Goal: Task Accomplishment & Management: Use online tool/utility

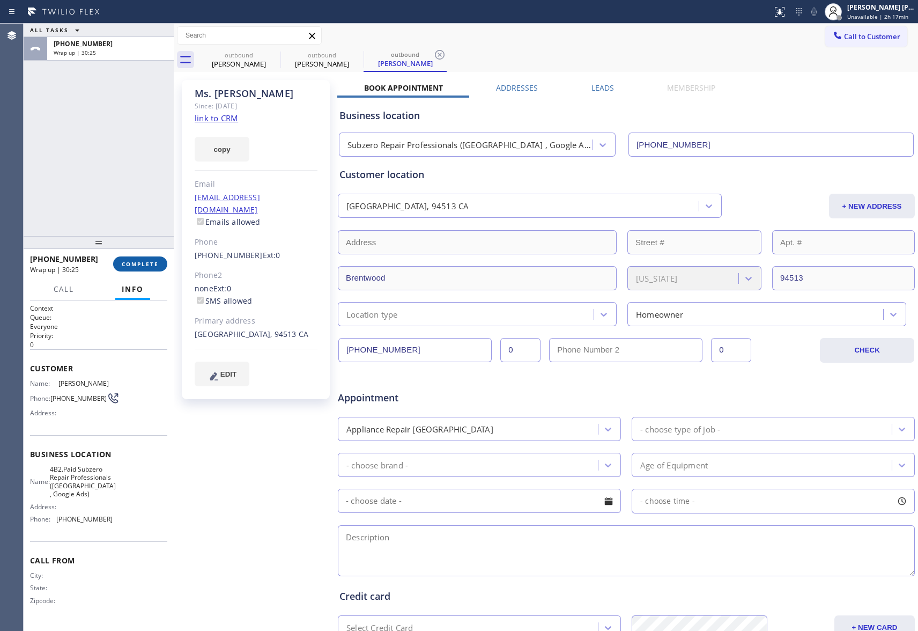
click at [146, 264] on span "COMPLETE" at bounding box center [140, 264] width 37 height 8
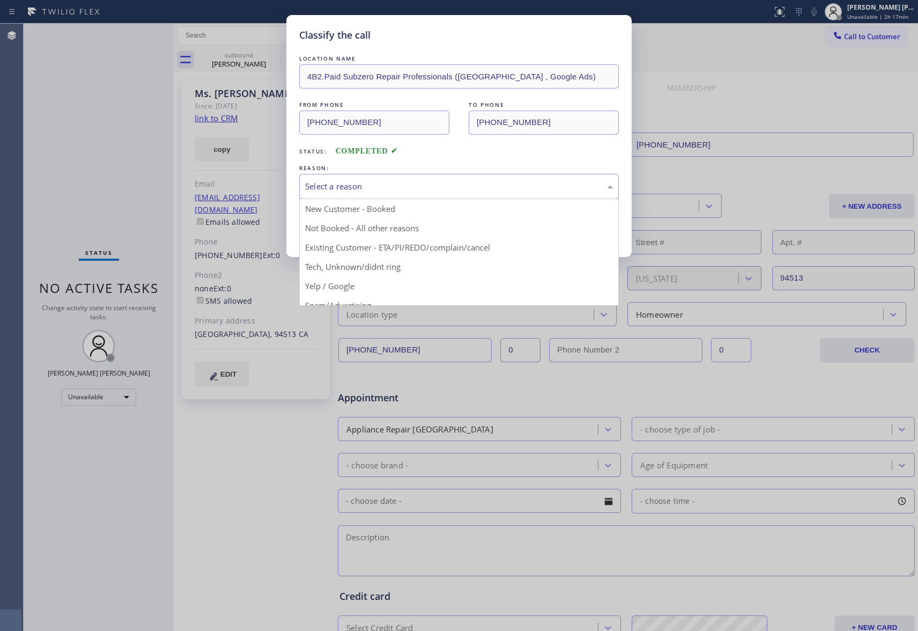
click at [347, 181] on div "Select a reason" at bounding box center [459, 186] width 308 height 12
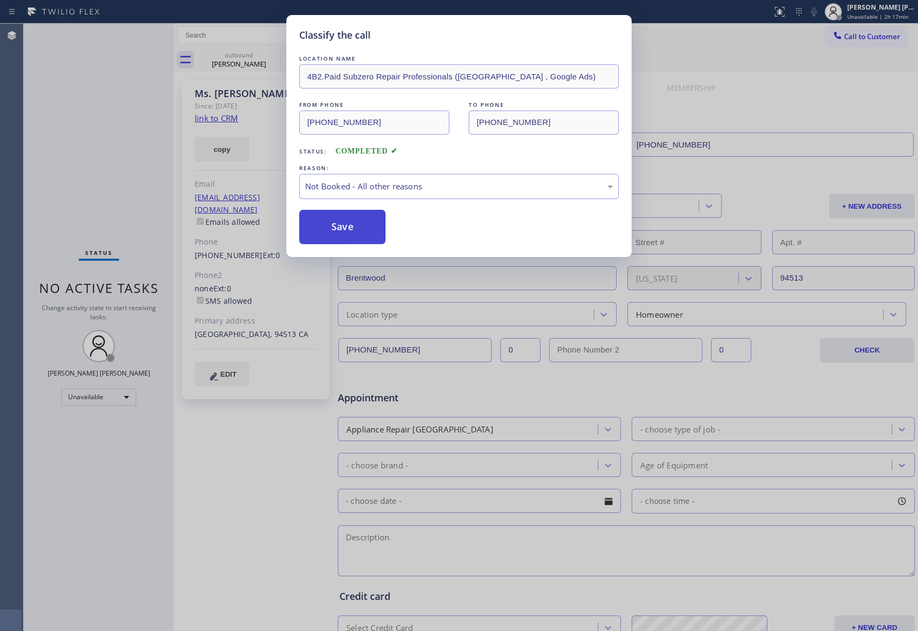
click at [339, 231] on button "Save" at bounding box center [342, 227] width 86 height 34
drag, startPoint x: 339, startPoint y: 231, endPoint x: 266, endPoint y: 78, distance: 168.8
click at [339, 228] on button "Save" at bounding box center [342, 227] width 86 height 34
drag, startPoint x: 249, startPoint y: 63, endPoint x: 266, endPoint y: 55, distance: 19.2
click at [251, 61] on div "Classify the call LOCATION NAME 4B2.Paid Subzero Repair Professionals ([GEOGRAP…" at bounding box center [459, 315] width 918 height 631
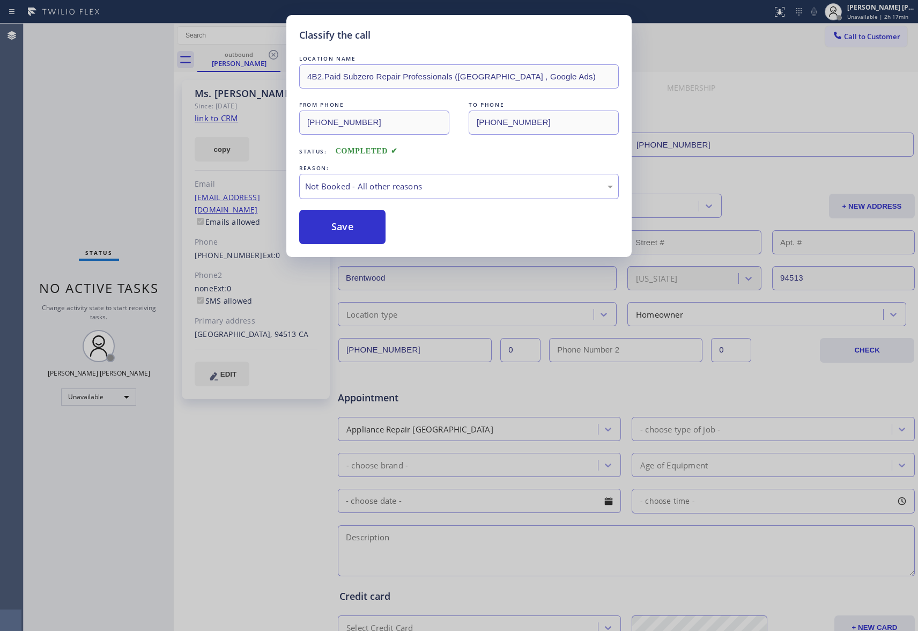
click at [272, 53] on div "Classify the call LOCATION NAME 4B2.Paid Sub Zero Repair Professionals FROM PHO…" at bounding box center [471, 327] width 894 height 607
click at [272, 53] on icon at bounding box center [273, 54] width 13 height 13
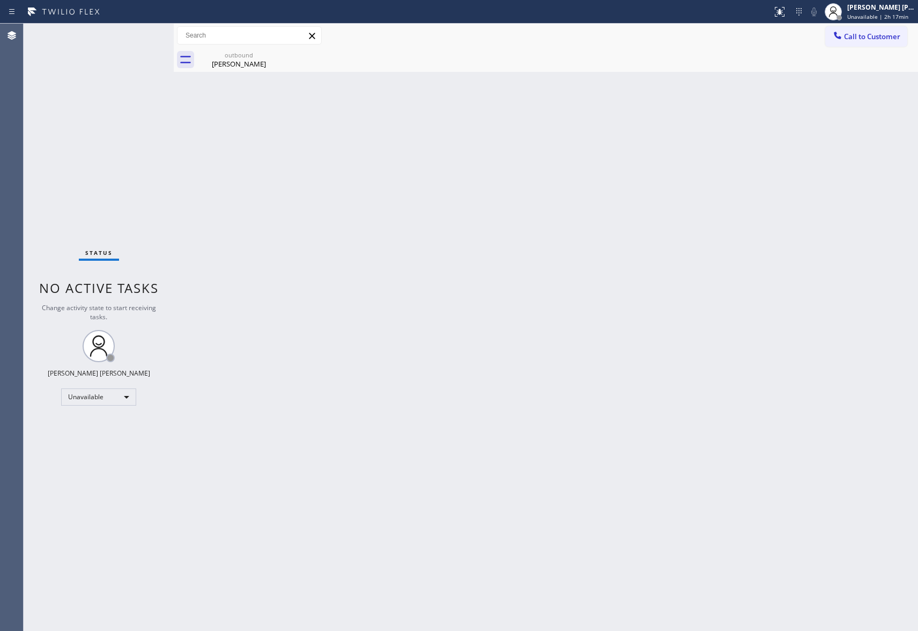
click at [0, 0] on icon at bounding box center [0, 0] width 0 height 0
click at [239, 54] on div "outbound" at bounding box center [238, 55] width 81 height 8
click at [269, 54] on div at bounding box center [557, 60] width 721 height 24
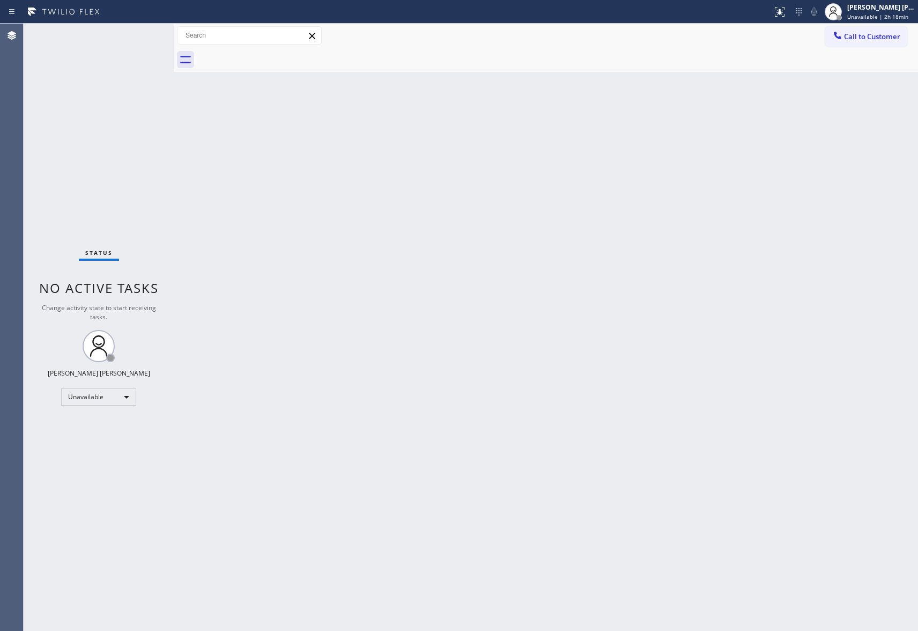
click at [269, 54] on div at bounding box center [557, 60] width 721 height 24
click at [893, 29] on button "Call to Customer" at bounding box center [866, 36] width 82 height 20
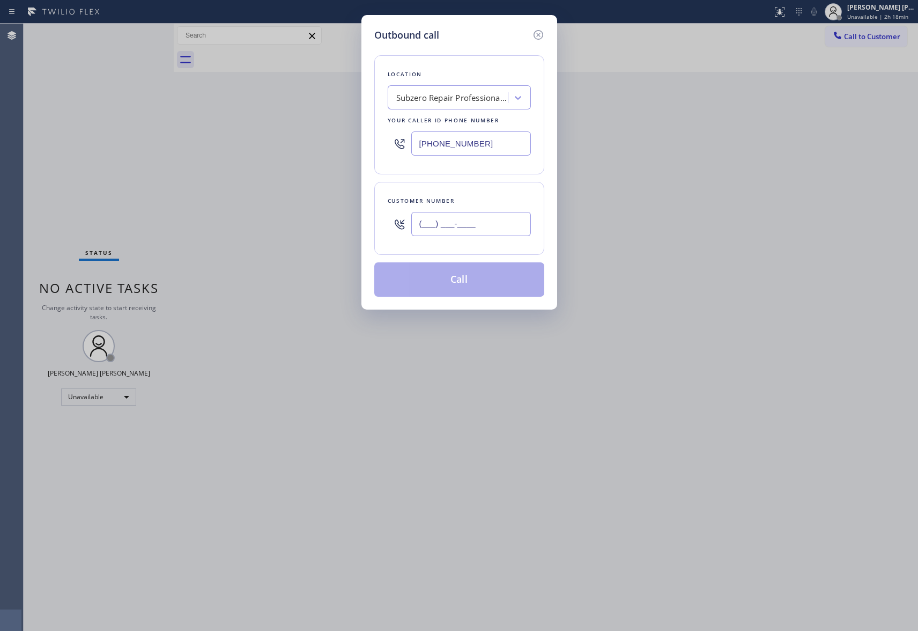
click at [450, 229] on input "(___) ___-____" at bounding box center [471, 224] width 120 height 24
paste input "619) 253-8062"
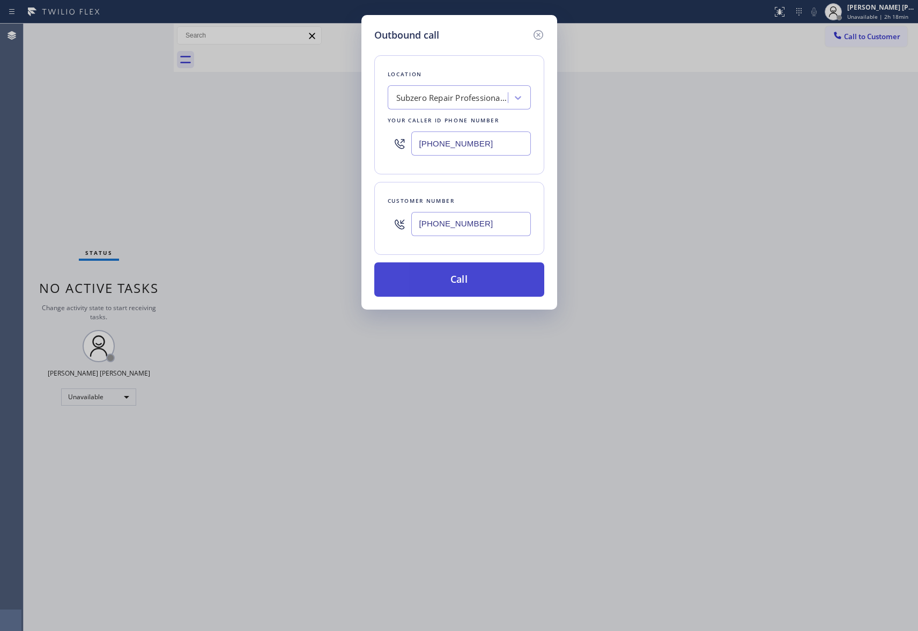
type input "[PHONE_NUMBER]"
click at [461, 285] on button "Call" at bounding box center [459, 279] width 170 height 34
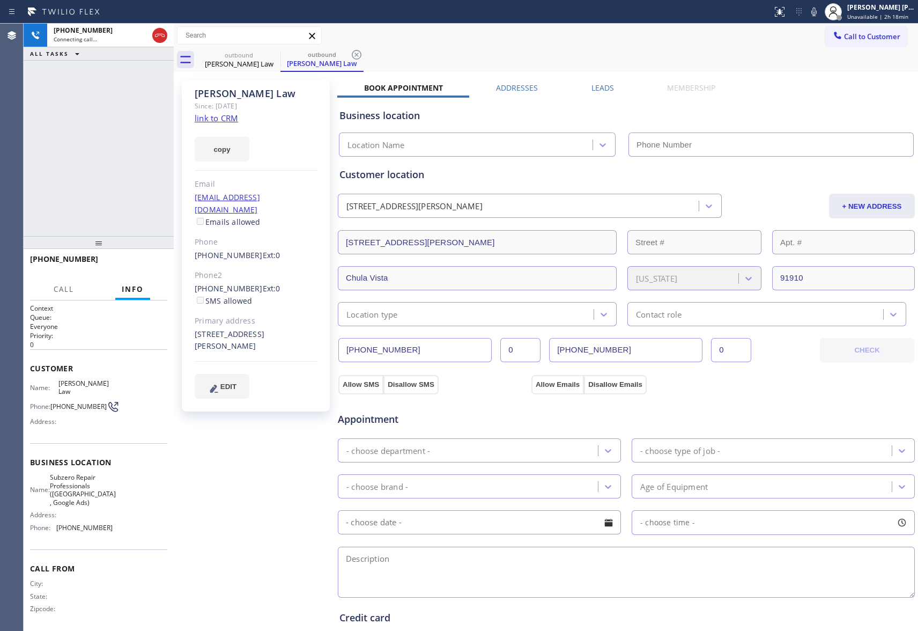
type input "[PHONE_NUMBER]"
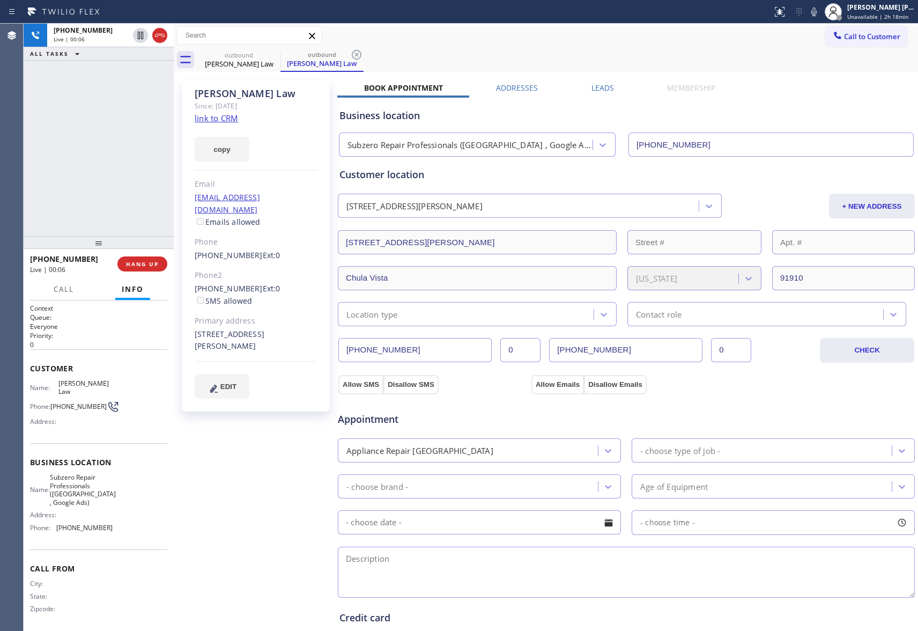
click at [137, 260] on span "HANG UP" at bounding box center [142, 264] width 33 height 8
click at [596, 88] on label "Leads" at bounding box center [602, 88] width 23 height 10
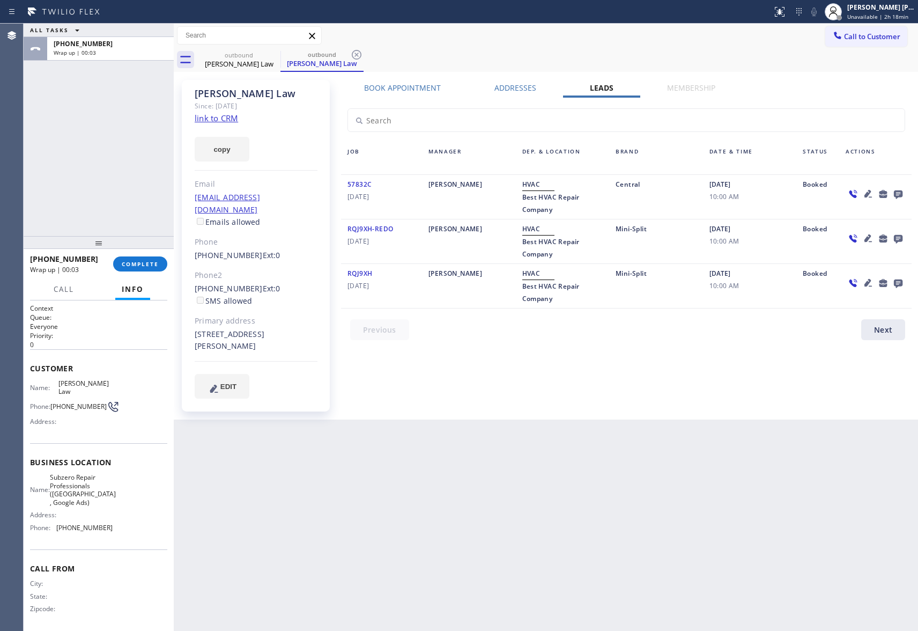
drag, startPoint x: 897, startPoint y: 189, endPoint x: 548, endPoint y: 98, distance: 360.4
click at [887, 189] on div at bounding box center [876, 193] width 60 height 13
click at [893, 187] on icon at bounding box center [898, 193] width 13 height 13
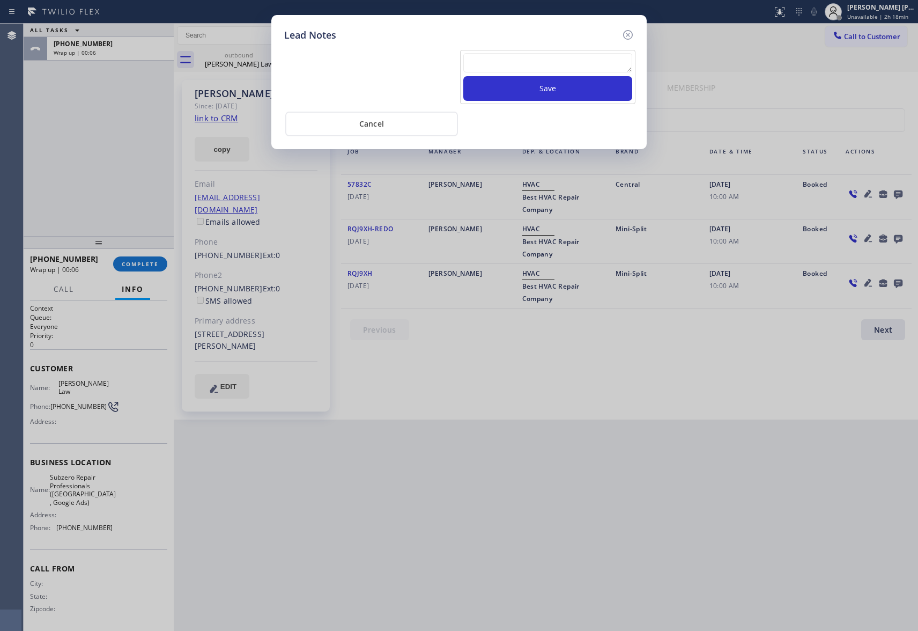
click at [537, 62] on textarea at bounding box center [547, 62] width 169 height 19
paste textarea "please transfer if cx calls back"
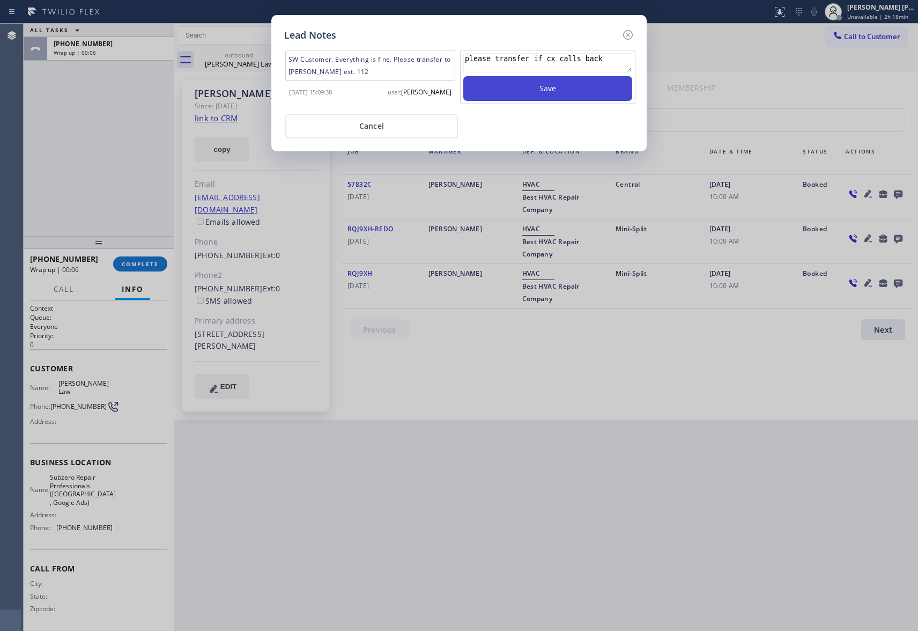
type textarea "please transfer if cx calls back"
click at [549, 84] on button "Save" at bounding box center [547, 88] width 169 height 25
click at [628, 31] on icon at bounding box center [627, 34] width 13 height 13
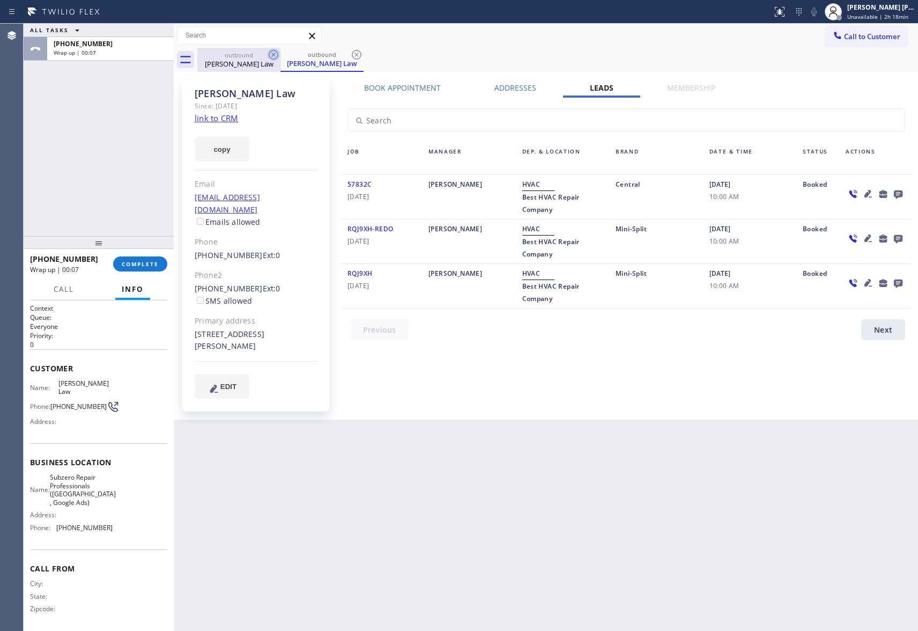
drag, startPoint x: 253, startPoint y: 61, endPoint x: 278, endPoint y: 56, distance: 25.1
click at [262, 59] on div "[PERSON_NAME] Law" at bounding box center [238, 64] width 81 height 10
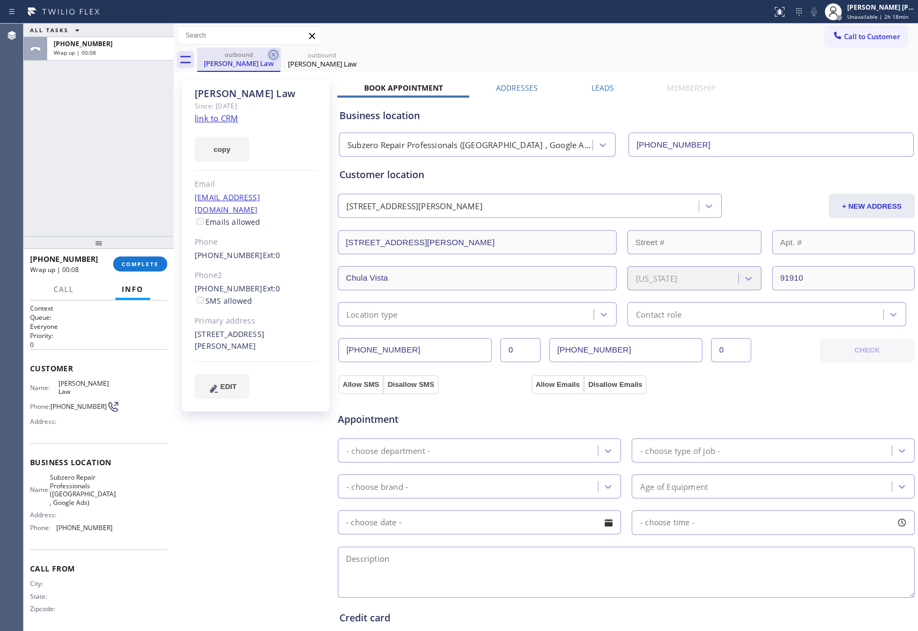
click at [278, 56] on icon at bounding box center [273, 54] width 13 height 13
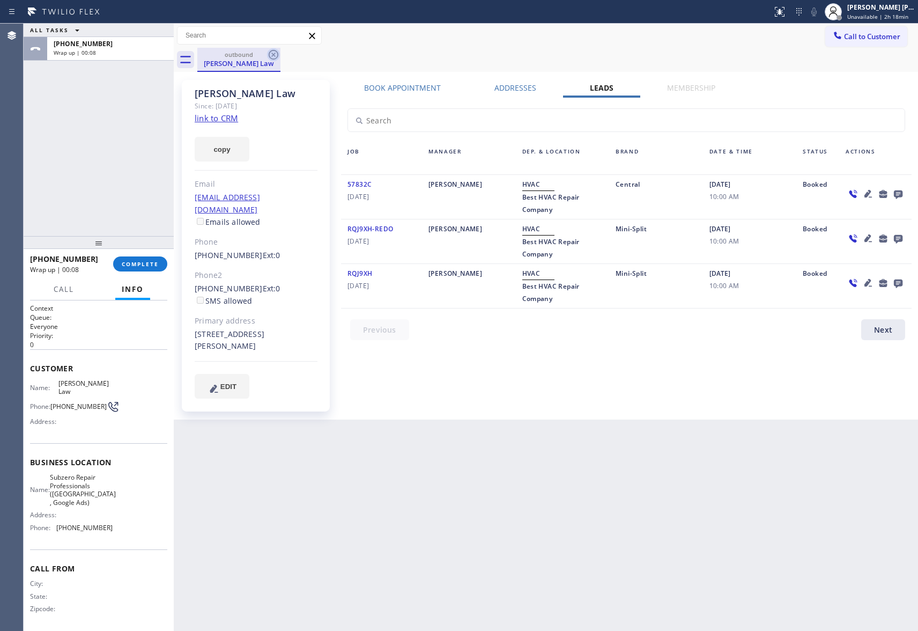
click at [277, 52] on icon at bounding box center [274, 55] width 10 height 10
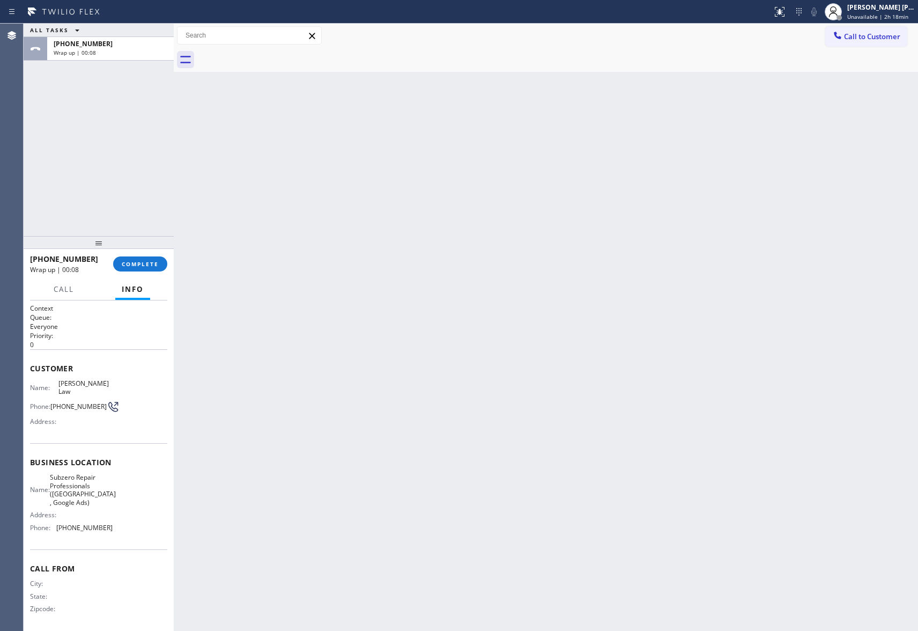
click at [277, 52] on div at bounding box center [557, 60] width 721 height 24
click at [151, 262] on span "COMPLETE" at bounding box center [140, 264] width 37 height 8
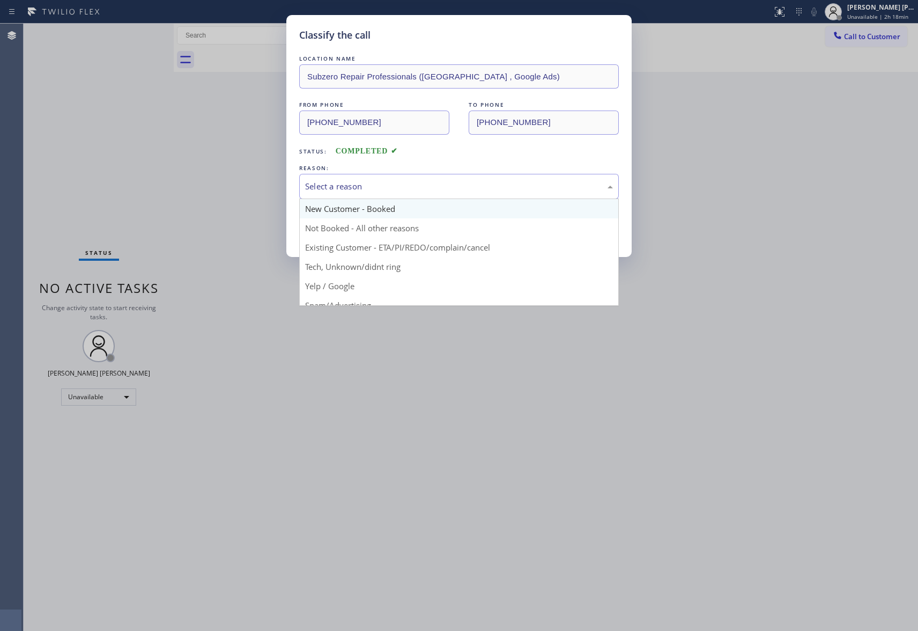
drag, startPoint x: 352, startPoint y: 187, endPoint x: 336, endPoint y: 206, distance: 25.9
click at [352, 186] on div "Select a reason" at bounding box center [459, 186] width 308 height 12
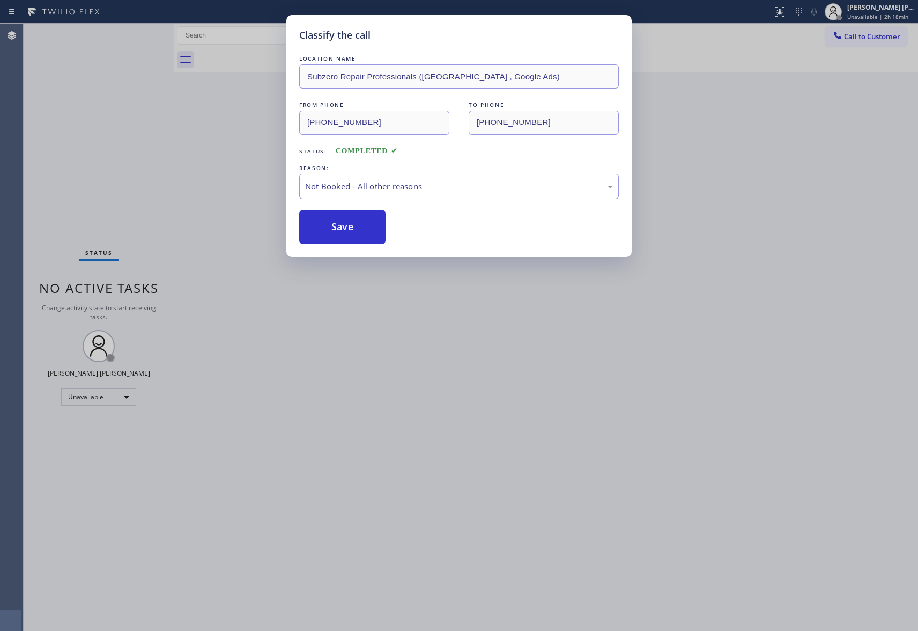
click at [328, 230] on button "Save" at bounding box center [342, 227] width 86 height 34
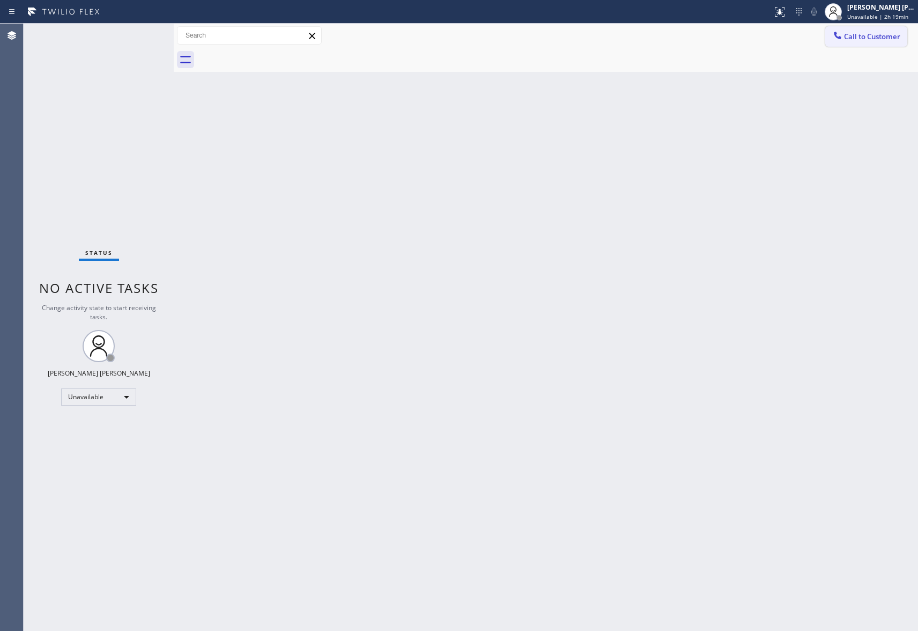
click at [878, 41] on span "Call to Customer" at bounding box center [872, 37] width 56 height 10
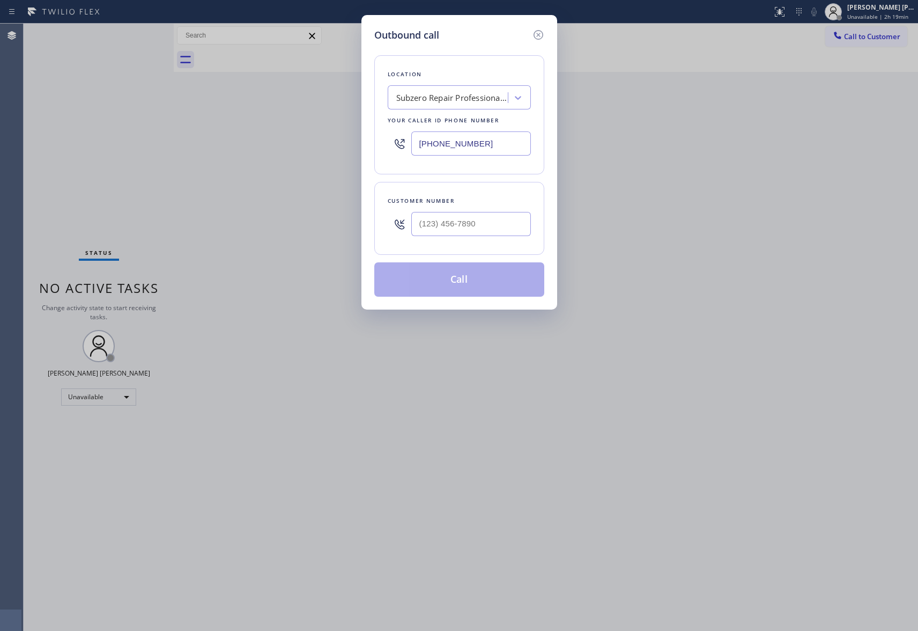
click at [494, 245] on div "Customer number" at bounding box center [459, 218] width 170 height 73
click at [494, 238] on div at bounding box center [471, 223] width 120 height 35
click at [507, 217] on input "(___) ___-____" at bounding box center [471, 224] width 120 height 24
paste input "818) 209-2725"
type input "[PHONE_NUMBER]"
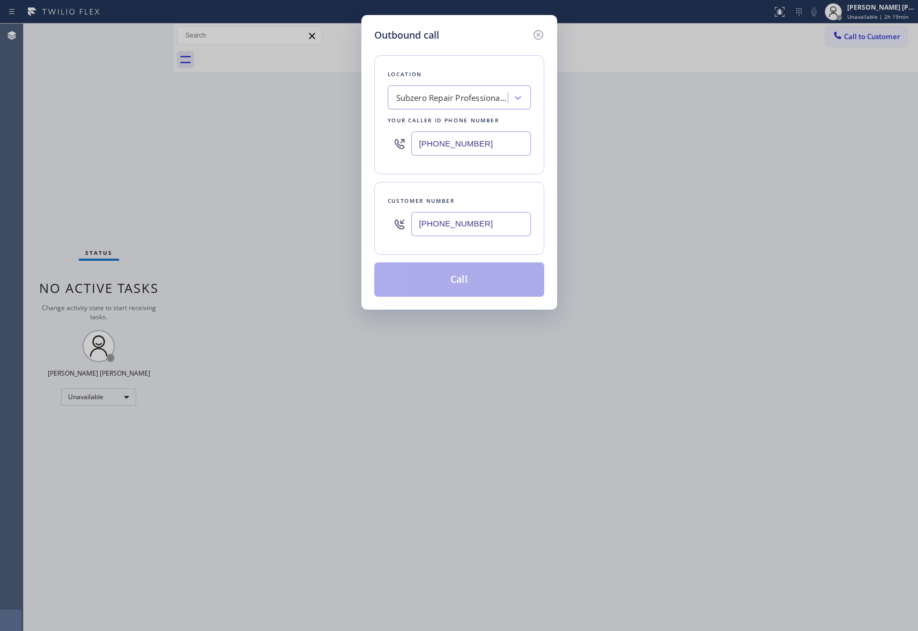
click at [472, 86] on div "Subzero Repair Professionals ([GEOGRAPHIC_DATA] , Google Ads)" at bounding box center [459, 97] width 143 height 24
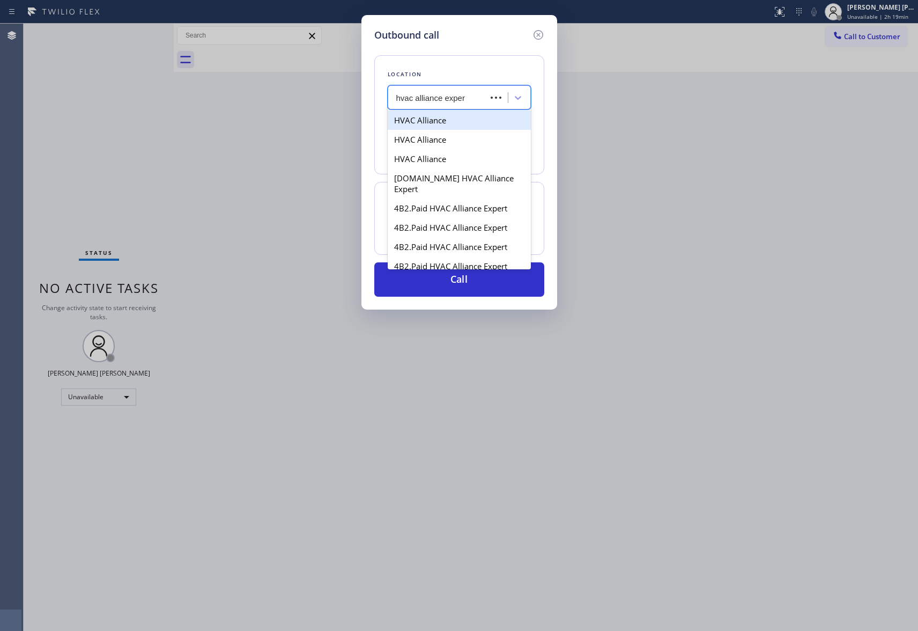
type input "hvac alliance expert"
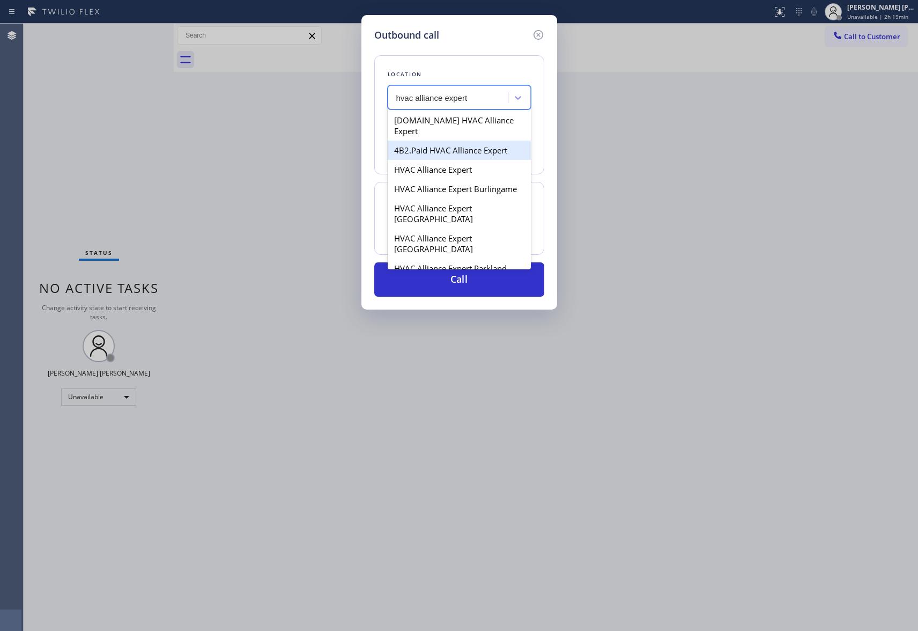
click at [473, 143] on div "4B2.Paid HVAC Alliance Expert" at bounding box center [459, 149] width 143 height 19
type input "[PHONE_NUMBER]"
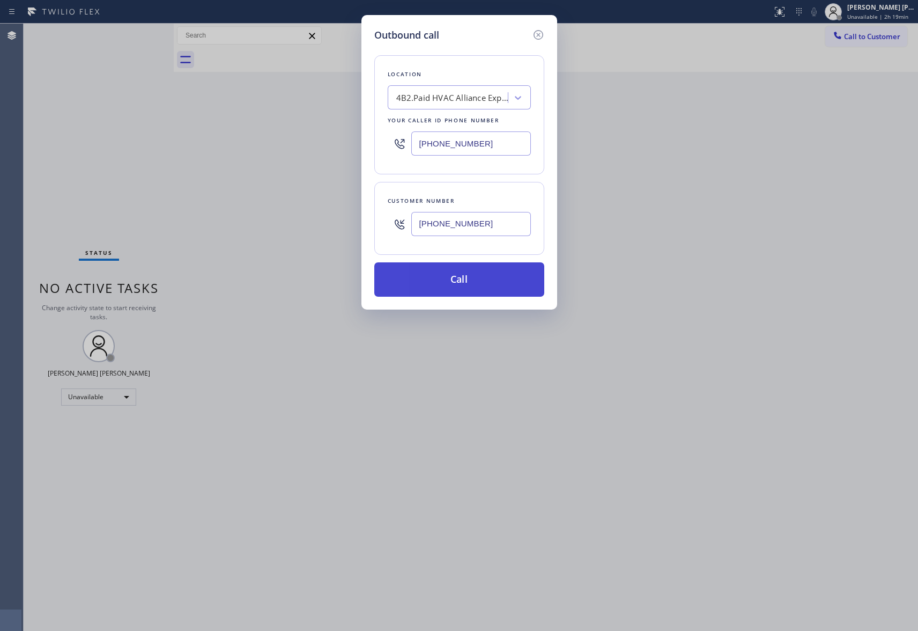
click at [471, 288] on button "Call" at bounding box center [459, 279] width 170 height 34
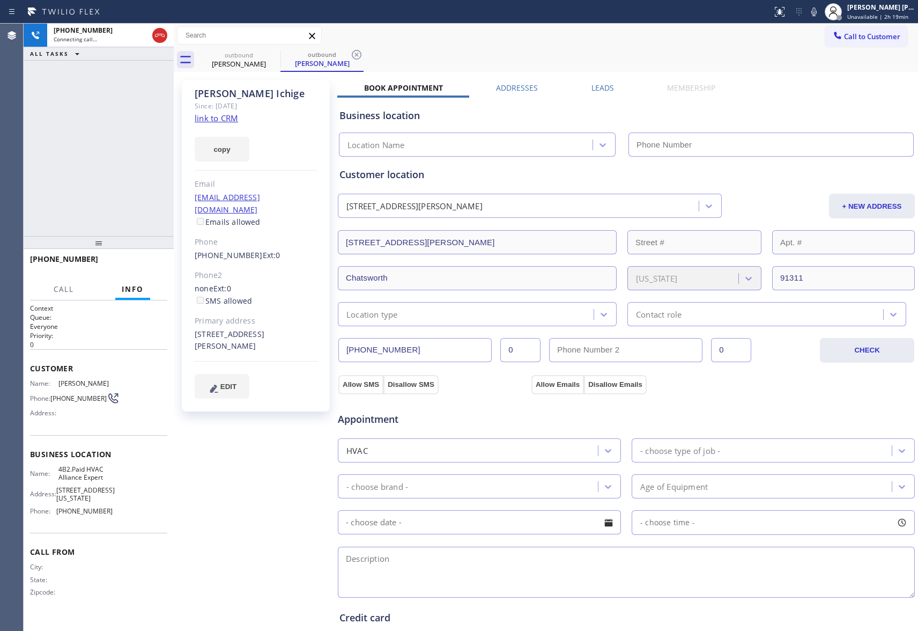
type input "[PHONE_NUMBER]"
click at [149, 264] on span "HANG UP" at bounding box center [142, 264] width 33 height 8
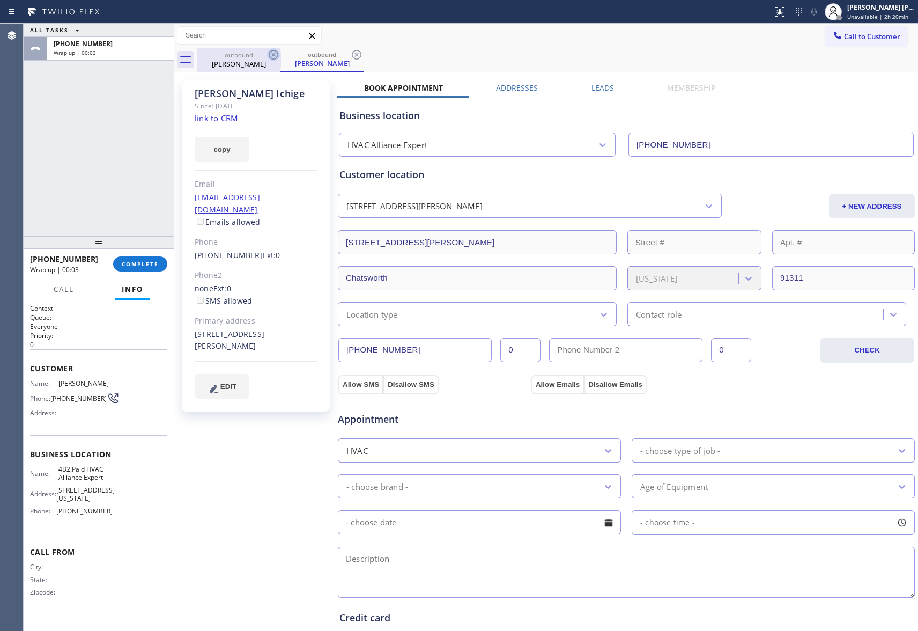
drag, startPoint x: 272, startPoint y: 58, endPoint x: 277, endPoint y: 53, distance: 7.2
click at [272, 57] on icon at bounding box center [273, 54] width 13 height 13
click at [277, 53] on icon at bounding box center [274, 55] width 10 height 10
click at [280, 53] on div "outbound [PERSON_NAME]" at bounding box center [321, 60] width 83 height 24
click at [277, 53] on icon at bounding box center [274, 55] width 10 height 10
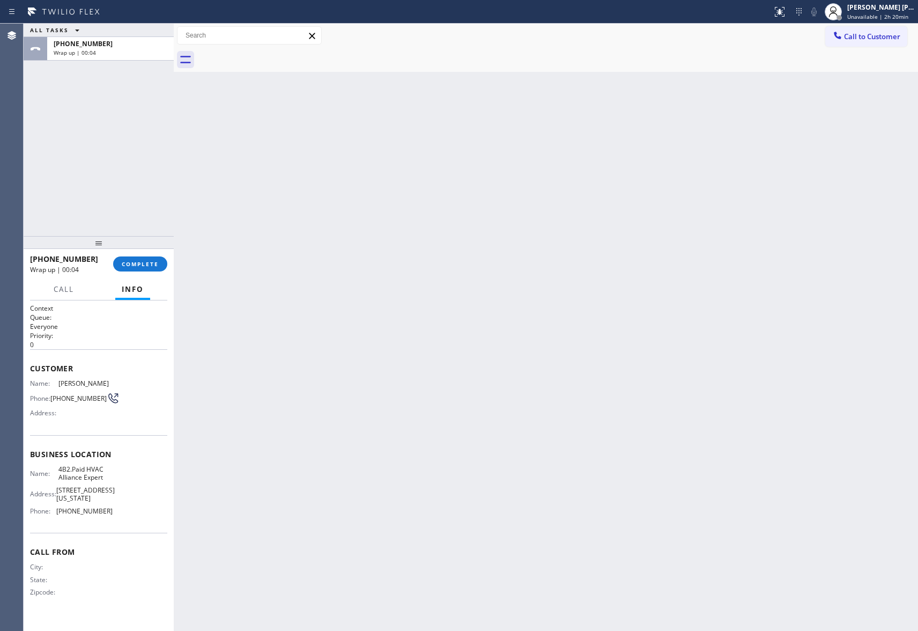
click at [277, 53] on div at bounding box center [557, 60] width 721 height 24
click at [157, 261] on span "COMPLETE" at bounding box center [140, 264] width 37 height 8
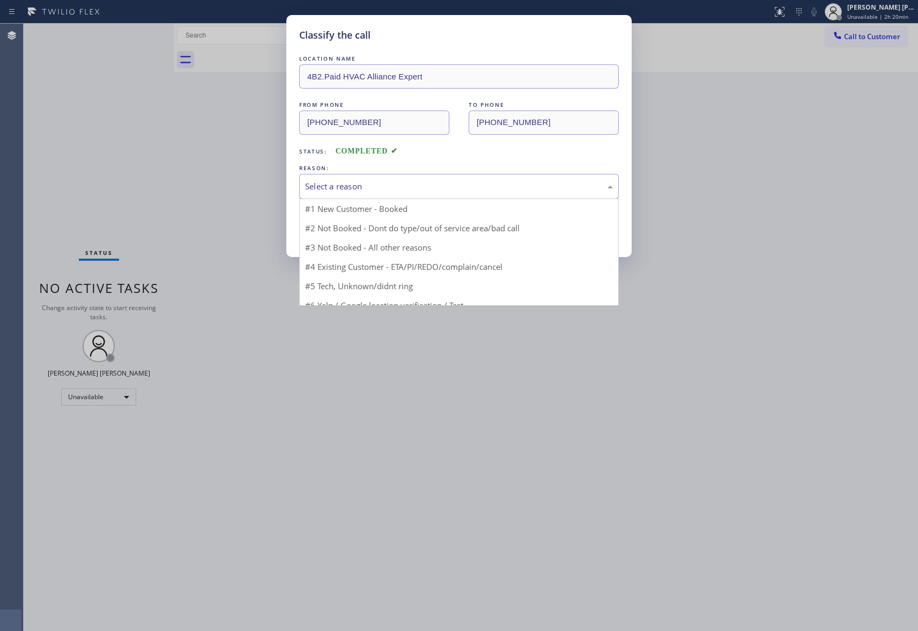
click at [443, 189] on div "Select a reason" at bounding box center [459, 186] width 308 height 12
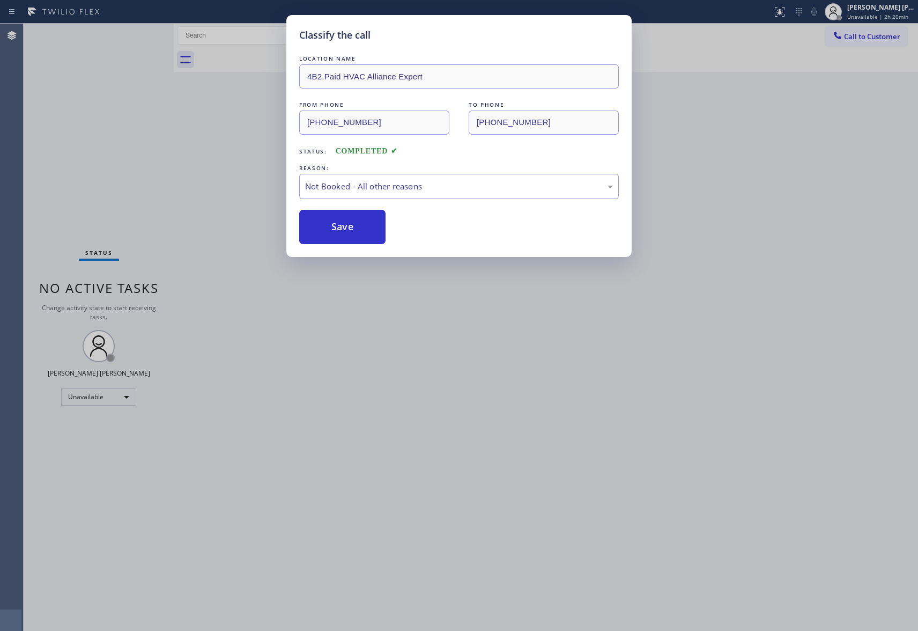
click at [353, 224] on button "Save" at bounding box center [342, 227] width 86 height 34
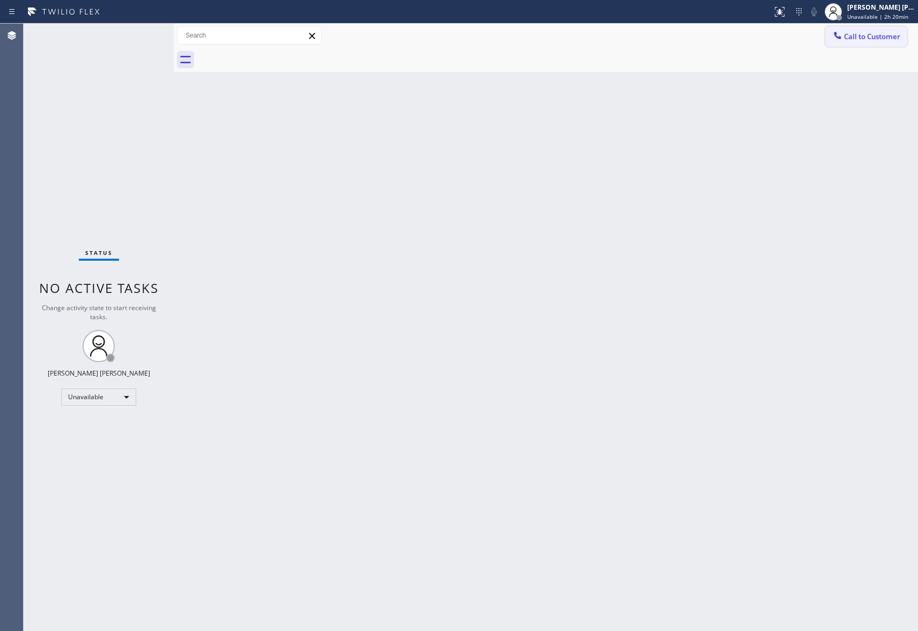
click at [871, 35] on span "Call to Customer" at bounding box center [872, 37] width 56 height 10
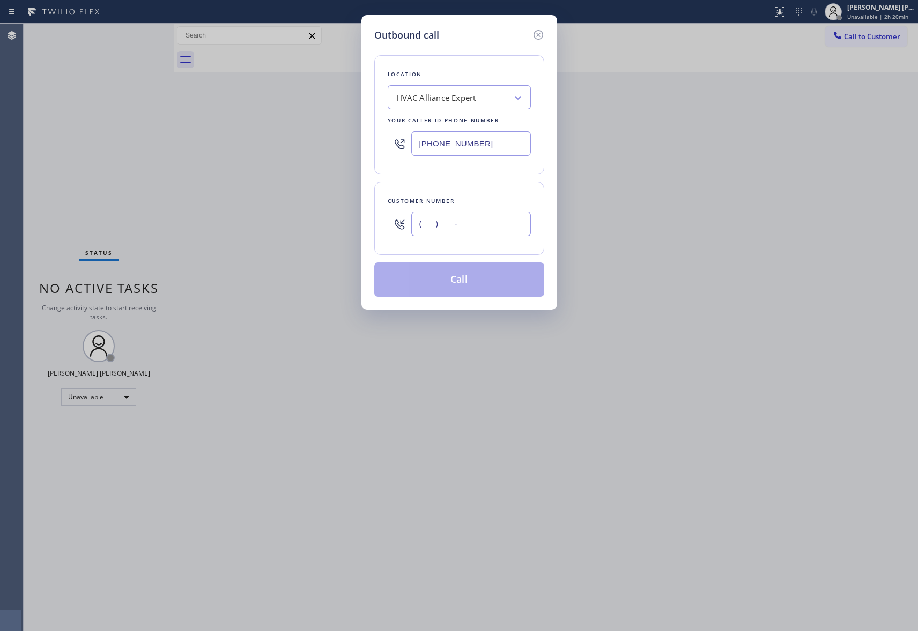
click at [477, 219] on input "(___) ___-____" at bounding box center [471, 224] width 120 height 24
paste input "949) 228-3475"
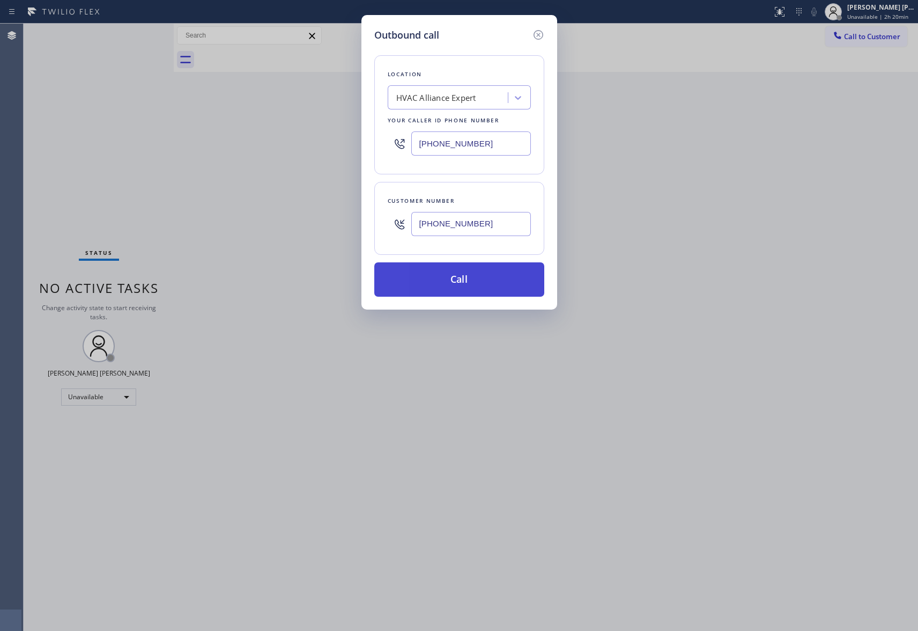
type input "[PHONE_NUMBER]"
click at [478, 280] on button "Call" at bounding box center [459, 279] width 170 height 34
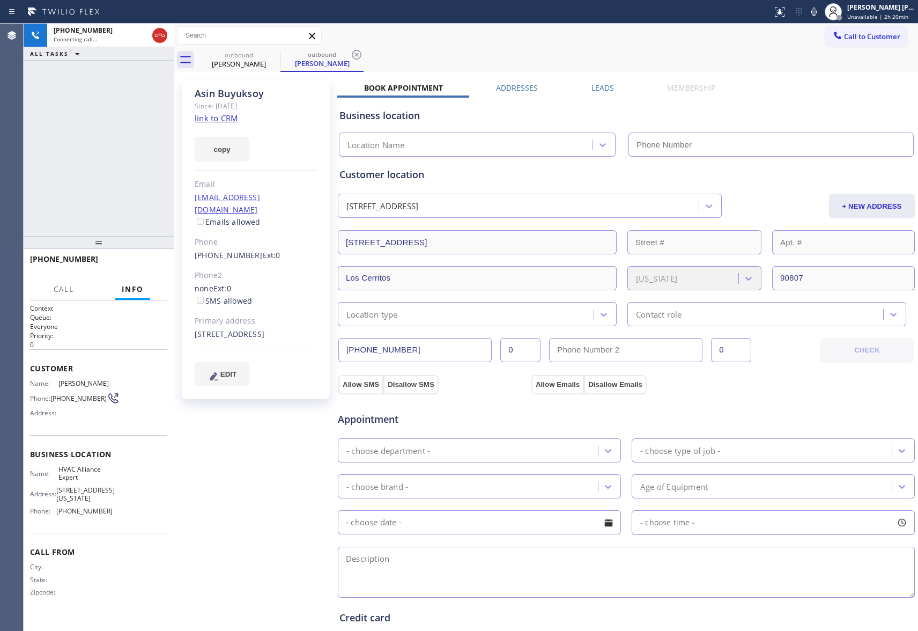
type input "[PHONE_NUMBER]"
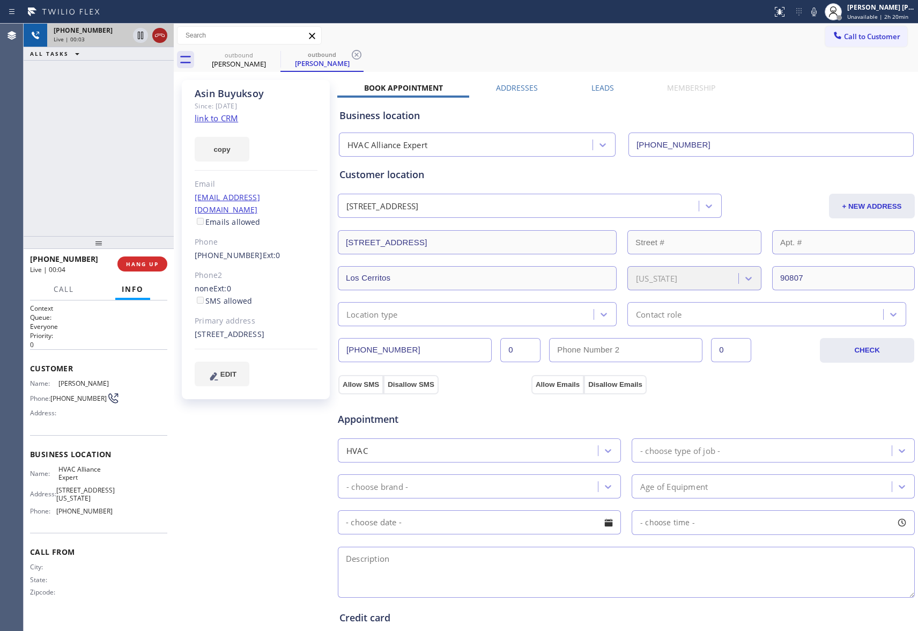
click at [163, 34] on icon at bounding box center [160, 35] width 10 height 3
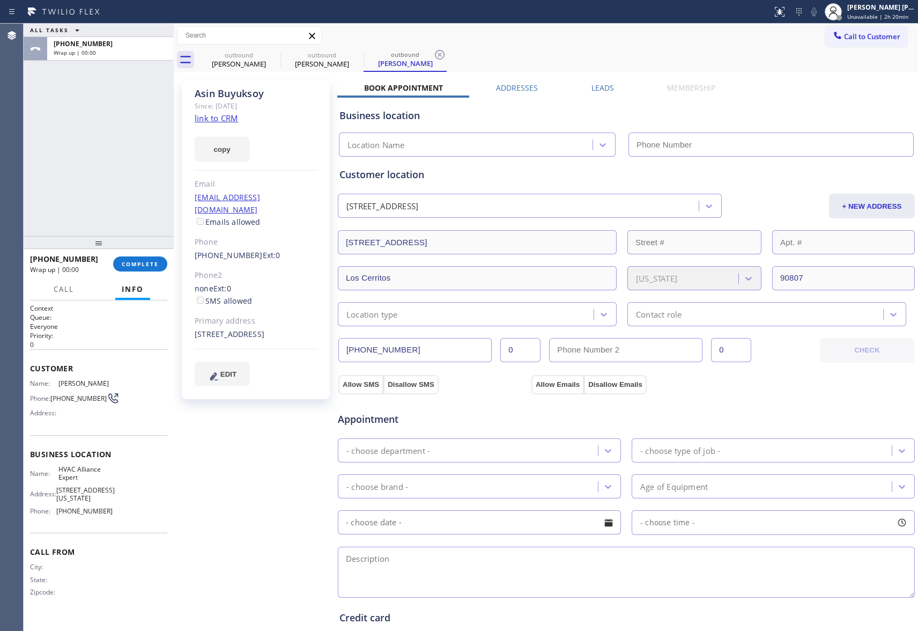
type input "[PHONE_NUMBER]"
click at [603, 87] on label "Leads" at bounding box center [602, 88] width 23 height 10
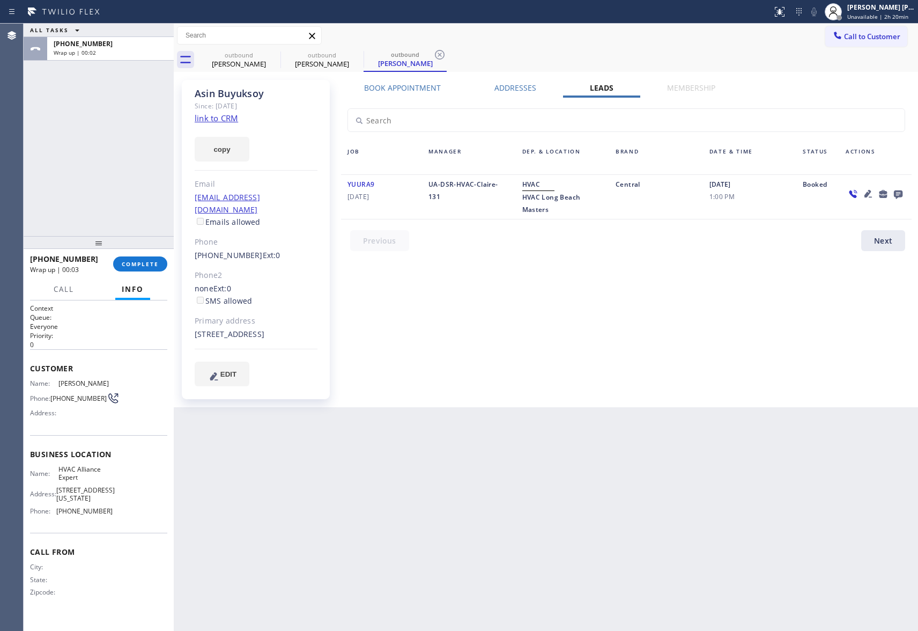
click at [899, 191] on icon at bounding box center [898, 194] width 9 height 9
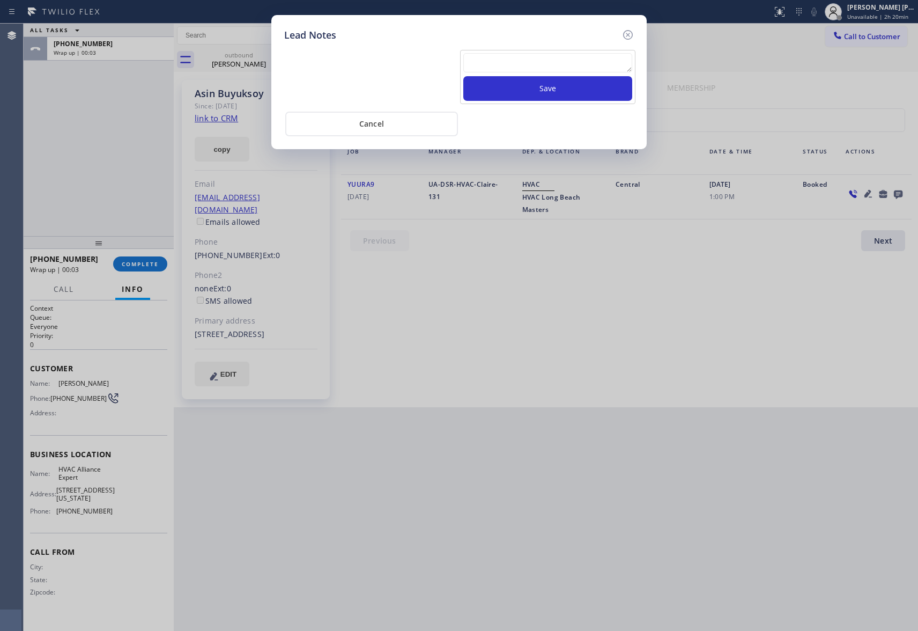
click at [530, 62] on textarea at bounding box center [547, 62] width 169 height 19
paste textarea "VM | please transfer if cx calls back"
type textarea "VM | please transfer if cx calls back"
click at [543, 91] on button "Save" at bounding box center [547, 88] width 169 height 25
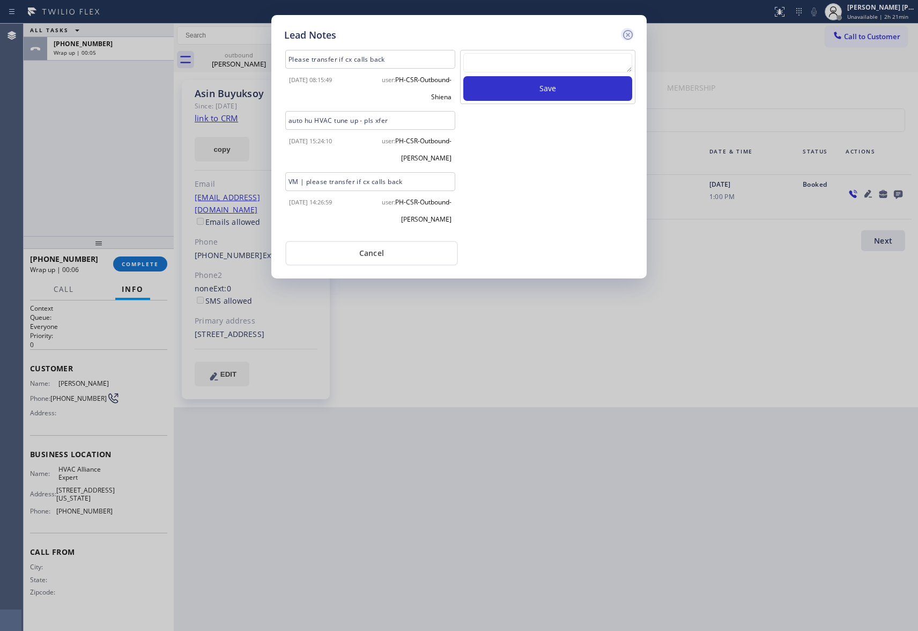
click at [627, 34] on icon at bounding box center [628, 35] width 10 height 10
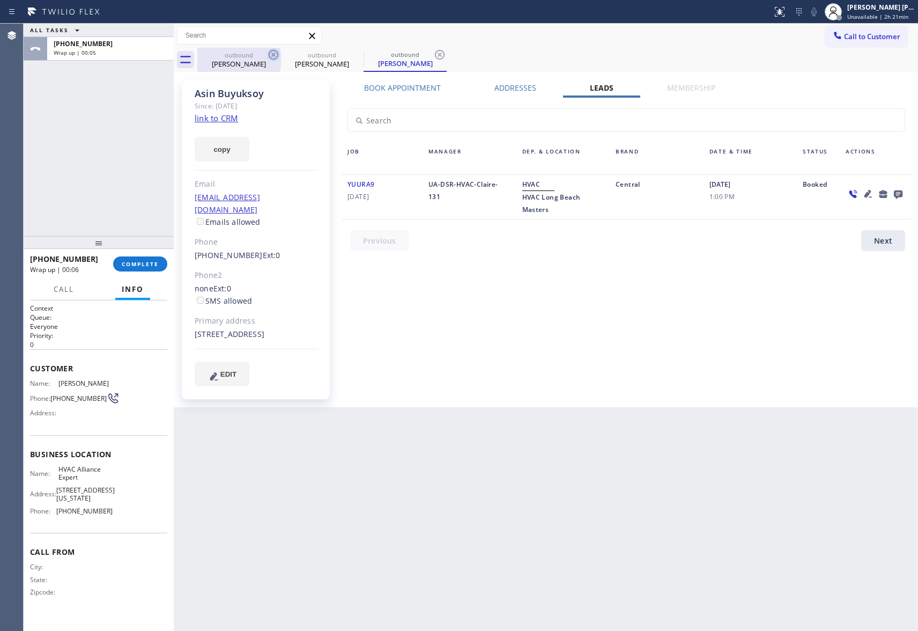
click at [269, 59] on icon at bounding box center [273, 54] width 13 height 13
click at [350, 56] on icon at bounding box center [356, 54] width 13 height 13
click at [271, 56] on icon at bounding box center [273, 54] width 13 height 13
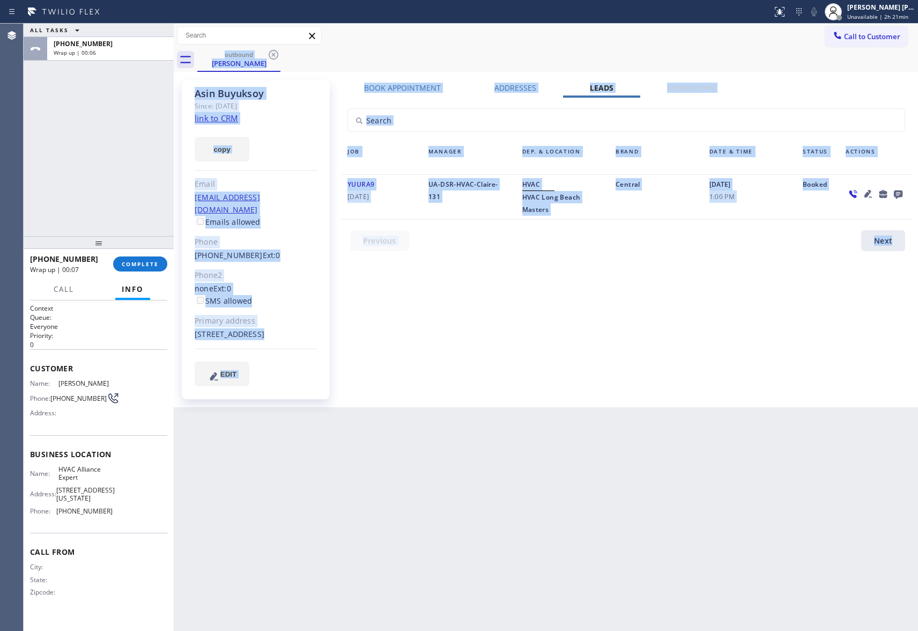
click at [271, 56] on div "outbound [PERSON_NAME]" at bounding box center [557, 60] width 721 height 24
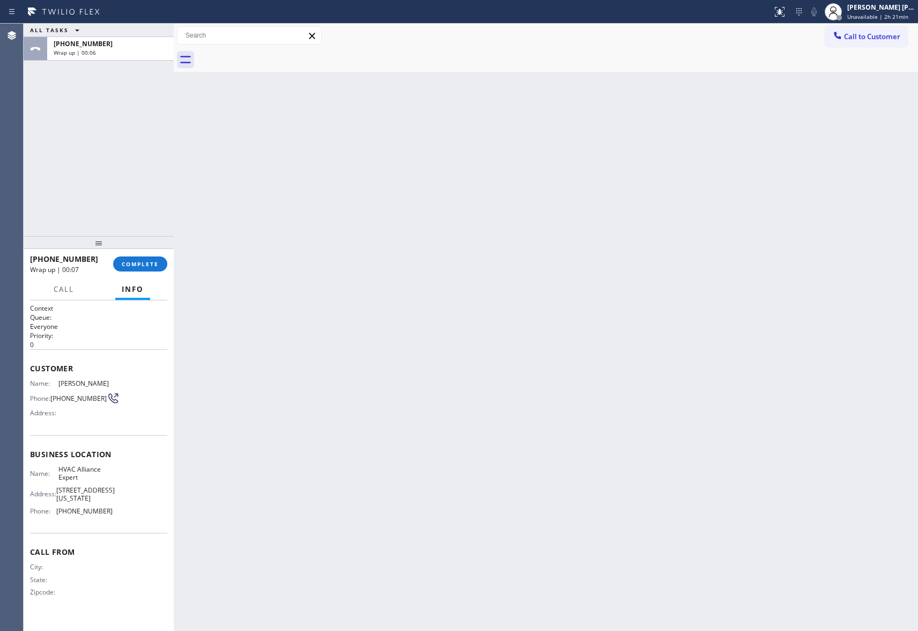
click at [271, 56] on div at bounding box center [557, 60] width 721 height 24
click at [149, 269] on button "COMPLETE" at bounding box center [140, 263] width 54 height 15
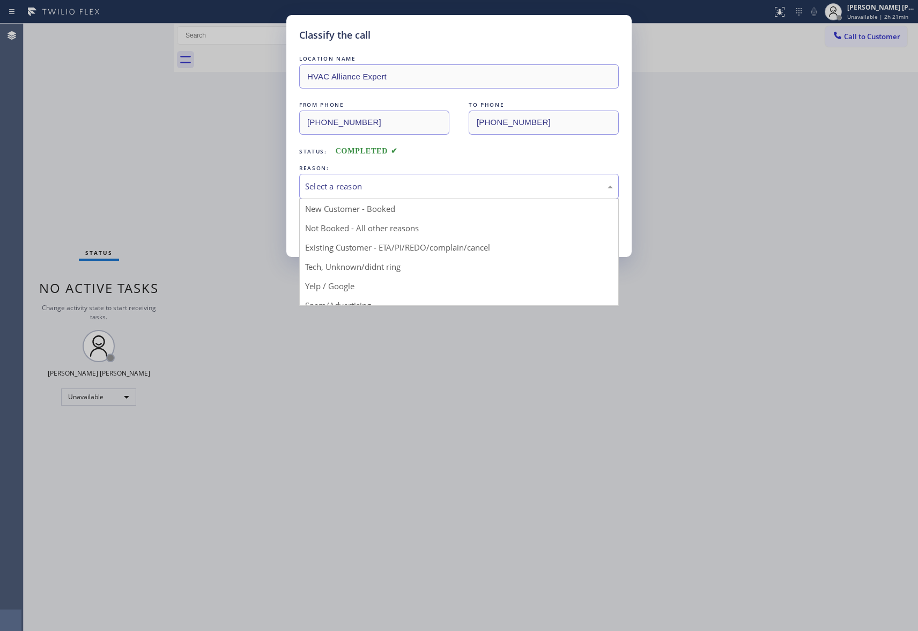
drag, startPoint x: 417, startPoint y: 189, endPoint x: 347, endPoint y: 245, distance: 89.3
click at [417, 189] on div "Select a reason" at bounding box center [459, 186] width 308 height 12
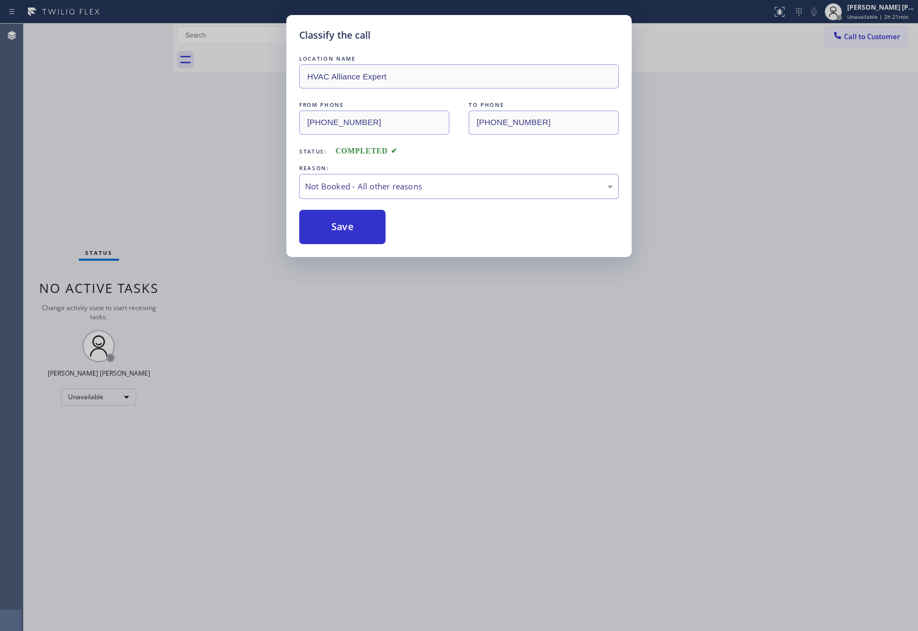
click at [346, 226] on button "Save" at bounding box center [342, 227] width 86 height 34
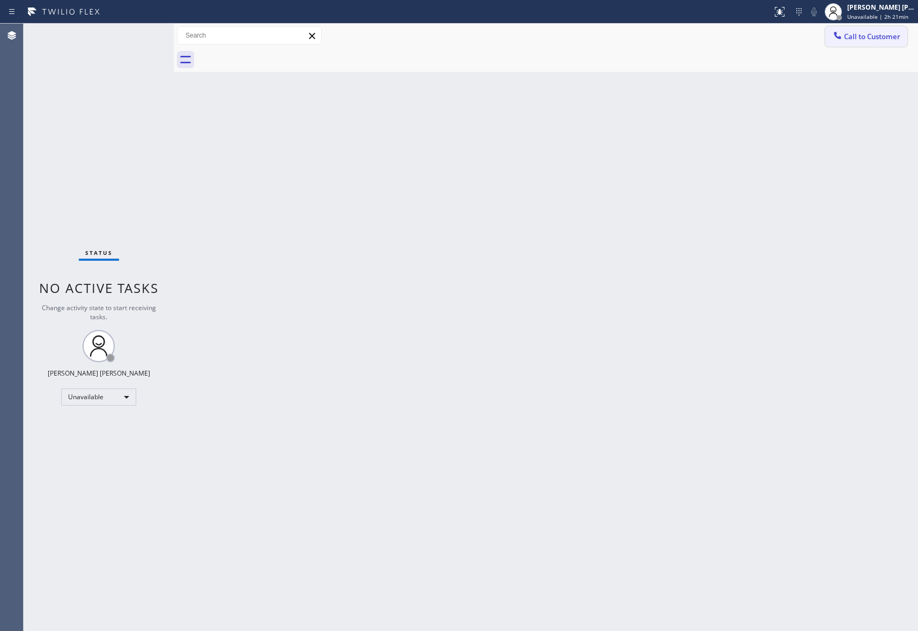
click at [888, 39] on span "Call to Customer" at bounding box center [872, 37] width 56 height 10
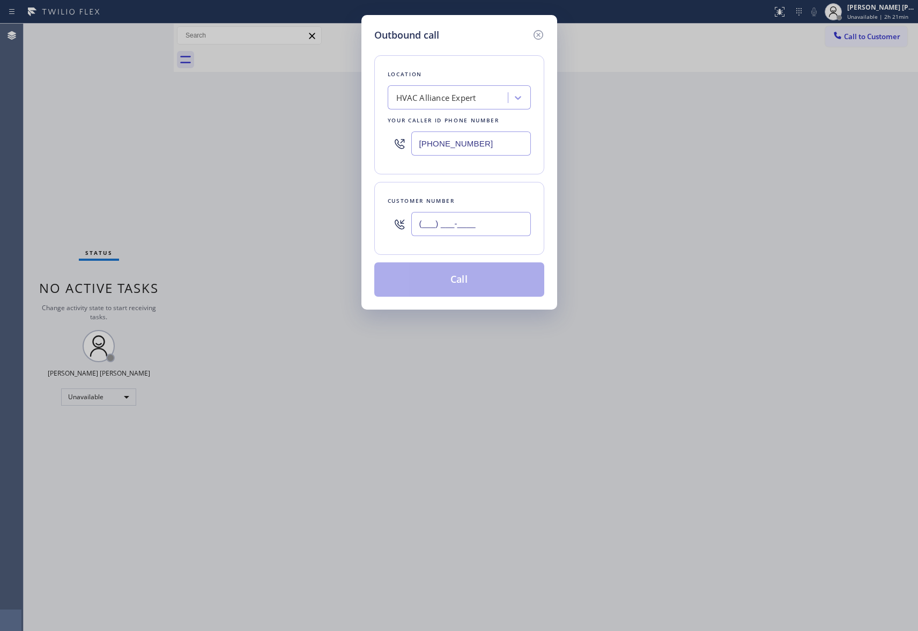
click at [487, 219] on input "(___) ___-____" at bounding box center [471, 224] width 120 height 24
paste input "857) 389-4278"
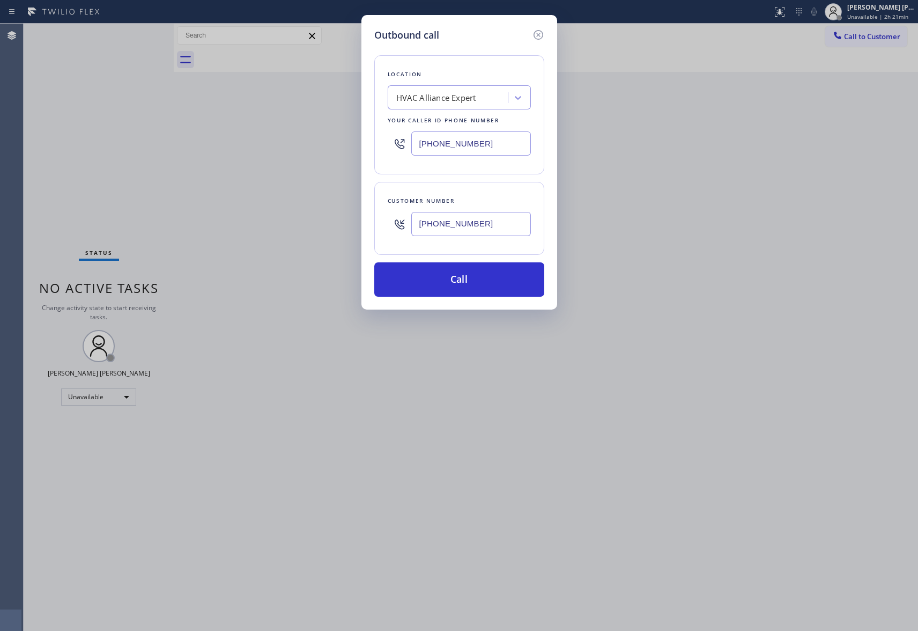
type input "[PHONE_NUMBER]"
drag, startPoint x: 424, startPoint y: 136, endPoint x: 374, endPoint y: 134, distance: 49.4
click at [374, 134] on div "Location HVAC Alliance Expert Your caller id phone number [PHONE_NUMBER]" at bounding box center [459, 114] width 170 height 119
paste input "339) 209-0491"
type input "[PHONE_NUMBER]"
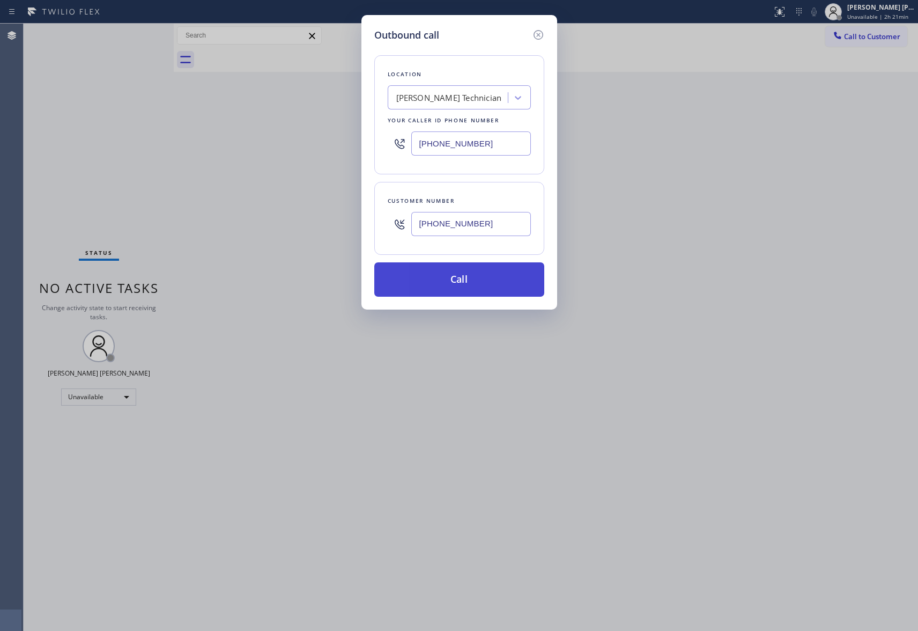
click at [450, 277] on button "Call" at bounding box center [459, 279] width 170 height 34
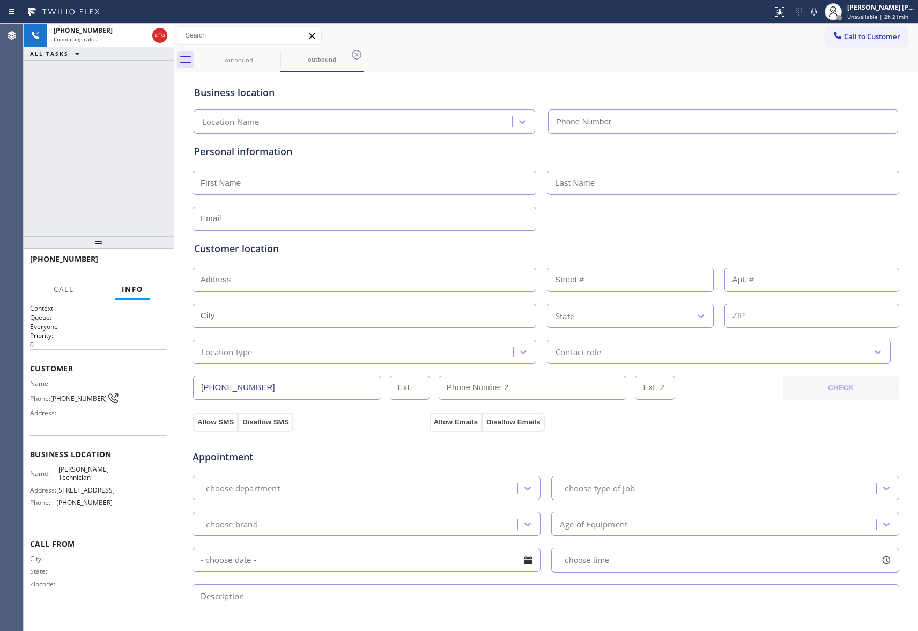
type input "[PHONE_NUMBER]"
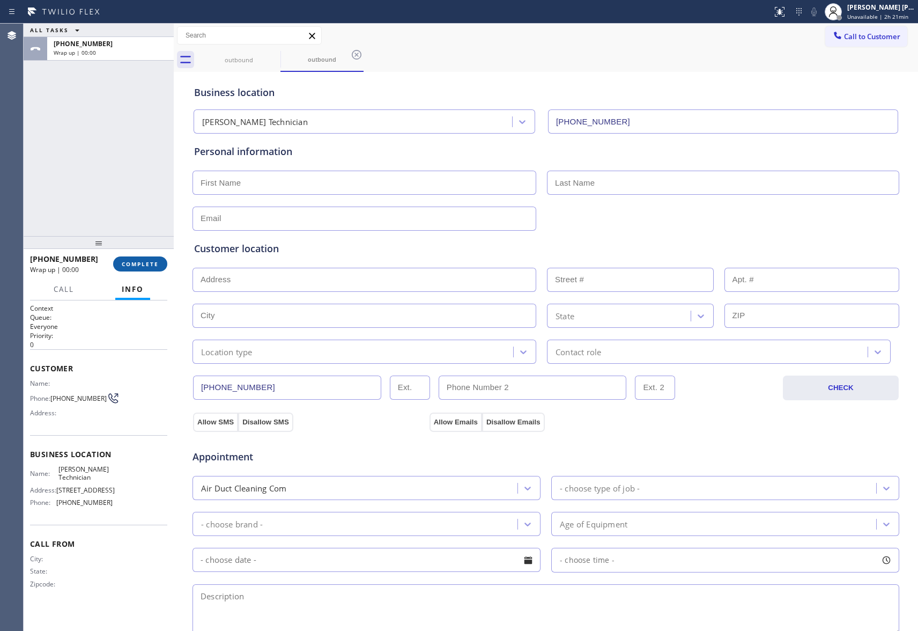
click at [134, 268] on button "COMPLETE" at bounding box center [140, 263] width 54 height 15
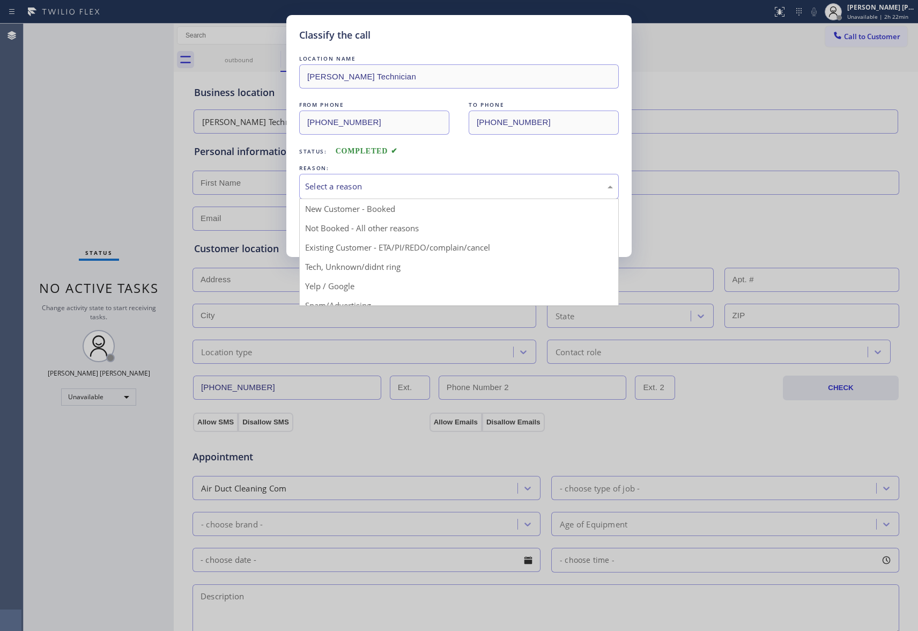
click at [405, 184] on div "Select a reason" at bounding box center [459, 186] width 308 height 12
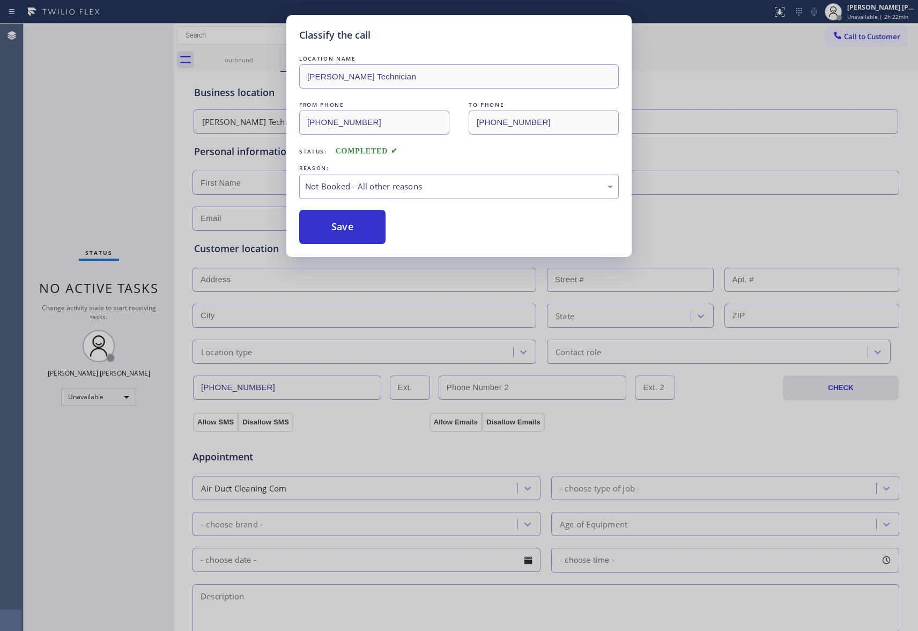
click at [343, 226] on button "Save" at bounding box center [342, 227] width 86 height 34
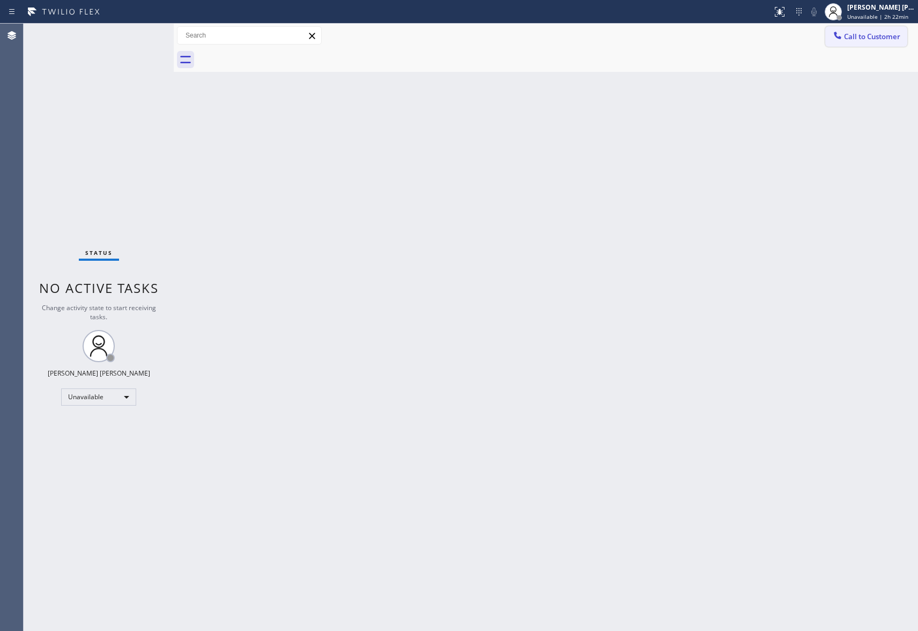
click at [858, 39] on span "Call to Customer" at bounding box center [872, 37] width 56 height 10
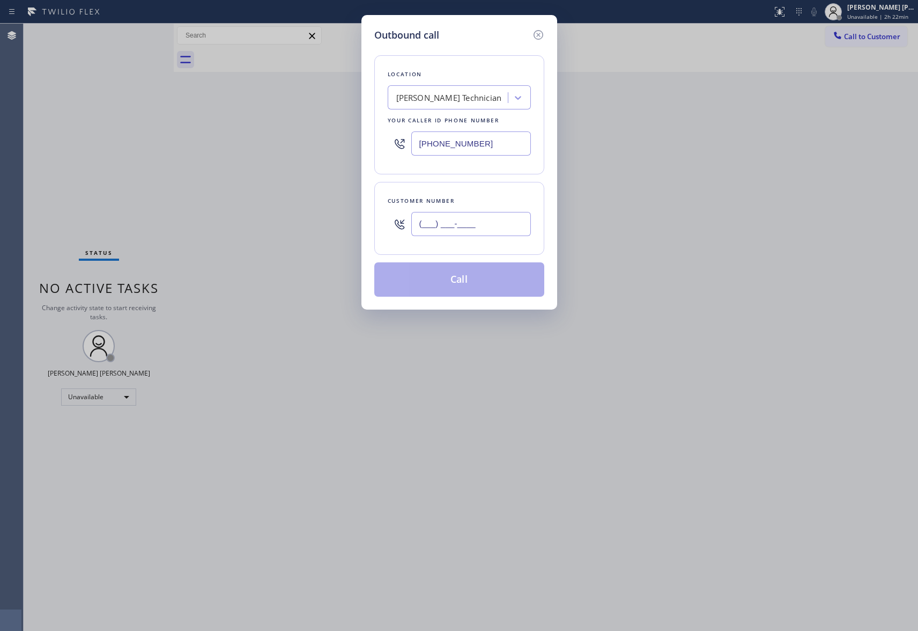
click at [477, 227] on input "(___) ___-____" at bounding box center [471, 224] width 120 height 24
paste input "323) 691-3770"
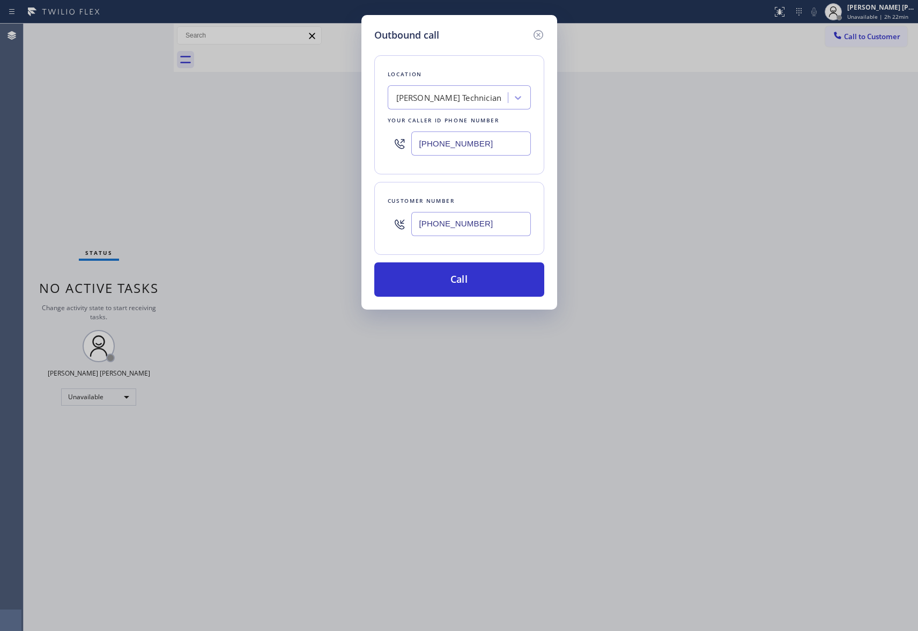
type input "[PHONE_NUMBER]"
click at [478, 97] on div "[PERSON_NAME] Technician" at bounding box center [449, 97] width 117 height 19
type input "hvac alliance expert"
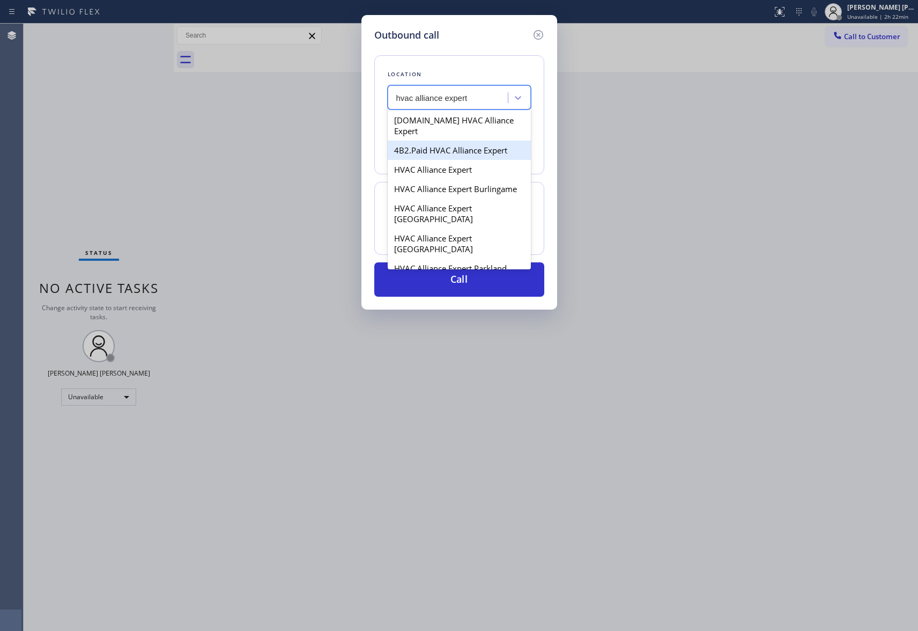
click at [466, 140] on div "4B2.Paid HVAC Alliance Expert" at bounding box center [459, 149] width 143 height 19
type input "[PHONE_NUMBER]"
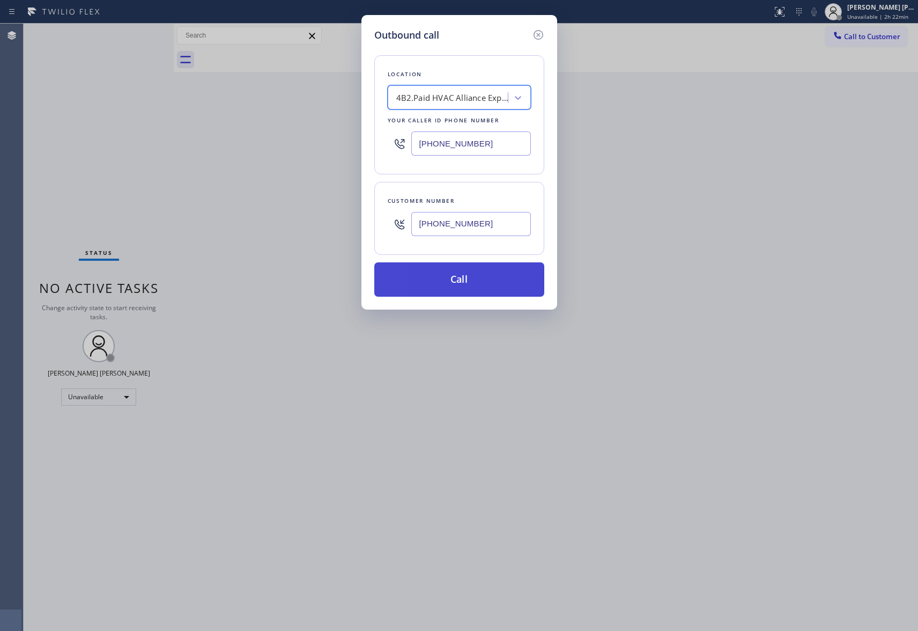
click at [468, 279] on button "Call" at bounding box center [459, 279] width 170 height 34
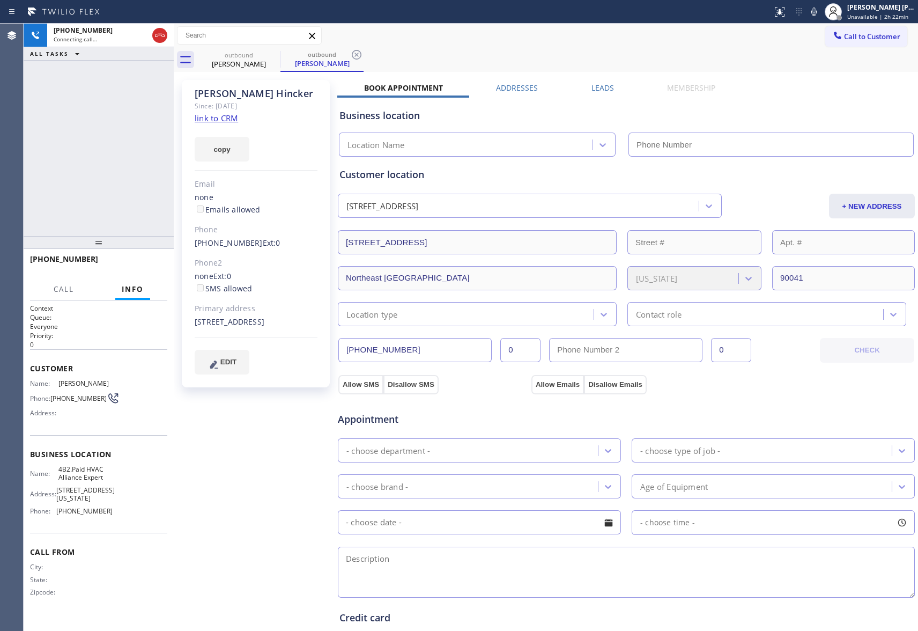
type input "[PHONE_NUMBER]"
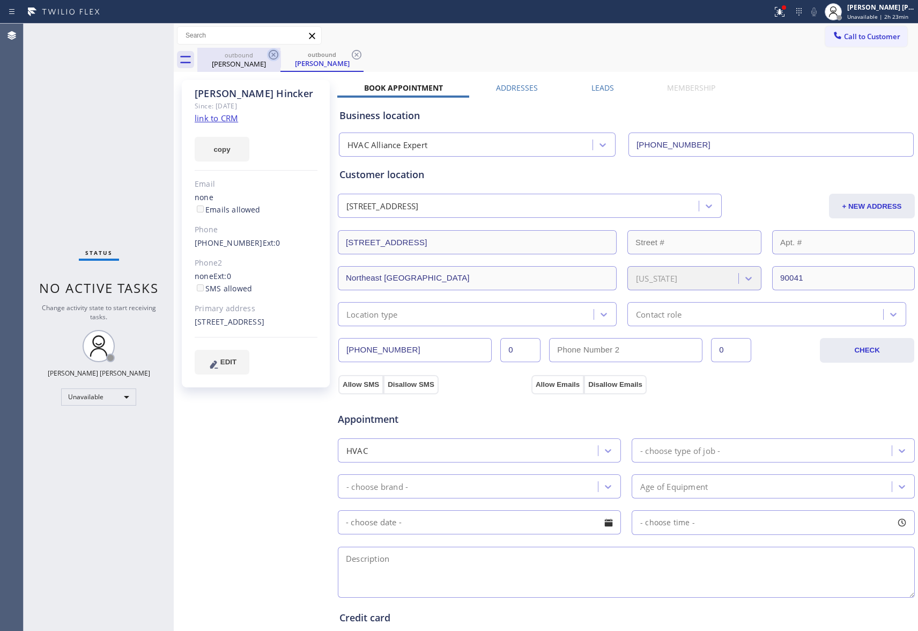
click at [267, 56] on icon at bounding box center [273, 54] width 13 height 13
click at [271, 54] on icon at bounding box center [273, 54] width 13 height 13
click at [280, 54] on div "outbound [PERSON_NAME]" at bounding box center [321, 60] width 83 height 24
click at [271, 54] on icon at bounding box center [273, 54] width 13 height 13
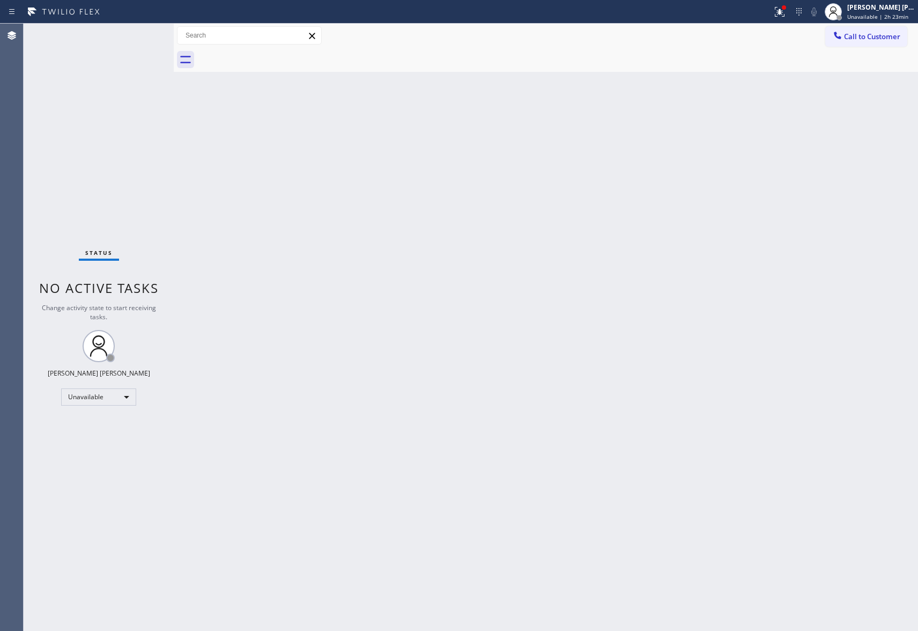
click at [271, 54] on div at bounding box center [557, 60] width 721 height 24
click at [782, 9] on div at bounding box center [784, 7] width 4 height 4
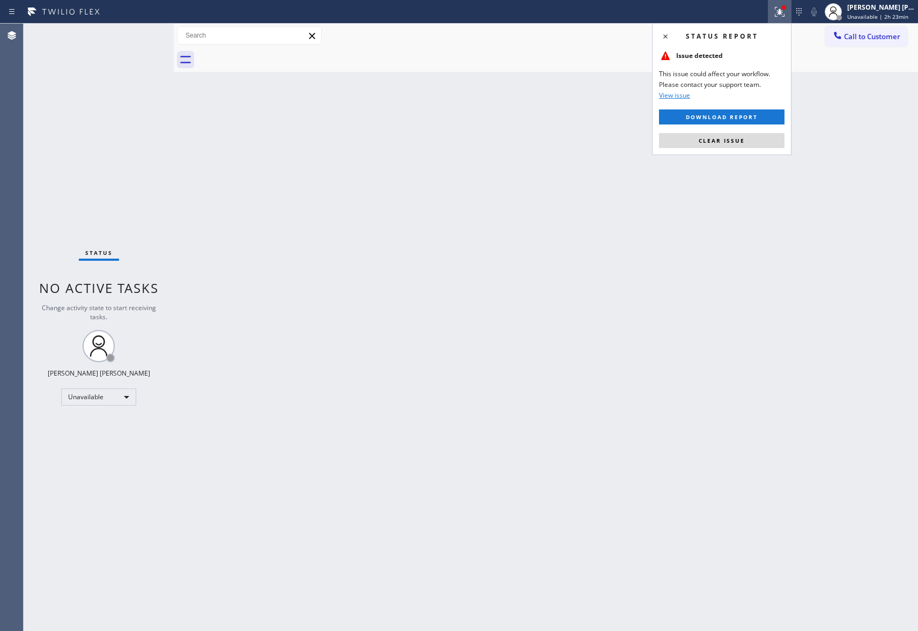
click at [756, 137] on button "Clear issue" at bounding box center [721, 140] width 125 height 15
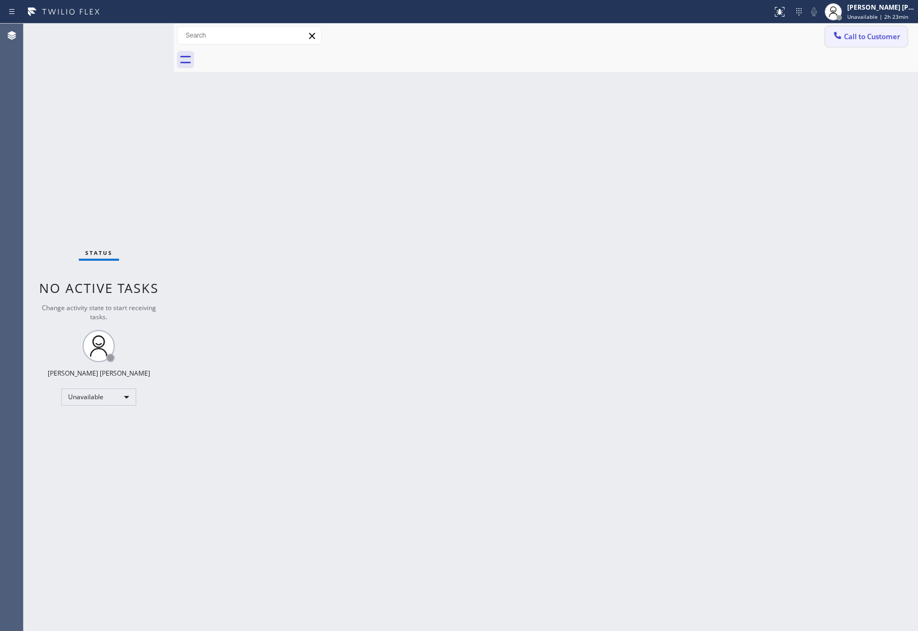
click at [877, 31] on button "Call to Customer" at bounding box center [866, 36] width 82 height 20
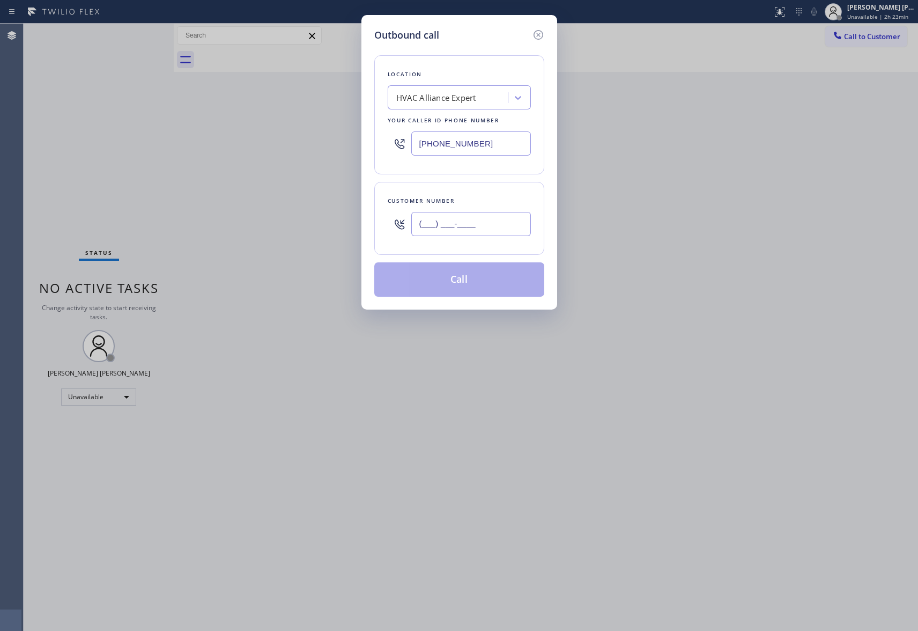
click at [481, 223] on input "(___) ___-____" at bounding box center [471, 224] width 120 height 24
paste input "949) 412-4647"
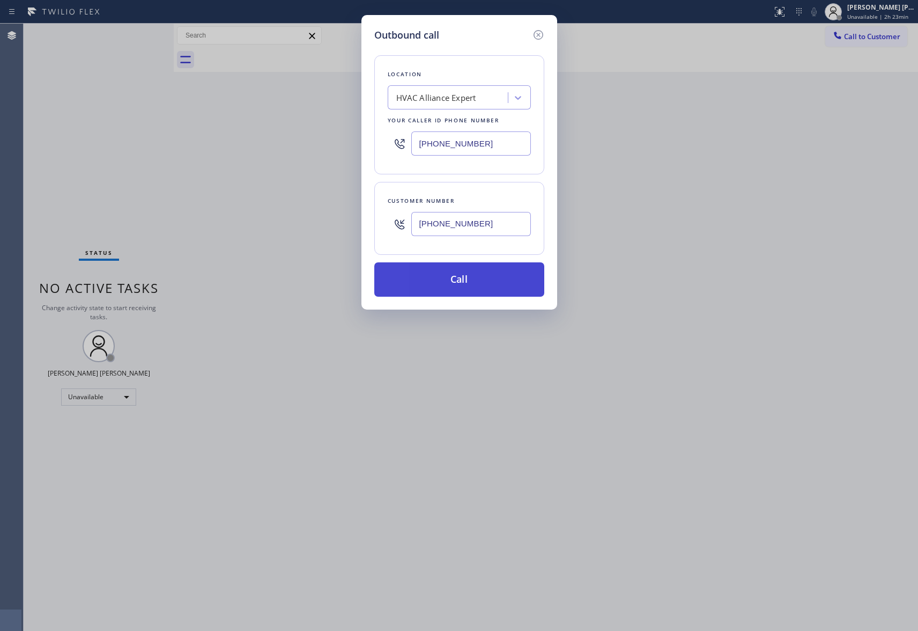
type input "[PHONE_NUMBER]"
click at [483, 286] on button "Call" at bounding box center [459, 279] width 170 height 34
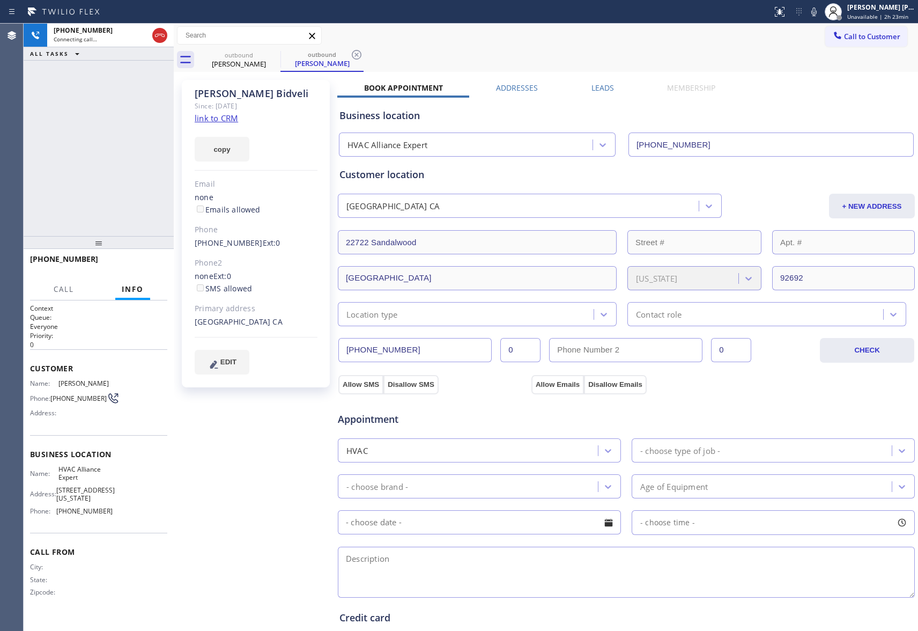
type input "[PHONE_NUMBER]"
click at [155, 33] on icon at bounding box center [159, 35] width 13 height 13
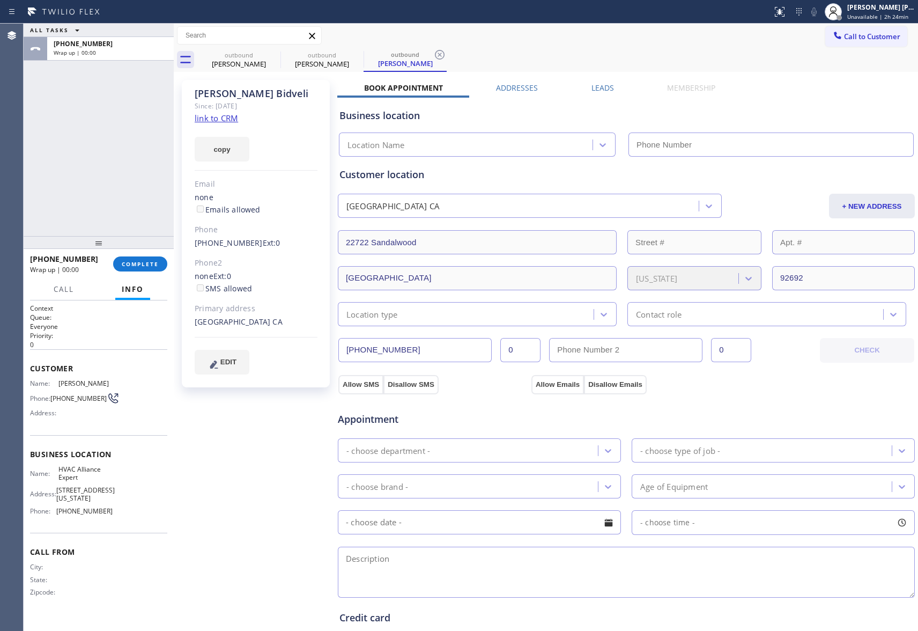
type input "[PHONE_NUMBER]"
click at [271, 50] on icon at bounding box center [273, 54] width 13 height 13
click at [0, 0] on icon at bounding box center [0, 0] width 0 height 0
click at [271, 50] on icon at bounding box center [273, 54] width 13 height 13
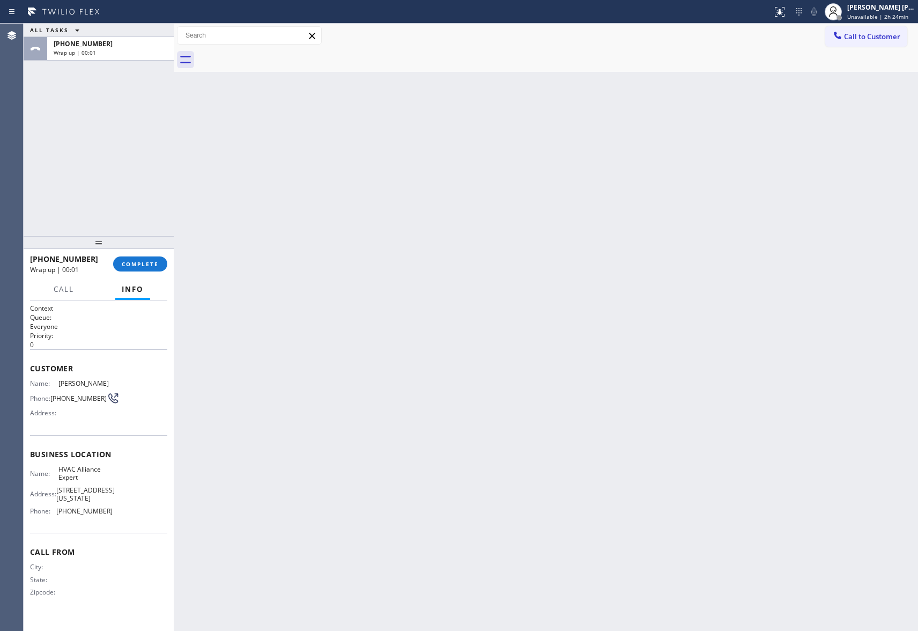
click at [271, 50] on div at bounding box center [557, 60] width 721 height 24
click at [140, 260] on button "COMPLETE" at bounding box center [140, 263] width 54 height 15
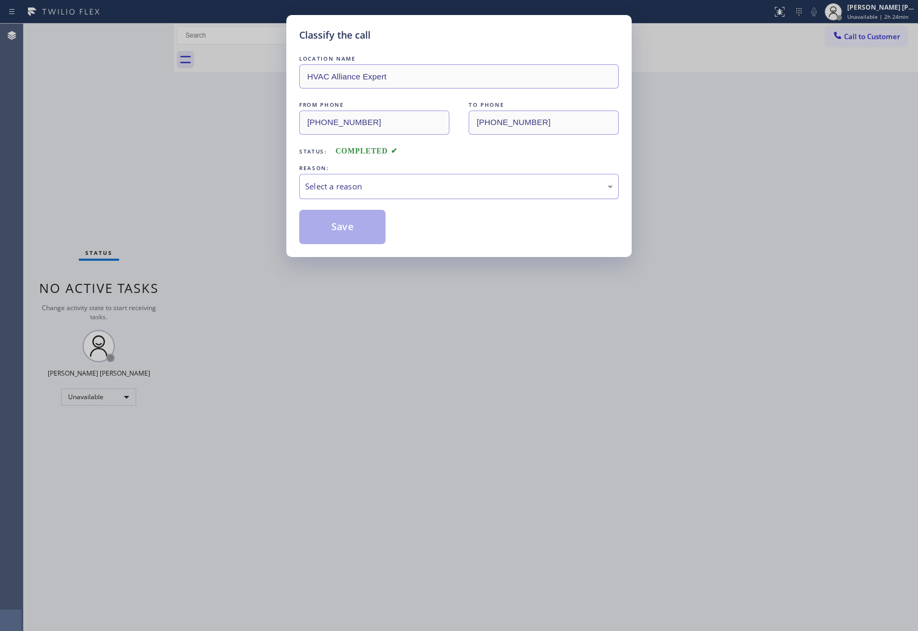
click at [339, 192] on div "Select a reason" at bounding box center [459, 186] width 308 height 12
click at [335, 224] on button "Save" at bounding box center [342, 227] width 86 height 34
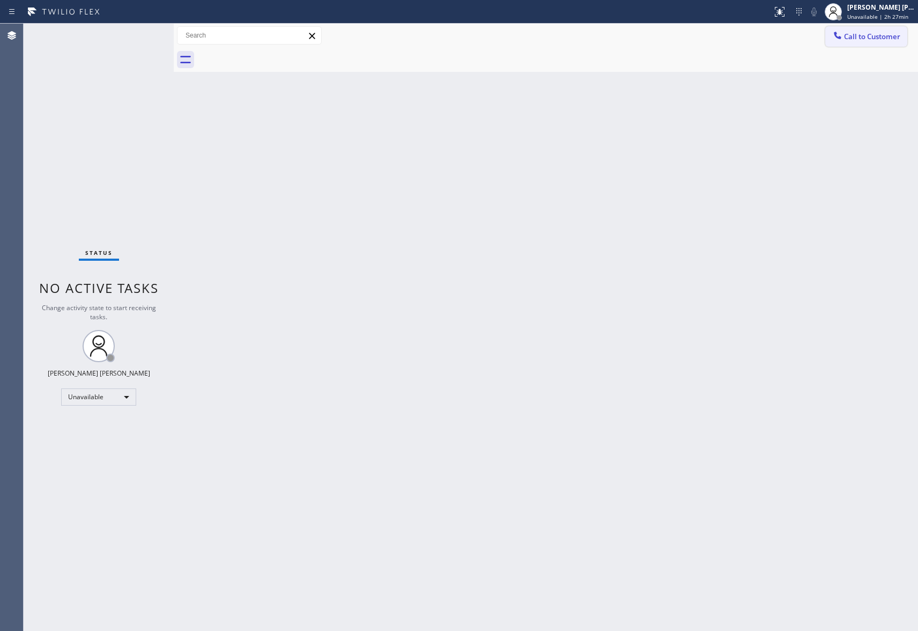
click at [874, 31] on button "Call to Customer" at bounding box center [866, 36] width 82 height 20
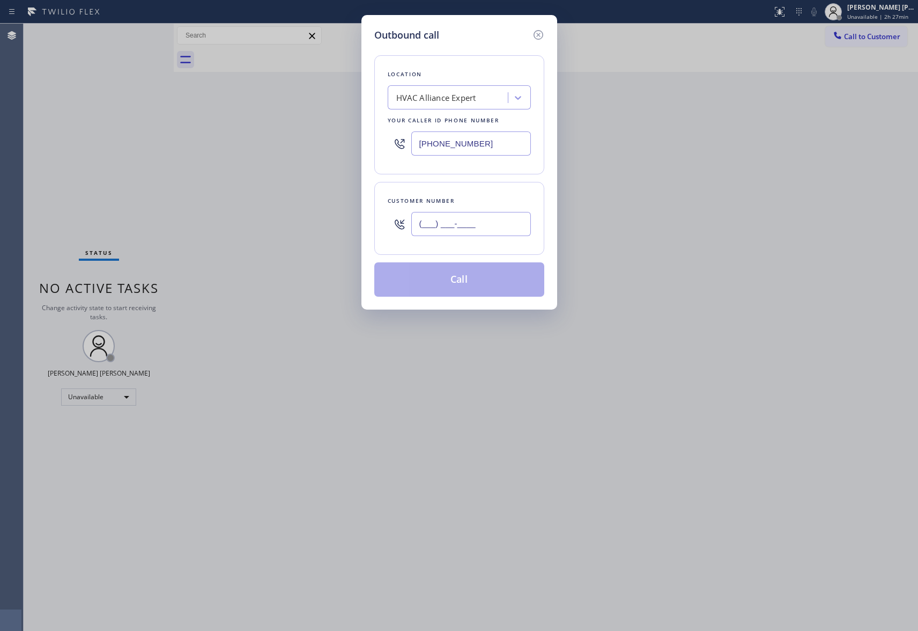
click at [509, 226] on input "(___) ___-____" at bounding box center [471, 224] width 120 height 24
paste input "206) 679-9704"
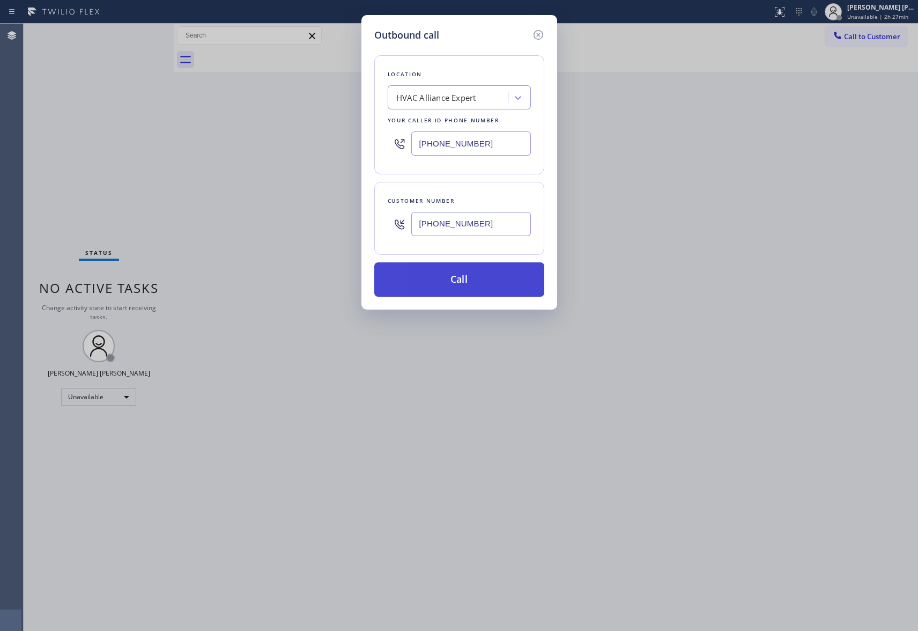
type input "[PHONE_NUMBER]"
click at [463, 279] on button "Call" at bounding box center [459, 279] width 170 height 34
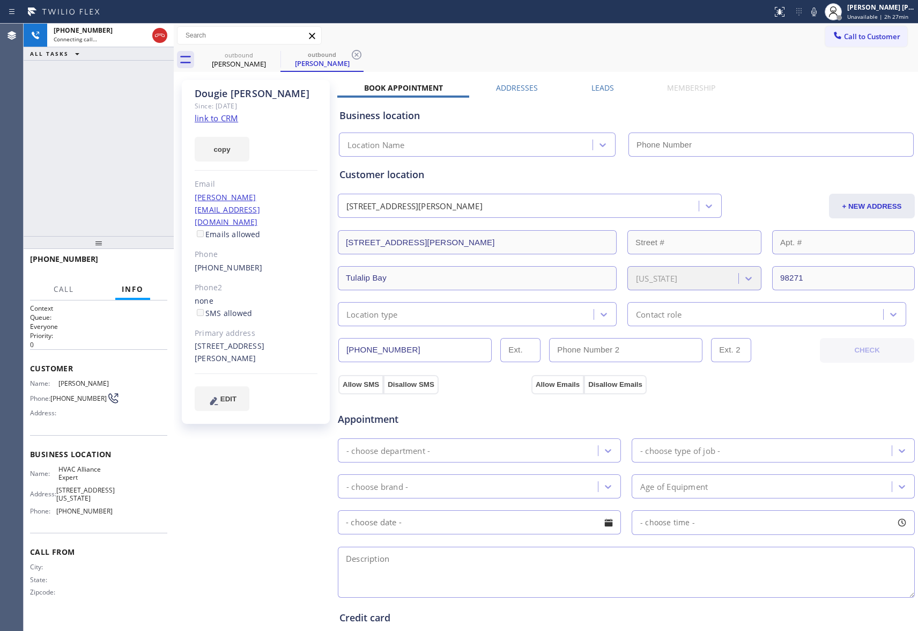
type input "[PHONE_NUMBER]"
click at [158, 35] on icon at bounding box center [160, 35] width 10 height 3
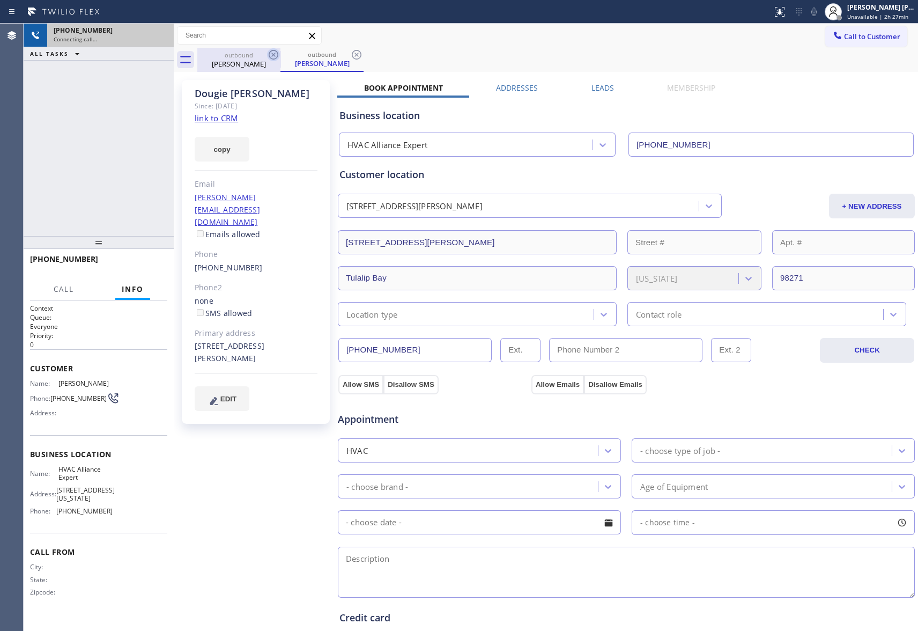
click at [273, 55] on icon at bounding box center [274, 55] width 10 height 10
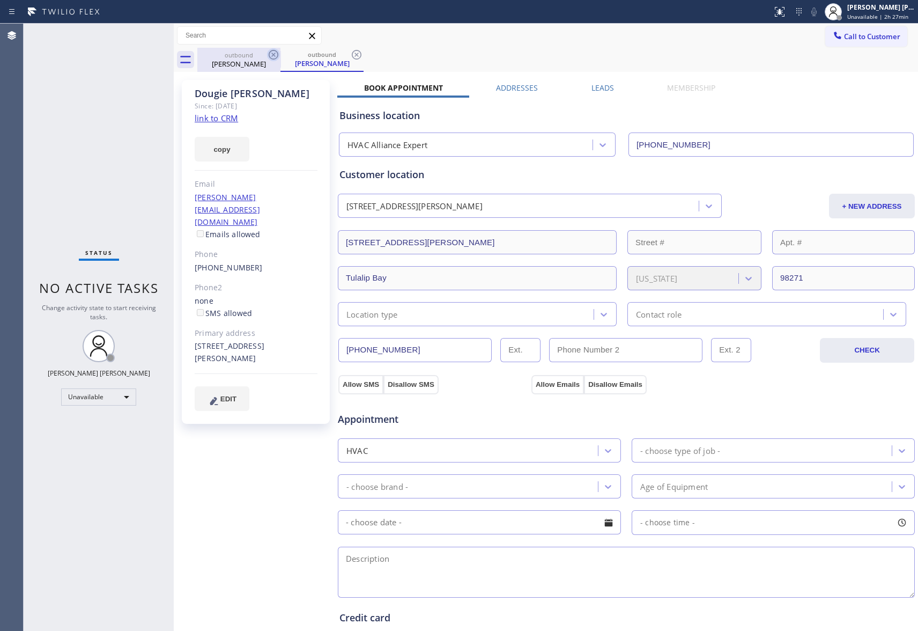
click at [273, 55] on icon at bounding box center [274, 55] width 10 height 10
click at [280, 55] on div "outbound [PERSON_NAME]" at bounding box center [321, 60] width 83 height 24
click at [352, 55] on icon at bounding box center [357, 55] width 10 height 10
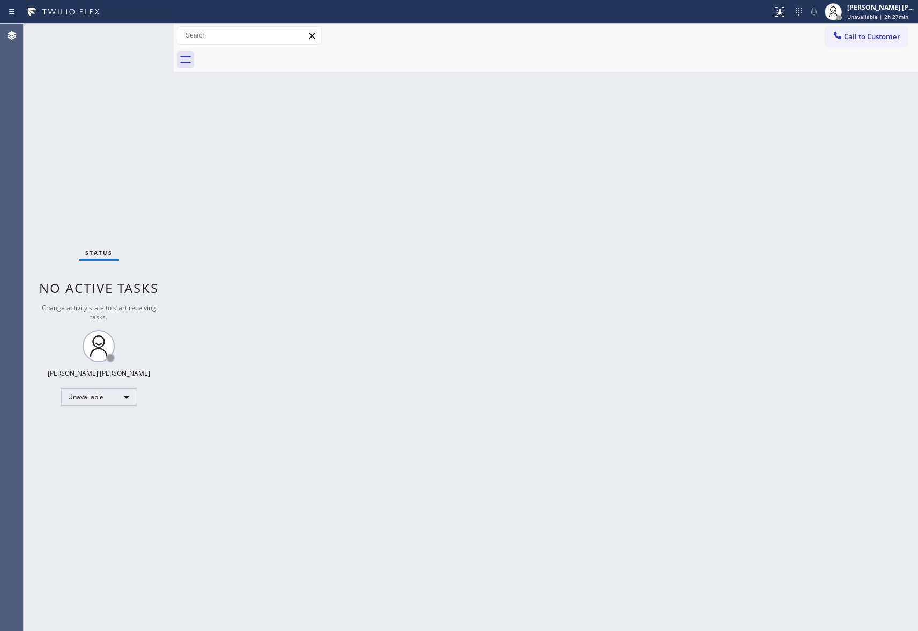
click at [273, 55] on div at bounding box center [557, 60] width 721 height 24
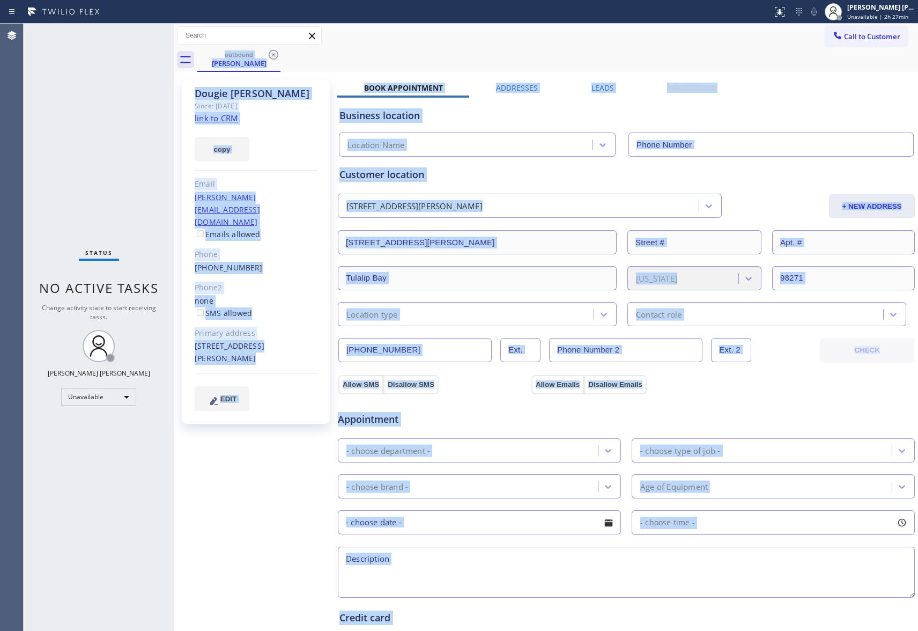
type input "[PHONE_NUMBER]"
click at [269, 55] on icon at bounding box center [274, 55] width 10 height 10
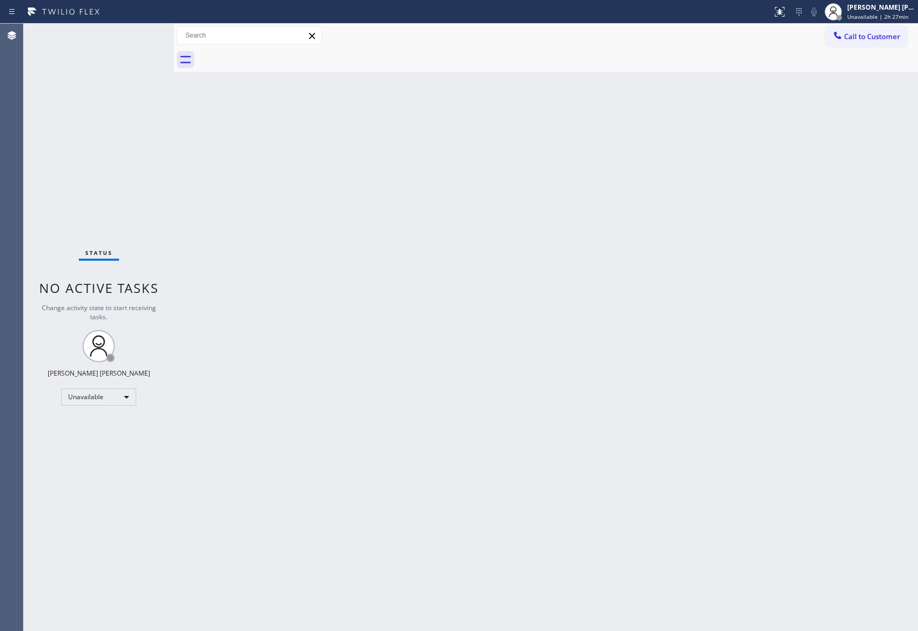
click at [271, 57] on div at bounding box center [557, 60] width 721 height 24
click at [867, 27] on button "Call to Customer" at bounding box center [866, 36] width 82 height 20
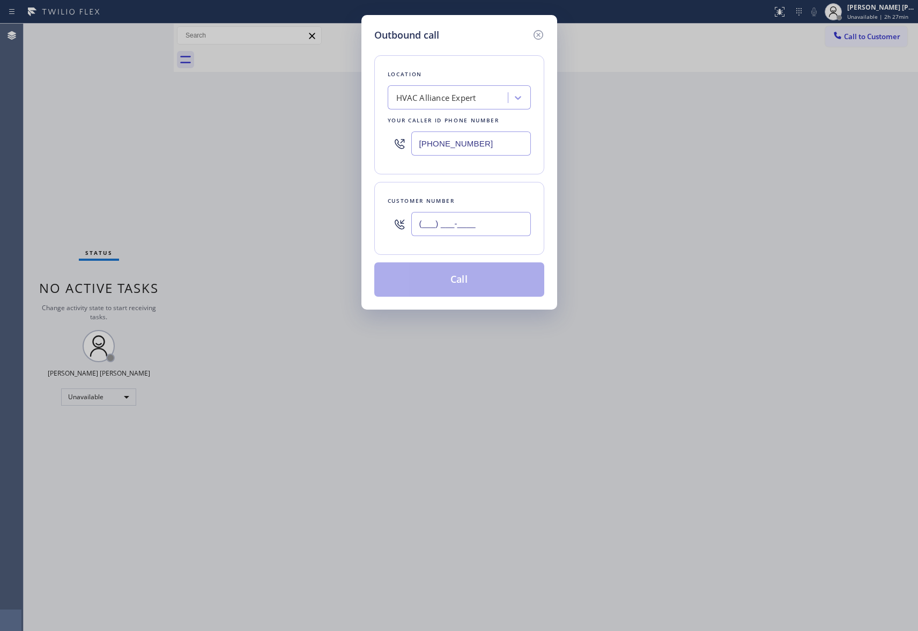
click at [466, 236] on input "(___) ___-____" at bounding box center [471, 224] width 120 height 24
paste input "949) 386-4292"
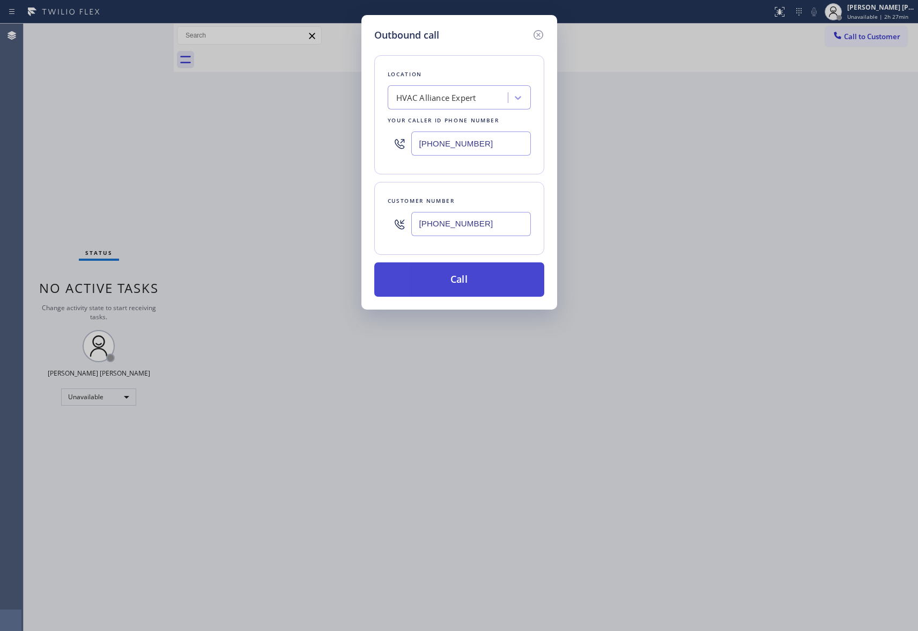
type input "[PHONE_NUMBER]"
click at [455, 279] on button "Call" at bounding box center [459, 279] width 170 height 34
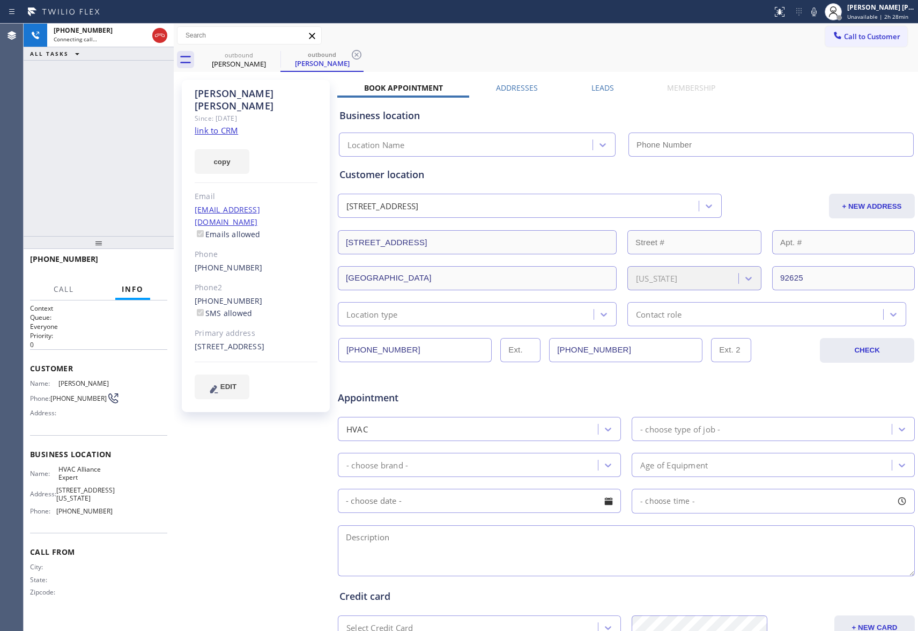
type input "[PHONE_NUMBER]"
click at [157, 34] on icon at bounding box center [159, 35] width 13 height 13
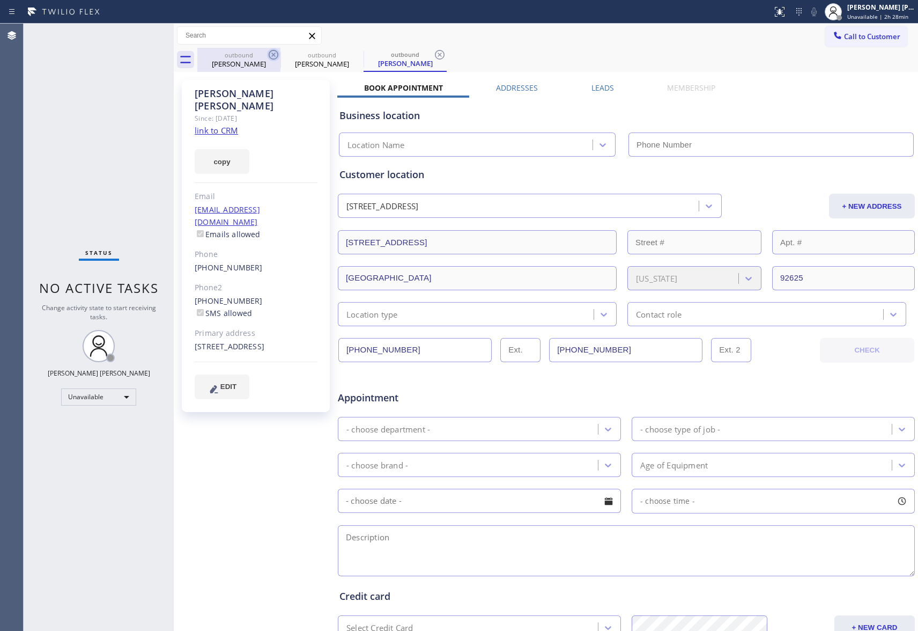
click at [273, 56] on icon at bounding box center [273, 54] width 13 height 13
click at [350, 56] on icon at bounding box center [356, 54] width 13 height 13
click at [433, 56] on icon at bounding box center [439, 54] width 13 height 13
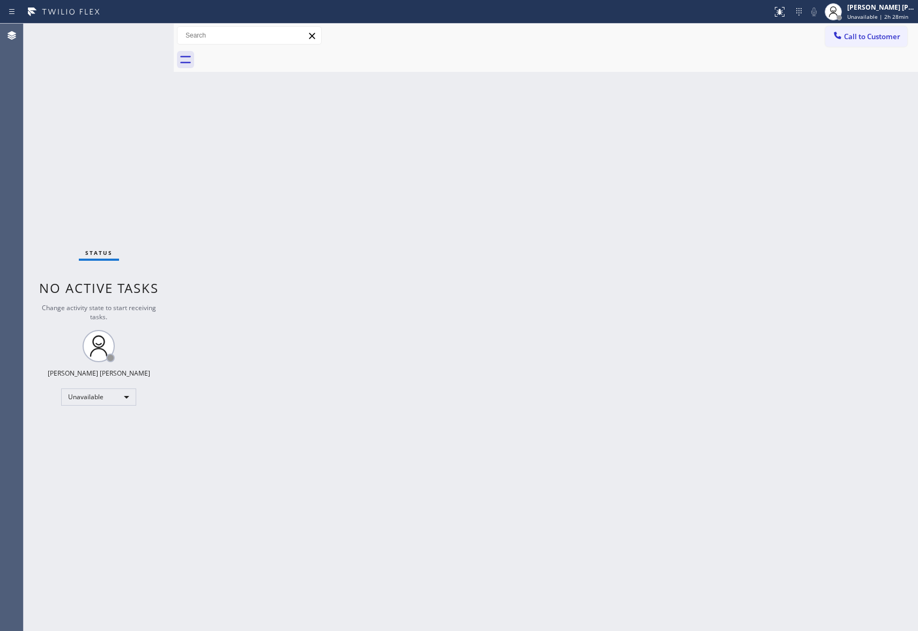
click at [273, 56] on div at bounding box center [557, 60] width 721 height 24
click at [886, 34] on span "Call to Customer" at bounding box center [872, 37] width 56 height 10
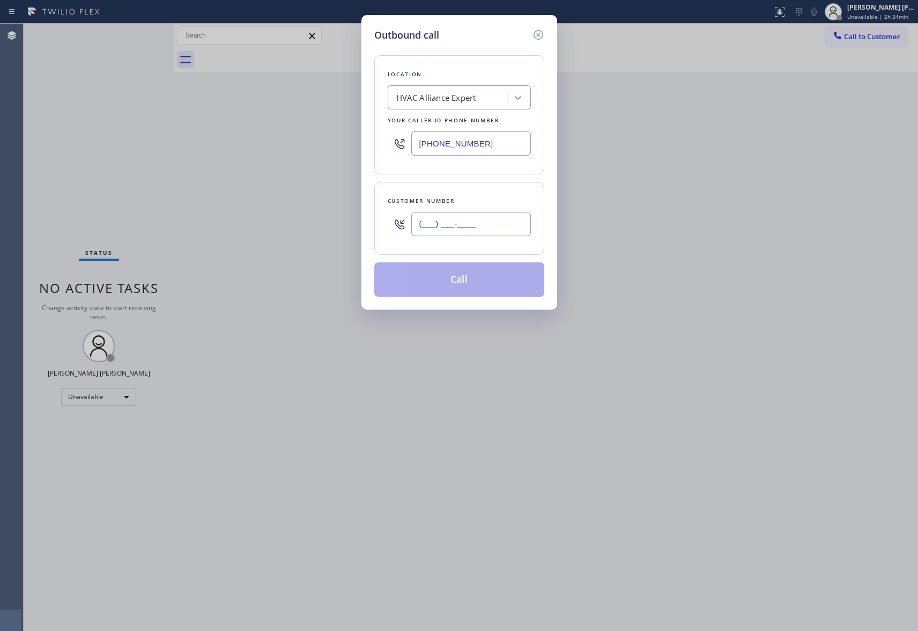
click at [479, 221] on input "(___) ___-____" at bounding box center [471, 224] width 120 height 24
paste input "323) 823-0585"
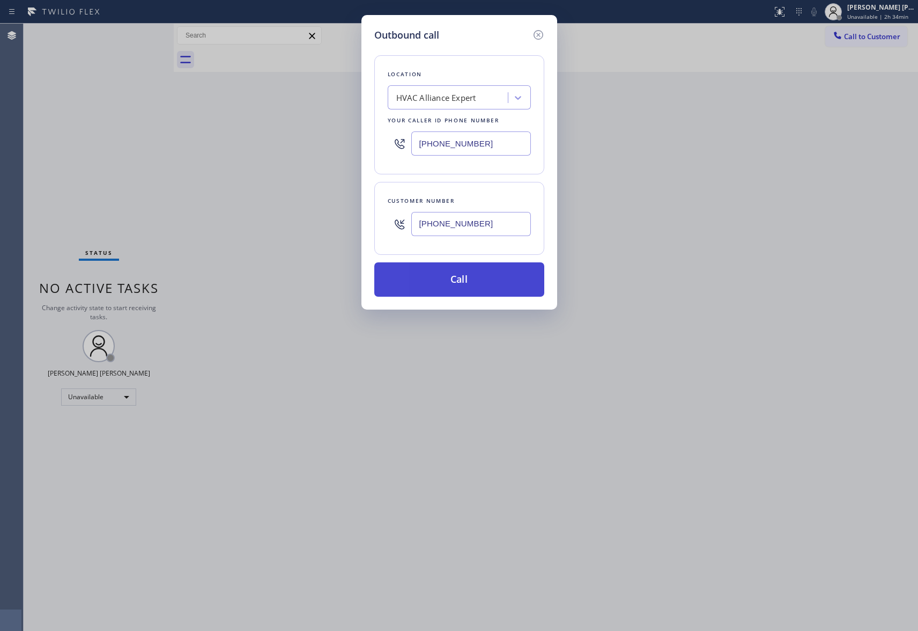
type input "[PHONE_NUMBER]"
click at [465, 280] on button "Call" at bounding box center [459, 279] width 170 height 34
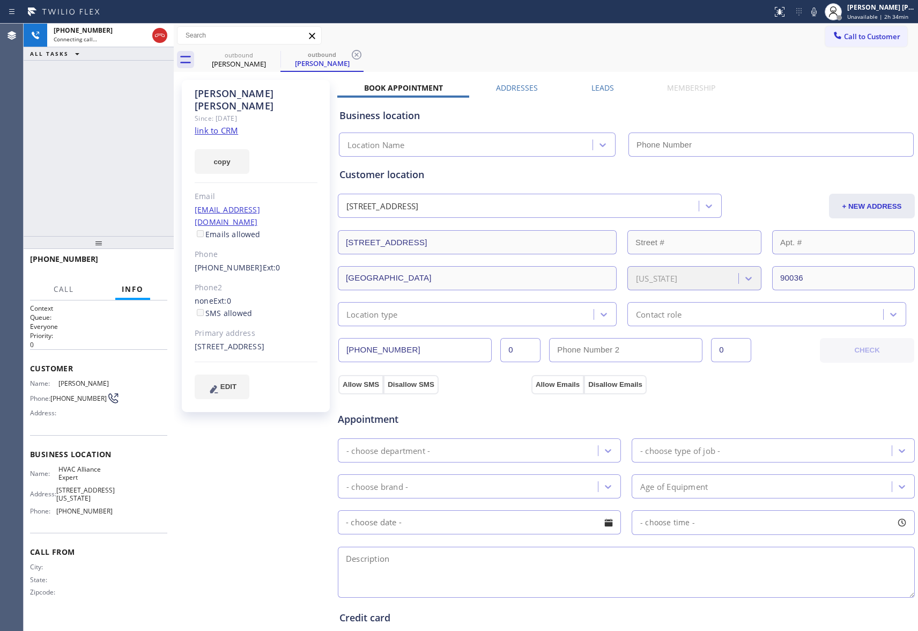
type input "[PHONE_NUMBER]"
click at [595, 87] on label "Leads" at bounding box center [602, 88] width 23 height 10
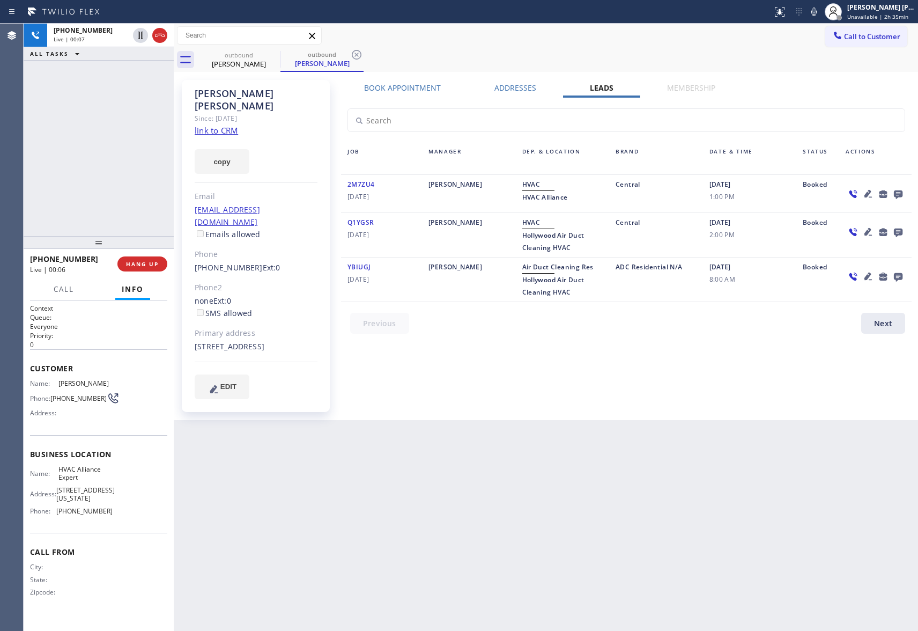
click at [898, 192] on icon at bounding box center [898, 193] width 13 height 13
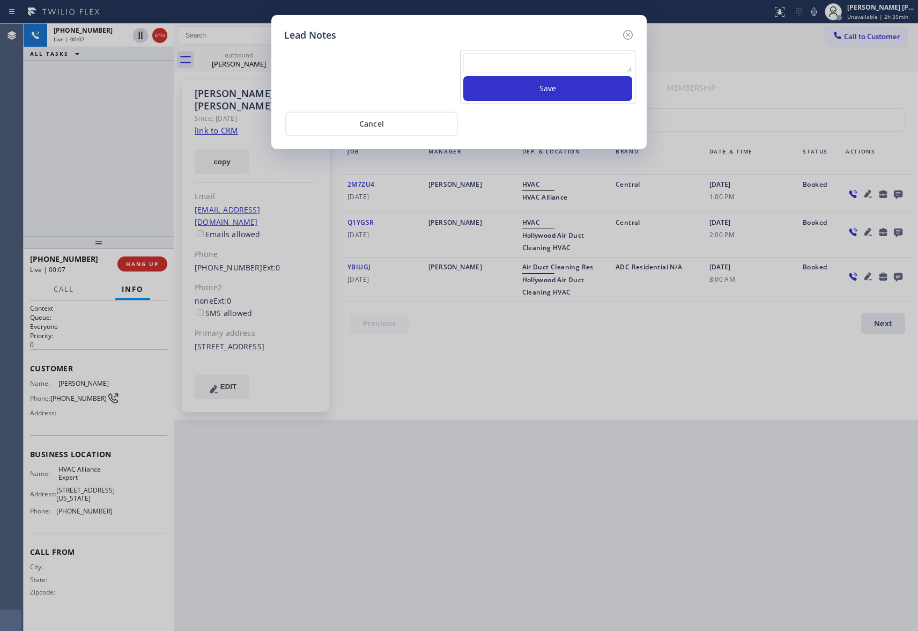
click at [556, 63] on textarea at bounding box center [547, 62] width 169 height 19
paste textarea "VM | please transfer if cx calls back"
type textarea "VM | please transfer if cx calls back"
click at [563, 87] on button "Save" at bounding box center [547, 88] width 169 height 25
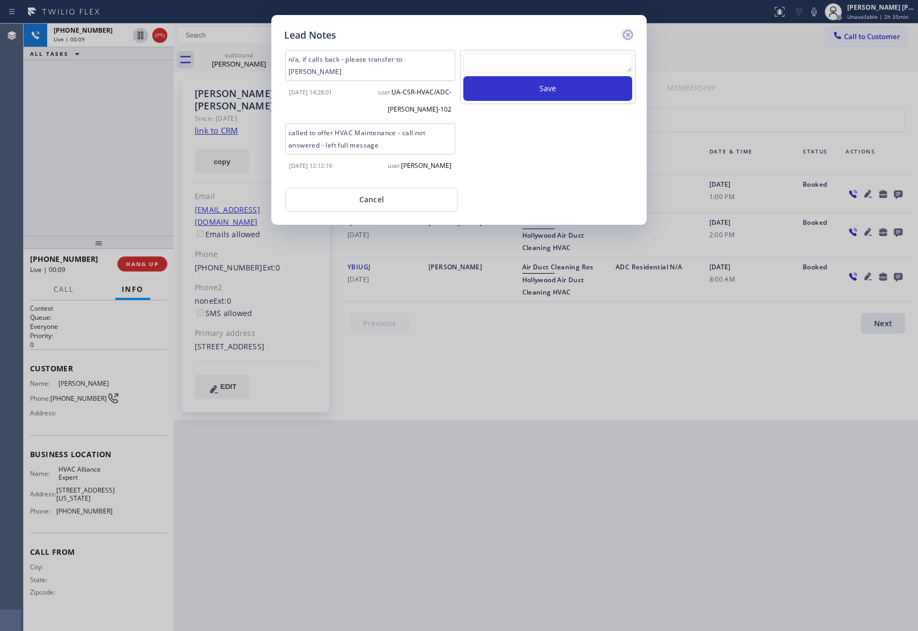
click at [628, 30] on icon at bounding box center [628, 35] width 10 height 10
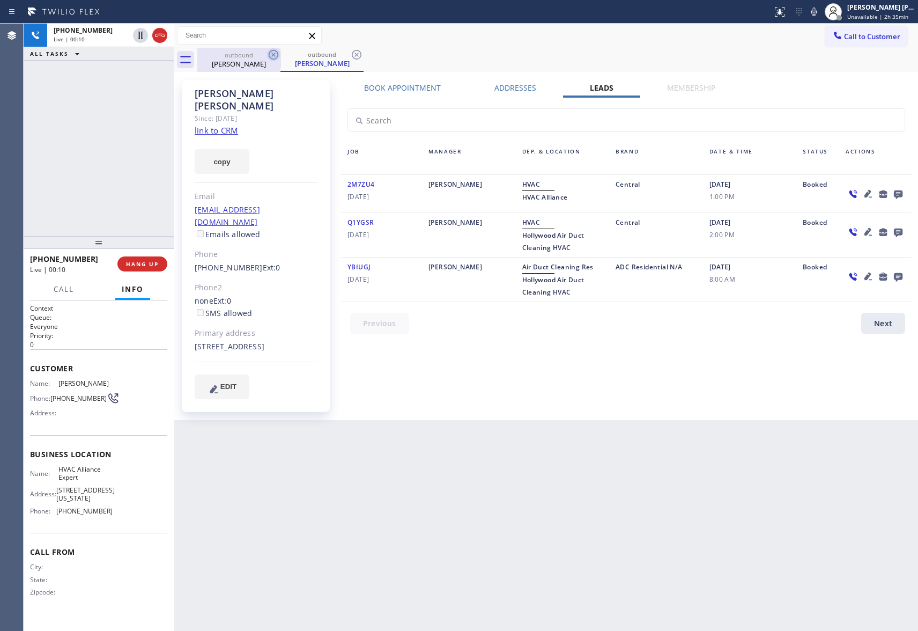
click at [270, 56] on icon at bounding box center [273, 54] width 13 height 13
click at [280, 56] on div "outbound [PERSON_NAME]" at bounding box center [321, 60] width 83 height 24
click at [270, 56] on icon at bounding box center [273, 54] width 13 height 13
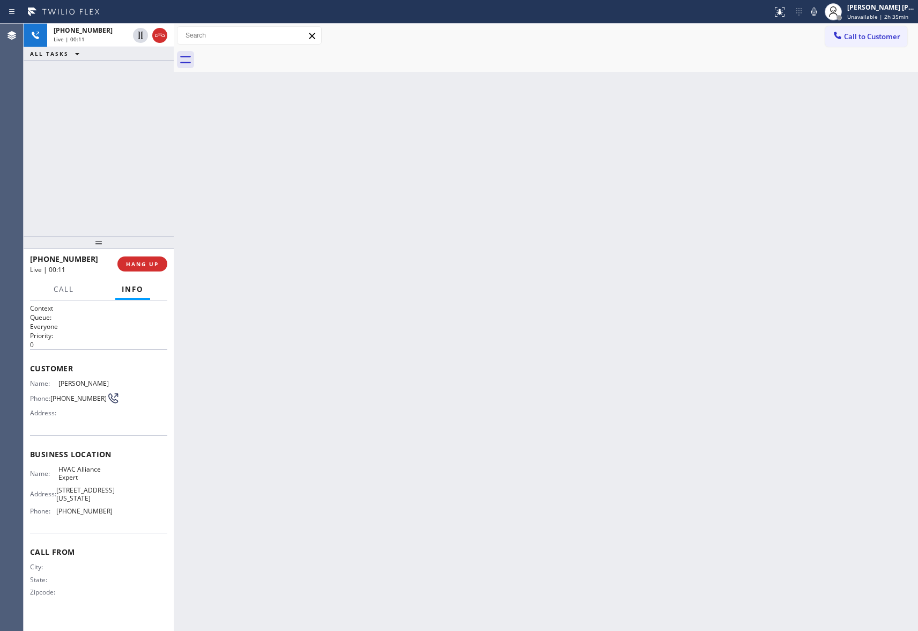
click at [270, 56] on div at bounding box center [557, 60] width 721 height 24
click at [158, 34] on icon at bounding box center [159, 35] width 13 height 13
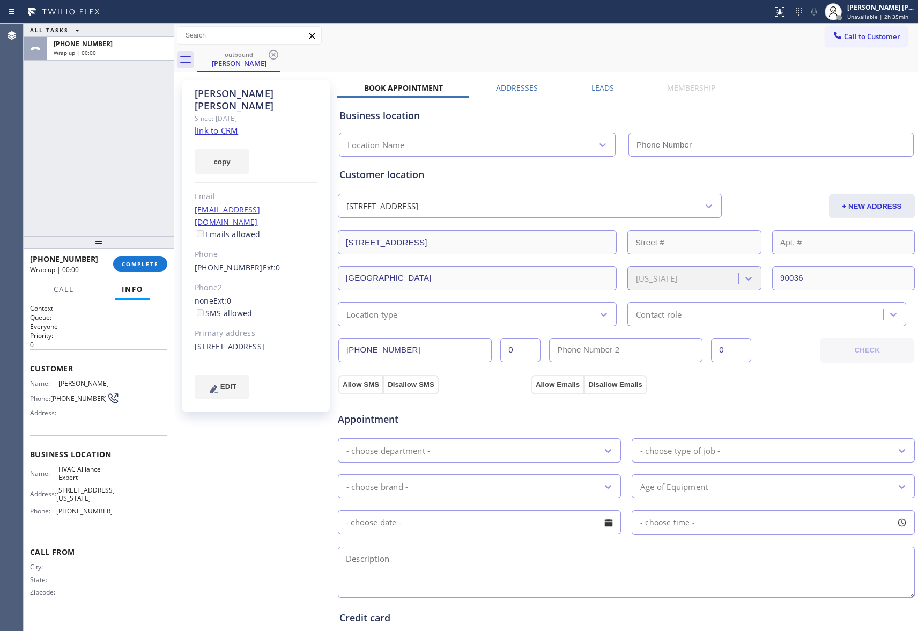
drag, startPoint x: 135, startPoint y: 246, endPoint x: 137, endPoint y: 256, distance: 10.4
click at [136, 247] on div at bounding box center [99, 242] width 150 height 13
click at [137, 256] on div "[PHONE_NUMBER] Wrap up | 00:00 COMPLETE" at bounding box center [98, 265] width 137 height 28
type input "[PHONE_NUMBER]"
click at [137, 258] on button "COMPLETE" at bounding box center [140, 264] width 54 height 15
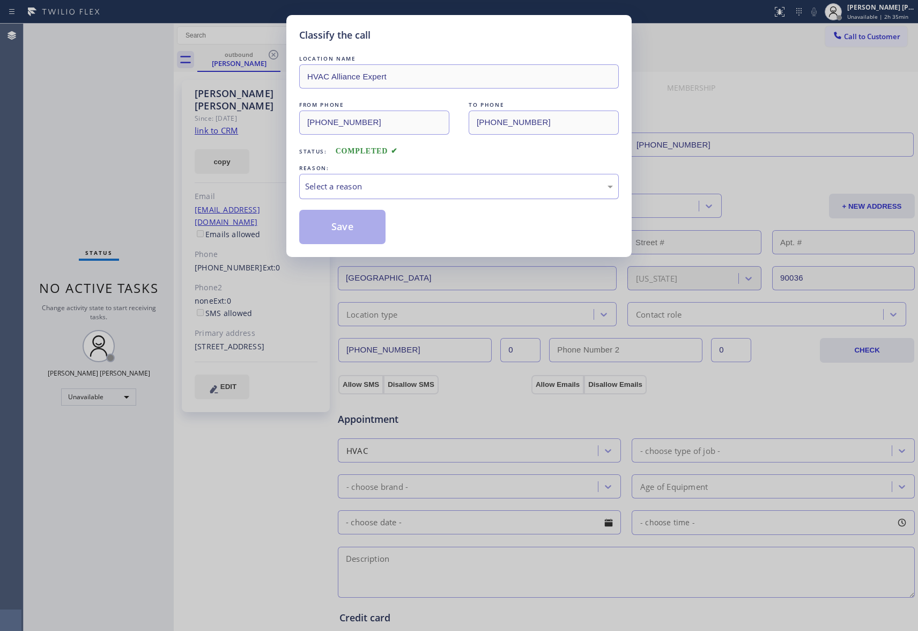
click at [360, 187] on div "Select a reason" at bounding box center [459, 186] width 308 height 12
click at [335, 229] on button "Save" at bounding box center [342, 227] width 86 height 34
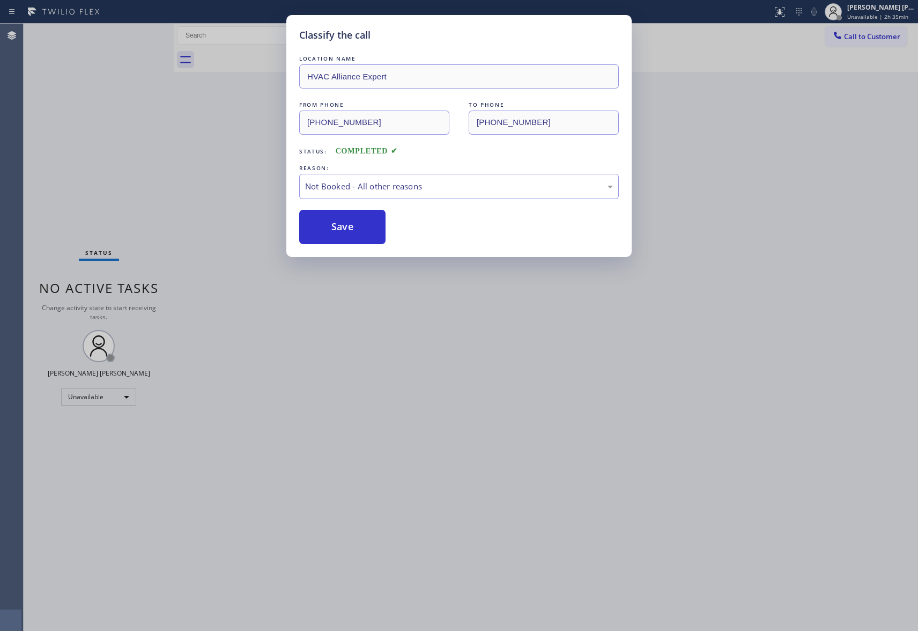
drag, startPoint x: 335, startPoint y: 229, endPoint x: 215, endPoint y: 34, distance: 229.2
click at [335, 226] on button "Save" at bounding box center [342, 227] width 86 height 34
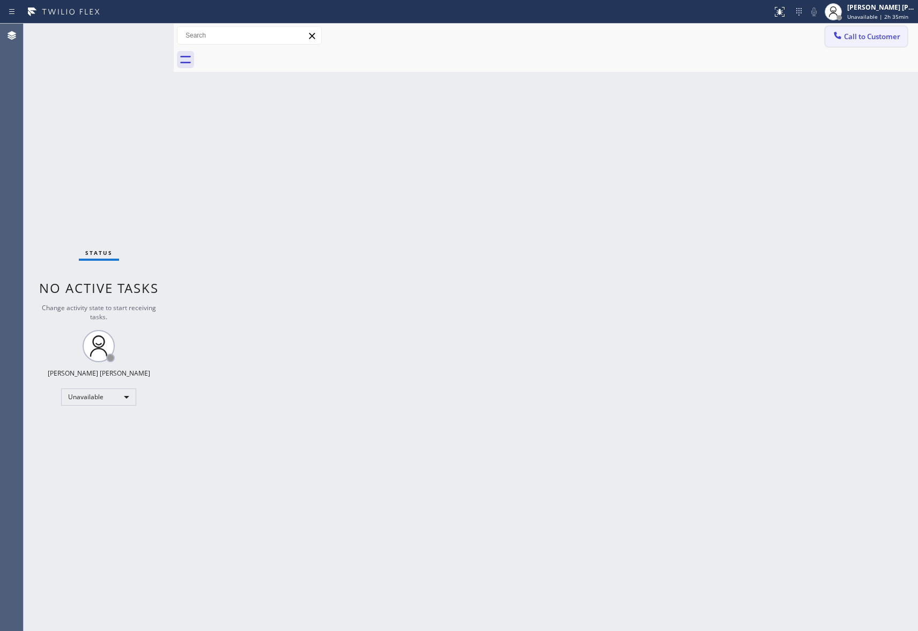
click at [888, 35] on span "Call to Customer" at bounding box center [872, 37] width 56 height 10
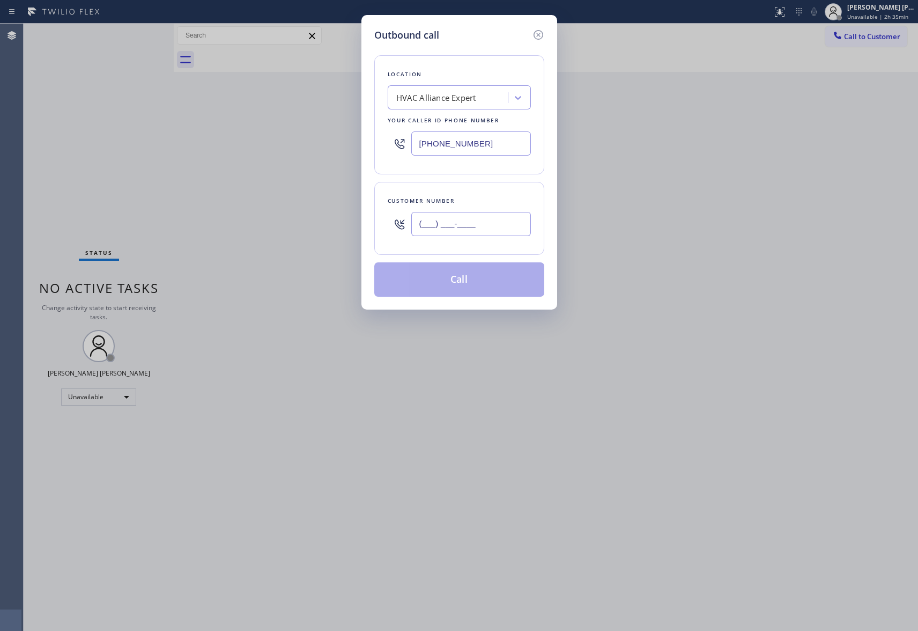
click at [475, 234] on input "(___) ___-____" at bounding box center [471, 224] width 120 height 24
paste input "562) 261-6797"
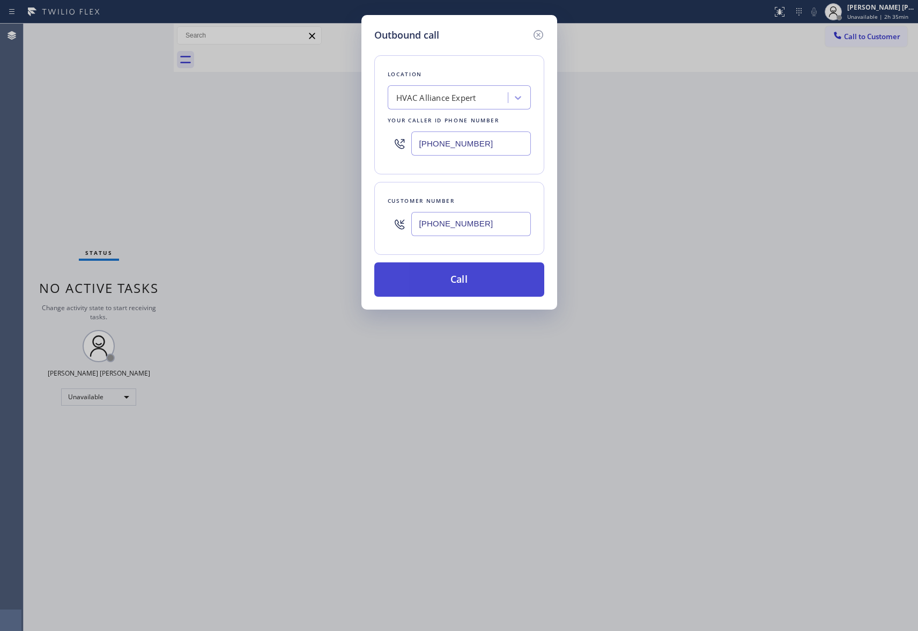
type input "[PHONE_NUMBER]"
click at [461, 282] on button "Call" at bounding box center [459, 279] width 170 height 34
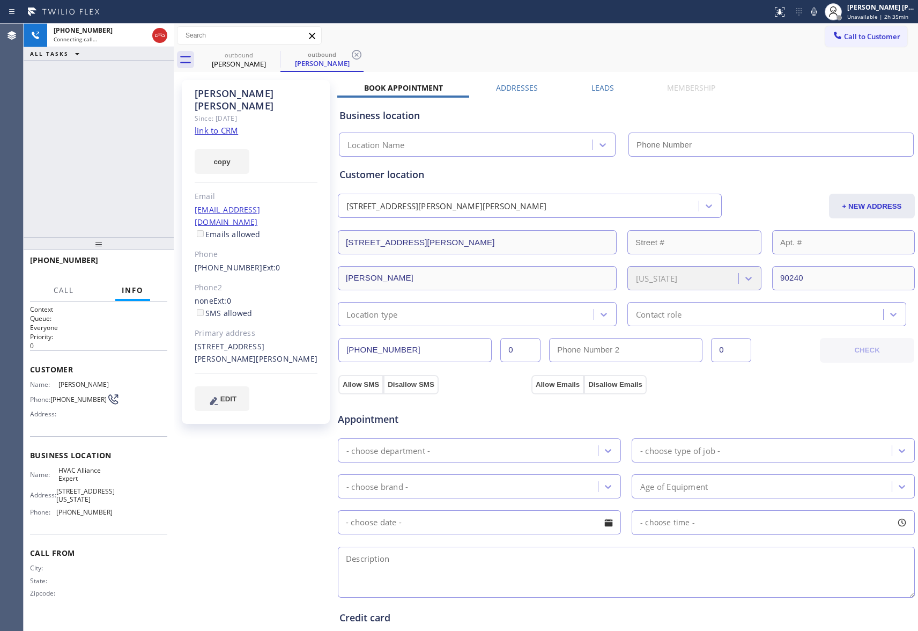
type input "[PHONE_NUMBER]"
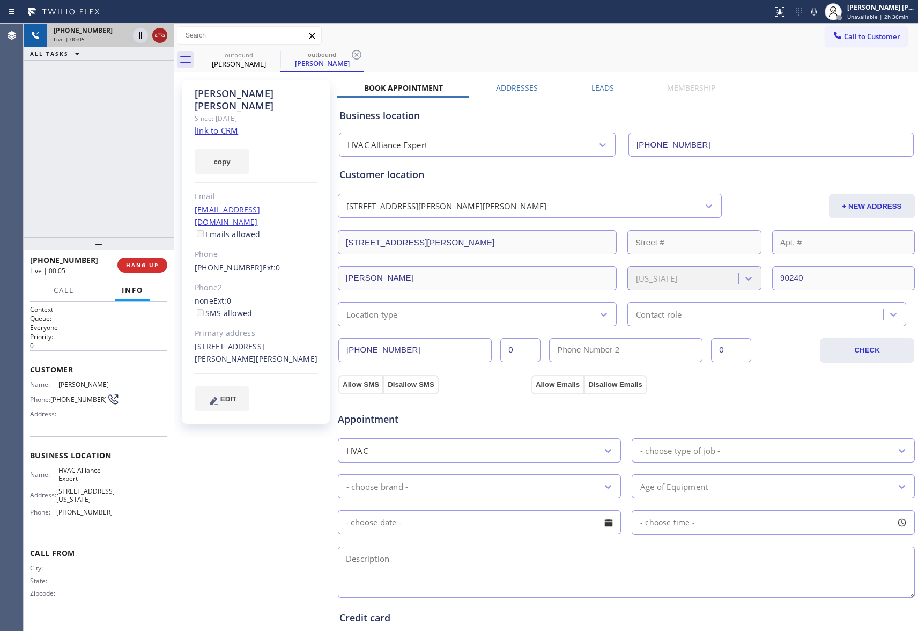
click at [164, 35] on icon at bounding box center [159, 35] width 13 height 13
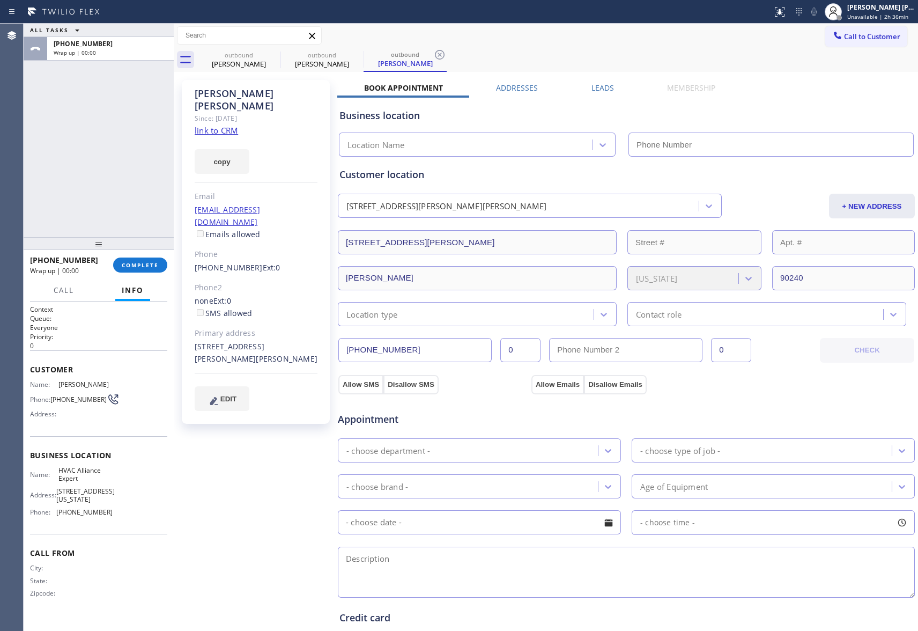
type input "[PHONE_NUMBER]"
click at [599, 89] on label "Leads" at bounding box center [602, 88] width 23 height 10
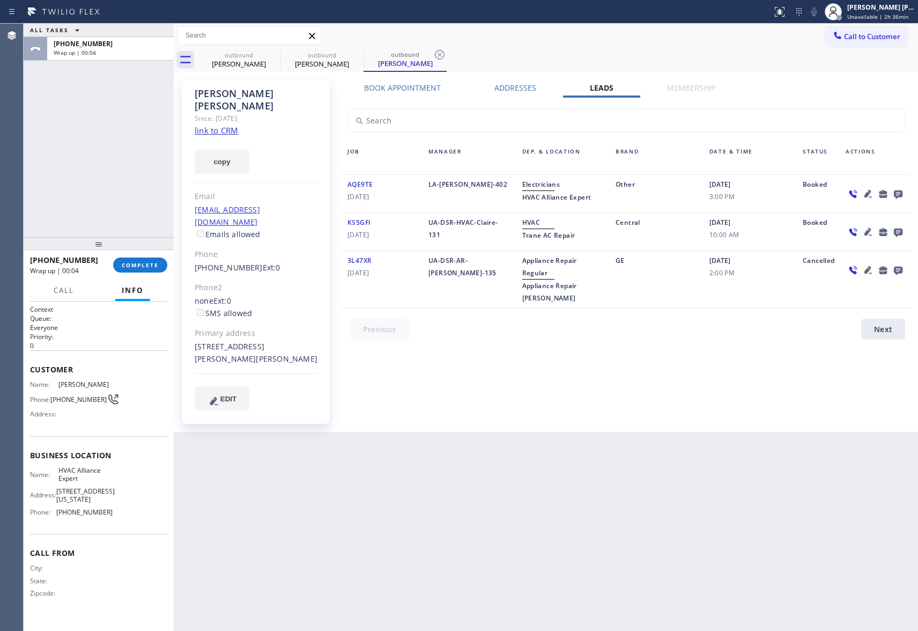
click at [898, 192] on icon at bounding box center [898, 193] width 13 height 13
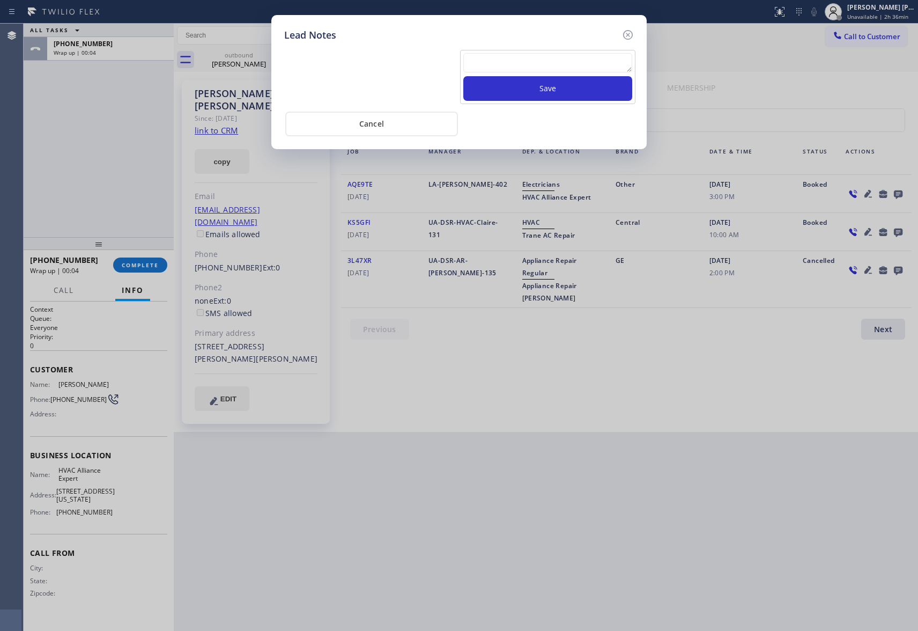
click at [567, 62] on textarea at bounding box center [547, 62] width 169 height 19
paste textarea "VM | please transfer if cx calls back"
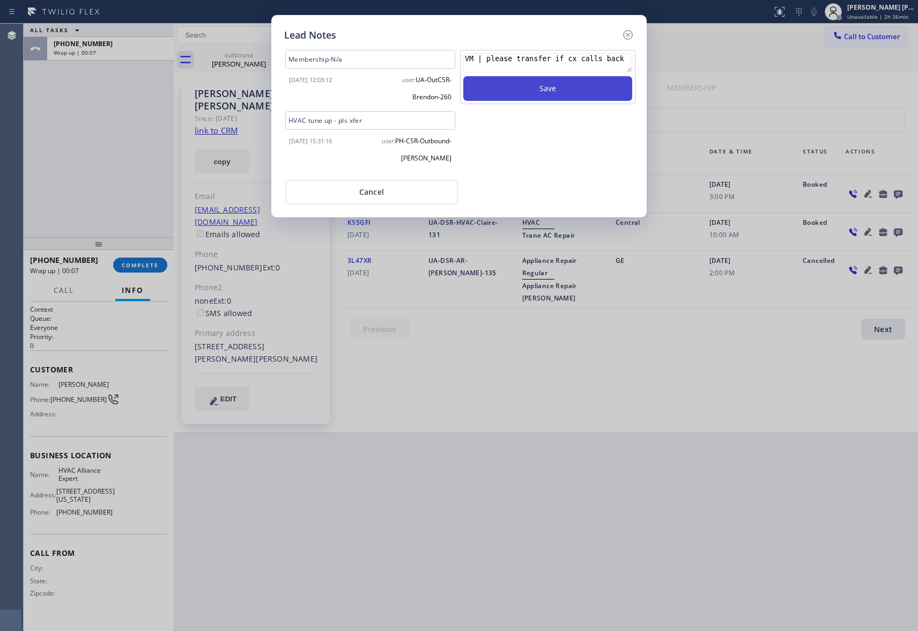
type textarea "VM | please transfer if cx calls back"
click at [573, 86] on button "Save" at bounding box center [547, 88] width 169 height 25
click at [631, 31] on icon at bounding box center [628, 35] width 10 height 10
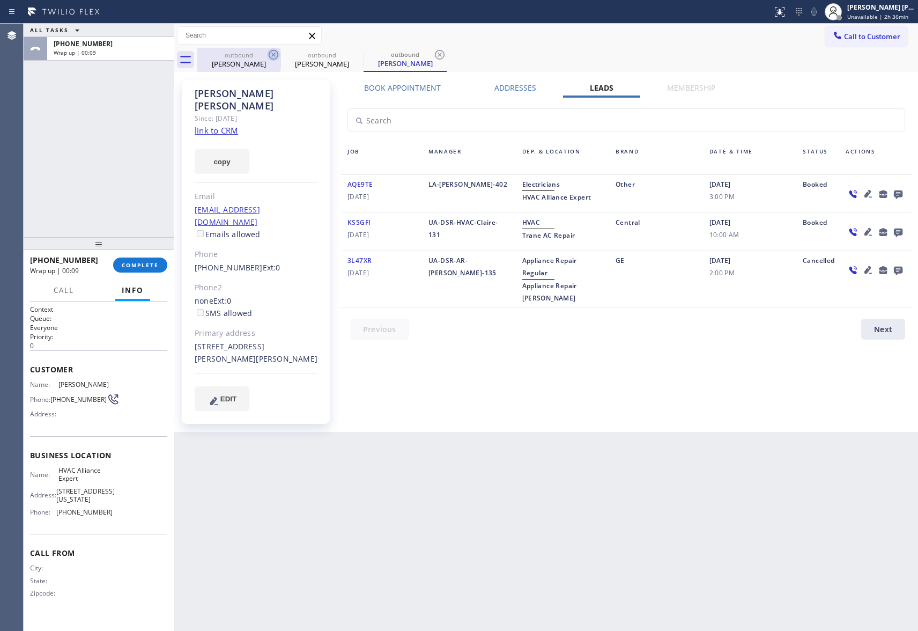
click at [273, 53] on icon at bounding box center [273, 54] width 13 height 13
click at [0, 0] on icon at bounding box center [0, 0] width 0 height 0
click at [273, 53] on icon at bounding box center [273, 54] width 13 height 13
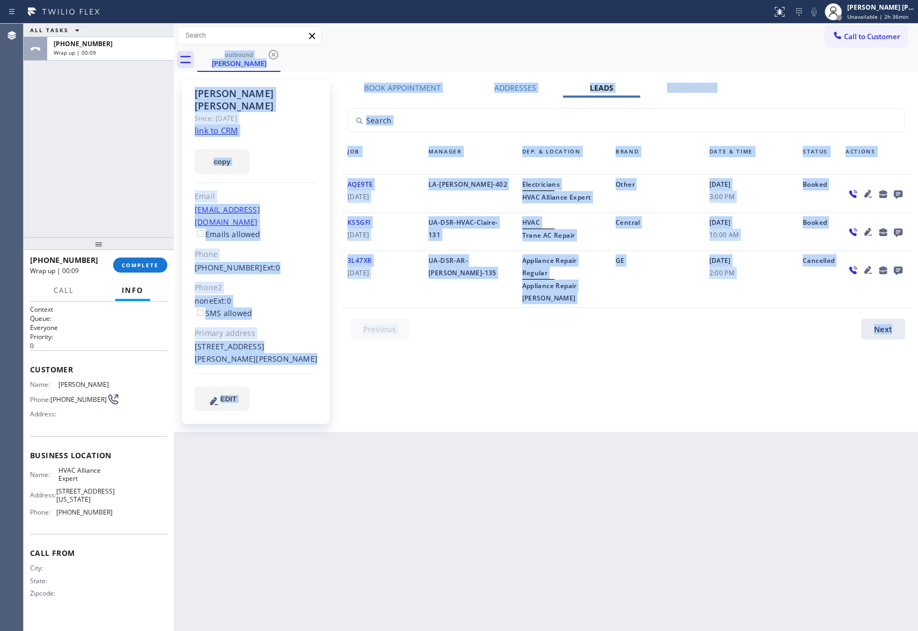
click at [273, 53] on div "outbound [PERSON_NAME]" at bounding box center [557, 60] width 721 height 24
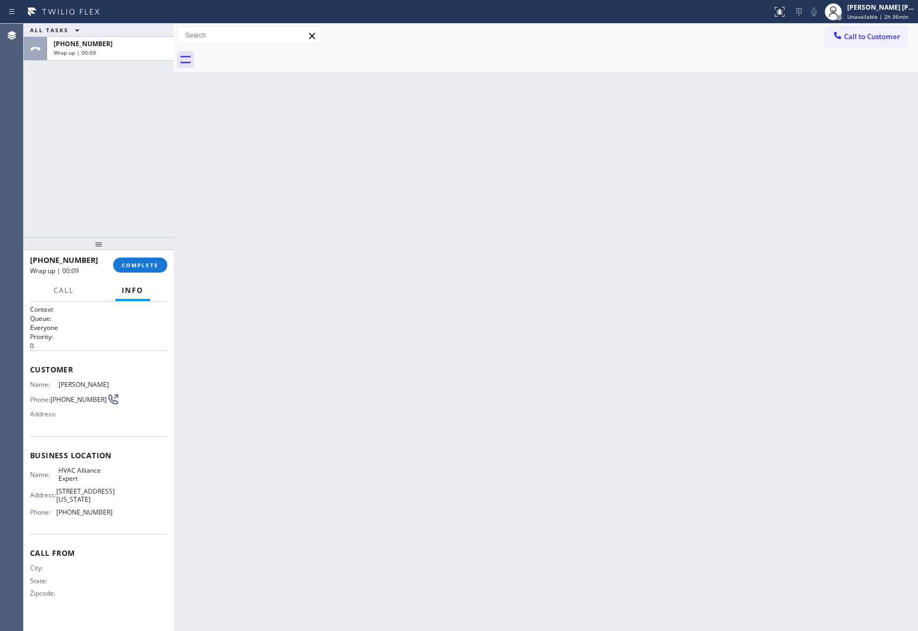
click at [273, 53] on div at bounding box center [557, 60] width 721 height 24
click at [143, 264] on span "COMPLETE" at bounding box center [140, 265] width 37 height 8
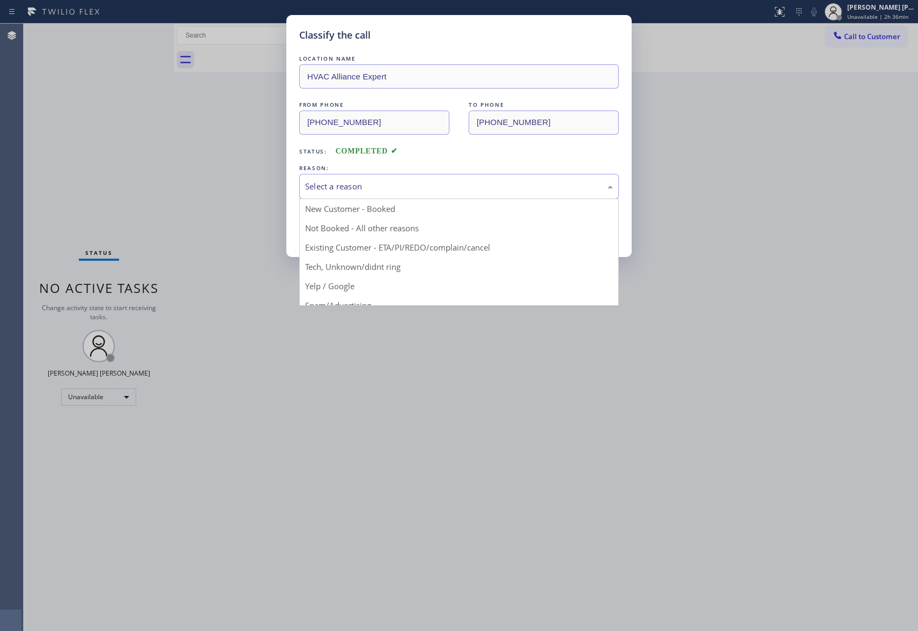
click at [460, 185] on div "Select a reason" at bounding box center [459, 186] width 308 height 12
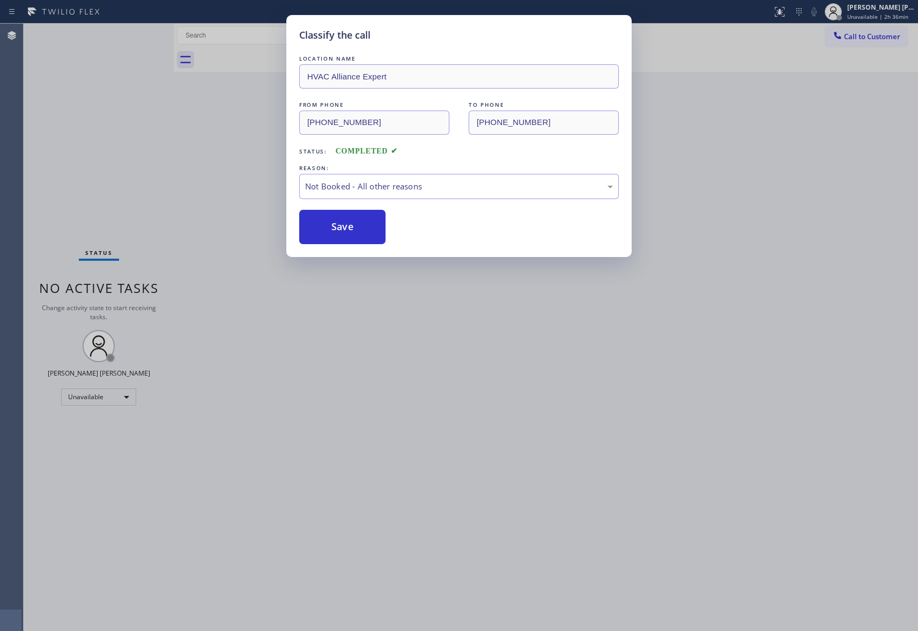
click at [351, 226] on button "Save" at bounding box center [342, 227] width 86 height 34
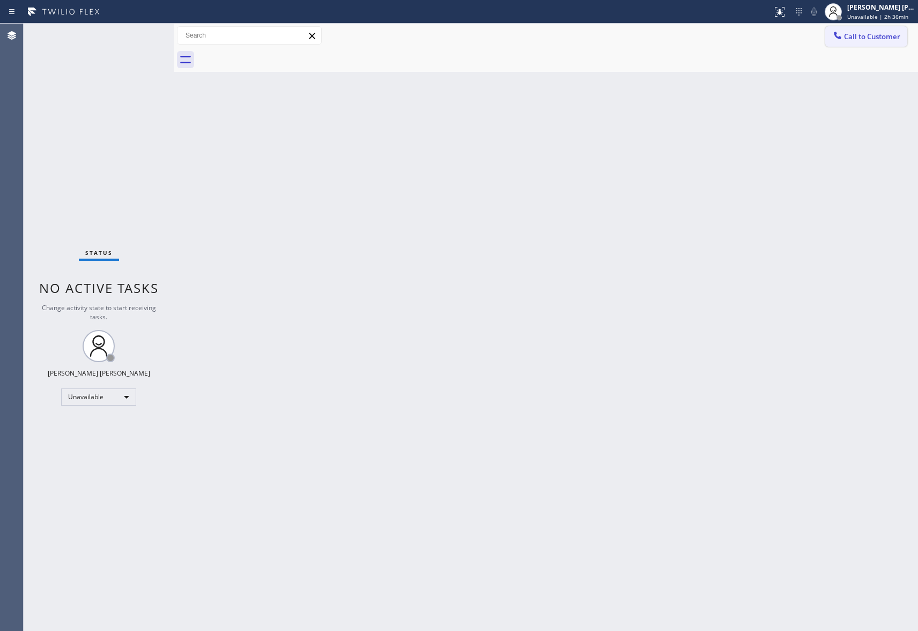
click at [876, 34] on span "Call to Customer" at bounding box center [872, 37] width 56 height 10
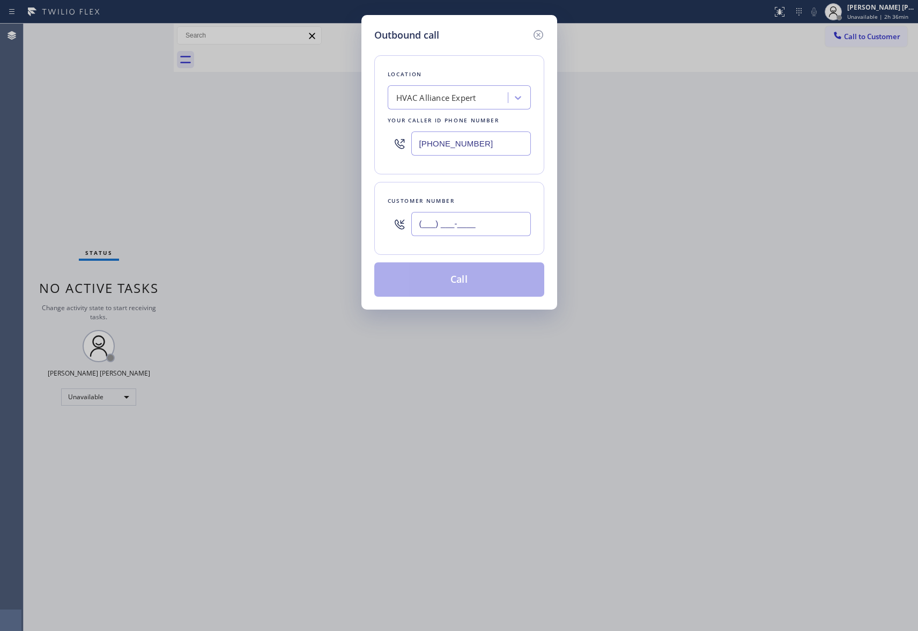
click at [453, 230] on input "(___) ___-____" at bounding box center [471, 224] width 120 height 24
paste input "949) 769-9442"
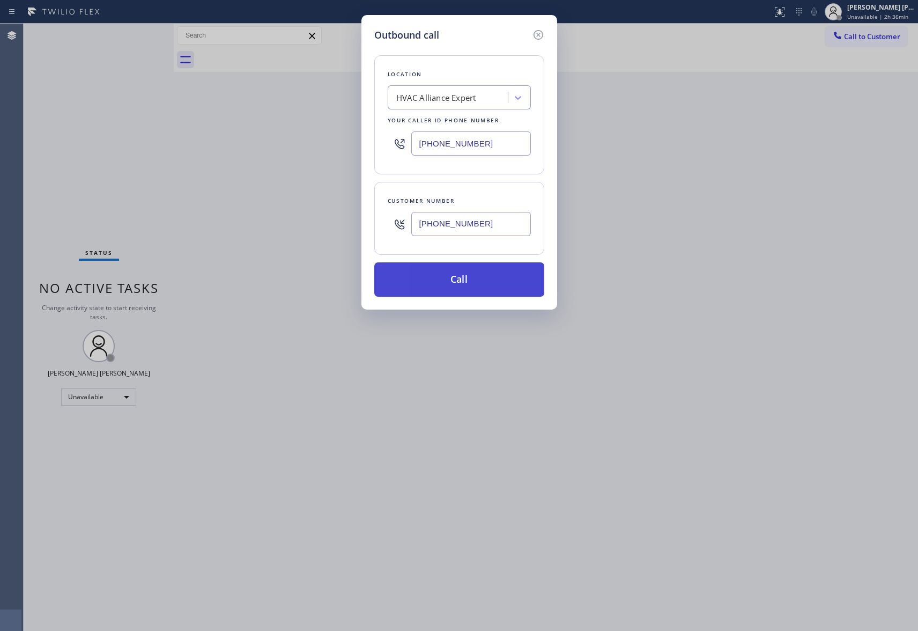
type input "[PHONE_NUMBER]"
click at [466, 284] on button "Call" at bounding box center [459, 279] width 170 height 34
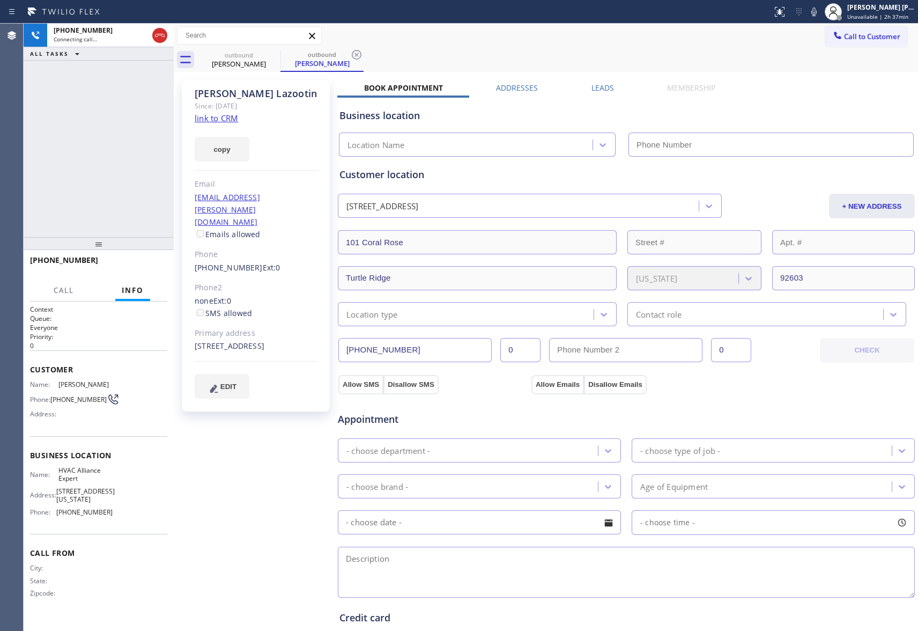
type input "[PHONE_NUMBER]"
click at [591, 84] on label "Leads" at bounding box center [602, 88] width 23 height 10
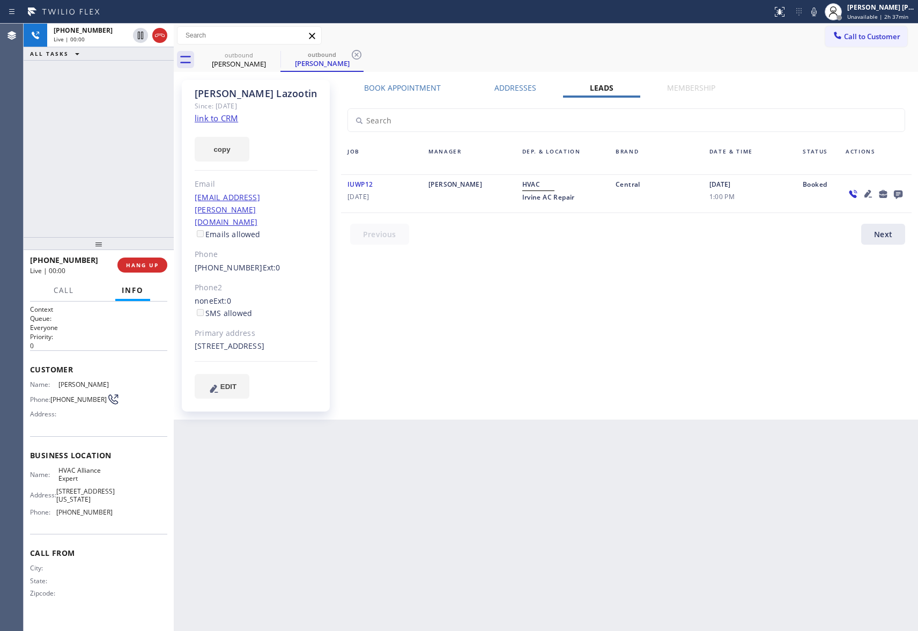
click at [895, 194] on icon at bounding box center [898, 194] width 9 height 9
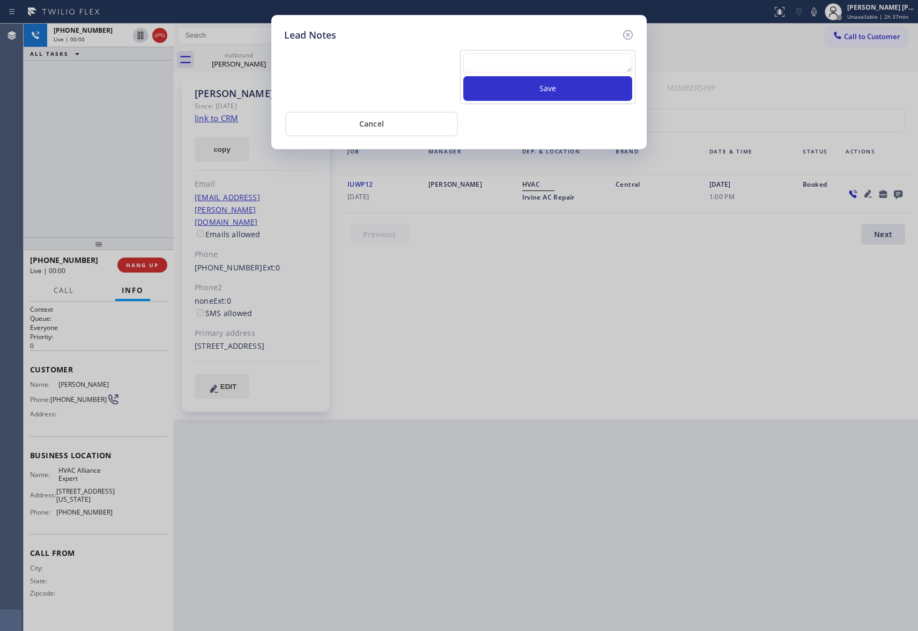
click at [562, 62] on textarea at bounding box center [547, 62] width 169 height 19
paste textarea "VM | please transfer if cx calls back"
type textarea "VM | please transfer if cx calls back"
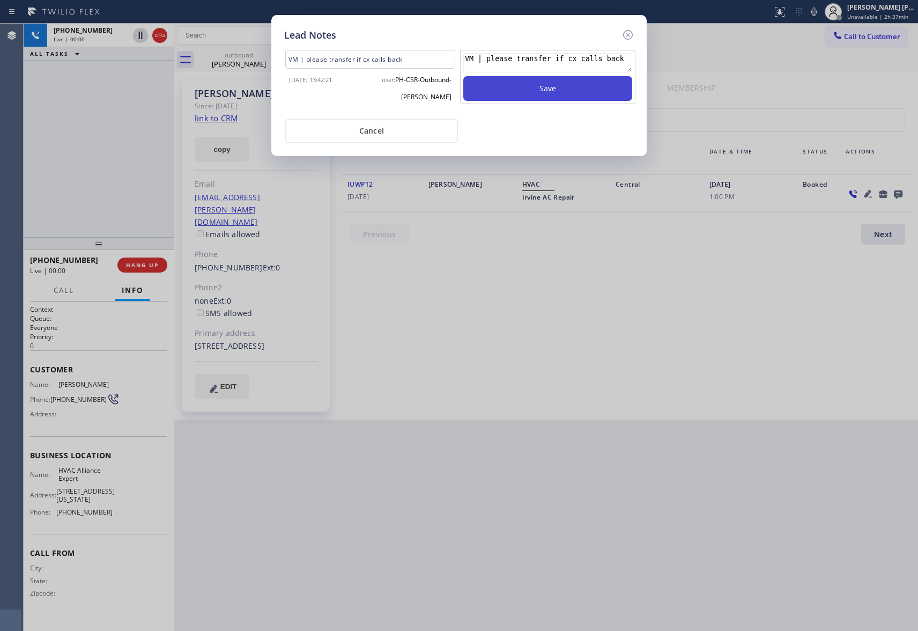
click at [569, 84] on button "Save" at bounding box center [547, 88] width 169 height 25
click at [625, 31] on icon at bounding box center [628, 35] width 10 height 10
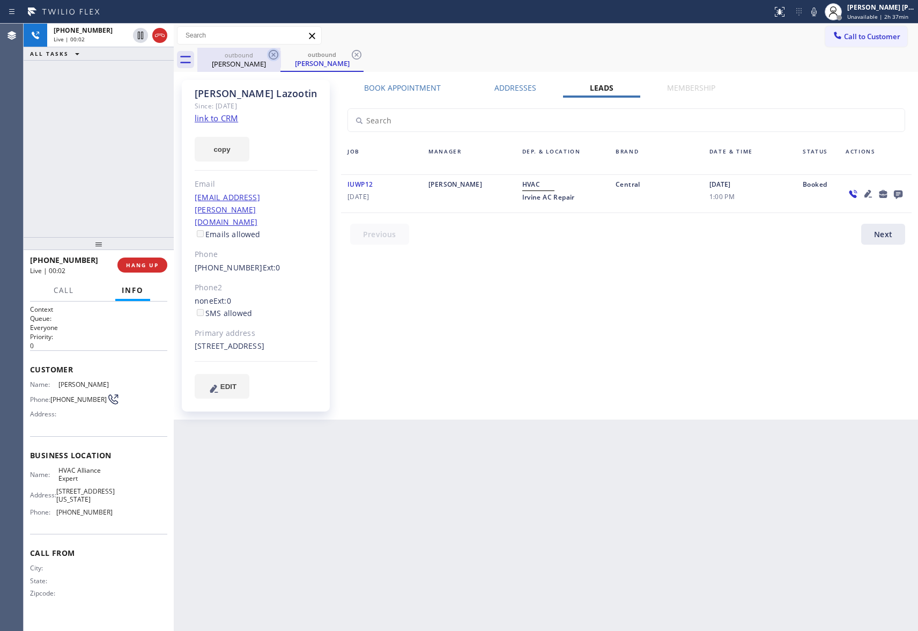
drag, startPoint x: 257, startPoint y: 58, endPoint x: 268, endPoint y: 56, distance: 10.9
click at [261, 59] on div "[PERSON_NAME]" at bounding box center [238, 64] width 81 height 10
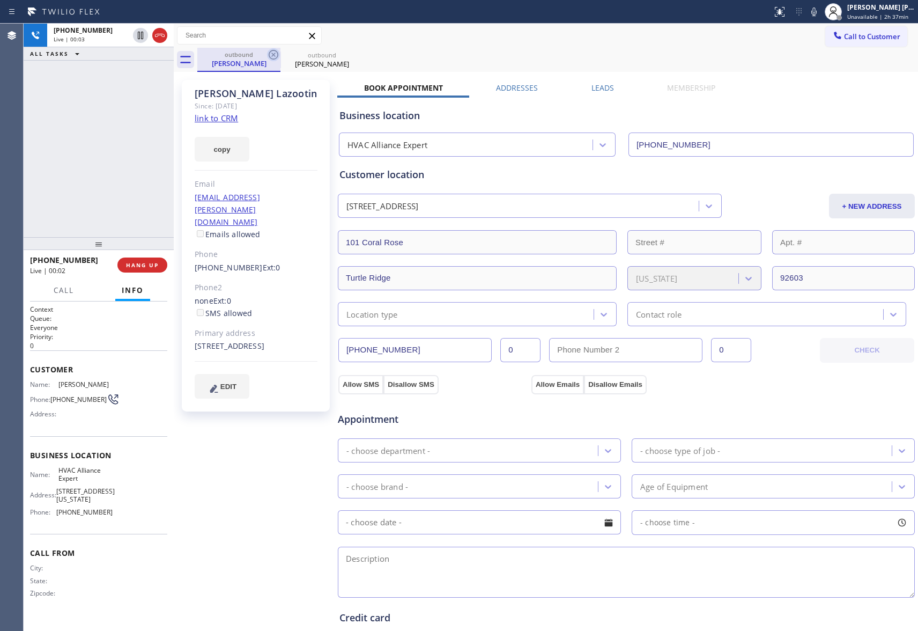
click at [268, 56] on icon at bounding box center [273, 54] width 13 height 13
click at [350, 54] on icon at bounding box center [356, 54] width 13 height 13
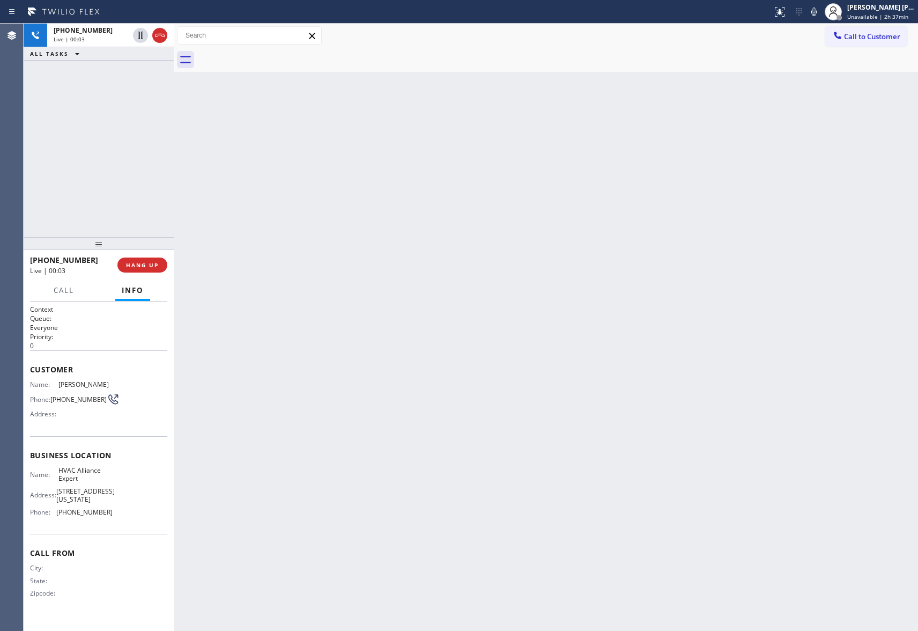
click at [270, 54] on div at bounding box center [557, 60] width 721 height 24
click at [165, 39] on icon at bounding box center [159, 35] width 13 height 13
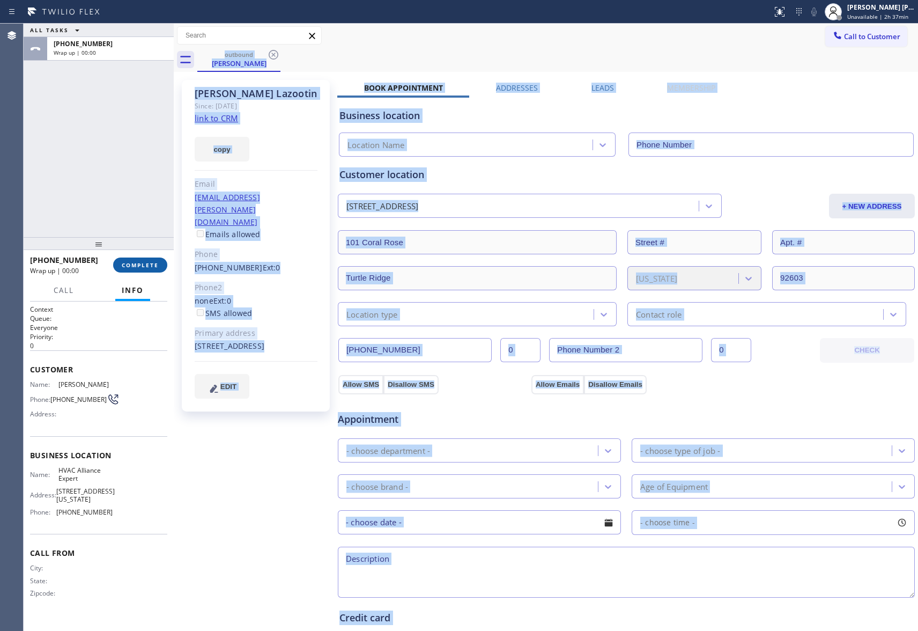
click at [148, 266] on span "COMPLETE" at bounding box center [140, 265] width 37 height 8
type input "[PHONE_NUMBER]"
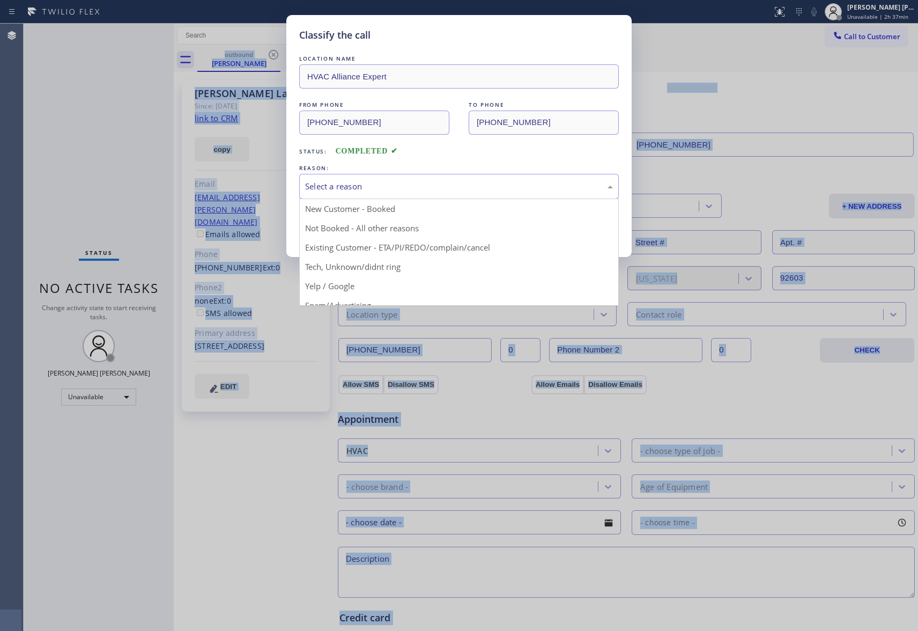
click at [396, 182] on div "Select a reason" at bounding box center [459, 186] width 308 height 12
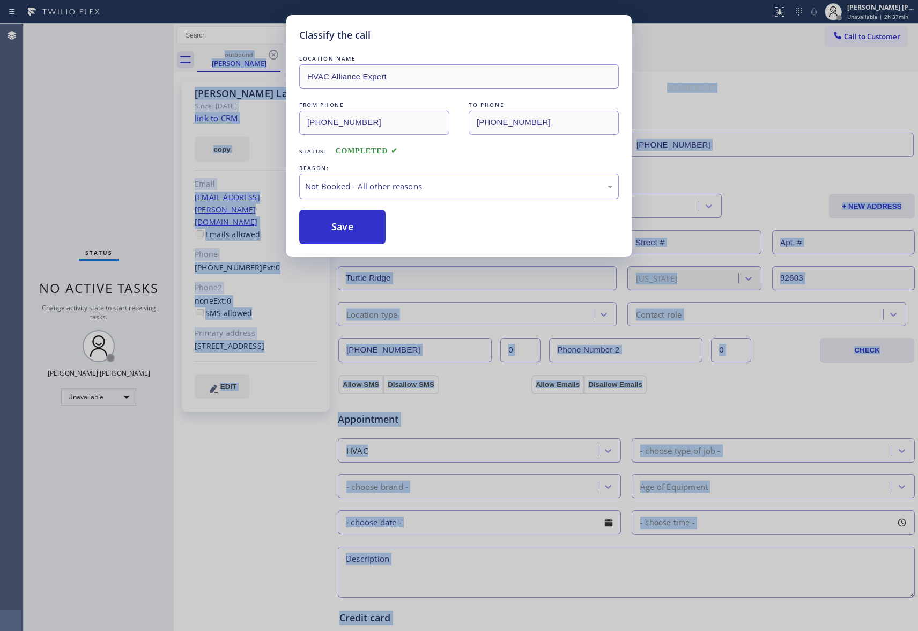
click at [327, 223] on button "Save" at bounding box center [342, 227] width 86 height 34
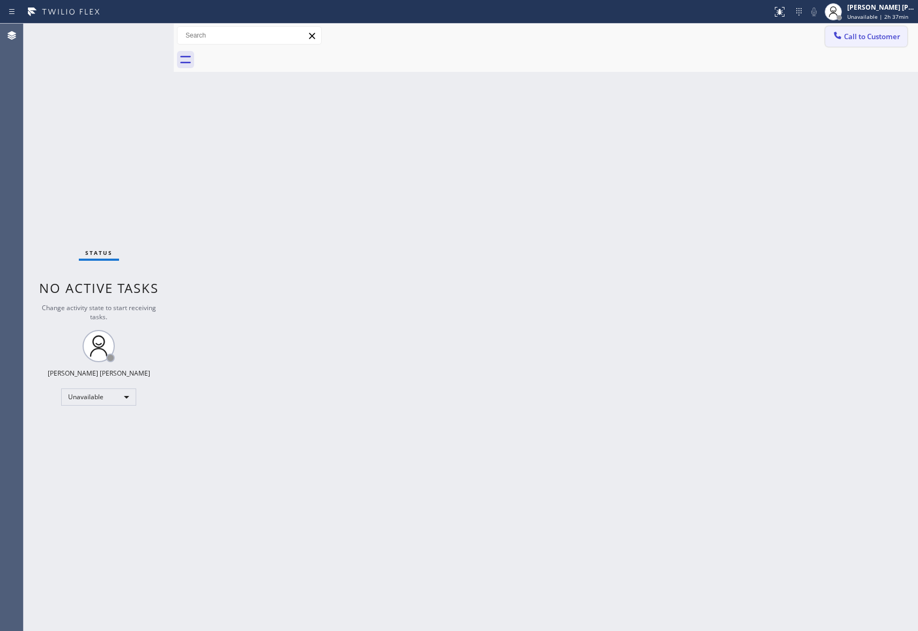
click at [863, 35] on span "Call to Customer" at bounding box center [872, 37] width 56 height 10
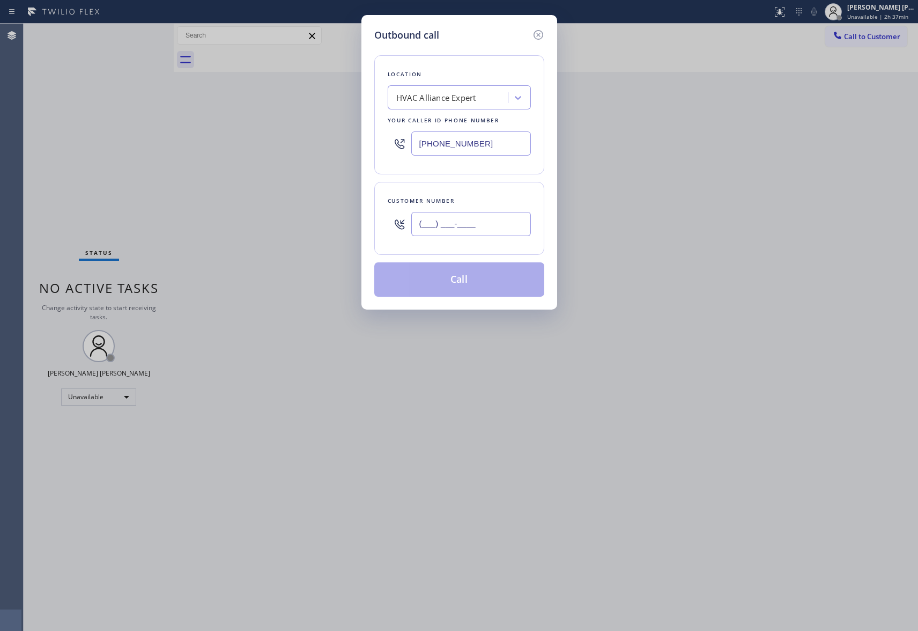
click at [461, 217] on input "(___) ___-____" at bounding box center [471, 224] width 120 height 24
paste input "949) 770-4102"
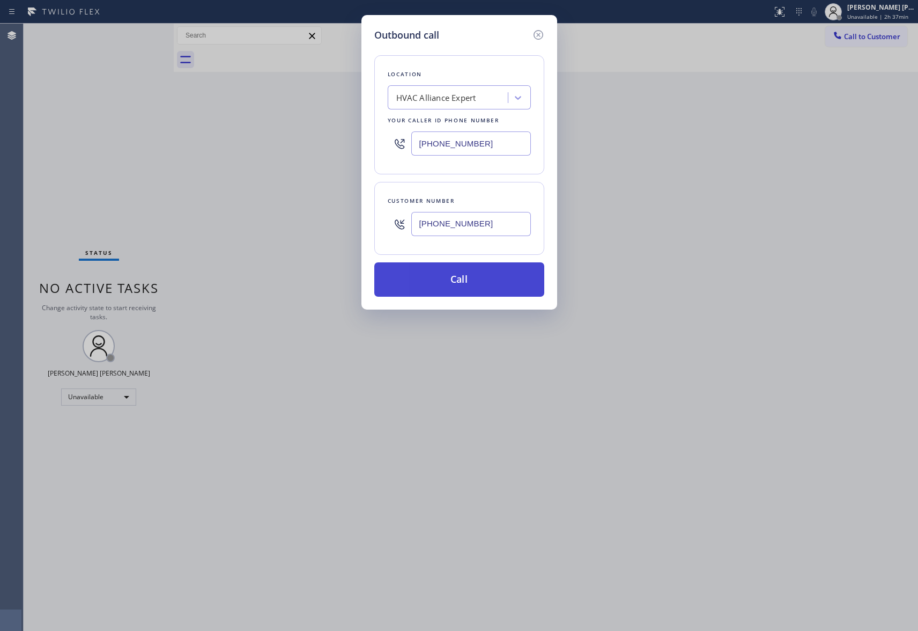
type input "[PHONE_NUMBER]"
click at [469, 277] on button "Call" at bounding box center [459, 279] width 170 height 34
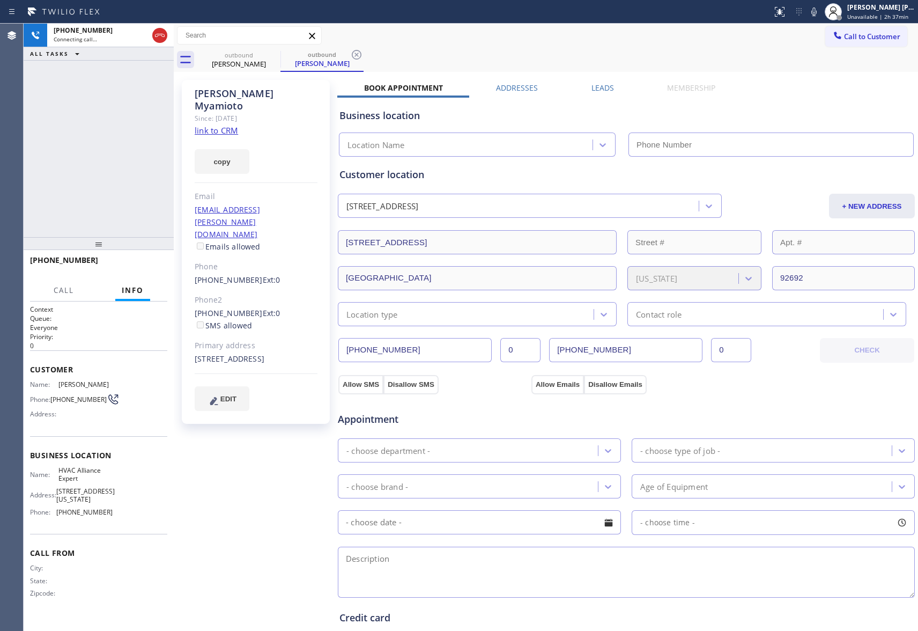
type input "[PHONE_NUMBER]"
click at [136, 263] on span "HANG UP" at bounding box center [142, 265] width 33 height 8
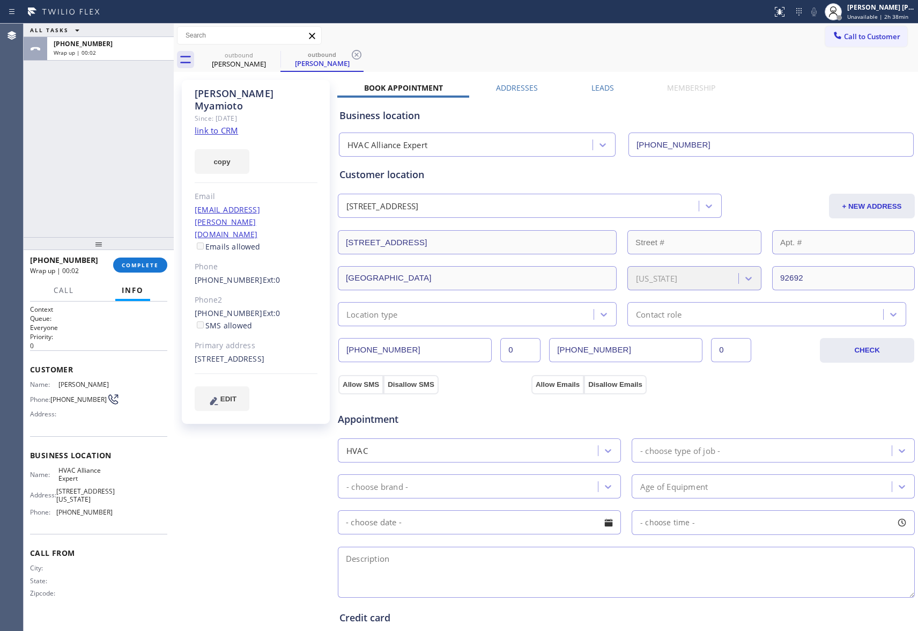
click at [595, 86] on label "Leads" at bounding box center [602, 88] width 23 height 10
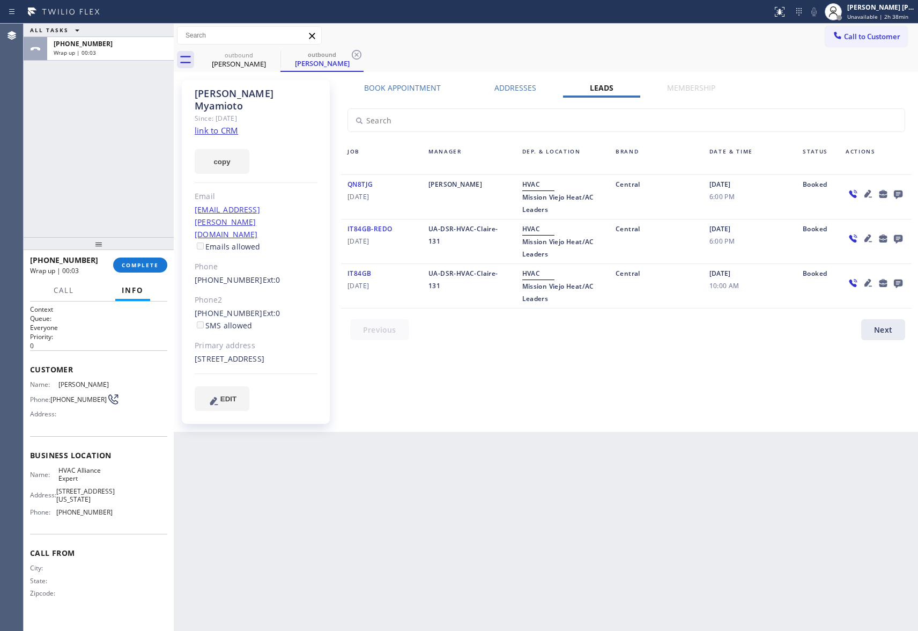
click at [898, 193] on icon at bounding box center [898, 194] width 9 height 9
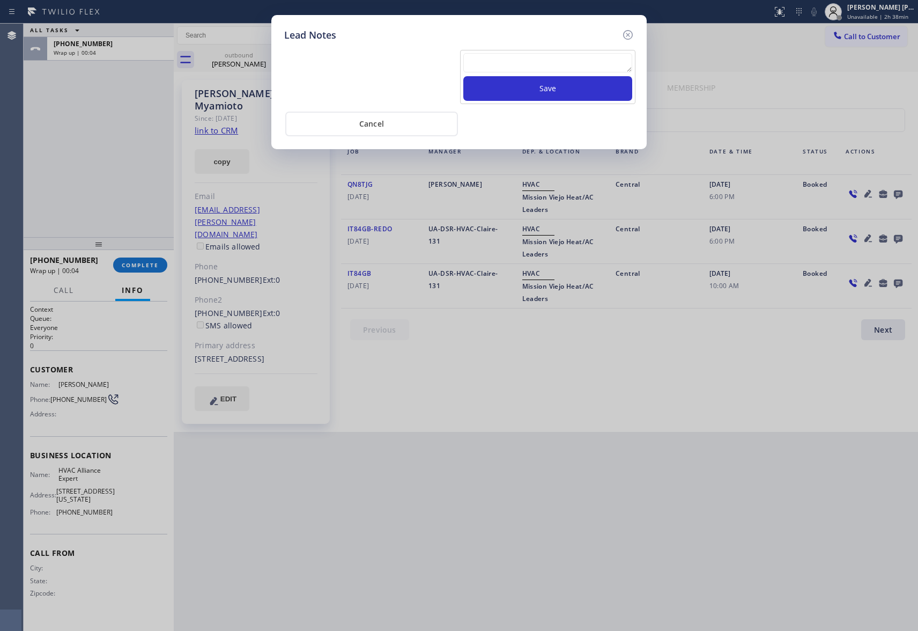
click at [498, 62] on textarea at bounding box center [547, 62] width 169 height 19
paste textarea "VM | please transfer if cx calls back"
type textarea "VM | please transfer if cx calls back"
click at [565, 87] on button "Save" at bounding box center [547, 88] width 169 height 25
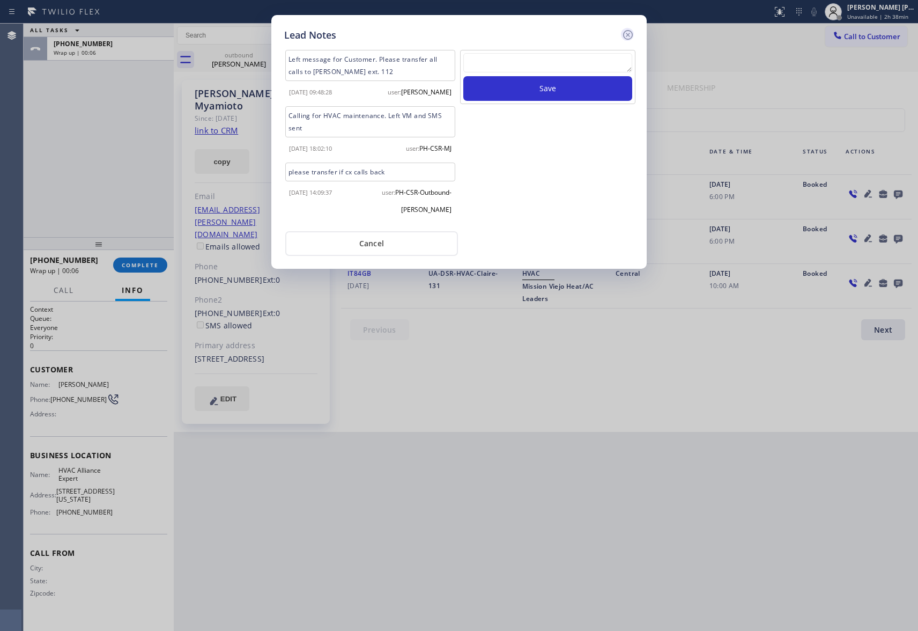
click at [627, 30] on icon at bounding box center [628, 35] width 10 height 10
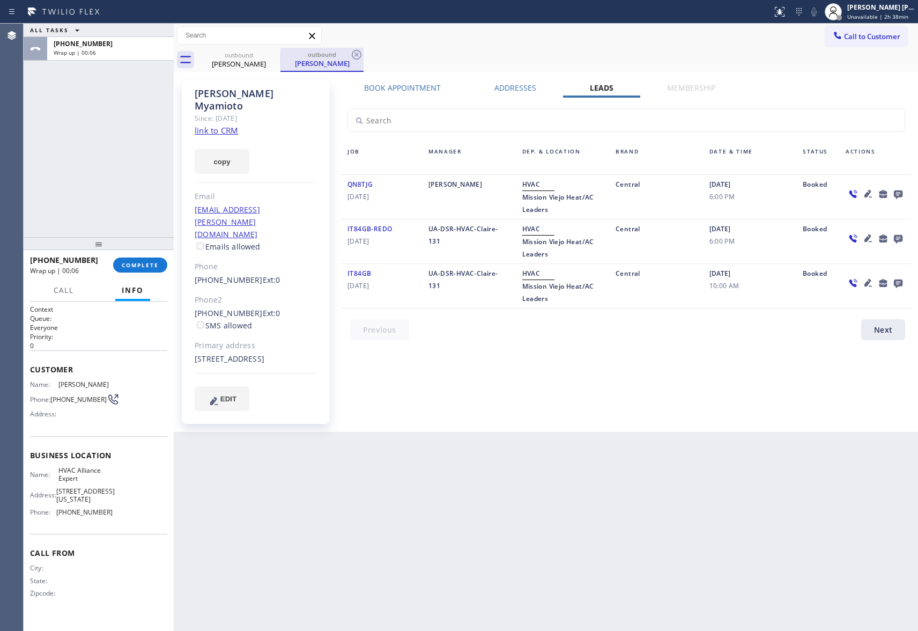
drag, startPoint x: 247, startPoint y: 58, endPoint x: 311, endPoint y: 54, distance: 64.5
click at [255, 59] on div "[PERSON_NAME]" at bounding box center [238, 64] width 81 height 10
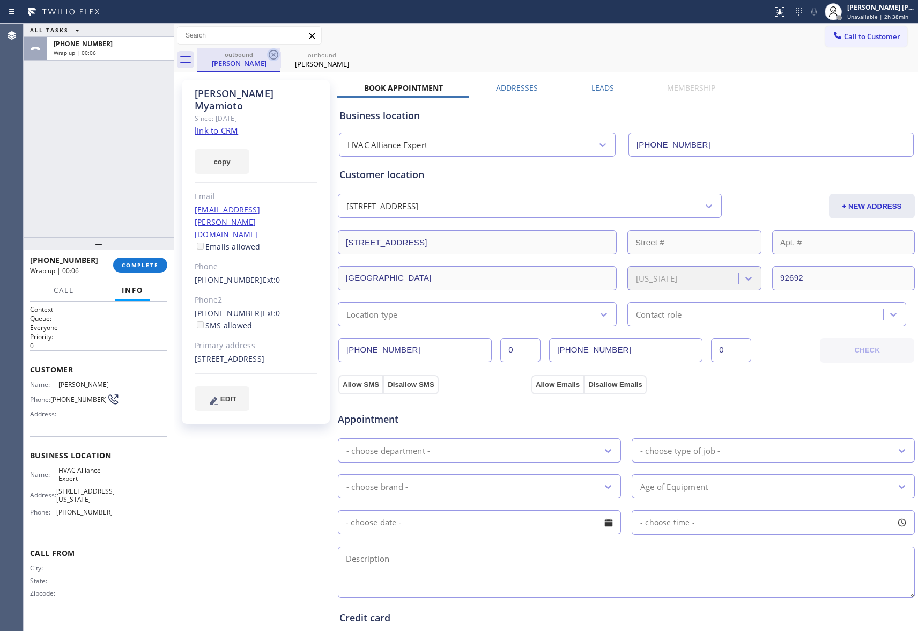
click at [276, 58] on icon at bounding box center [274, 55] width 10 height 10
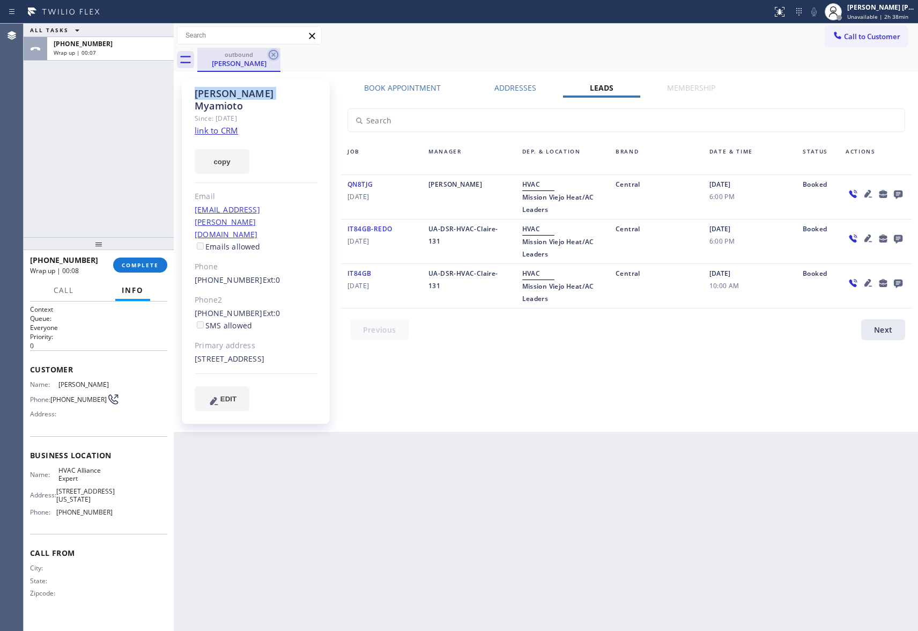
click at [276, 58] on icon at bounding box center [274, 55] width 10 height 10
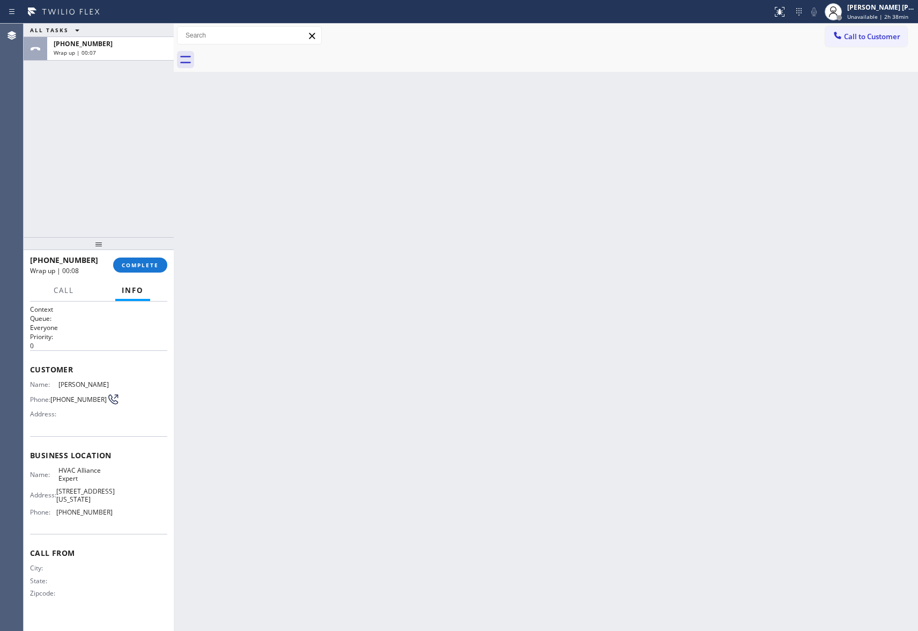
click at [276, 58] on div at bounding box center [557, 60] width 721 height 24
click at [147, 250] on div at bounding box center [99, 243] width 150 height 13
click at [150, 271] on button "COMPLETE" at bounding box center [140, 264] width 54 height 15
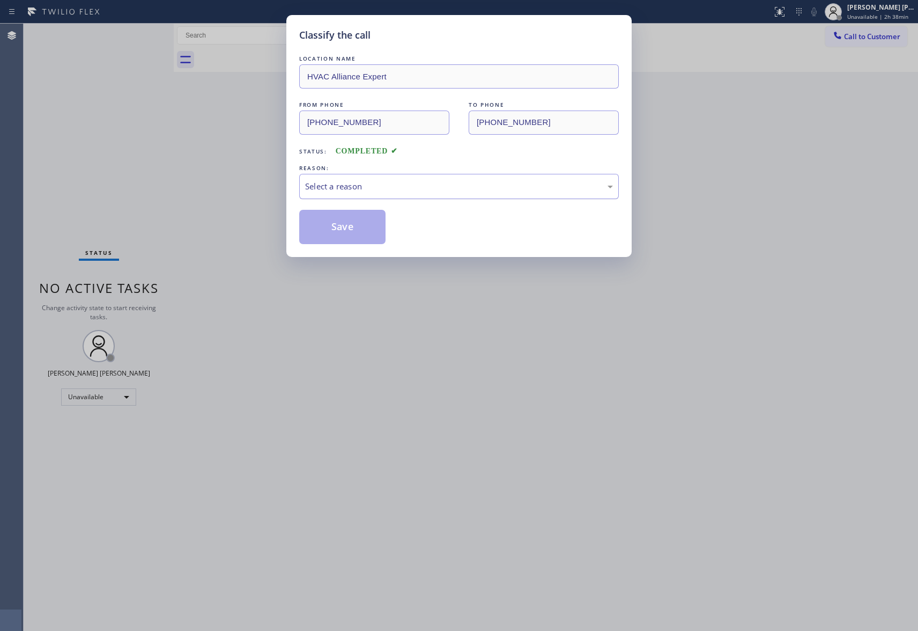
drag, startPoint x: 399, startPoint y: 194, endPoint x: 399, endPoint y: 183, distance: 10.7
click at [399, 189] on div "Select a reason" at bounding box center [459, 186] width 320 height 25
click at [350, 226] on button "Save" at bounding box center [342, 227] width 86 height 34
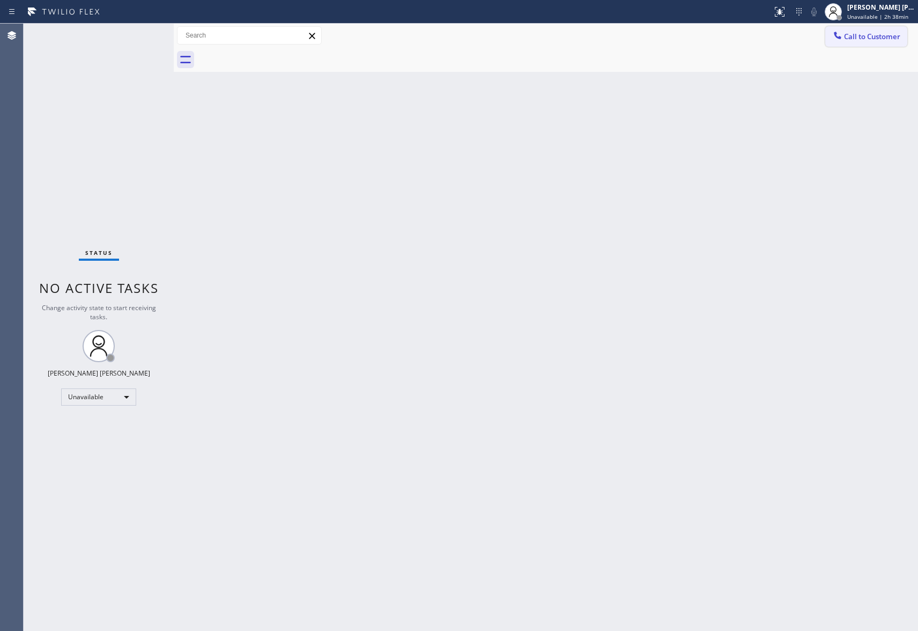
click at [883, 39] on span "Call to Customer" at bounding box center [872, 37] width 56 height 10
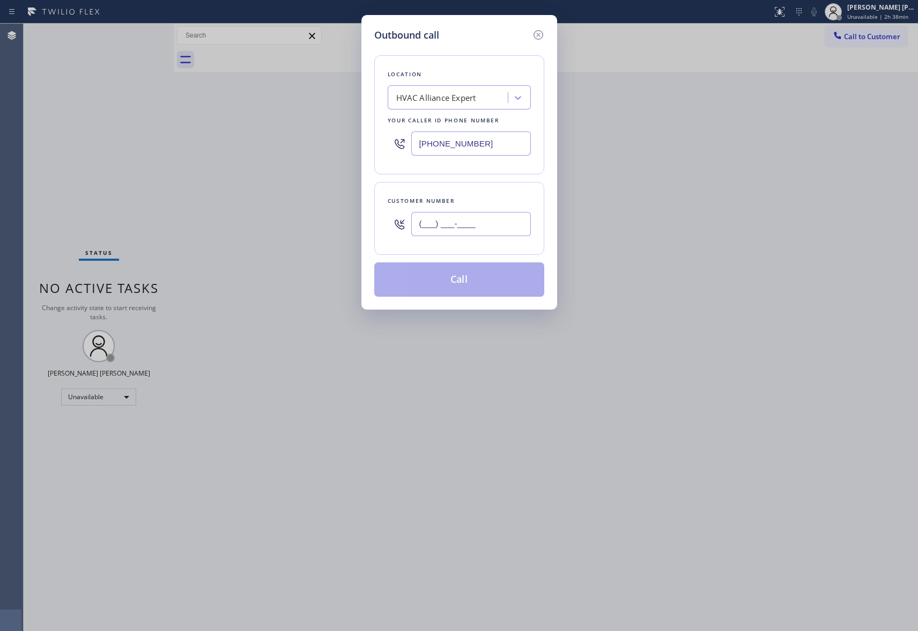
click at [505, 222] on input "(___) ___-____" at bounding box center [471, 224] width 120 height 24
paste input "540) 446-9396"
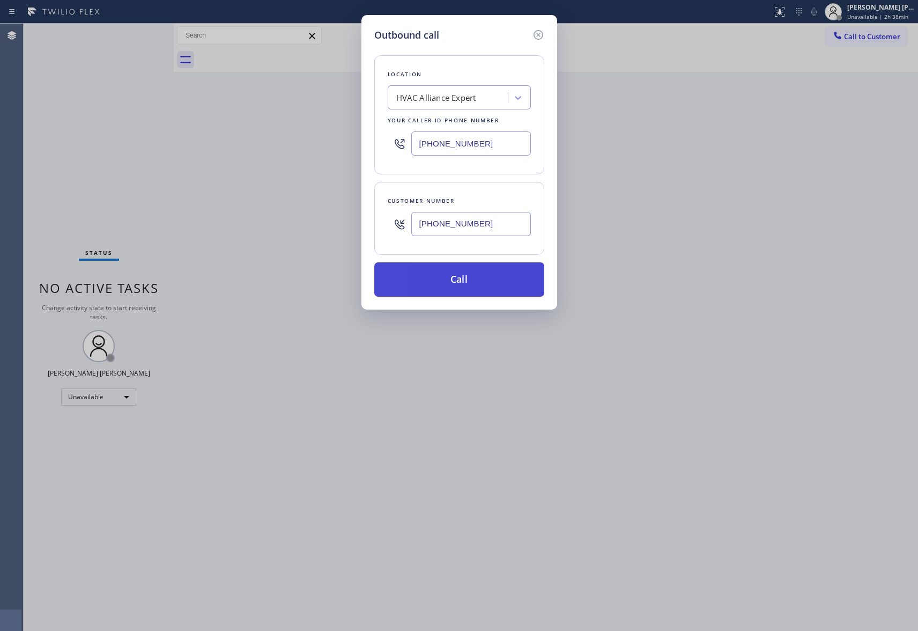
type input "[PHONE_NUMBER]"
click at [483, 281] on button "Call" at bounding box center [459, 279] width 170 height 34
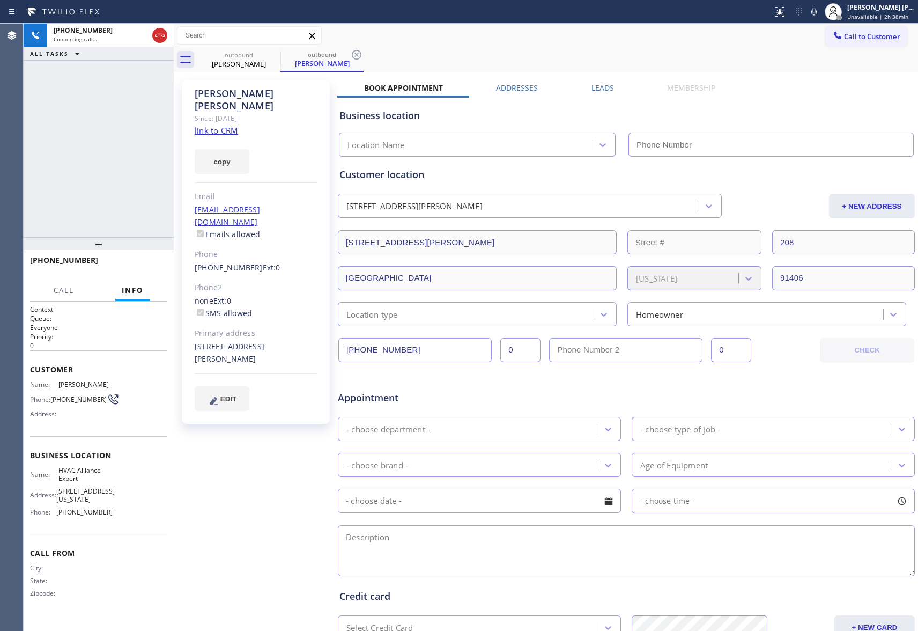
type input "[PHONE_NUMBER]"
click at [138, 262] on span "HANG UP" at bounding box center [142, 265] width 33 height 8
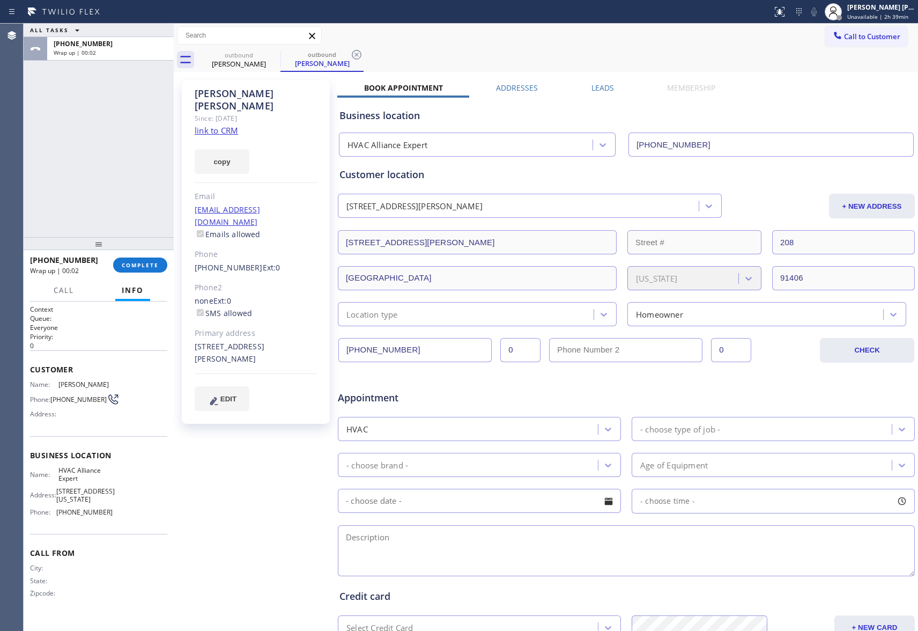
click at [591, 83] on label "Leads" at bounding box center [602, 88] width 23 height 10
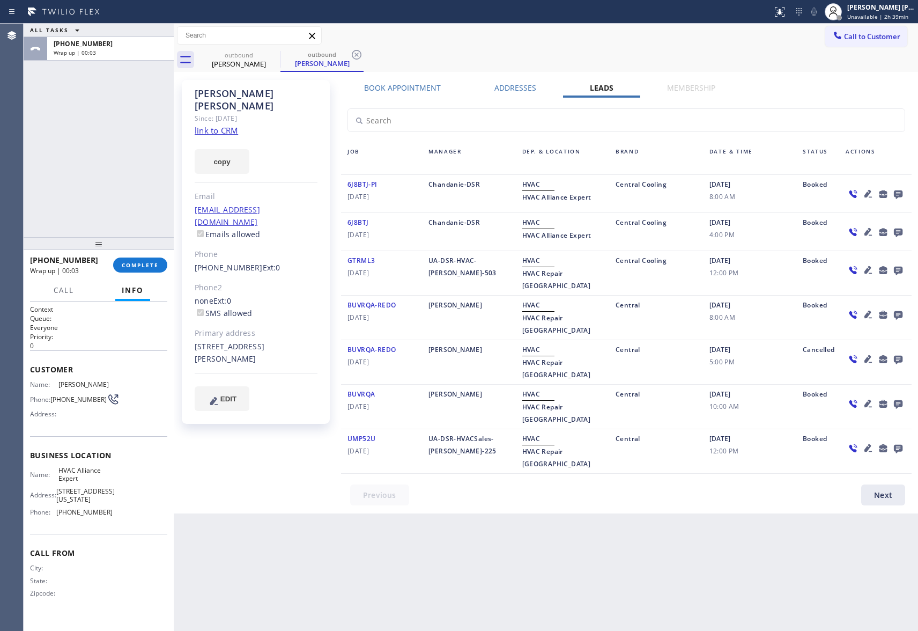
click at [897, 191] on icon at bounding box center [898, 194] width 9 height 9
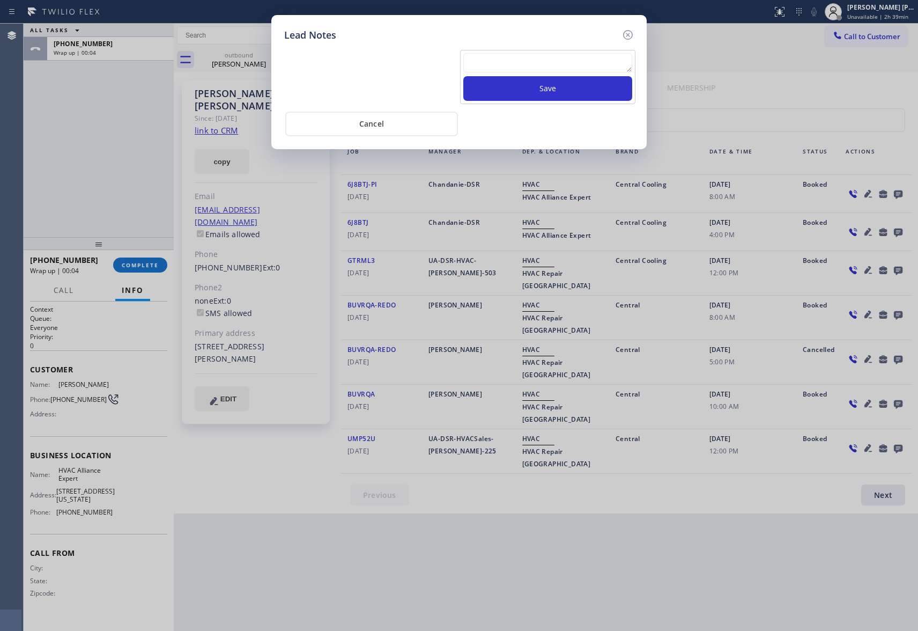
click at [576, 58] on textarea at bounding box center [547, 62] width 169 height 19
paste textarea "VM | please transfer if cx calls back"
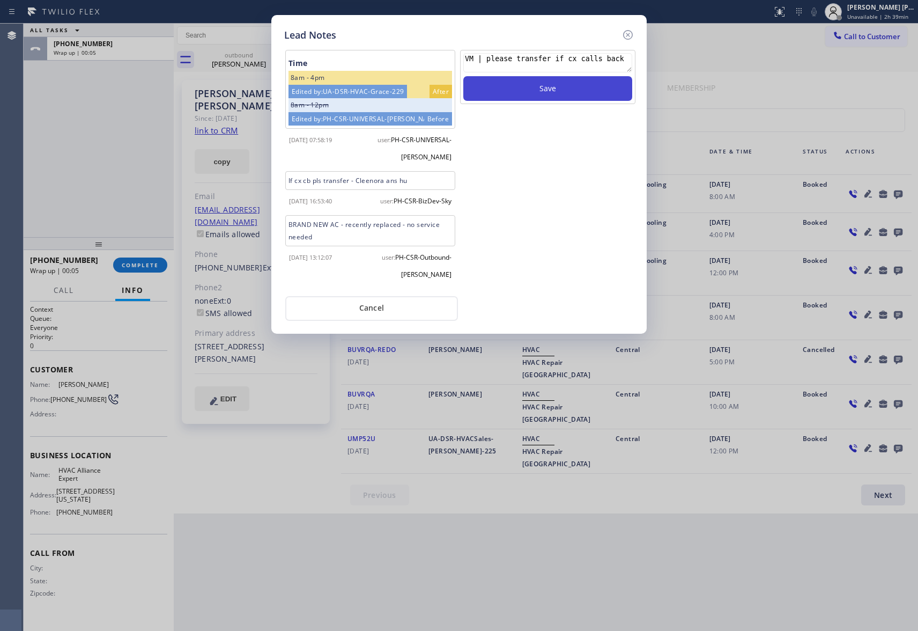
type textarea "VM | please transfer if cx calls back"
click at [580, 91] on button "Save" at bounding box center [547, 88] width 169 height 25
click at [632, 30] on icon at bounding box center [627, 34] width 13 height 13
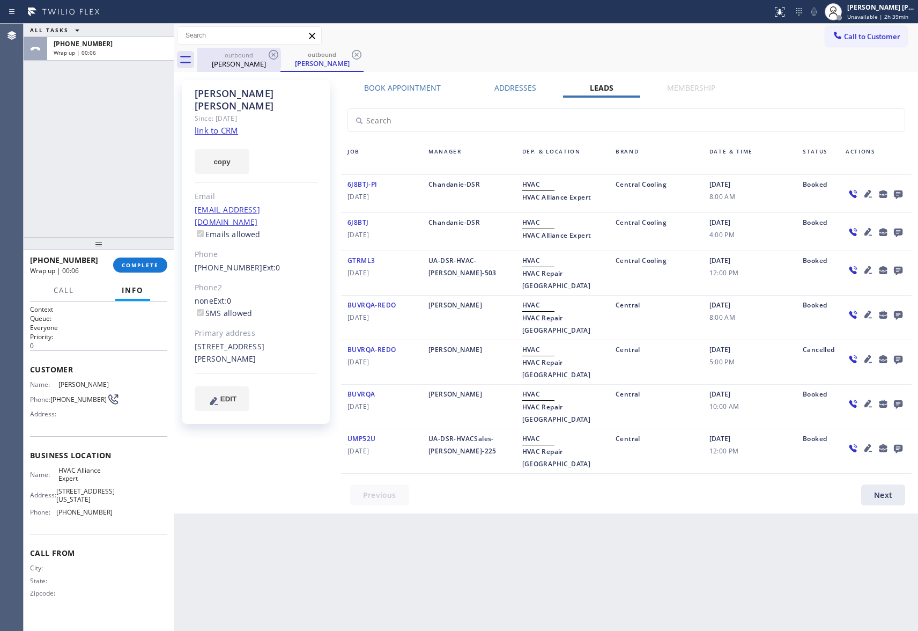
drag, startPoint x: 273, startPoint y: 65, endPoint x: 277, endPoint y: 53, distance: 12.9
click at [273, 63] on div "[PERSON_NAME]" at bounding box center [238, 64] width 81 height 10
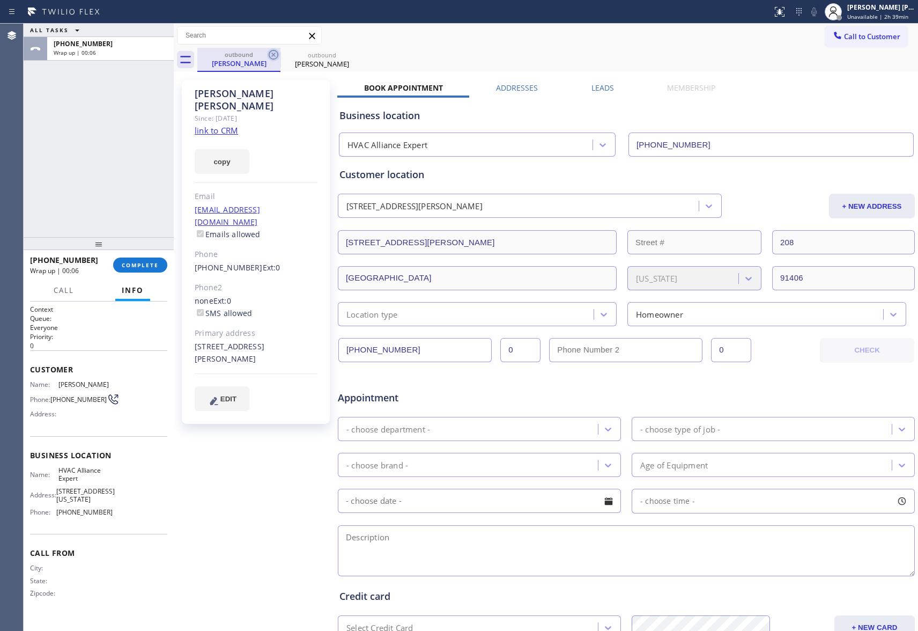
click at [277, 53] on icon at bounding box center [273, 54] width 13 height 13
click at [0, 0] on icon at bounding box center [0, 0] width 0 height 0
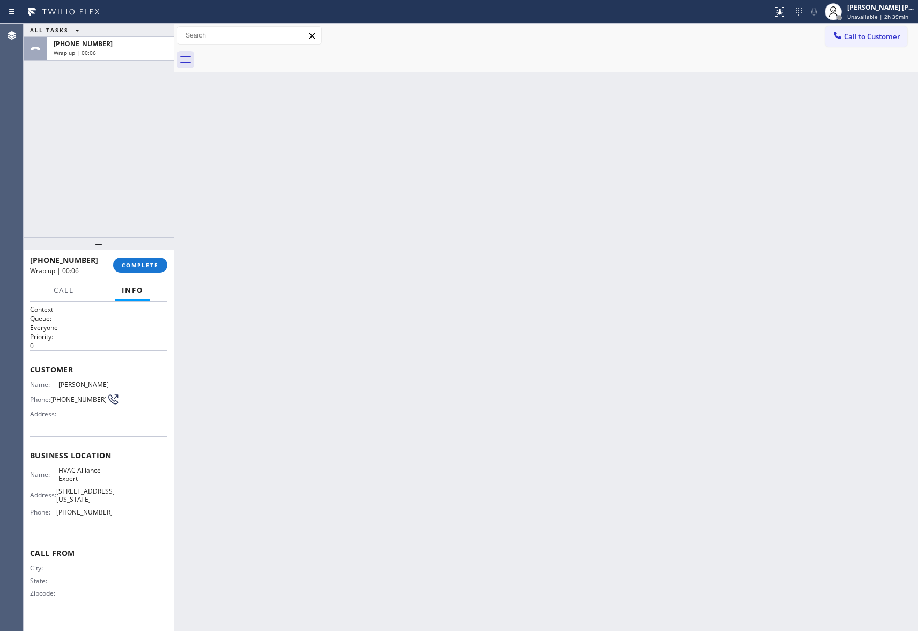
click at [277, 53] on div at bounding box center [557, 60] width 721 height 24
click at [134, 258] on button "COMPLETE" at bounding box center [140, 264] width 54 height 15
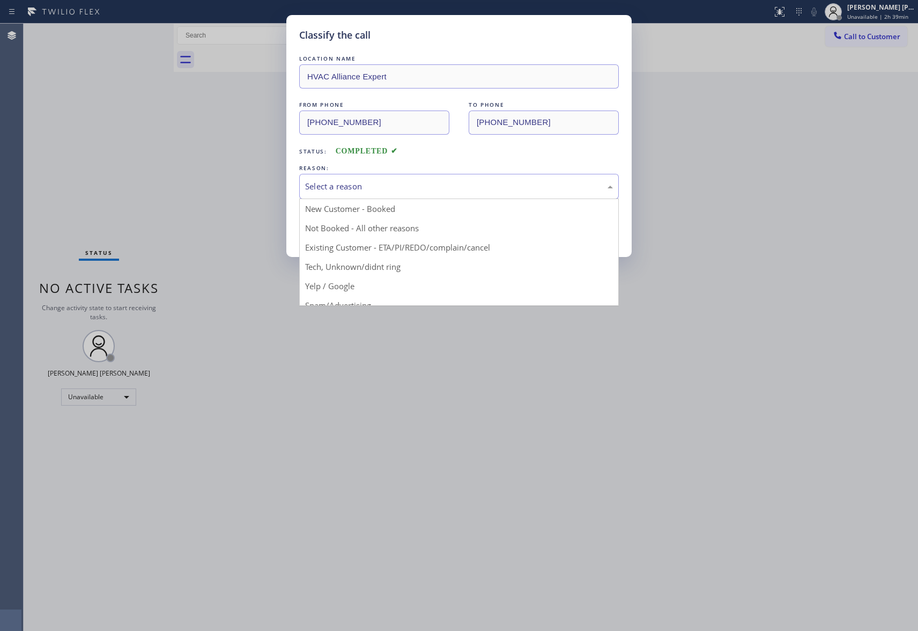
click at [410, 186] on div "Select a reason" at bounding box center [459, 186] width 308 height 12
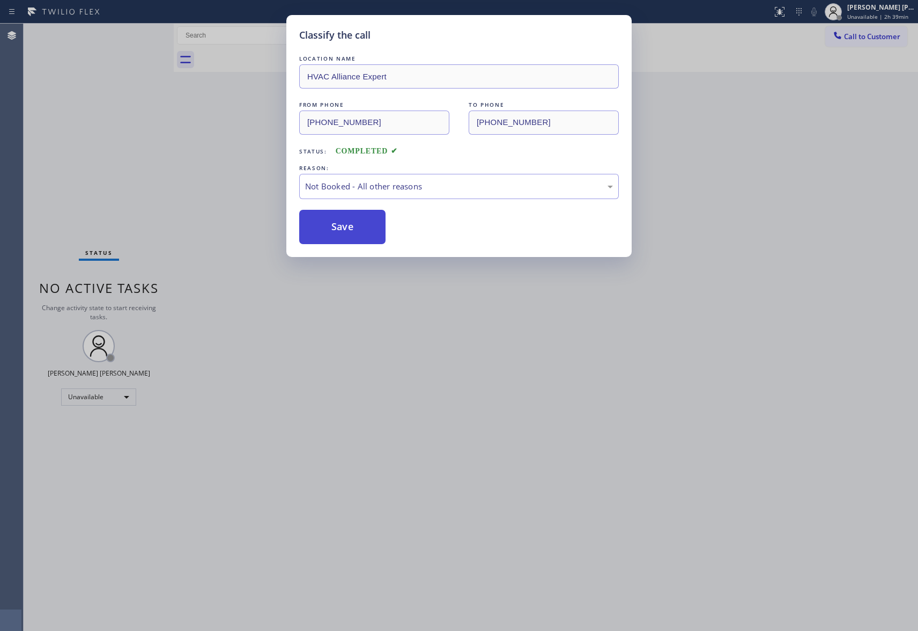
click at [337, 230] on button "Save" at bounding box center [342, 227] width 86 height 34
drag, startPoint x: 337, startPoint y: 230, endPoint x: 237, endPoint y: 9, distance: 243.1
click at [337, 228] on button "Save" at bounding box center [342, 227] width 86 height 34
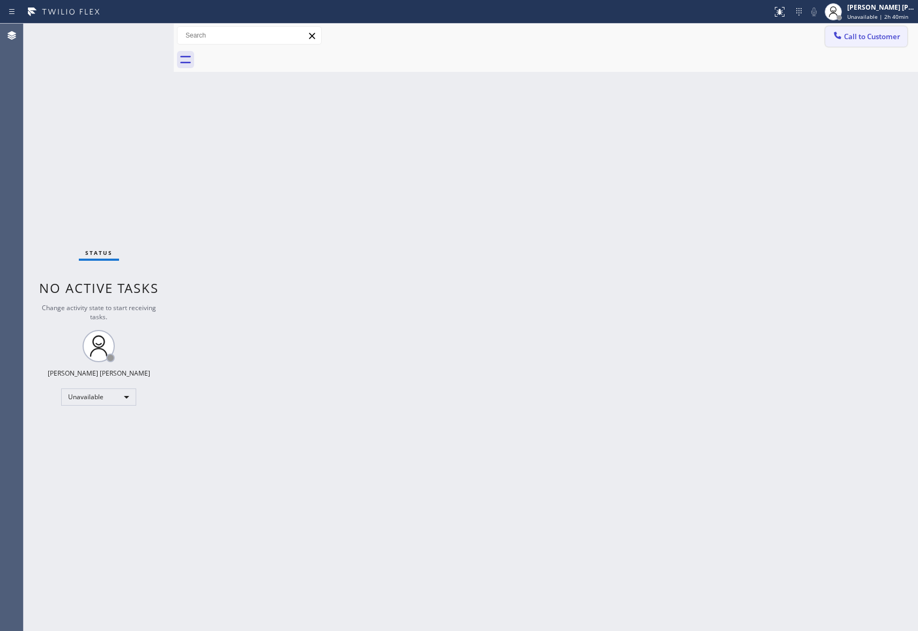
click at [873, 44] on button "Call to Customer" at bounding box center [866, 36] width 82 height 20
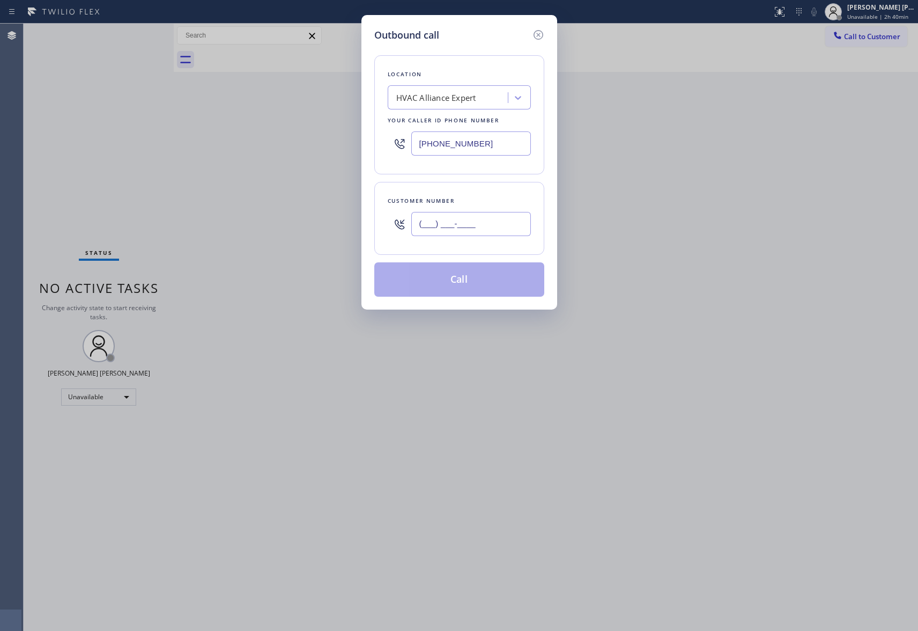
click at [473, 230] on input "(___) ___-____" at bounding box center [471, 224] width 120 height 24
paste input "562) 544-9722"
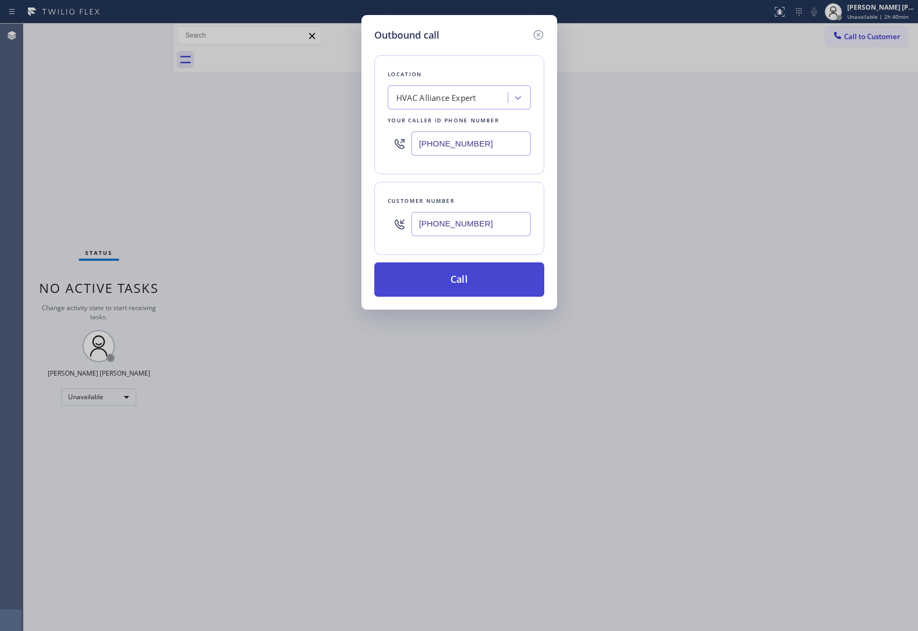
type input "[PHONE_NUMBER]"
click at [449, 284] on button "Call" at bounding box center [459, 279] width 170 height 34
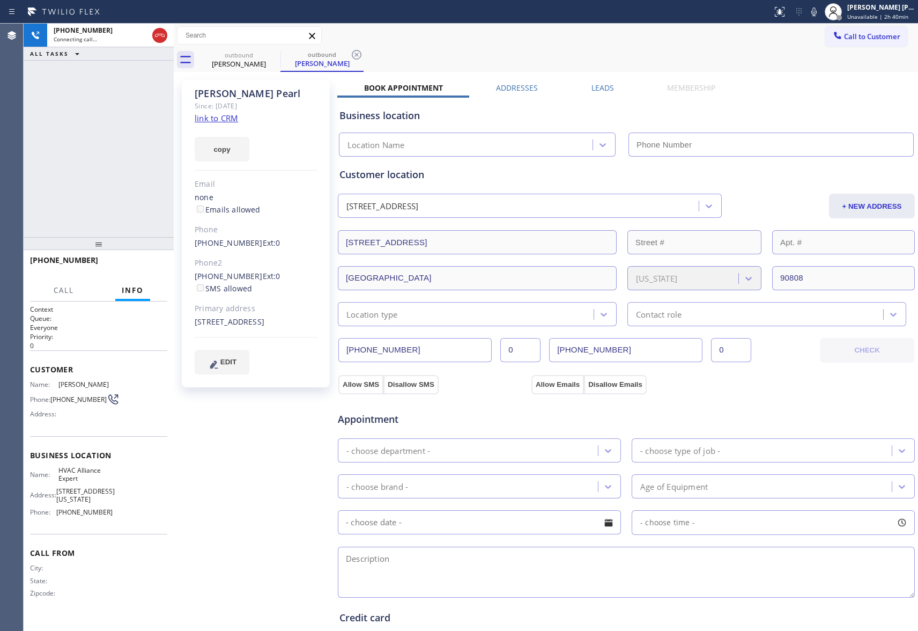
type input "[PHONE_NUMBER]"
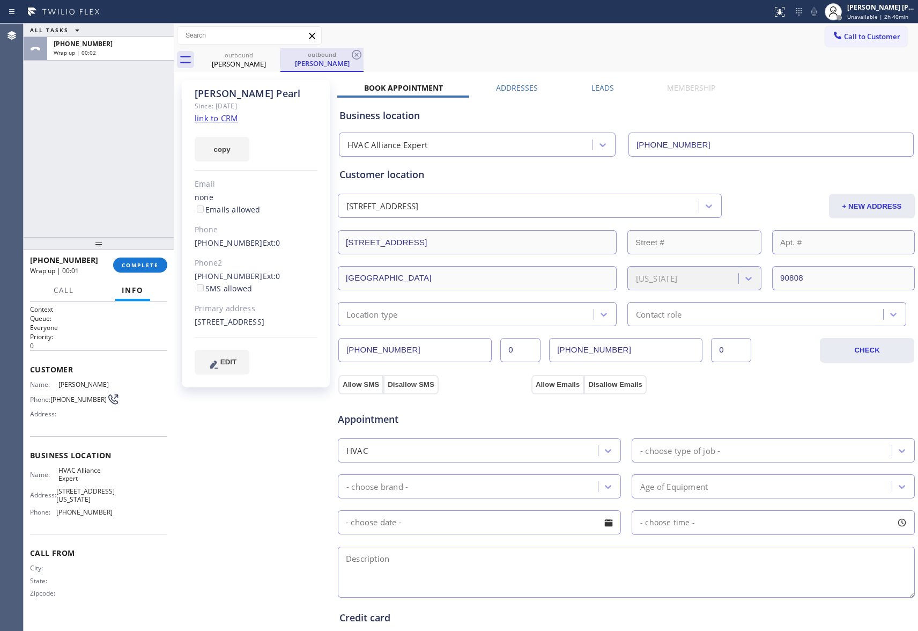
click at [282, 57] on div "outbound" at bounding box center [322, 54] width 81 height 8
click at [273, 54] on icon at bounding box center [274, 55] width 10 height 10
click at [272, 54] on icon at bounding box center [273, 54] width 13 height 13
click at [280, 54] on div "outbound [PERSON_NAME]" at bounding box center [321, 60] width 83 height 24
click at [272, 54] on icon at bounding box center [273, 54] width 13 height 13
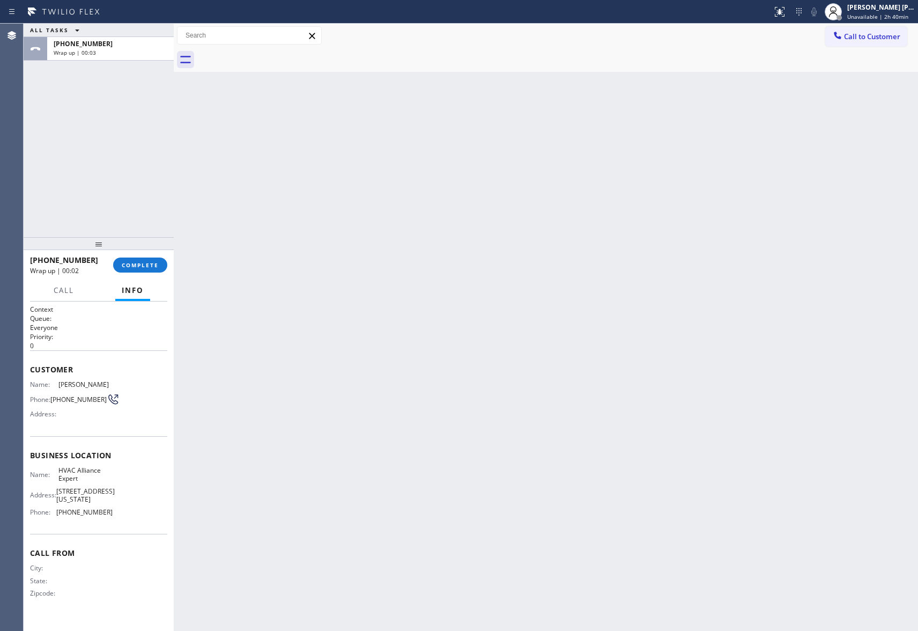
click at [272, 54] on div at bounding box center [557, 60] width 721 height 24
click at [152, 260] on button "COMPLETE" at bounding box center [140, 264] width 54 height 15
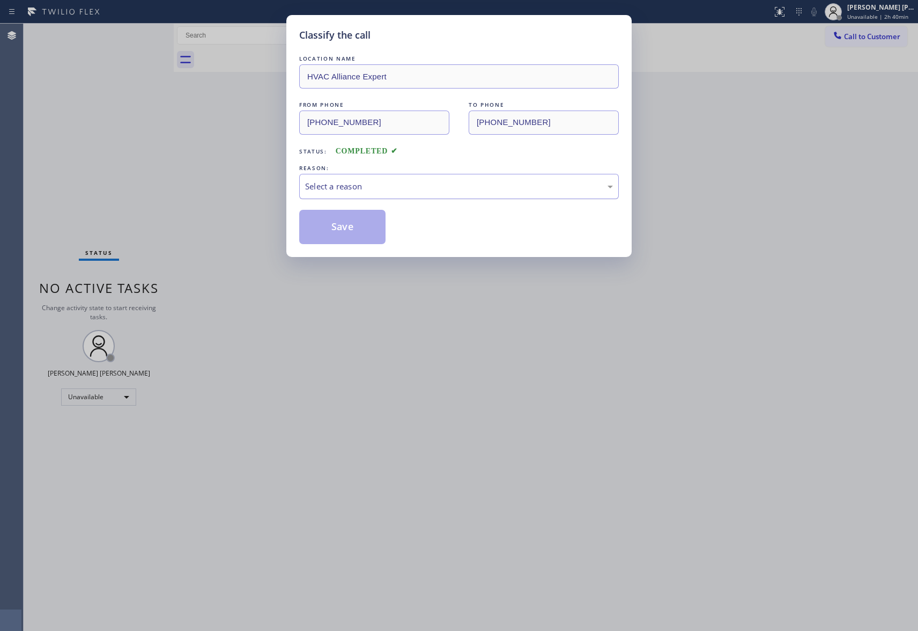
click at [474, 188] on div "Select a reason" at bounding box center [459, 186] width 308 height 12
click at [376, 224] on button "Save" at bounding box center [342, 227] width 86 height 34
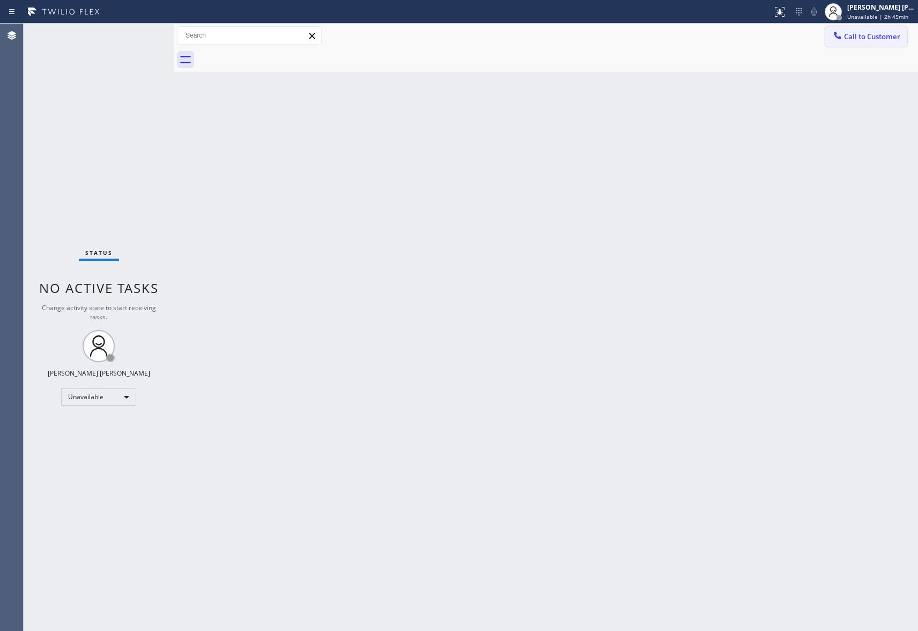
click at [866, 36] on span "Call to Customer" at bounding box center [872, 37] width 56 height 10
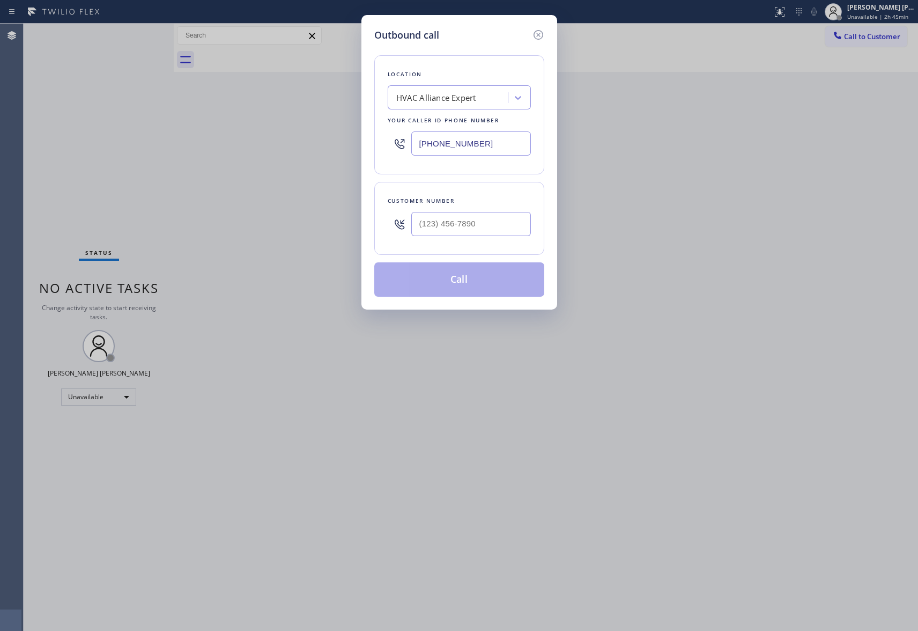
click at [471, 95] on div "HVAC Alliance Expert" at bounding box center [436, 98] width 80 height 12
paste input "Innovative Appliance Repair Solutions SB"
type input "Innovative Appliance Repair Solutions SB"
click at [463, 125] on div "Innovative Appliance Repair Solutions SB" at bounding box center [459, 125] width 143 height 30
type input "[PHONE_NUMBER]"
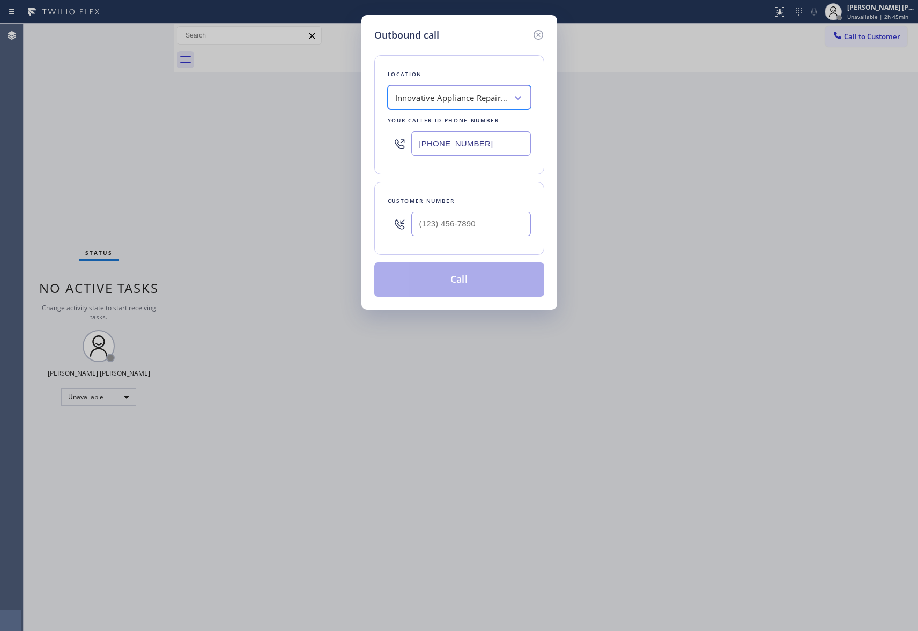
scroll to position [0, 1]
drag, startPoint x: 491, startPoint y: 227, endPoint x: 377, endPoint y: 226, distance: 113.7
click at [378, 227] on div "Customer number (___) ___-____" at bounding box center [459, 218] width 170 height 73
paste input "805) 689-2137"
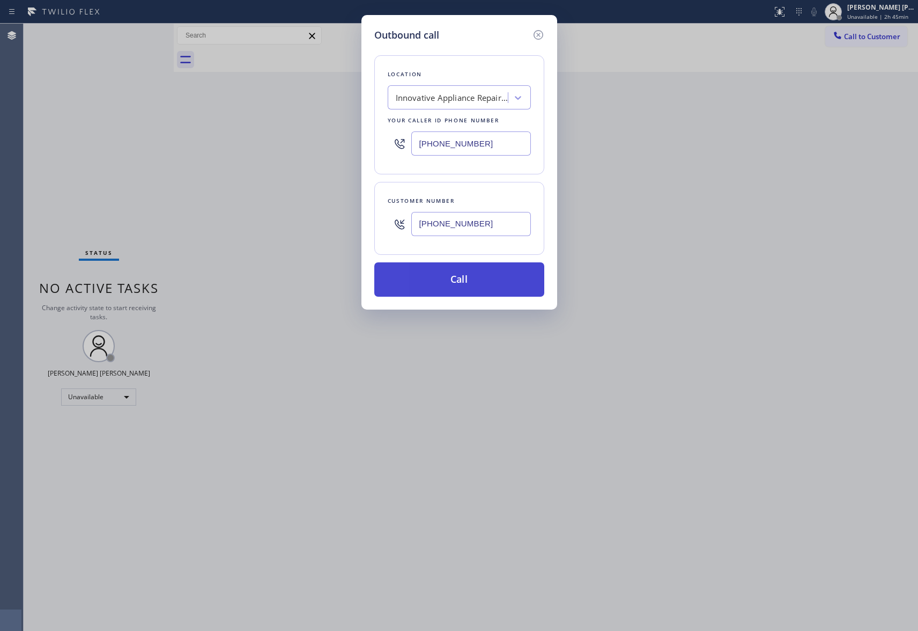
type input "[PHONE_NUMBER]"
click at [496, 281] on button "Call" at bounding box center [459, 279] width 170 height 34
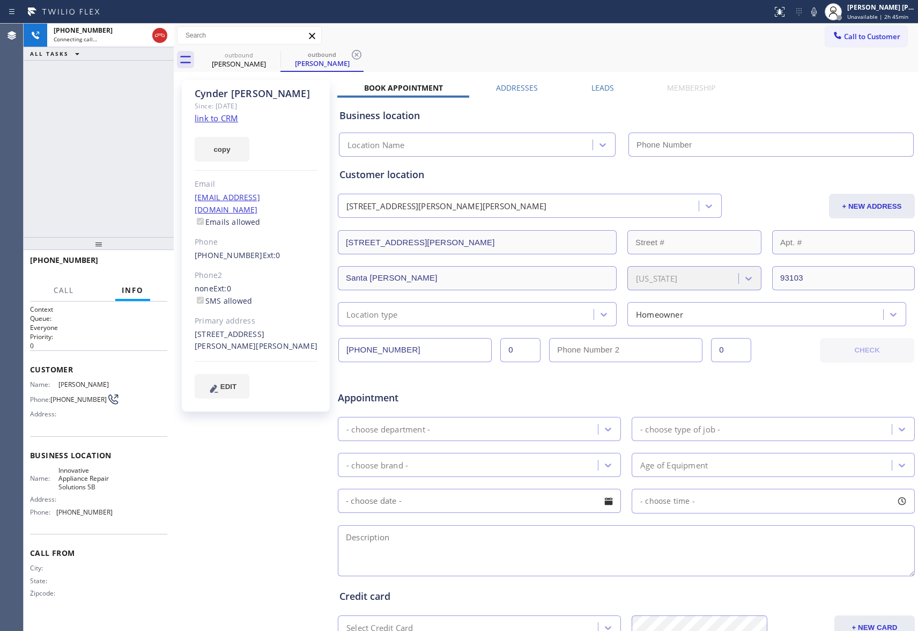
type input "[PHONE_NUMBER]"
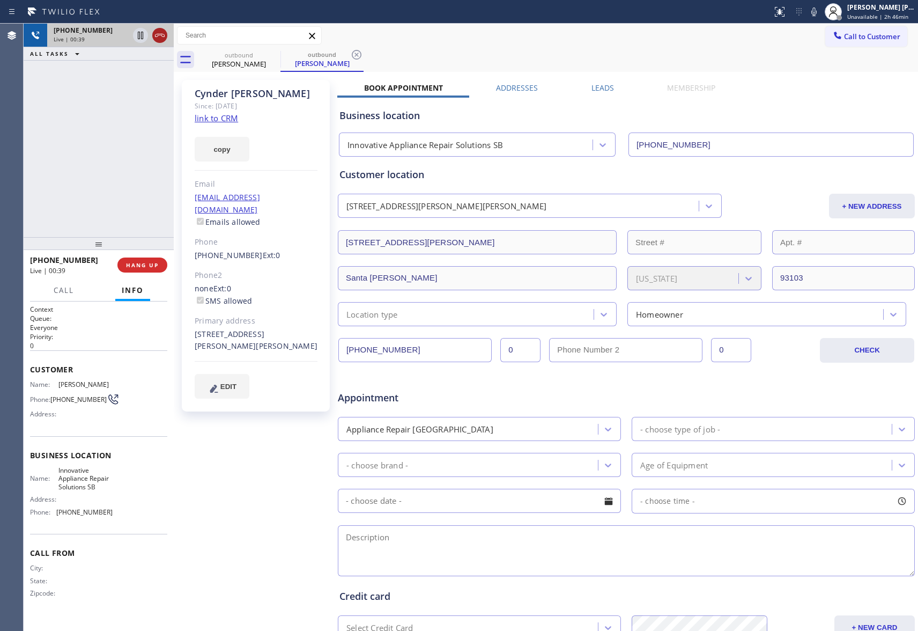
click at [163, 37] on icon at bounding box center [159, 35] width 13 height 13
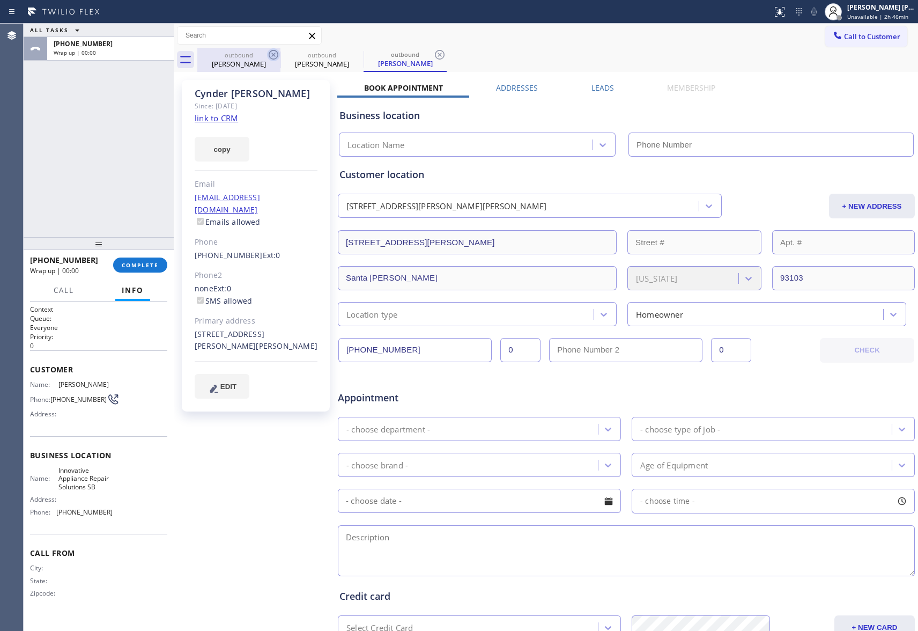
click at [271, 58] on icon at bounding box center [274, 55] width 10 height 10
click at [0, 0] on icon at bounding box center [0, 0] width 0 height 0
click at [435, 58] on icon at bounding box center [440, 55] width 10 height 10
click at [271, 58] on div "outbound [PERSON_NAME] outbound Cynder [PERSON_NAME] outbound [PERSON_NAME]" at bounding box center [557, 60] width 721 height 24
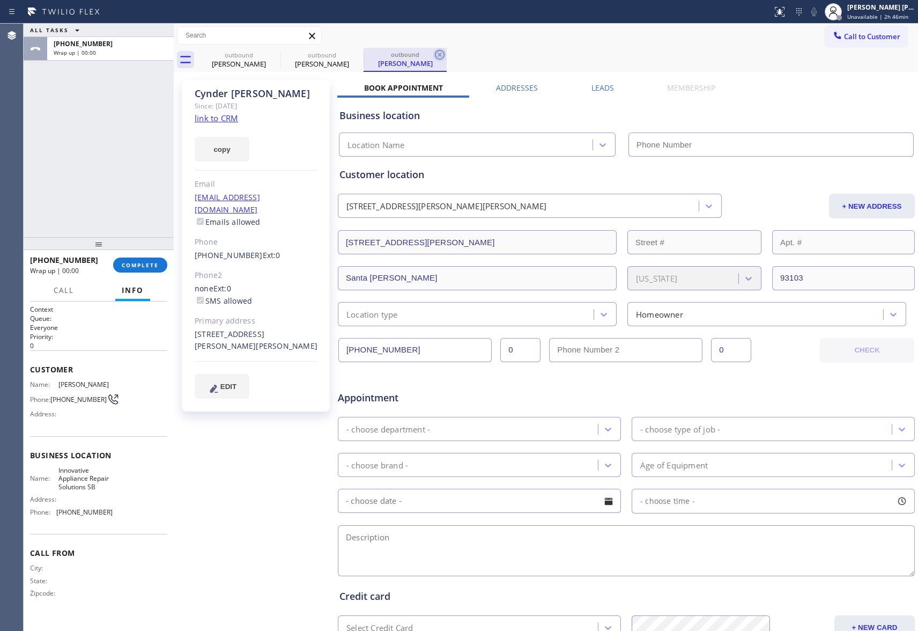
click at [271, 58] on div "outbound [PERSON_NAME] outbound Cynder [PERSON_NAME] outbound [PERSON_NAME]" at bounding box center [557, 60] width 721 height 24
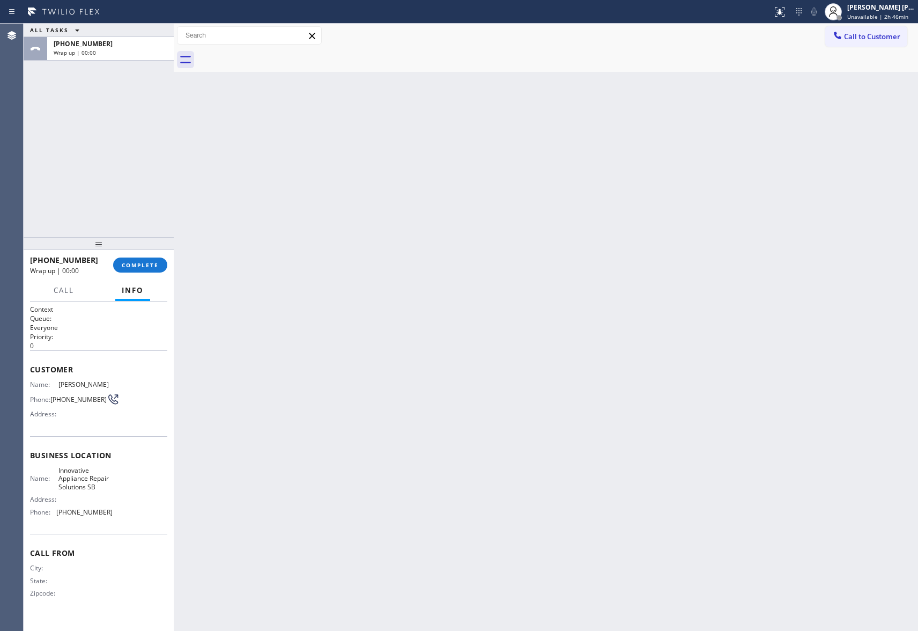
drag, startPoint x: 271, startPoint y: 58, endPoint x: 129, endPoint y: 69, distance: 142.5
click at [269, 58] on div at bounding box center [557, 60] width 721 height 24
click at [146, 261] on span "COMPLETE" at bounding box center [140, 265] width 37 height 8
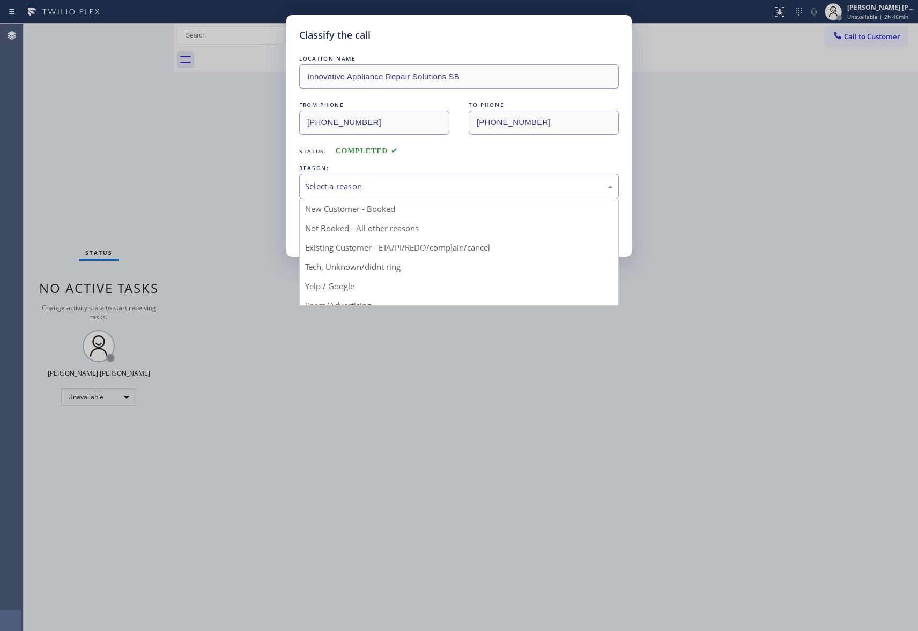
click at [420, 179] on div "Select a reason" at bounding box center [459, 186] width 320 height 25
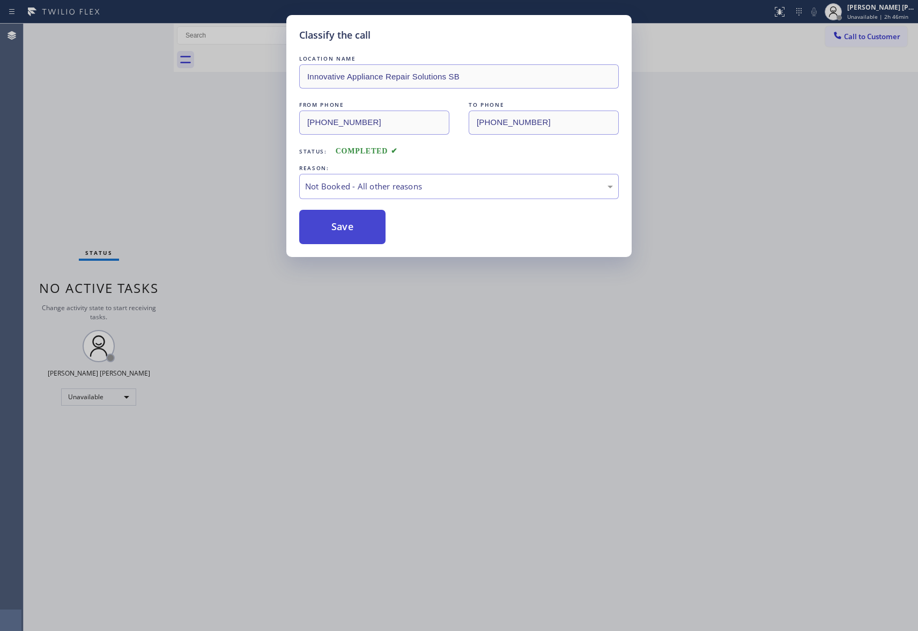
click at [350, 232] on button "Save" at bounding box center [342, 227] width 86 height 34
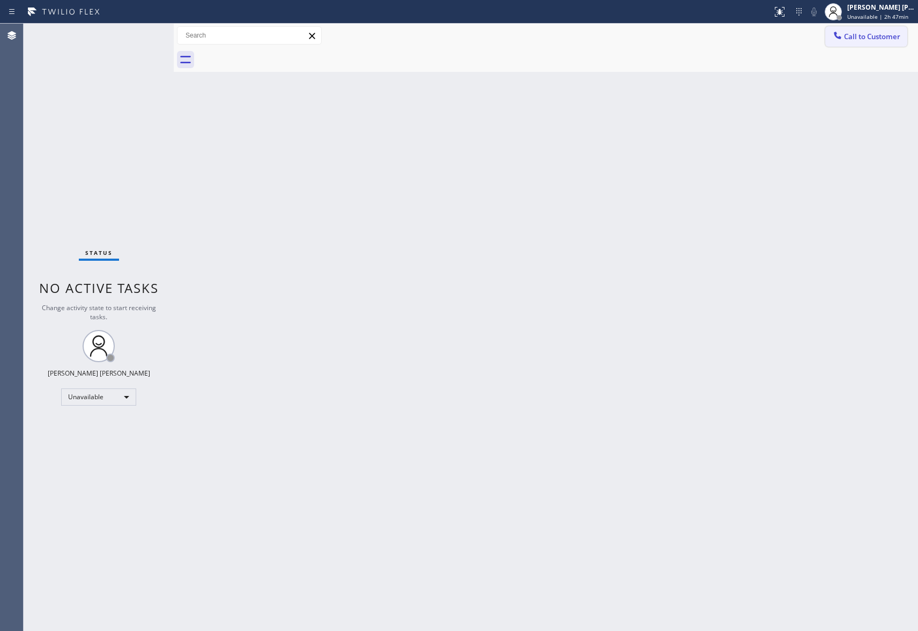
click at [876, 31] on button "Call to Customer" at bounding box center [866, 36] width 82 height 20
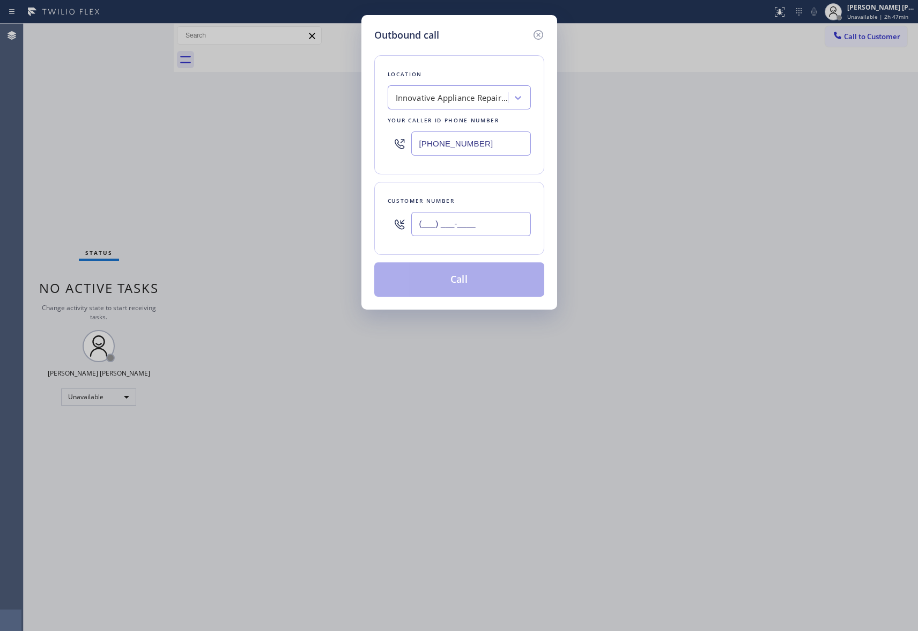
click at [480, 224] on input "(___) ___-____" at bounding box center [471, 224] width 120 height 24
paste input "562) 282-6105"
type input "[PHONE_NUMBER]"
drag, startPoint x: 475, startPoint y: 103, endPoint x: 465, endPoint y: 103, distance: 9.1
click at [471, 102] on div "Innovative Appliance Repair Solutions SB" at bounding box center [452, 98] width 113 height 12
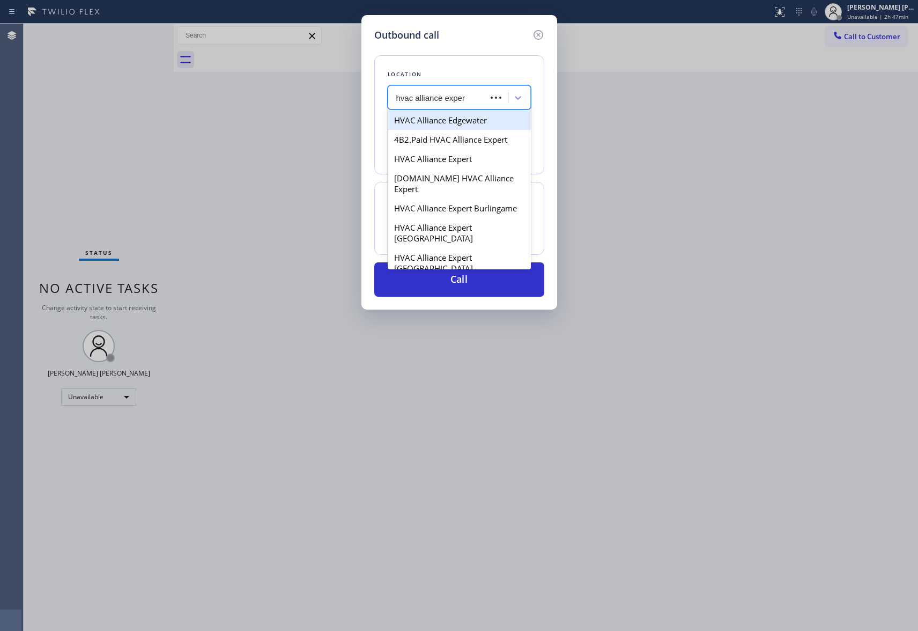
type input "hvac alliance expert"
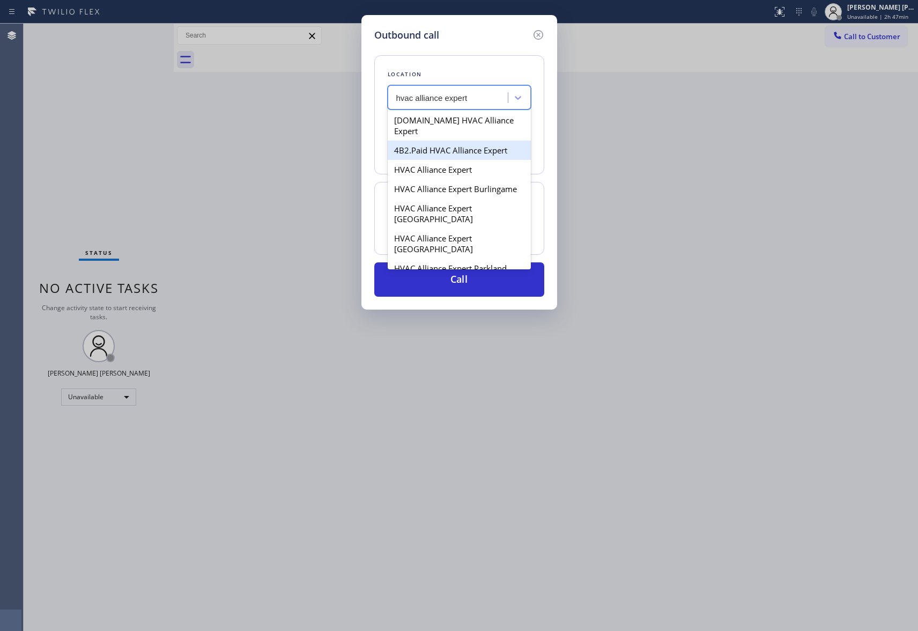
click at [478, 140] on div "4B2.Paid HVAC Alliance Expert" at bounding box center [459, 149] width 143 height 19
type input "[PHONE_NUMBER]"
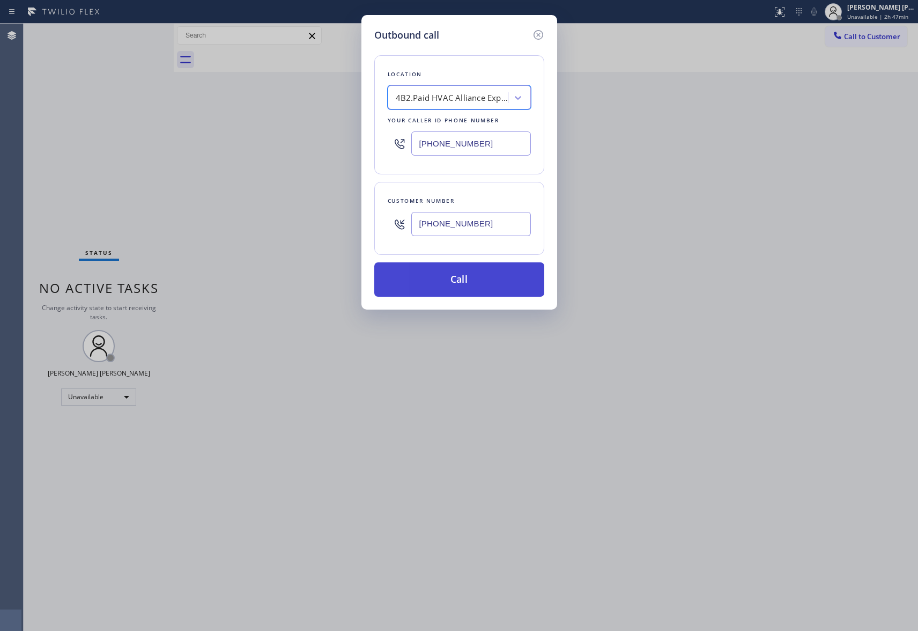
click at [475, 282] on button "Call" at bounding box center [459, 279] width 170 height 34
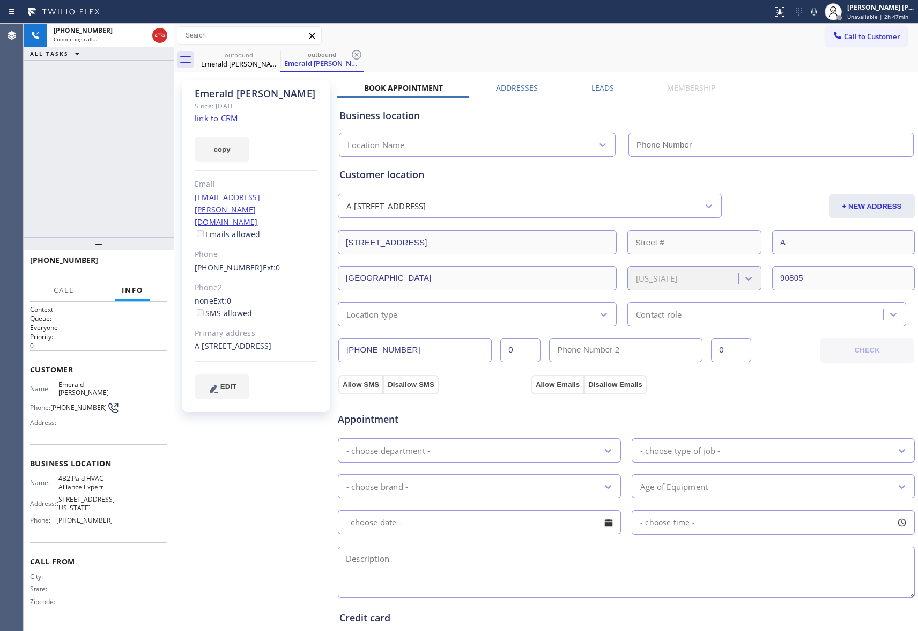
type input "[PHONE_NUMBER]"
drag, startPoint x: 155, startPoint y: 268, endPoint x: 127, endPoint y: 257, distance: 30.9
click at [155, 268] on span "HANG UP" at bounding box center [142, 265] width 33 height 8
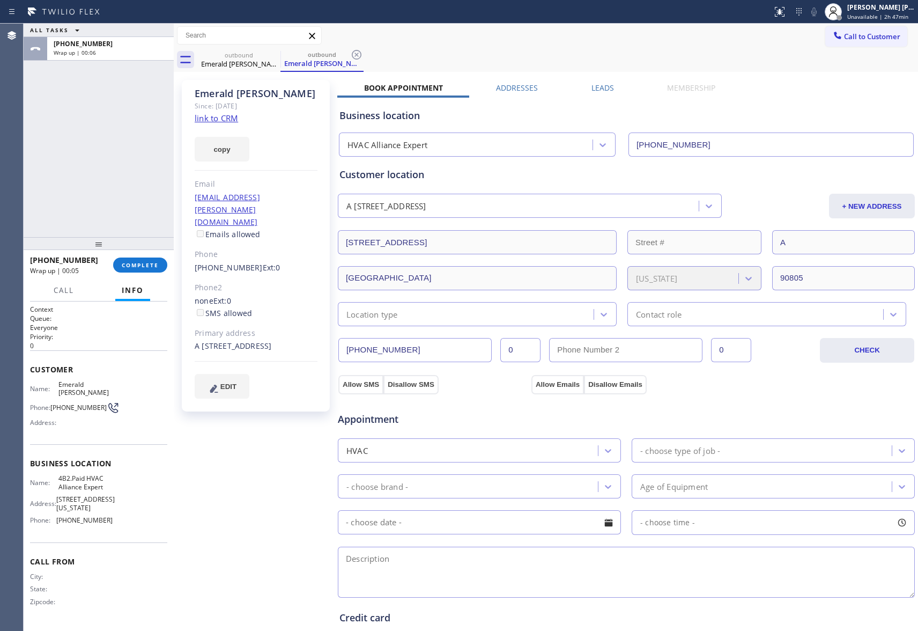
click at [608, 82] on div "Emerald [PERSON_NAME] Since: [DATE] link to CRM copy Email [EMAIL_ADDRESS][PERS…" at bounding box center [545, 433] width 739 height 716
click at [603, 87] on label "Leads" at bounding box center [602, 88] width 23 height 10
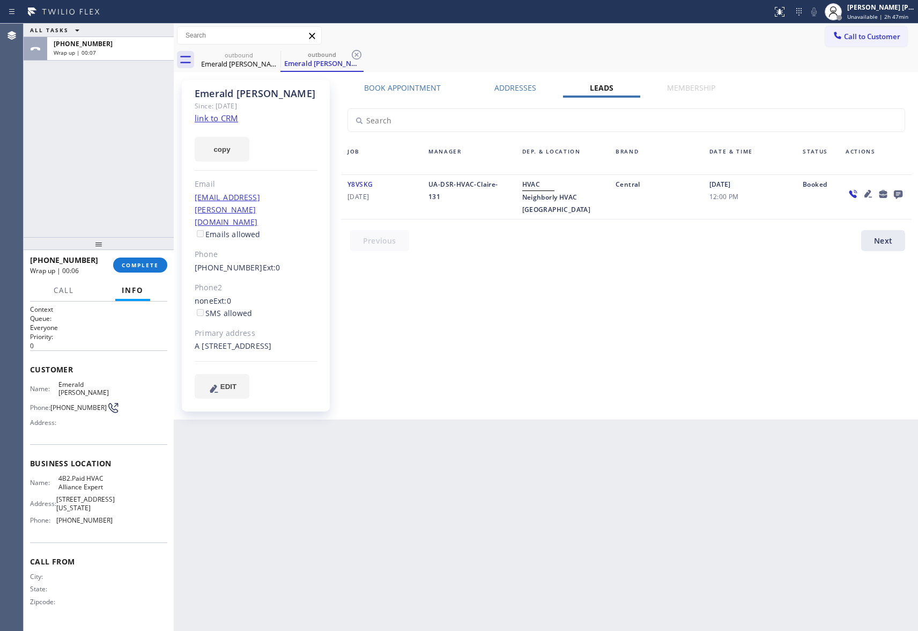
click at [900, 196] on icon at bounding box center [898, 194] width 9 height 9
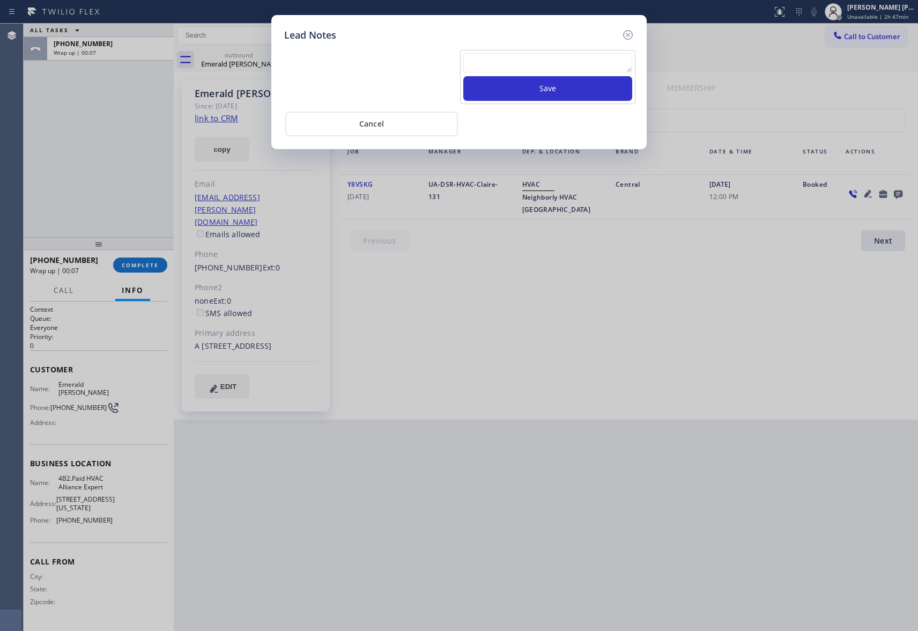
click at [530, 64] on textarea at bounding box center [547, 62] width 169 height 19
paste textarea "VM | please transfer if cx calls back"
type textarea "VM | please transfer if cx calls back"
click at [551, 88] on button "Save" at bounding box center [547, 88] width 169 height 25
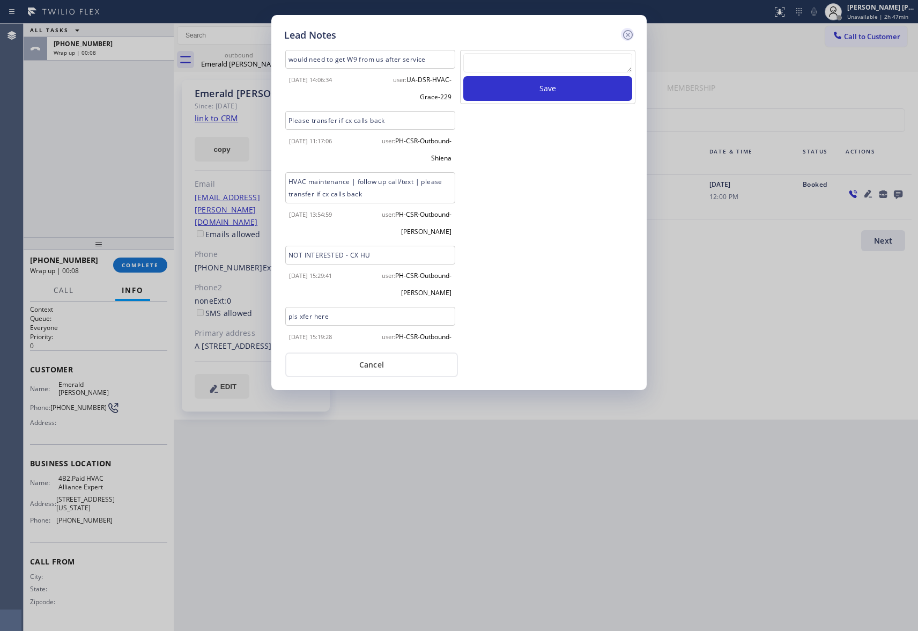
click at [624, 33] on icon at bounding box center [627, 34] width 13 height 13
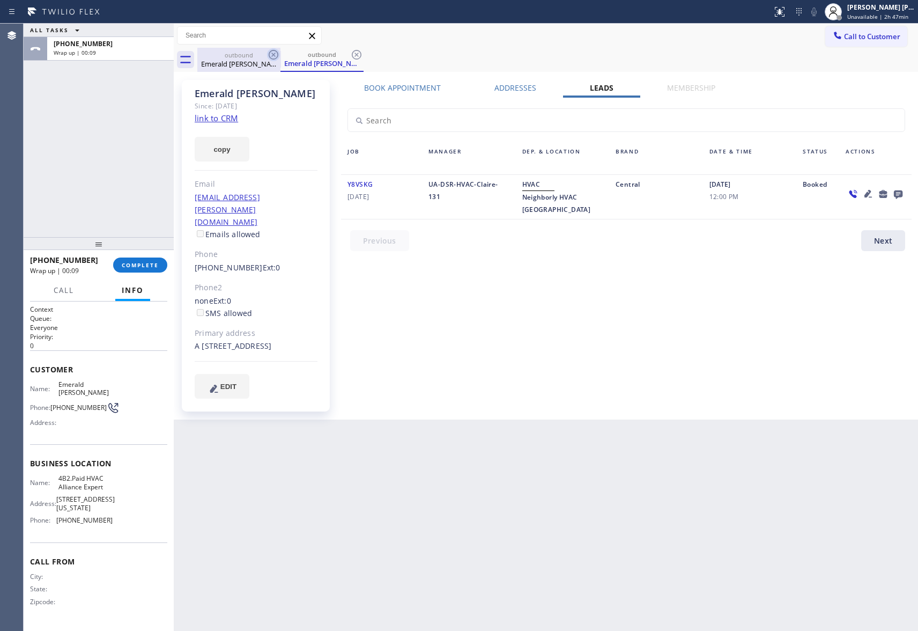
drag, startPoint x: 256, startPoint y: 63, endPoint x: 269, endPoint y: 54, distance: 16.5
click at [257, 62] on div "Emerald [PERSON_NAME]" at bounding box center [238, 64] width 81 height 10
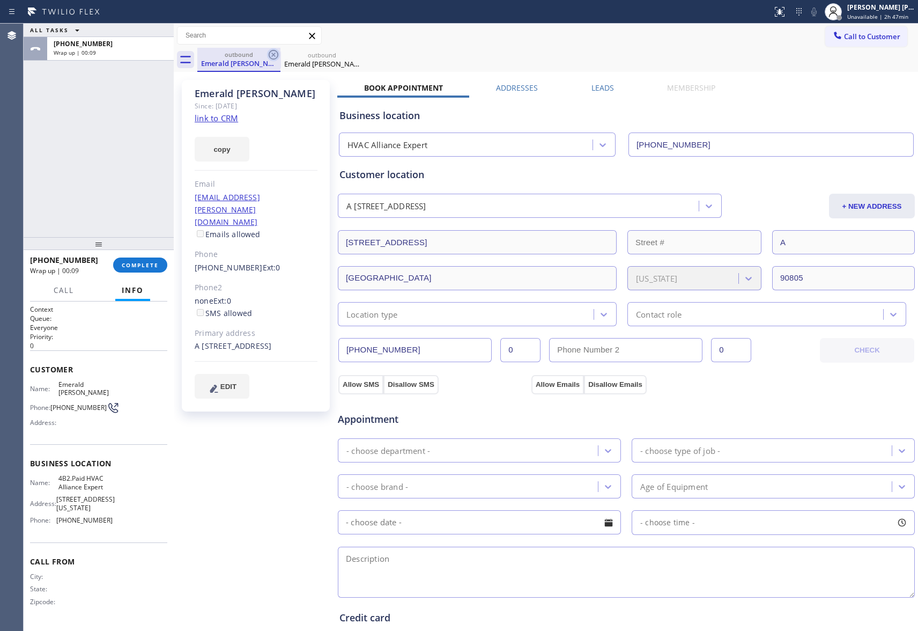
click at [271, 54] on icon at bounding box center [273, 54] width 13 height 13
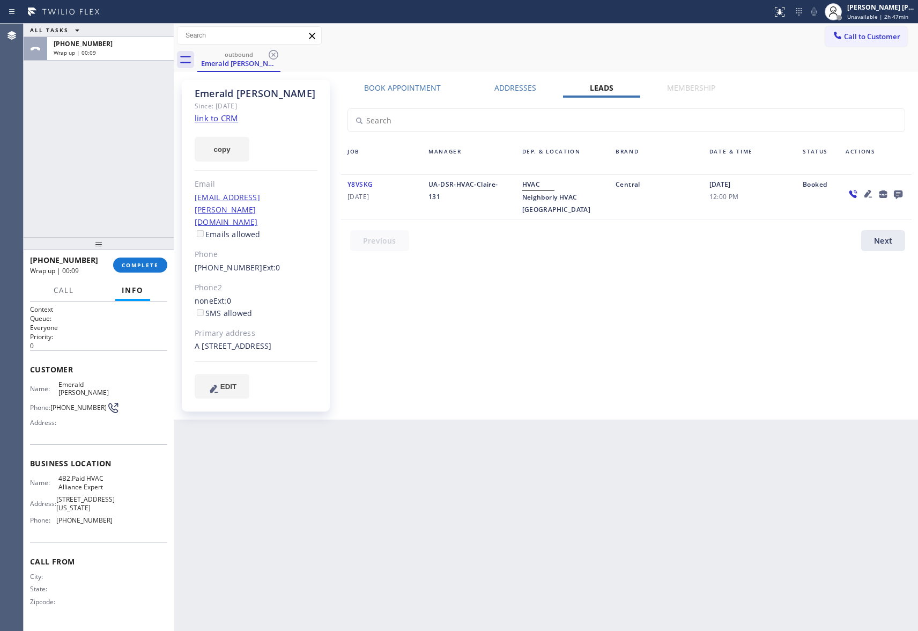
click at [271, 54] on icon at bounding box center [273, 54] width 13 height 13
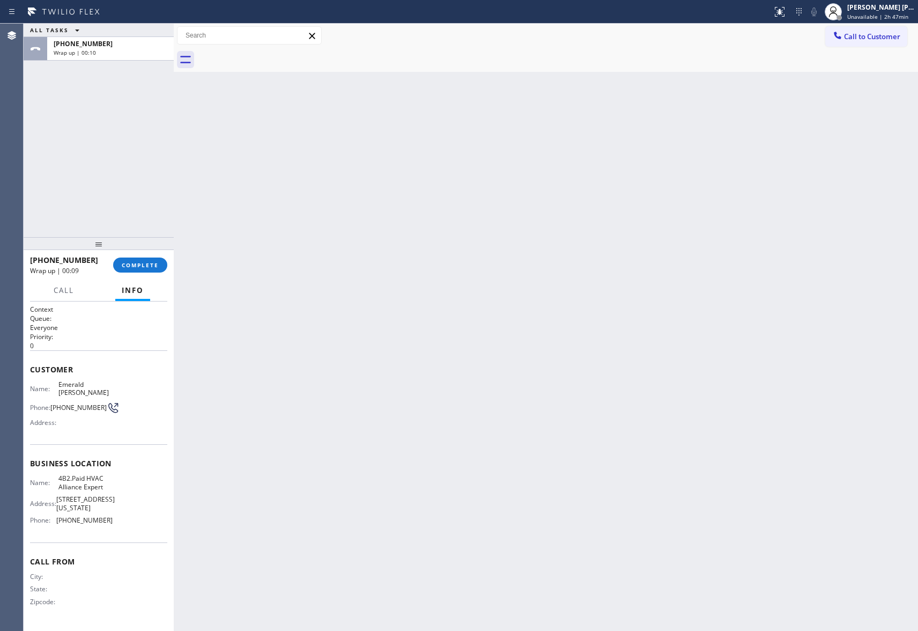
click at [271, 54] on div at bounding box center [557, 60] width 721 height 24
click at [145, 266] on span "COMPLETE" at bounding box center [140, 265] width 37 height 8
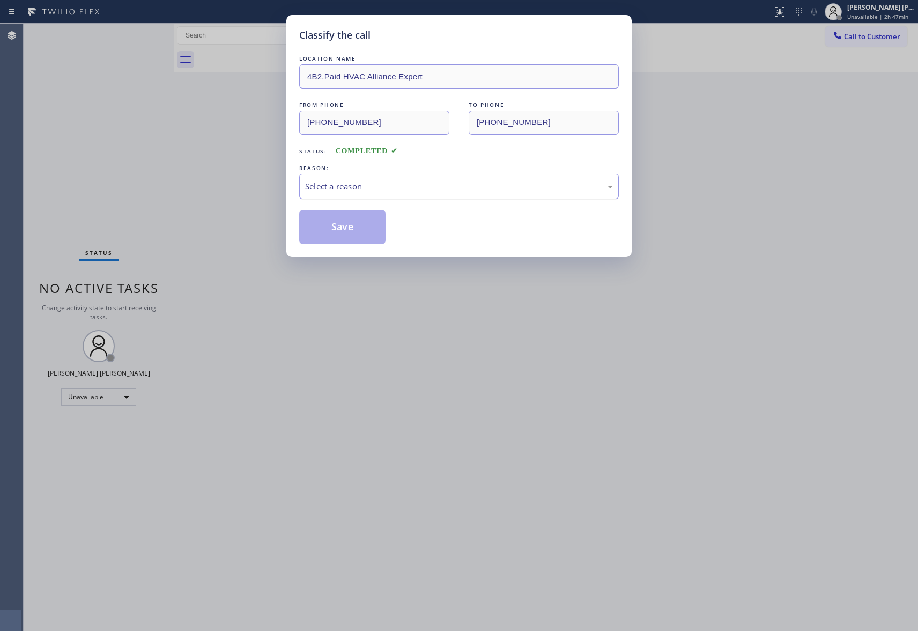
click at [519, 186] on div "Select a reason" at bounding box center [459, 186] width 308 height 12
click at [317, 233] on button "Save" at bounding box center [342, 227] width 86 height 34
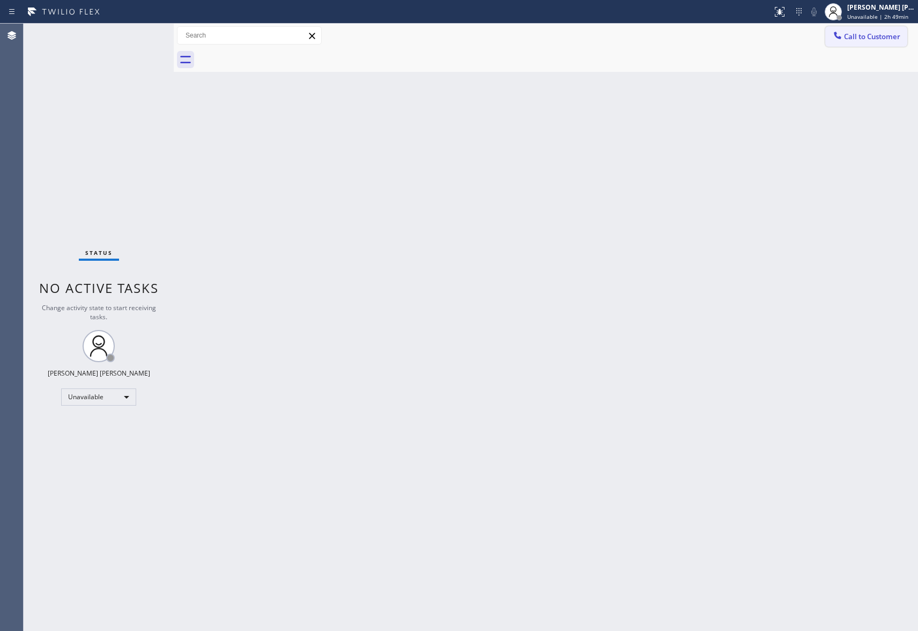
click at [886, 34] on span "Call to Customer" at bounding box center [872, 37] width 56 height 10
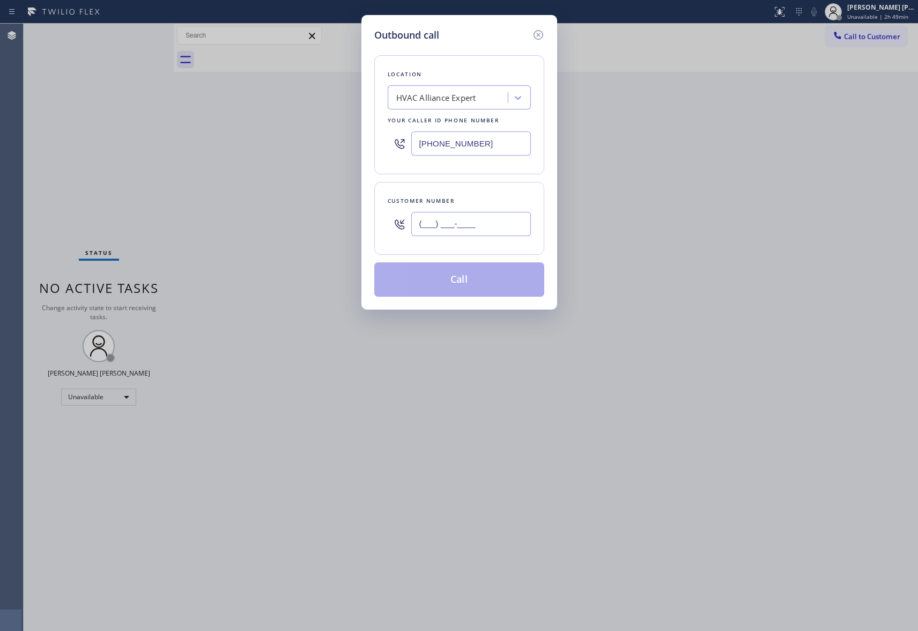
click at [485, 236] on input "(___) ___-____" at bounding box center [471, 224] width 120 height 24
paste input "714) 709-1782"
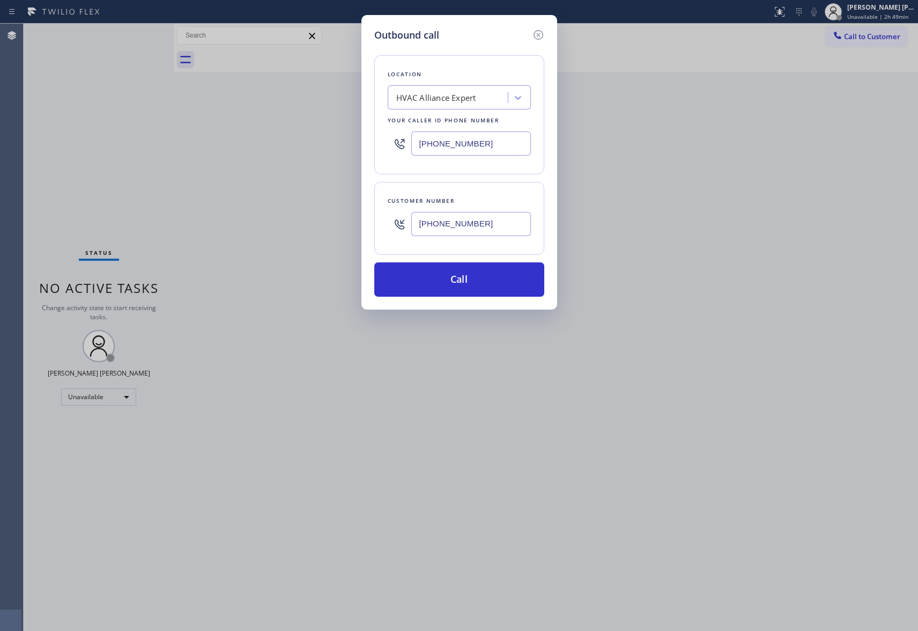
type input "[PHONE_NUMBER]"
drag, startPoint x: 492, startPoint y: 146, endPoint x: 359, endPoint y: 130, distance: 133.9
click at [359, 130] on div "Outbound call Location HVAC Alliance Expert Your caller id phone number [PHONE_…" at bounding box center [459, 315] width 918 height 631
paste input "662-5332"
type input "[PHONE_NUMBER]"
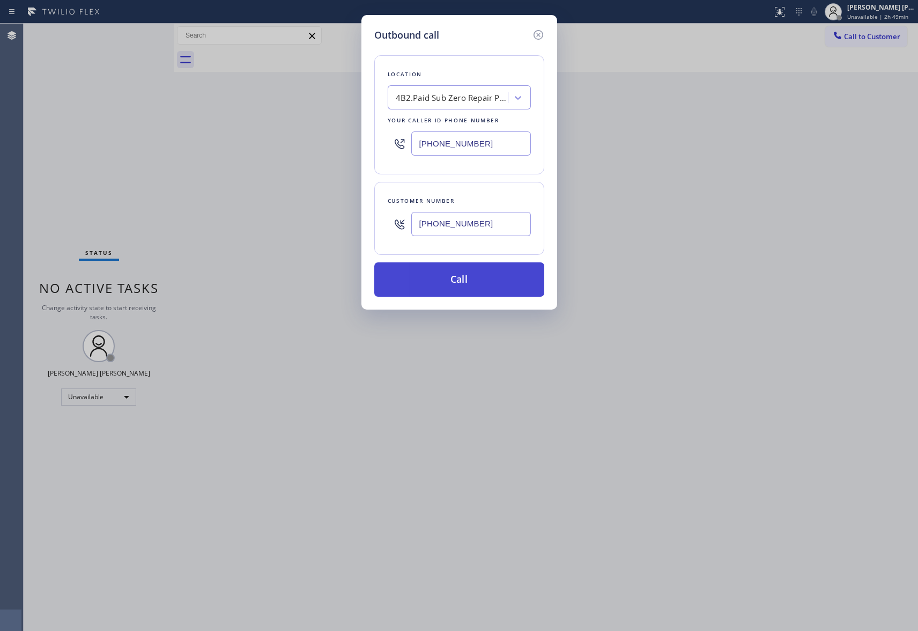
click at [486, 292] on button "Call" at bounding box center [459, 279] width 170 height 34
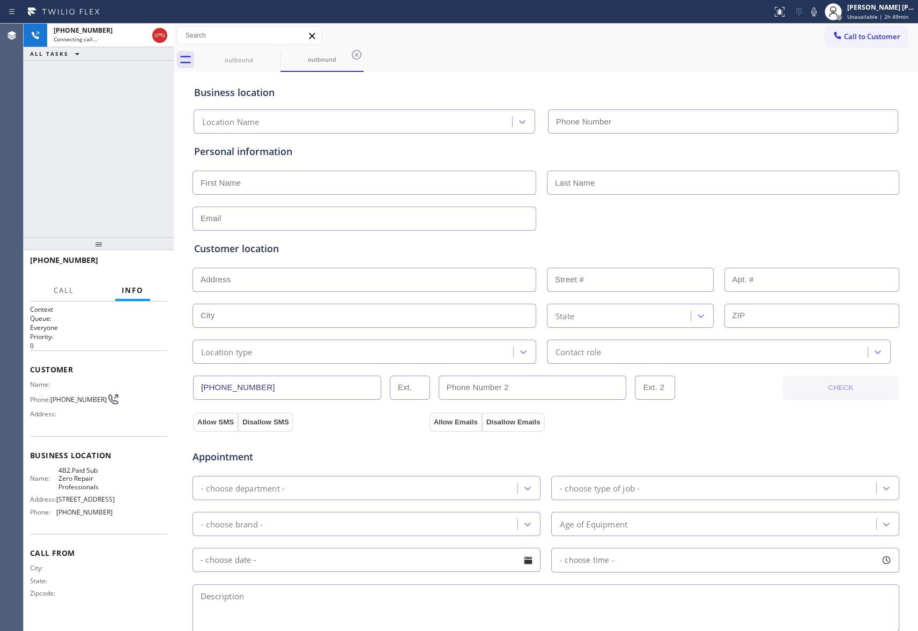
type input "[PHONE_NUMBER]"
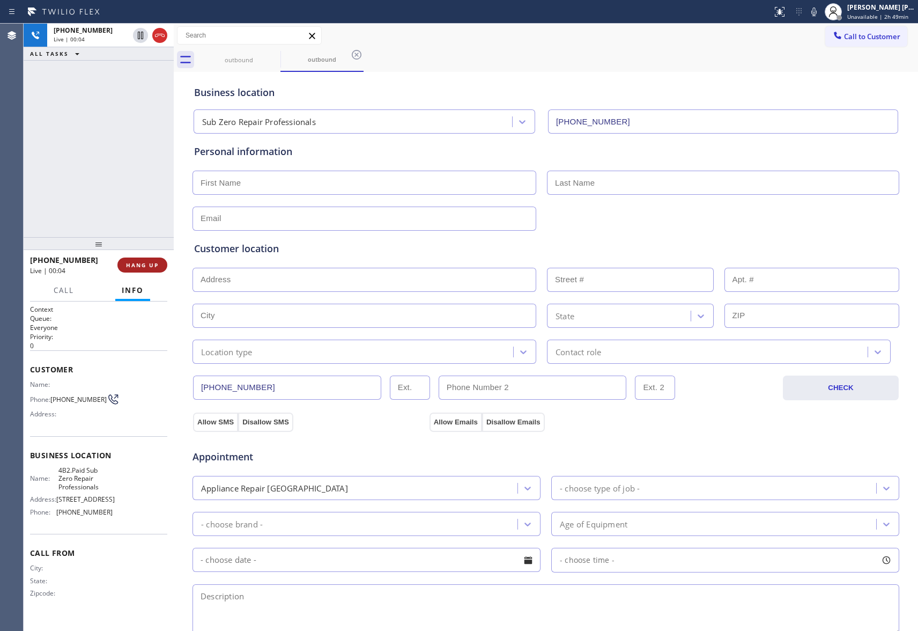
click at [142, 266] on span "HANG UP" at bounding box center [142, 265] width 33 height 8
click at [159, 262] on button "COMPLETE" at bounding box center [140, 264] width 54 height 15
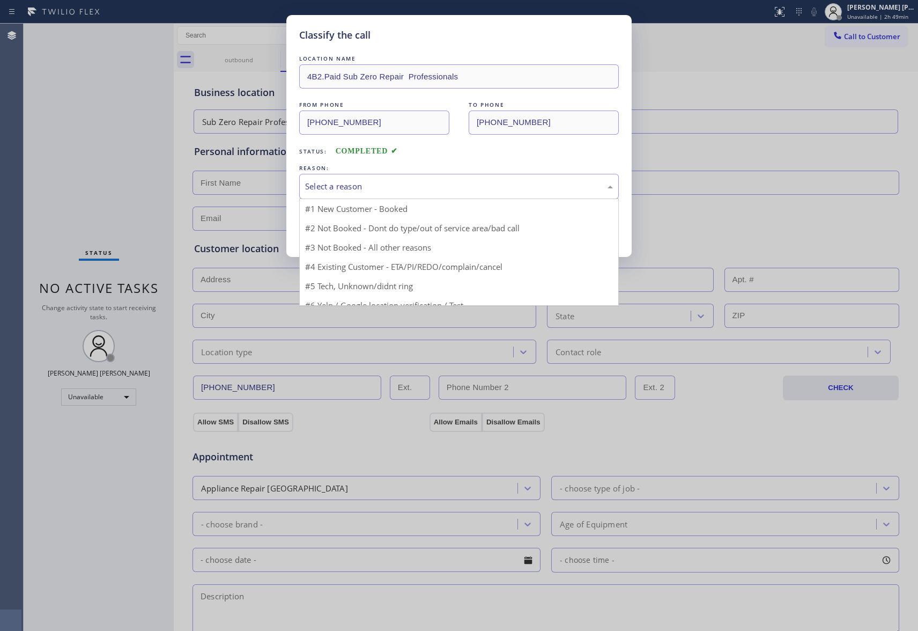
click at [331, 176] on div "Select a reason" at bounding box center [459, 186] width 320 height 25
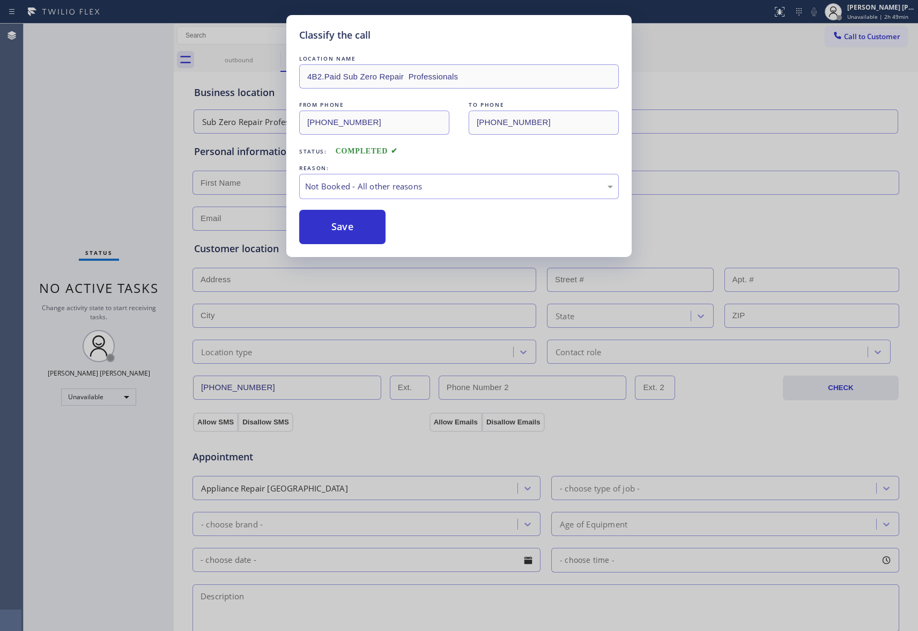
click at [334, 226] on button "Save" at bounding box center [342, 227] width 86 height 34
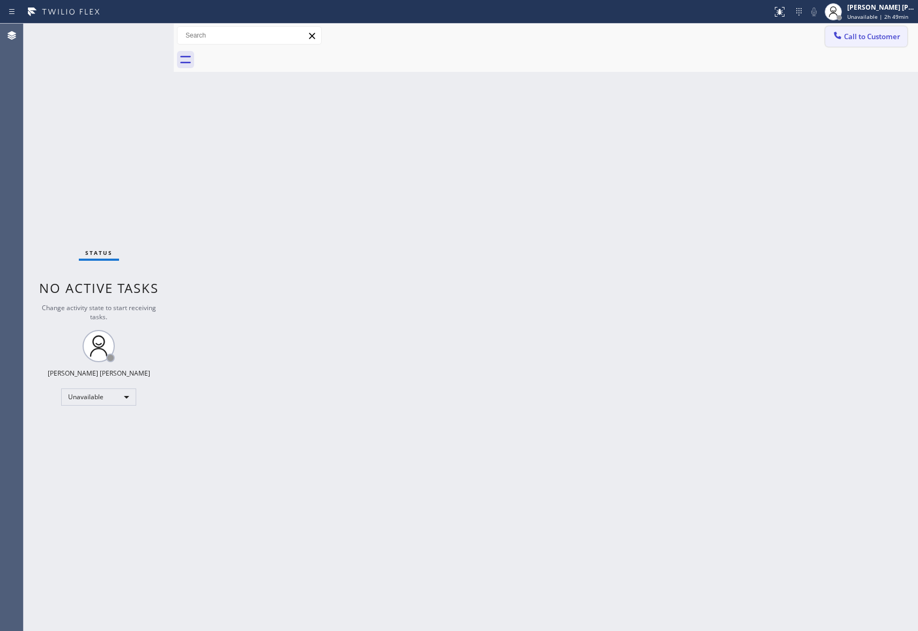
click at [895, 27] on button "Call to Customer" at bounding box center [866, 36] width 82 height 20
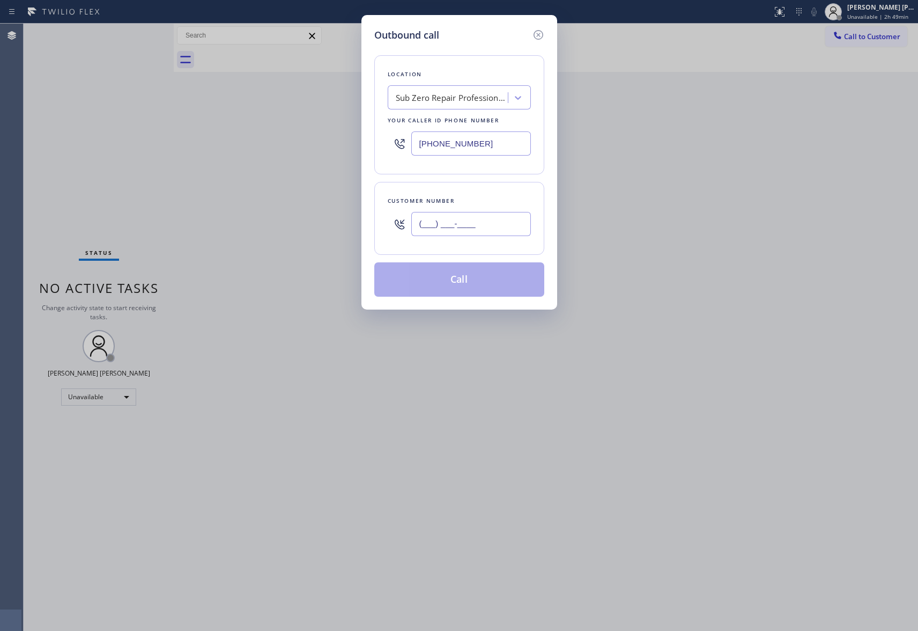
click at [442, 226] on input "(___) ___-____" at bounding box center [471, 224] width 120 height 24
paste input "703) 785-8298"
type input "[PHONE_NUMBER]"
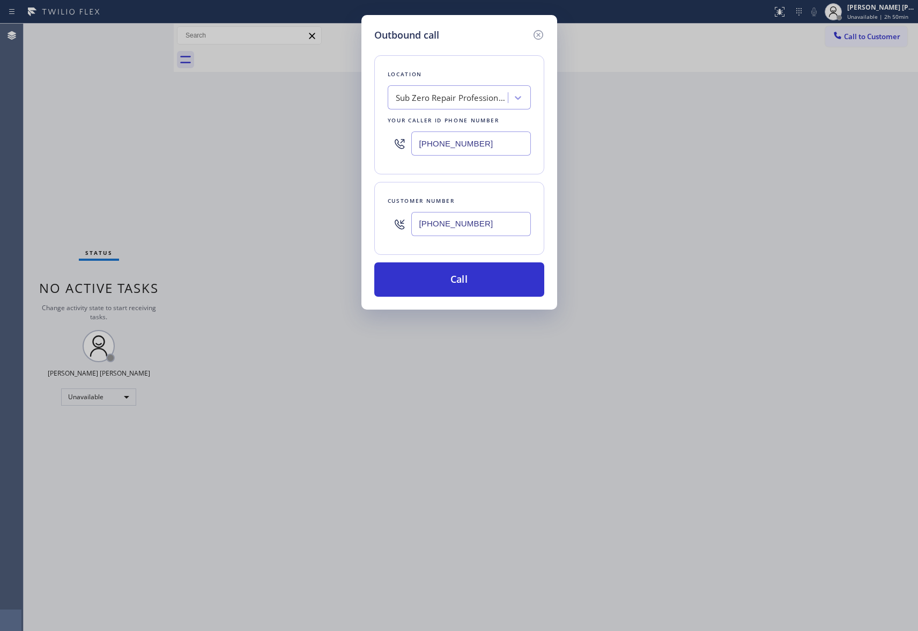
drag, startPoint x: 429, startPoint y: 142, endPoint x: 325, endPoint y: 142, distance: 104.0
click at [325, 142] on div "Outbound call Location Sub Zero Repair Professionals Your caller id phone numbe…" at bounding box center [459, 315] width 918 height 631
paste input "88) 909-0120"
type input "[PHONE_NUMBER]"
click at [473, 279] on button "Call" at bounding box center [459, 279] width 170 height 34
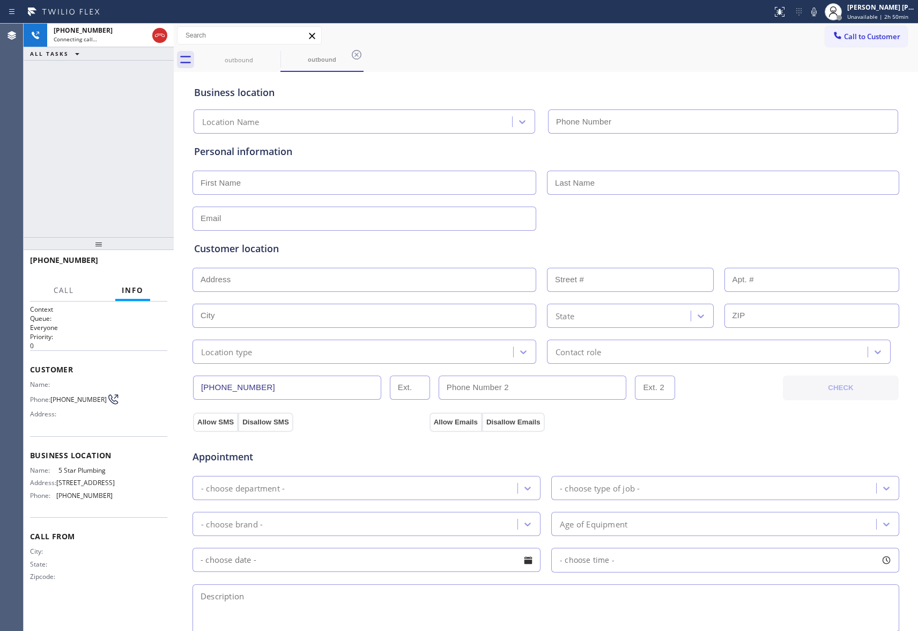
type input "[PHONE_NUMBER]"
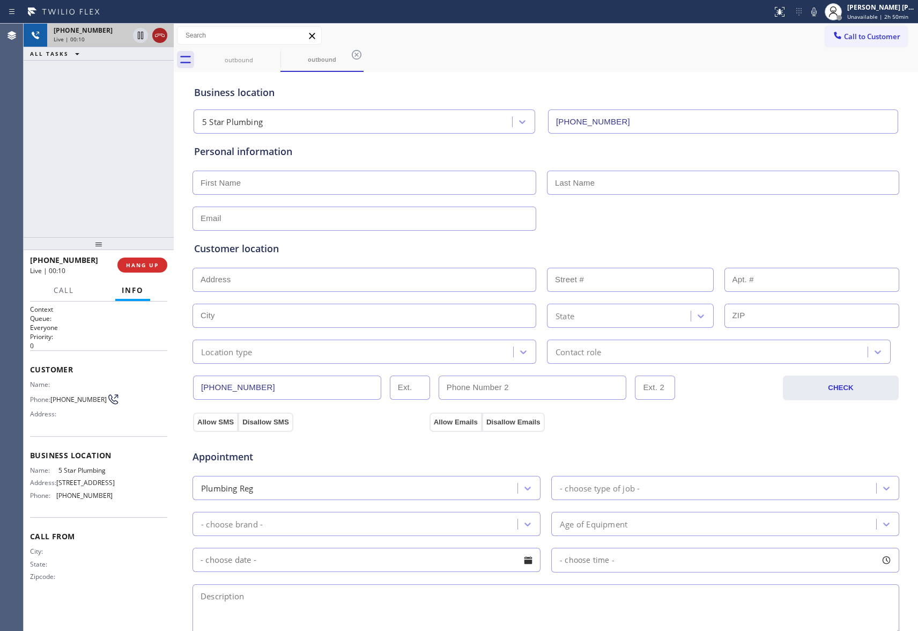
click at [158, 37] on icon at bounding box center [159, 35] width 13 height 13
type input "[PHONE_NUMBER]"
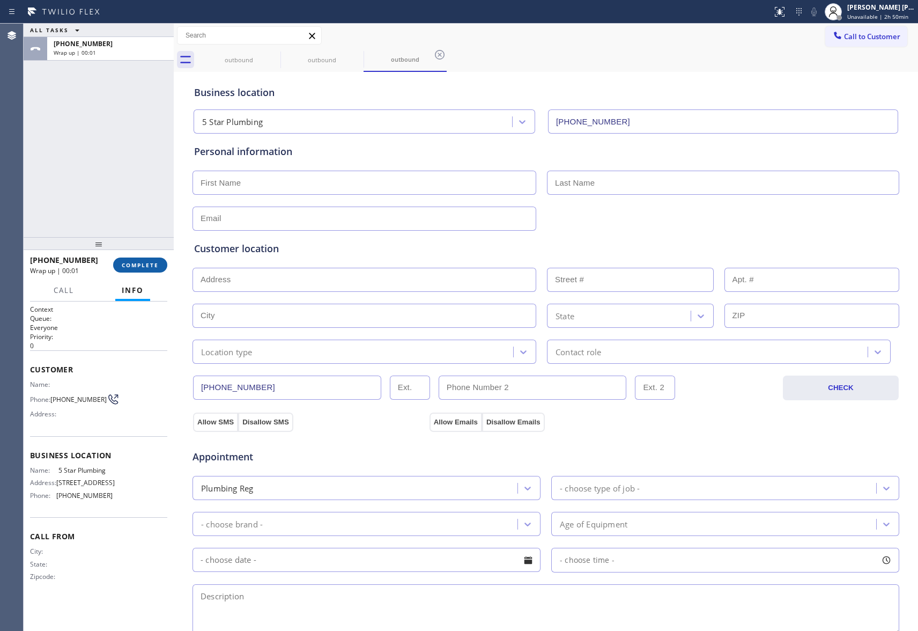
click at [139, 269] on button "COMPLETE" at bounding box center [140, 264] width 54 height 15
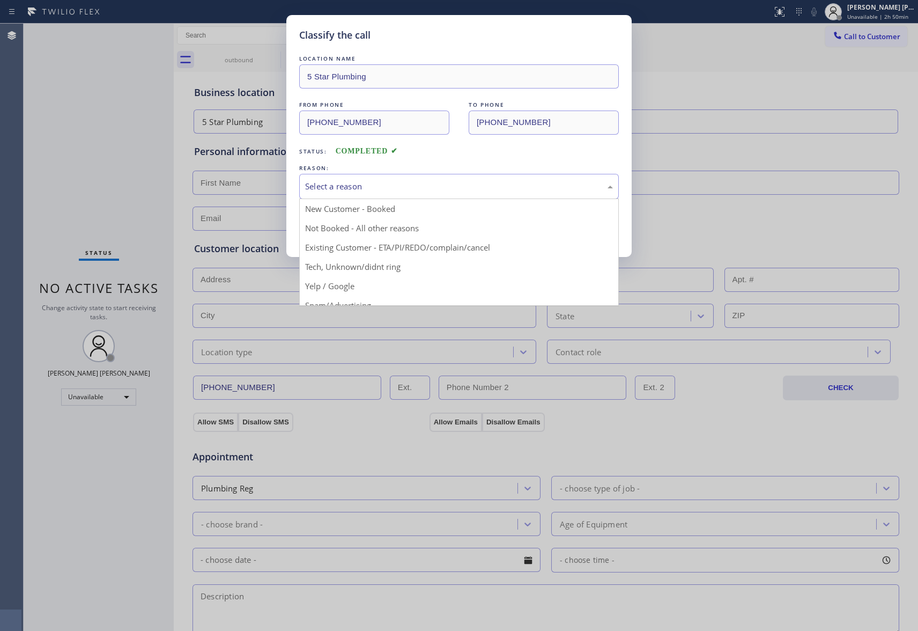
click at [358, 185] on div "Select a reason" at bounding box center [459, 186] width 308 height 12
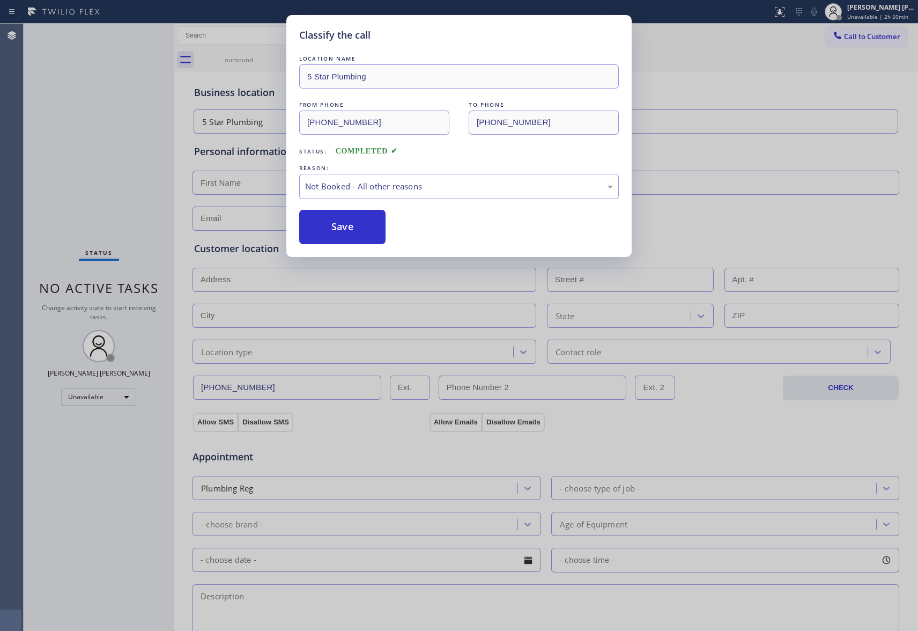
click at [339, 223] on button "Save" at bounding box center [342, 227] width 86 height 34
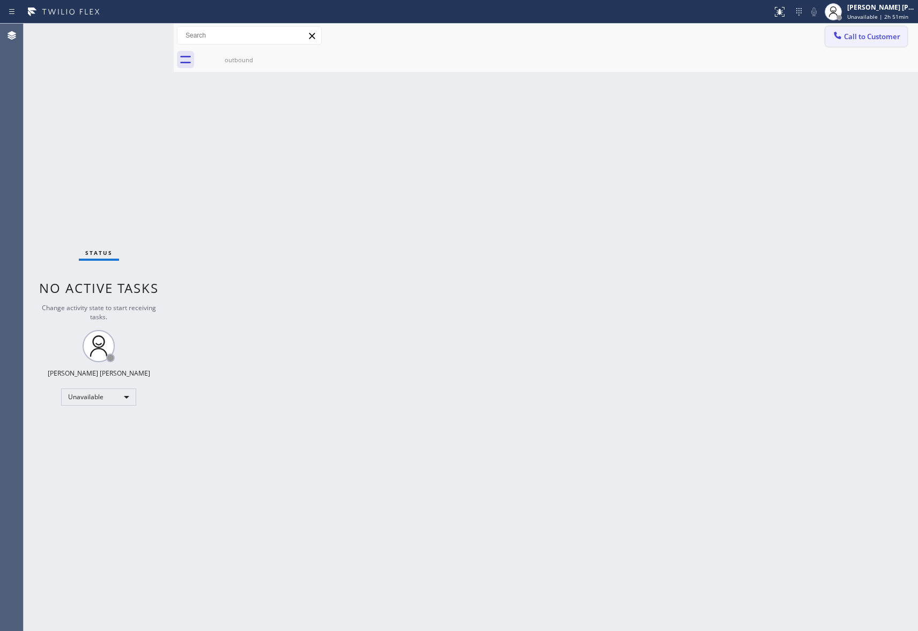
click at [863, 40] on span "Call to Customer" at bounding box center [872, 37] width 56 height 10
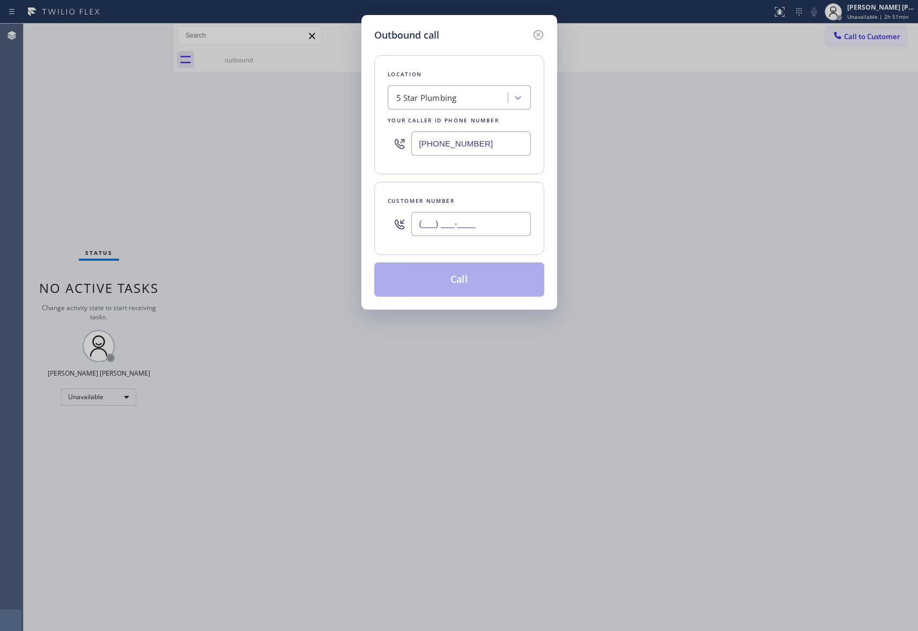
click at [487, 234] on input "(___) ___-____" at bounding box center [471, 224] width 120 height 24
paste input "805) 689-2137"
type input "[PHONE_NUMBER]"
click at [474, 100] on div "5 Star Plumbing" at bounding box center [449, 97] width 117 height 19
paste input "Innovative Appliance Repair Solutions SB"
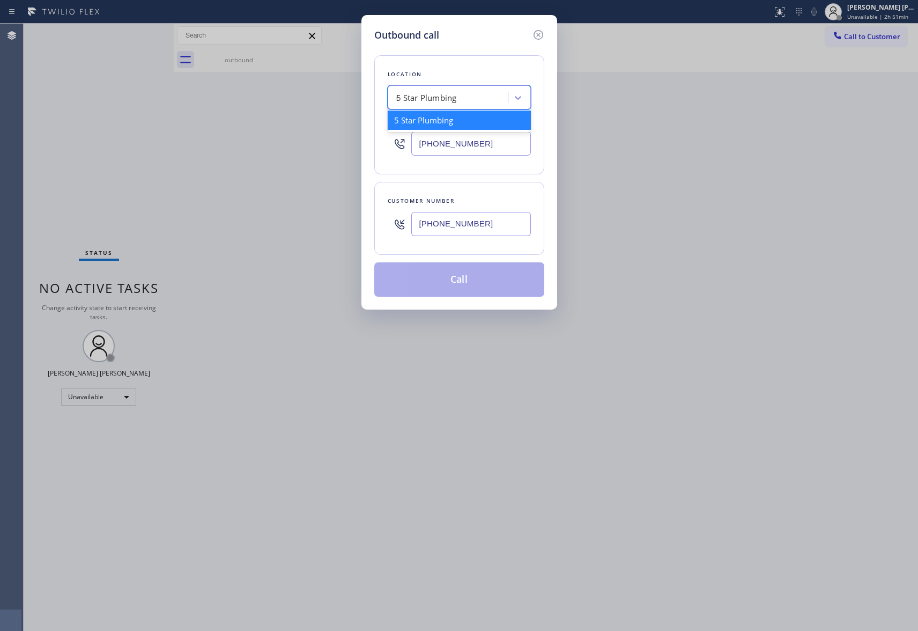
scroll to position [0, 60]
type input "Innovative Appliance Repair Solutions SB"
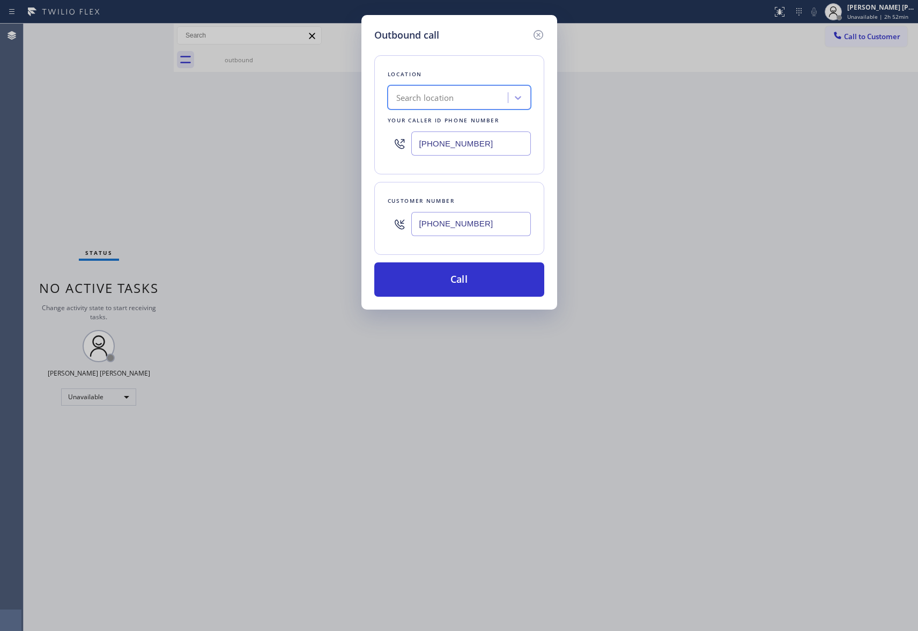
click at [457, 105] on div "Search location" at bounding box center [449, 97] width 117 height 19
paste input "Innovative Appliance Repair Solutions SB"
type input "Innovative Appliance Repair Solutions SB"
click at [468, 124] on div "Innovative Appliance Repair Solutions SB" at bounding box center [459, 125] width 143 height 30
type input "[PHONE_NUMBER]"
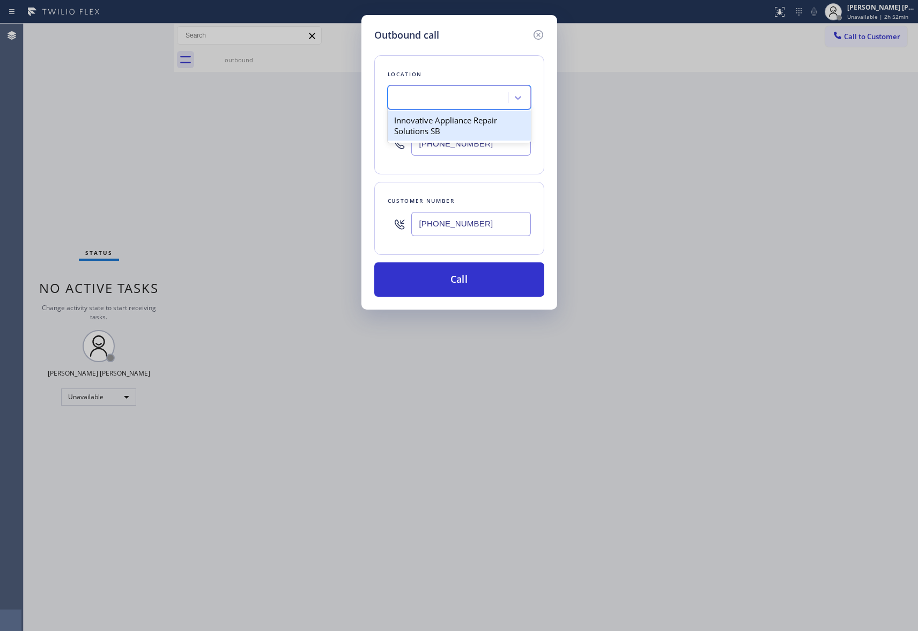
scroll to position [0, 1]
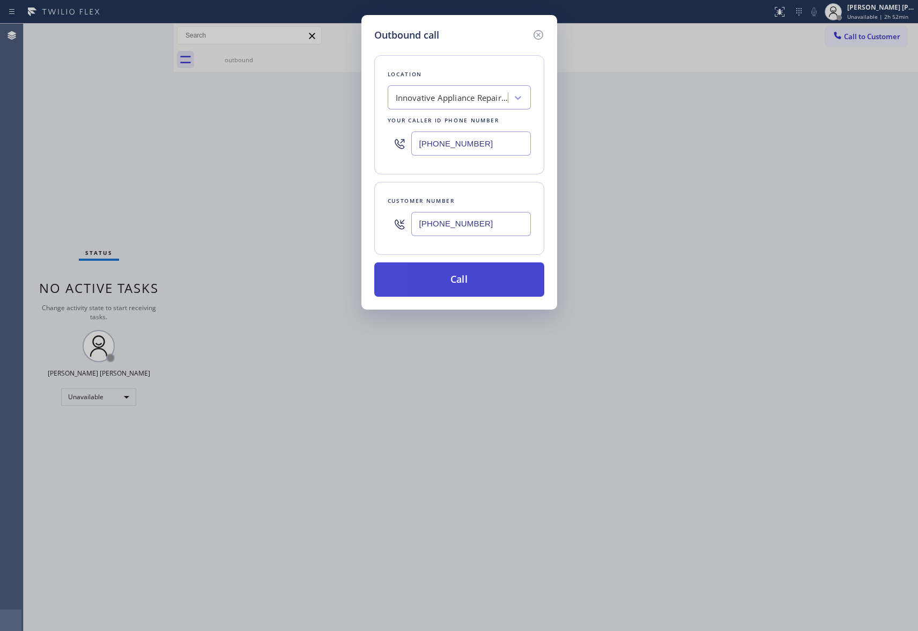
click at [461, 277] on button "Call" at bounding box center [459, 279] width 170 height 34
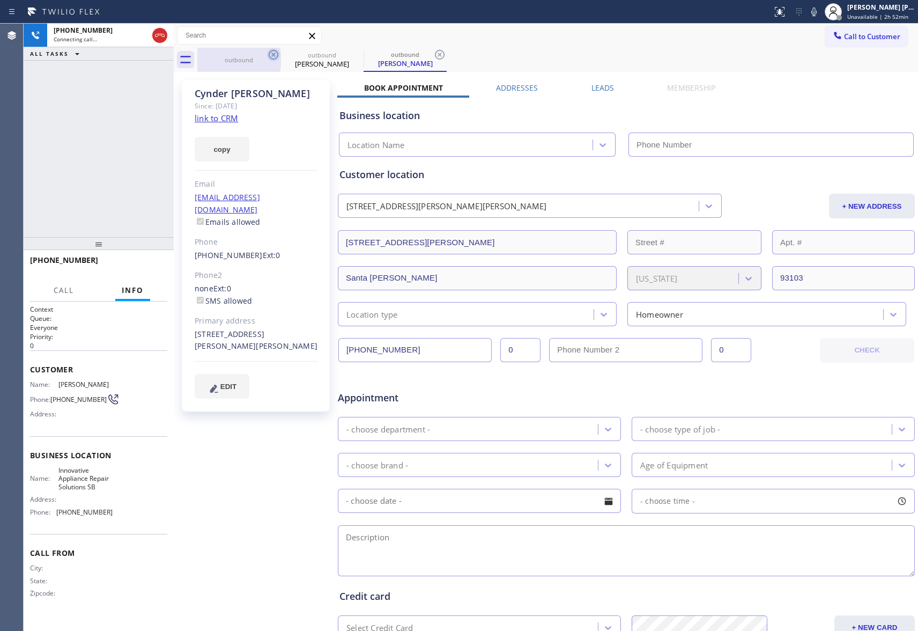
type input "[PHONE_NUMBER]"
click at [273, 54] on icon at bounding box center [273, 54] width 13 height 13
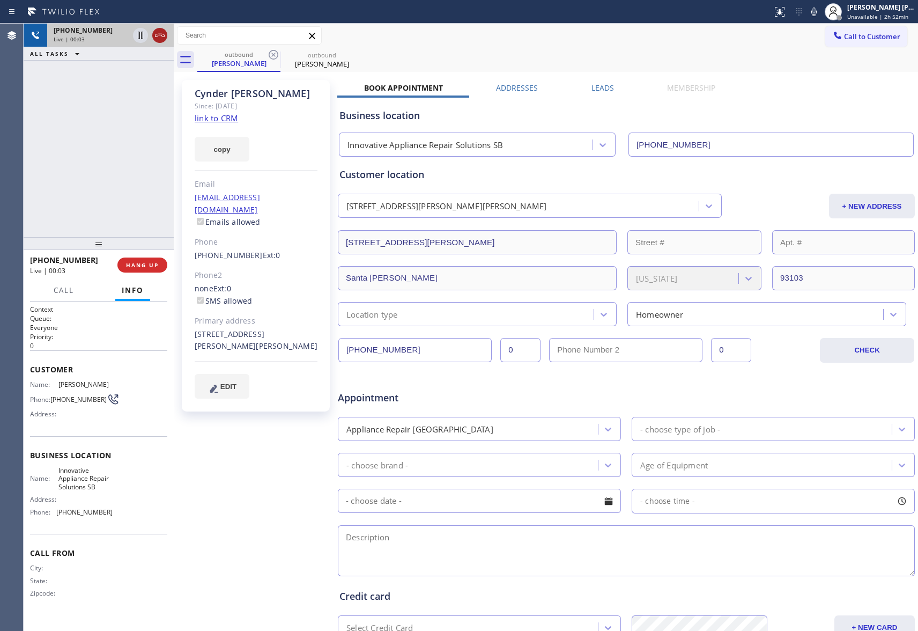
click at [161, 34] on icon at bounding box center [159, 35] width 13 height 13
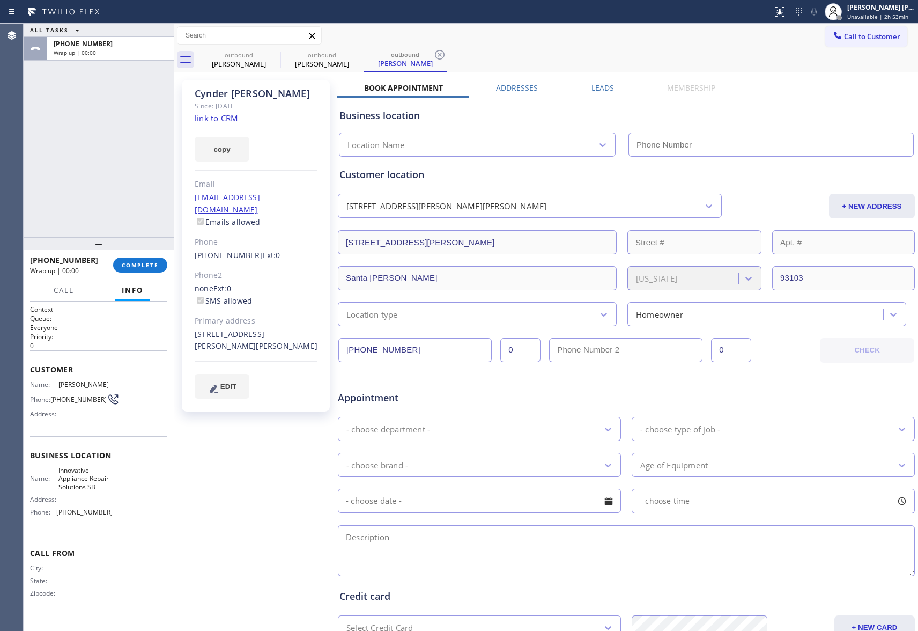
type input "[PHONE_NUMBER]"
click at [264, 55] on div "outbound" at bounding box center [238, 55] width 81 height 8
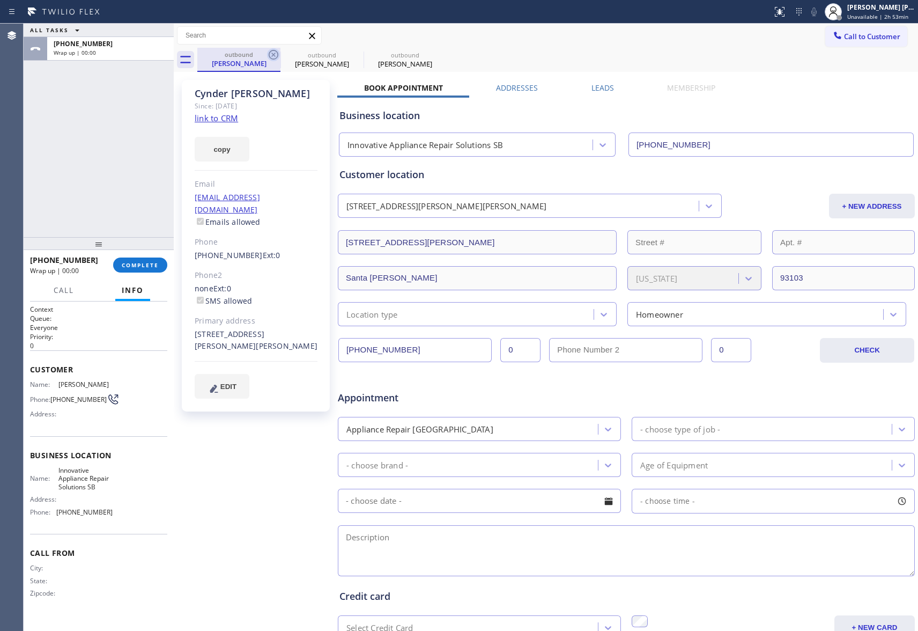
click at [278, 54] on icon at bounding box center [274, 55] width 10 height 10
click at [0, 0] on icon at bounding box center [0, 0] width 0 height 0
click at [278, 54] on icon at bounding box center [274, 55] width 10 height 10
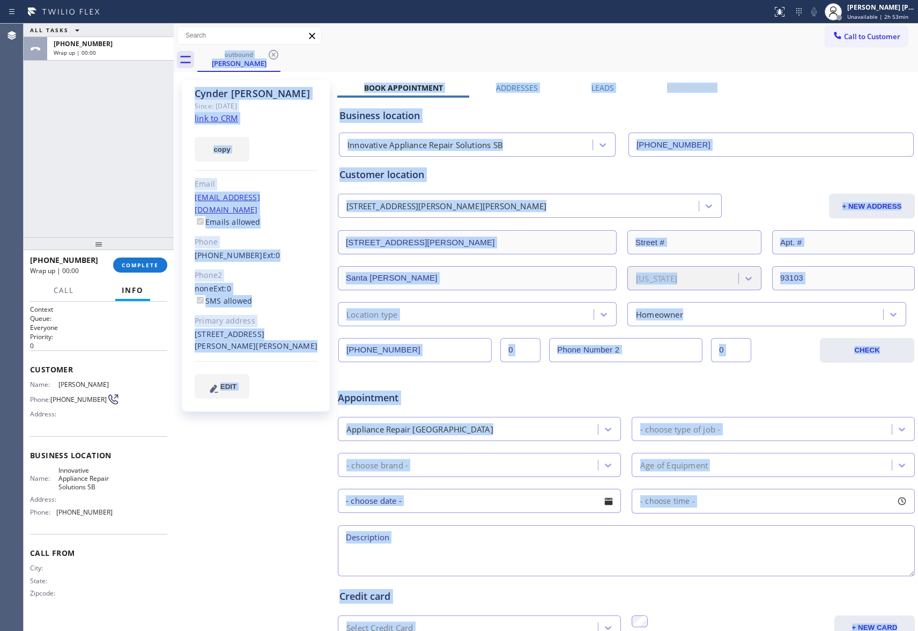
click at [278, 54] on div "outbound [PERSON_NAME]" at bounding box center [557, 60] width 721 height 24
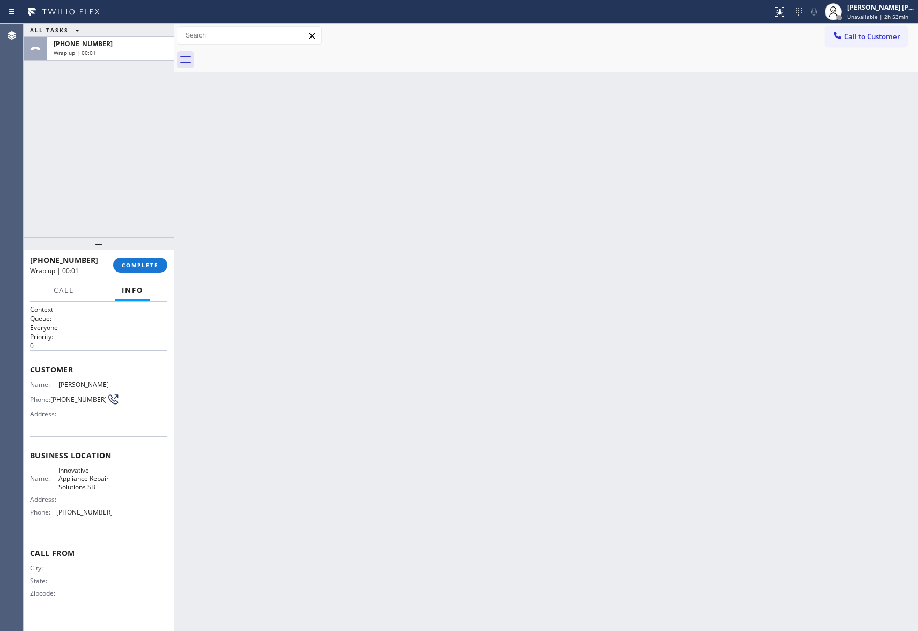
click at [278, 54] on div at bounding box center [557, 60] width 721 height 24
click at [129, 266] on span "COMPLETE" at bounding box center [140, 265] width 37 height 8
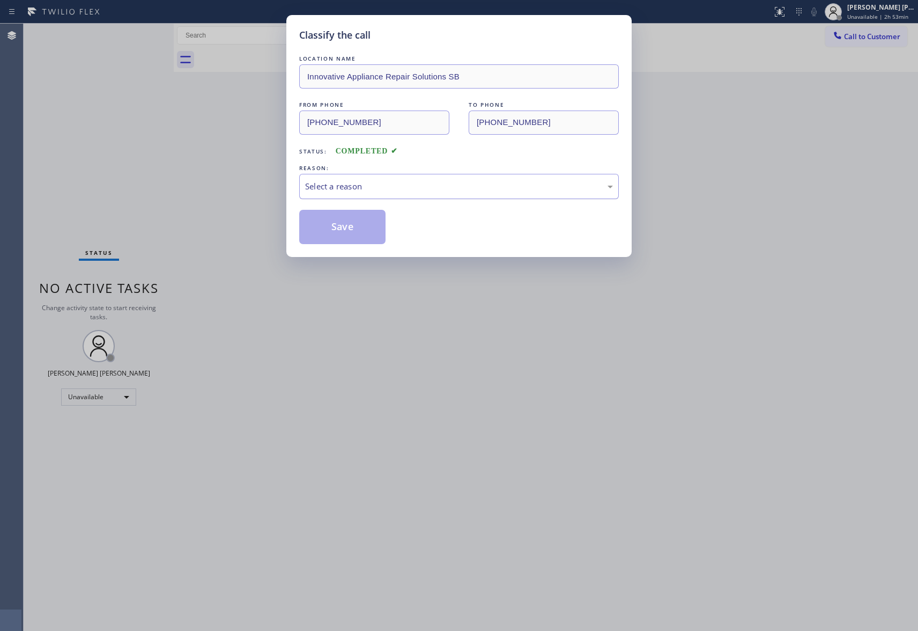
drag, startPoint x: 387, startPoint y: 189, endPoint x: 379, endPoint y: 192, distance: 9.2
click at [387, 188] on div "Select a reason" at bounding box center [459, 186] width 308 height 12
click at [344, 230] on button "Save" at bounding box center [342, 227] width 86 height 34
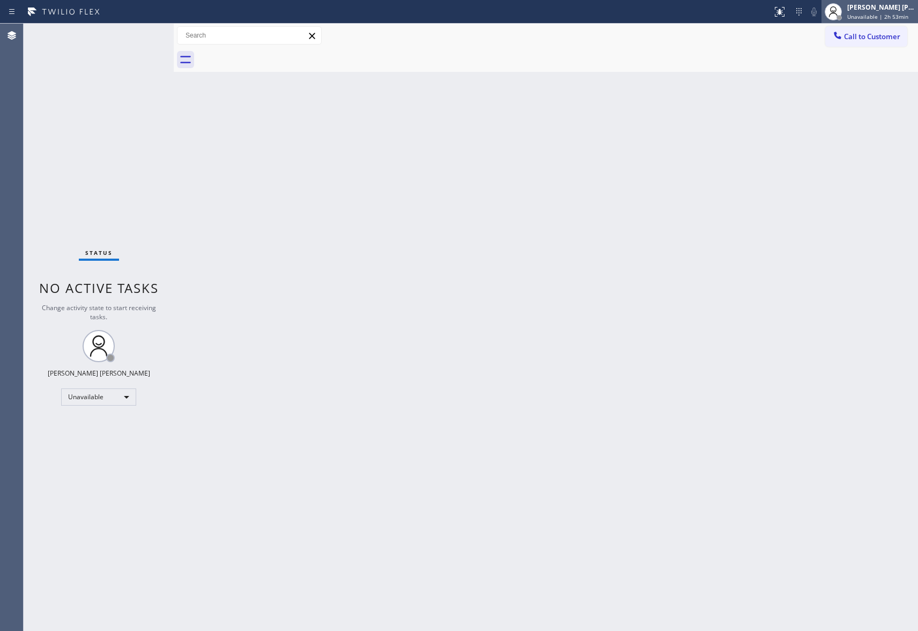
click at [906, 9] on div "[PERSON_NAME] [PERSON_NAME]" at bounding box center [881, 7] width 68 height 9
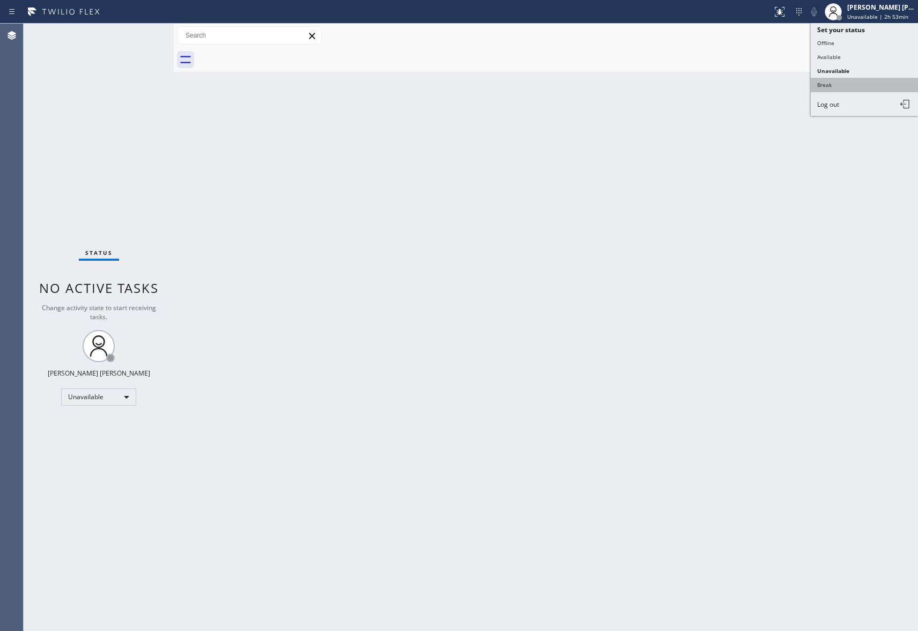
click at [861, 84] on button "Break" at bounding box center [864, 85] width 107 height 14
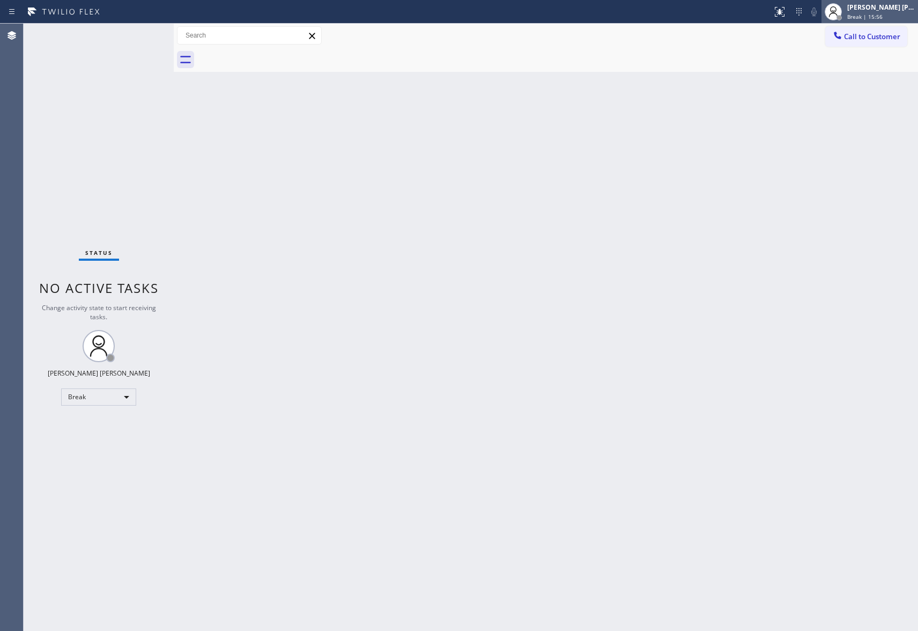
click at [869, 9] on div "[PERSON_NAME] [PERSON_NAME]" at bounding box center [881, 7] width 68 height 9
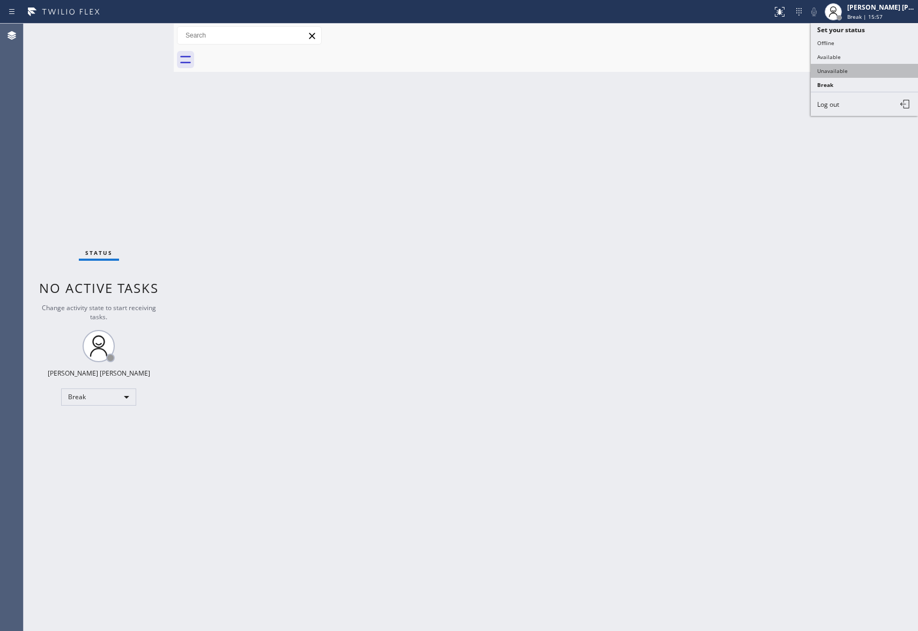
click at [854, 68] on button "Unavailable" at bounding box center [864, 71] width 107 height 14
click at [900, 27] on button "Call to Customer" at bounding box center [866, 36] width 82 height 20
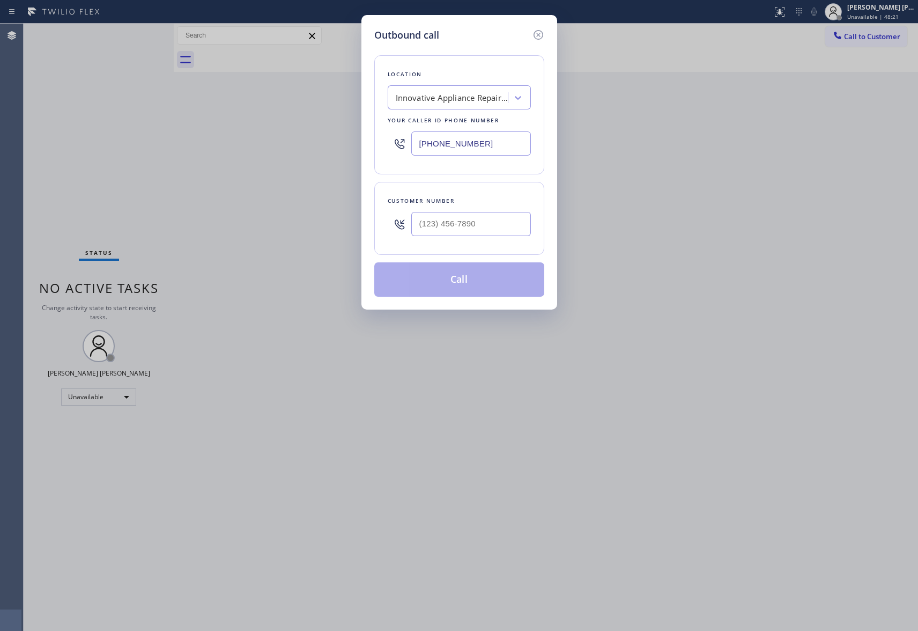
type input "(___) ___-____"
click at [498, 213] on input "(___) ___-____" at bounding box center [471, 224] width 120 height 24
click at [464, 101] on div "Innovative Appliance Repair Solutions SB" at bounding box center [452, 98] width 113 height 12
type input "s"
type input "5 star appliance repair"
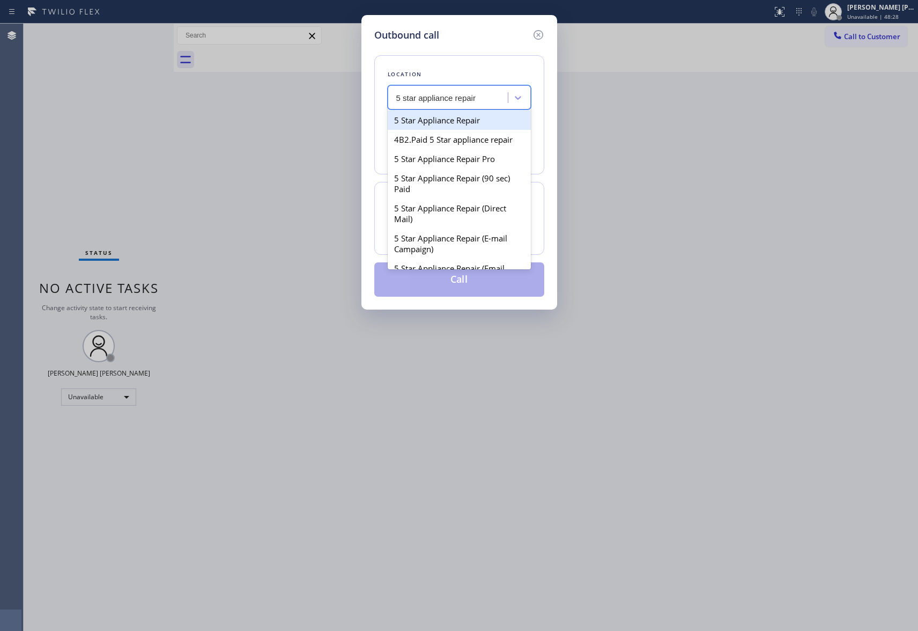
click at [472, 125] on div "5 Star Appliance Repair" at bounding box center [459, 119] width 143 height 19
type input "[PHONE_NUMBER]"
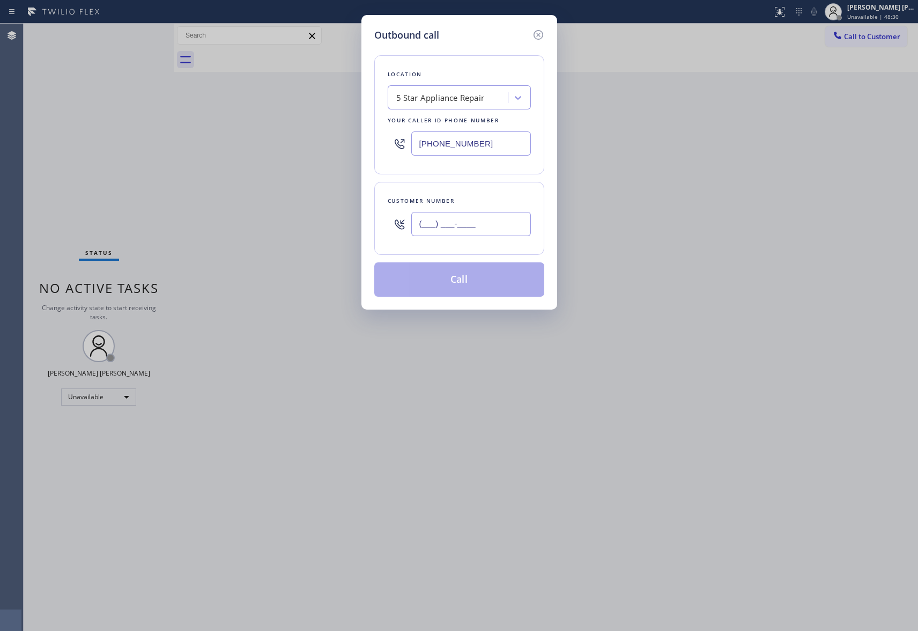
click at [464, 223] on input "(___) ___-____" at bounding box center [471, 224] width 120 height 24
paste input "562) 268-4408"
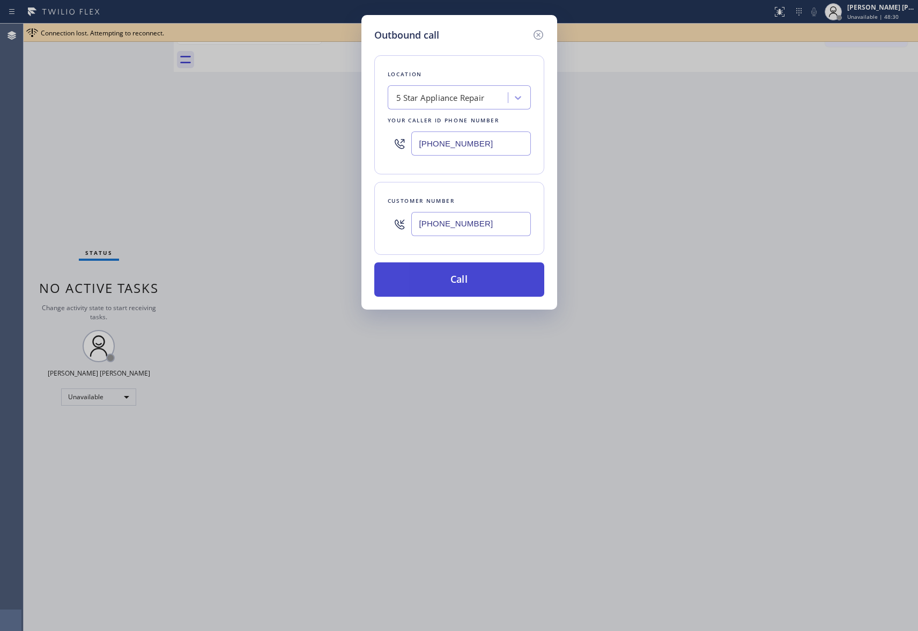
type input "[PHONE_NUMBER]"
click at [481, 280] on button "Call" at bounding box center [459, 279] width 170 height 34
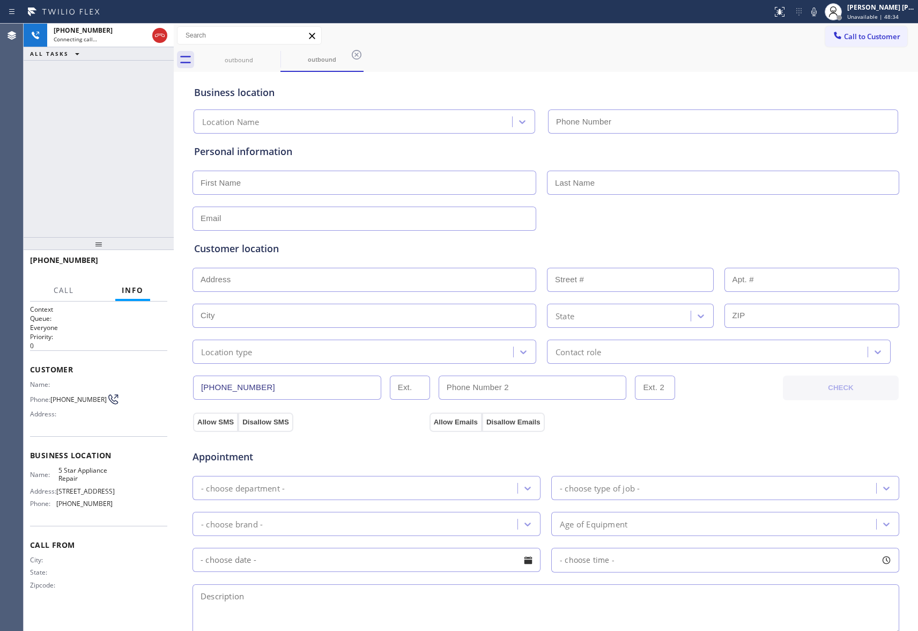
type input "[PHONE_NUMBER]"
click at [145, 266] on span "HANG UP" at bounding box center [142, 265] width 33 height 8
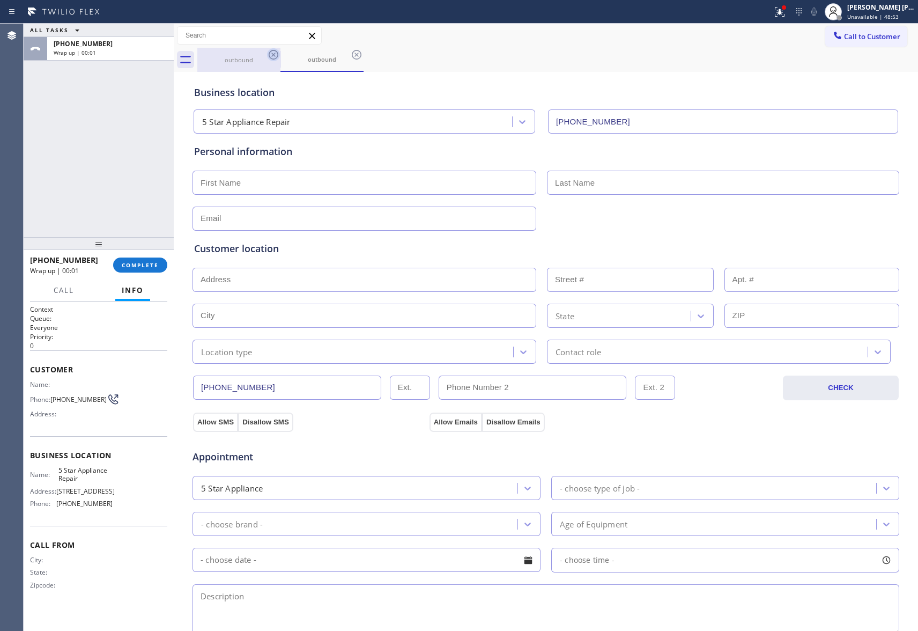
click at [277, 56] on icon at bounding box center [273, 54] width 13 height 13
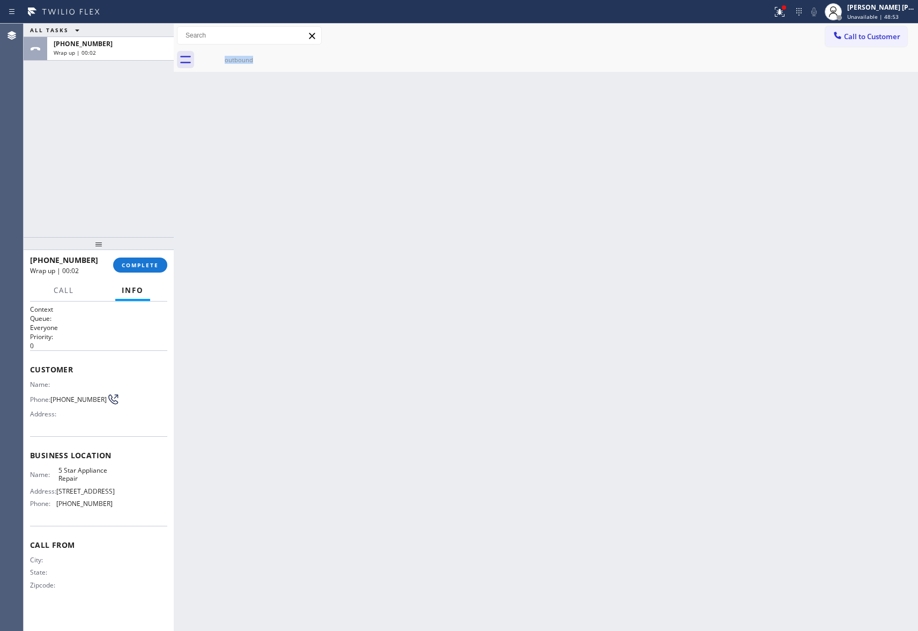
click at [277, 56] on div "outbound" at bounding box center [238, 60] width 83 height 24
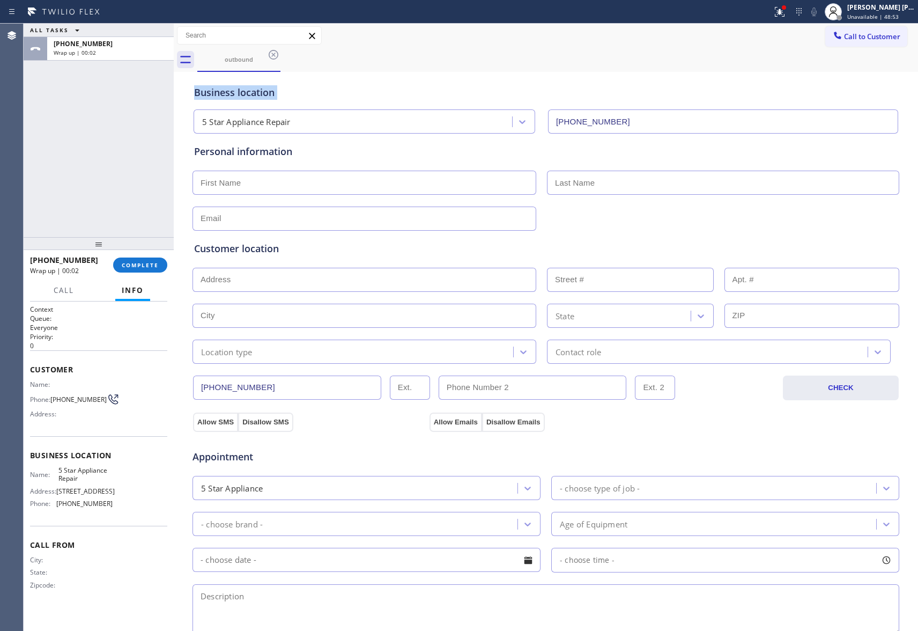
click at [277, 56] on icon at bounding box center [273, 54] width 13 height 13
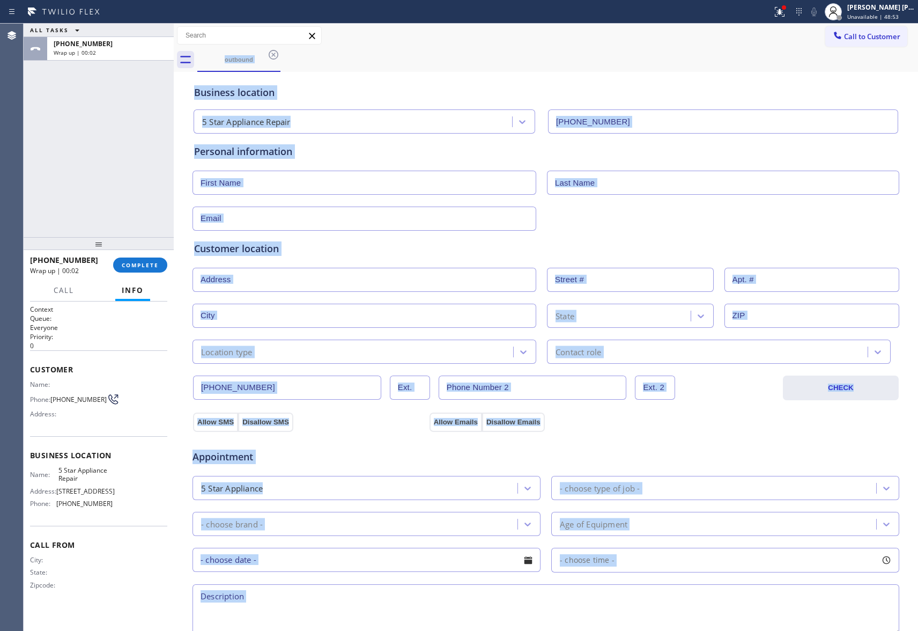
click at [277, 56] on div "outbound" at bounding box center [557, 60] width 721 height 24
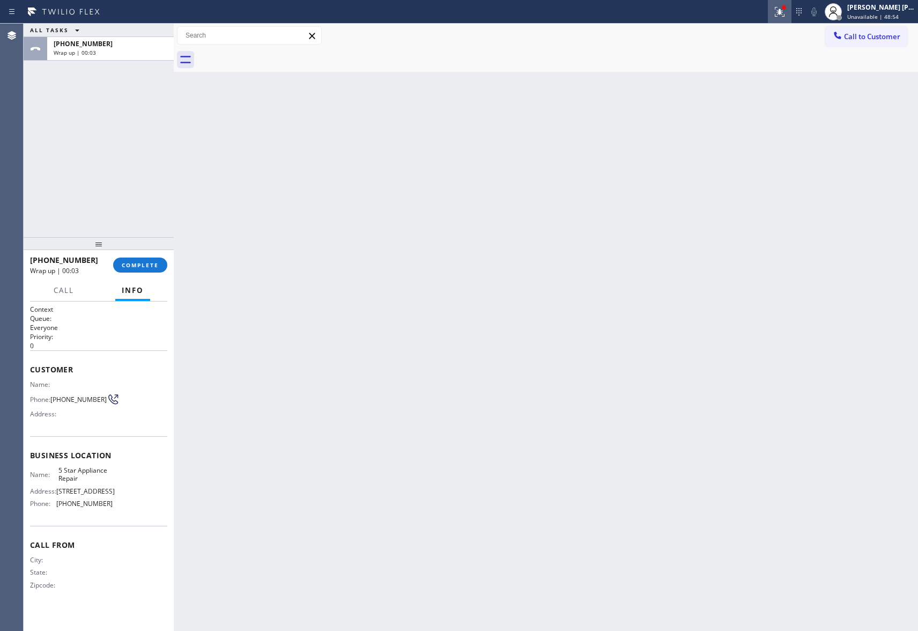
click at [779, 12] on icon at bounding box center [778, 11] width 6 height 8
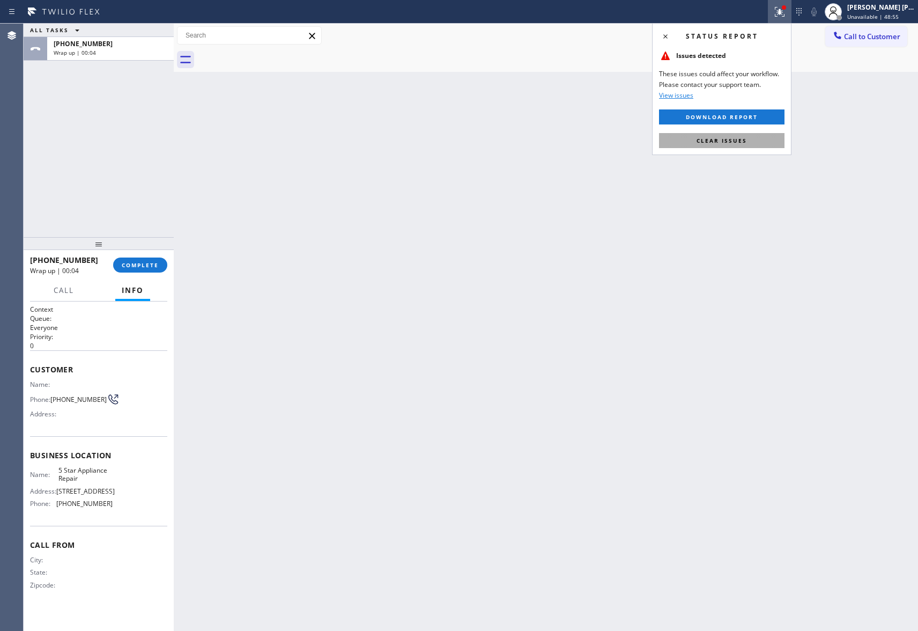
click at [737, 144] on button "Clear issues" at bounding box center [721, 140] width 125 height 15
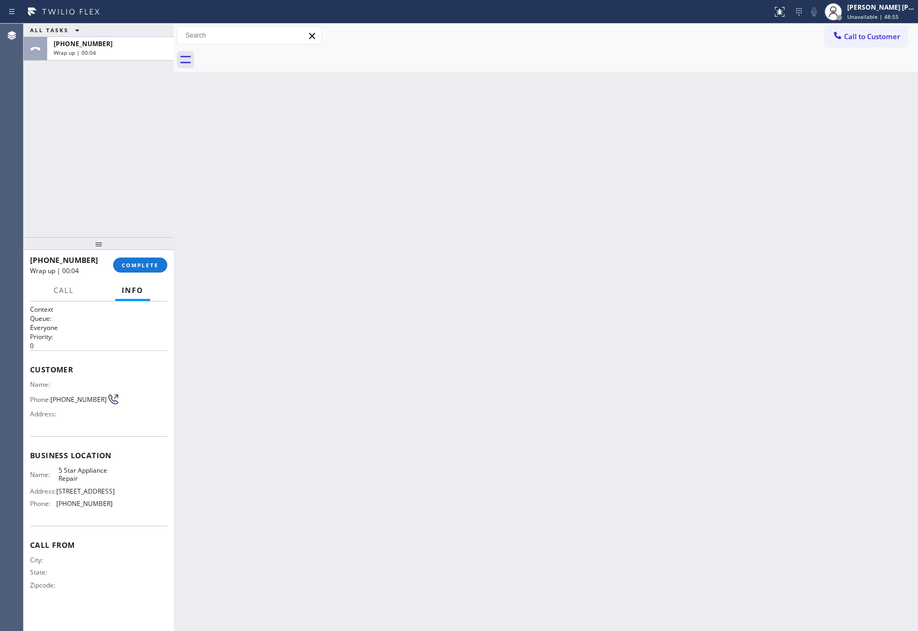
click at [737, 144] on div "Back to Dashboard Change Sender ID Customers Technicians Select a contact Outbo…" at bounding box center [546, 327] width 744 height 607
click at [140, 269] on button "COMPLETE" at bounding box center [140, 264] width 54 height 15
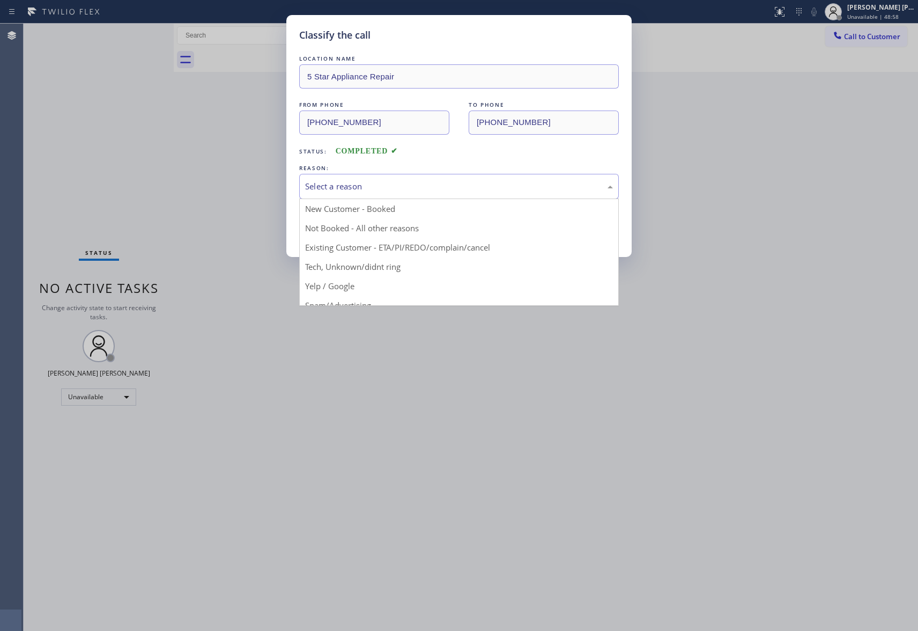
click at [365, 188] on div "Select a reason" at bounding box center [459, 186] width 308 height 12
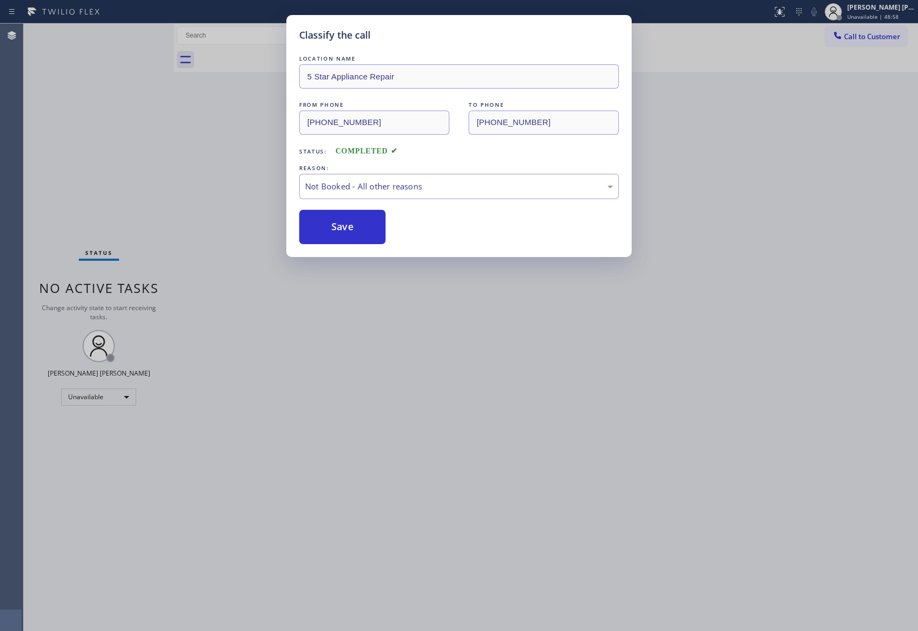
click at [322, 226] on button "Save" at bounding box center [342, 227] width 86 height 34
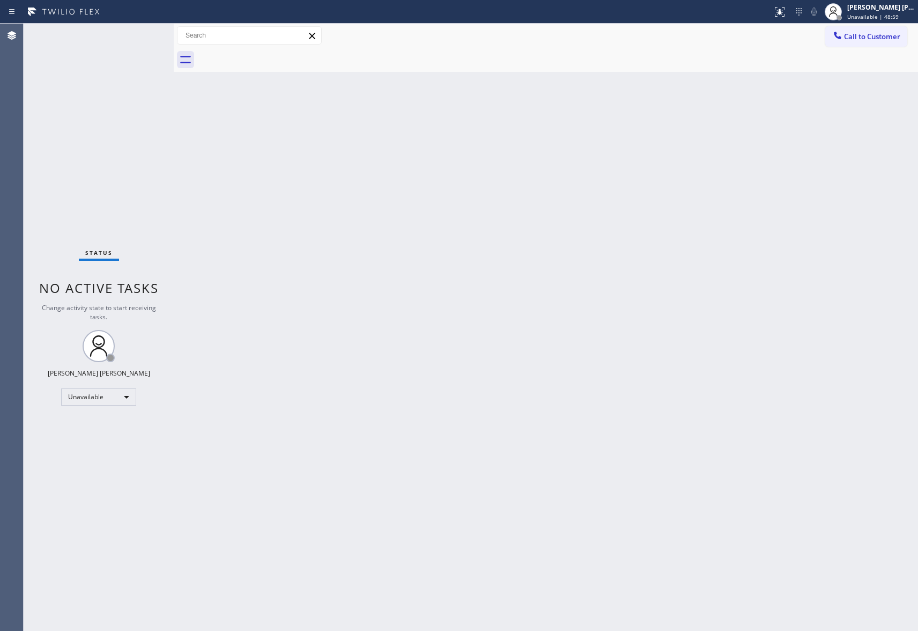
click at [876, 38] on span "Call to Customer" at bounding box center [872, 37] width 56 height 10
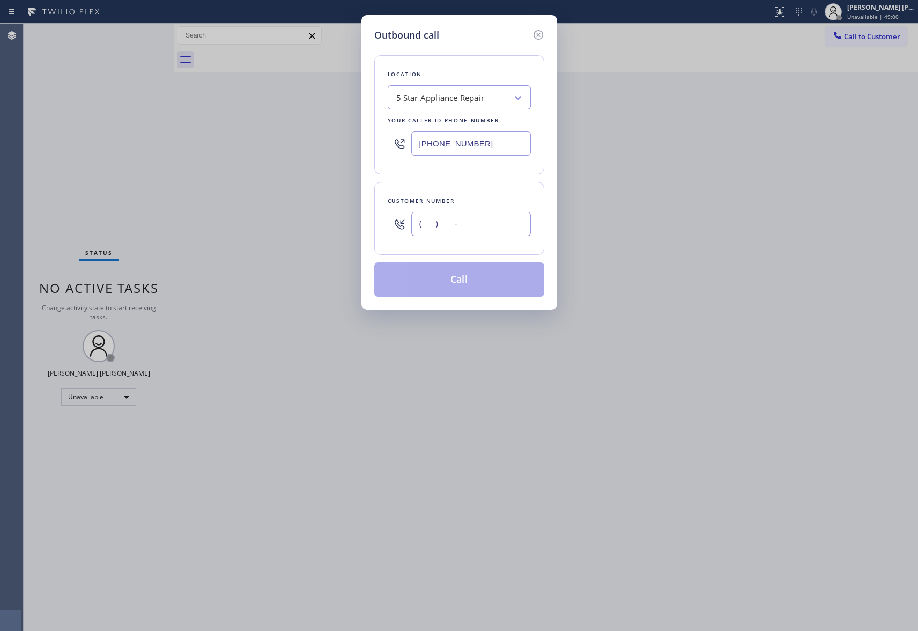
click at [485, 221] on input "(___) ___-____" at bounding box center [471, 224] width 120 height 24
paste input "310) 550-7246"
type input "[PHONE_NUMBER]"
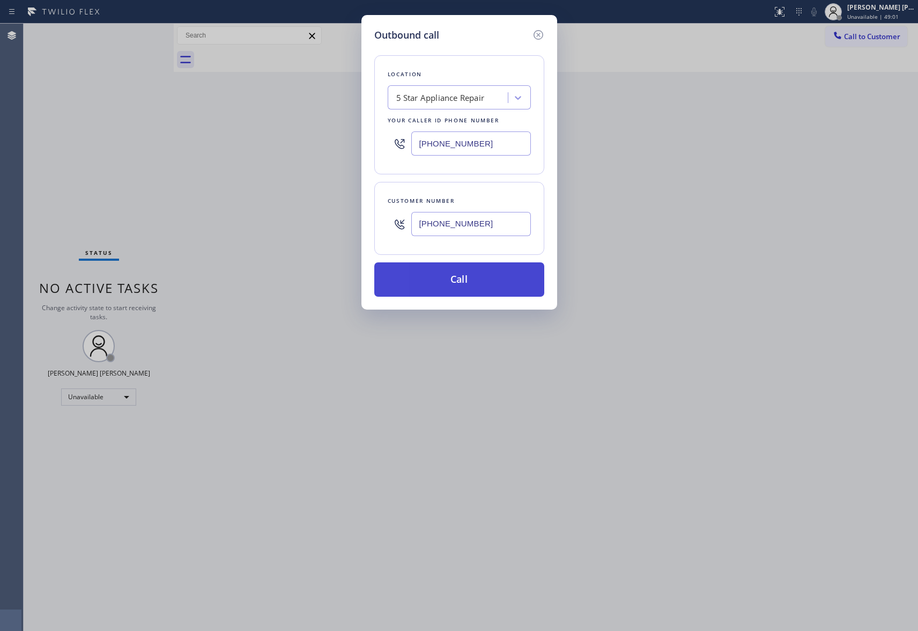
click at [460, 280] on button "Call" at bounding box center [459, 279] width 170 height 34
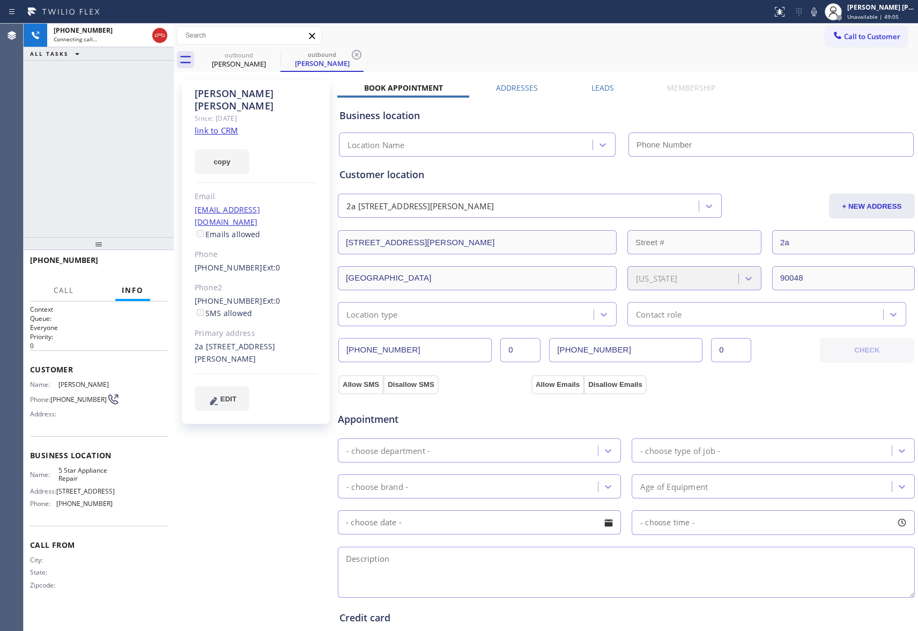
type input "[PHONE_NUMBER]"
click at [164, 39] on icon at bounding box center [159, 35] width 13 height 13
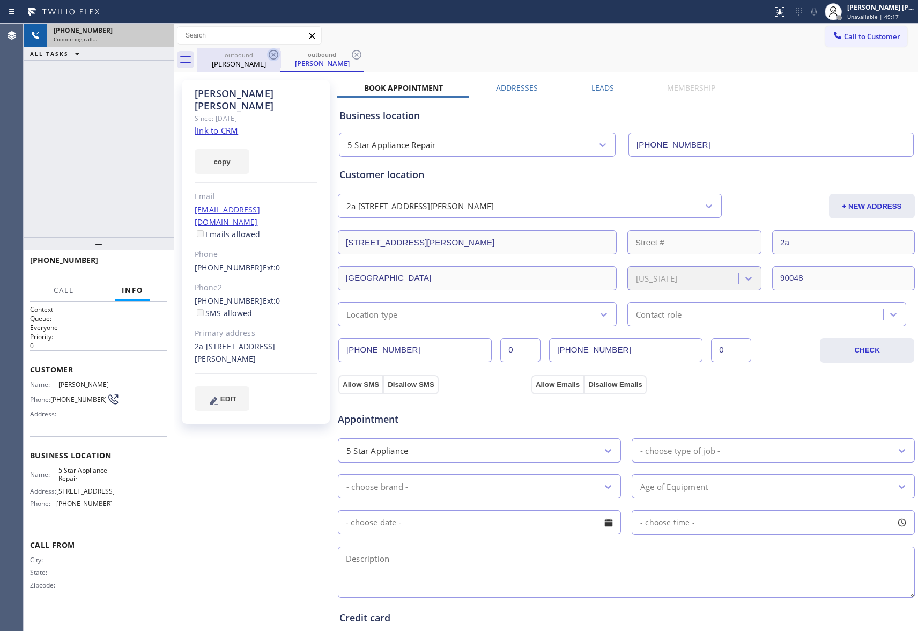
click at [269, 57] on icon at bounding box center [273, 54] width 13 height 13
click at [350, 57] on icon at bounding box center [356, 54] width 13 height 13
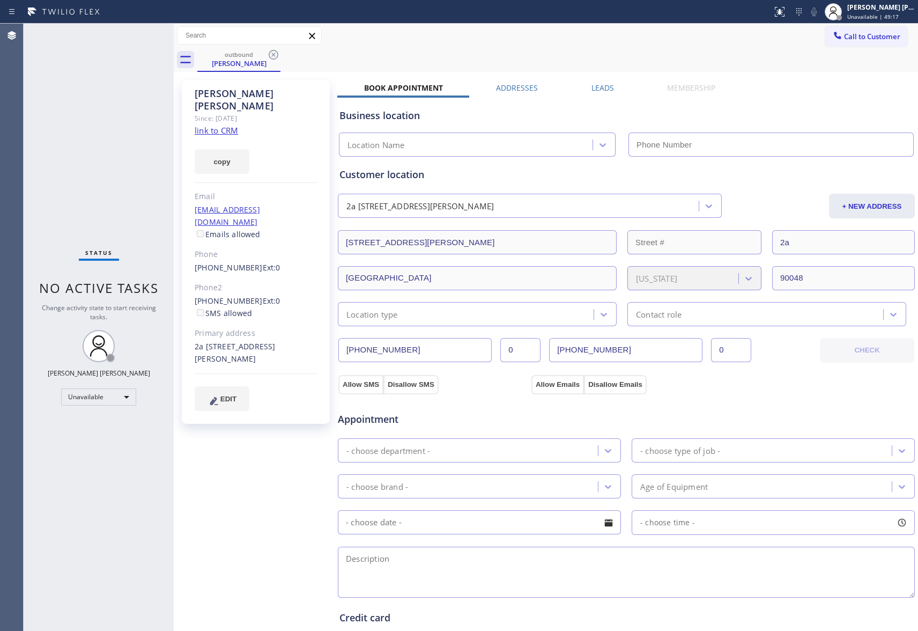
click at [269, 57] on icon at bounding box center [273, 54] width 13 height 13
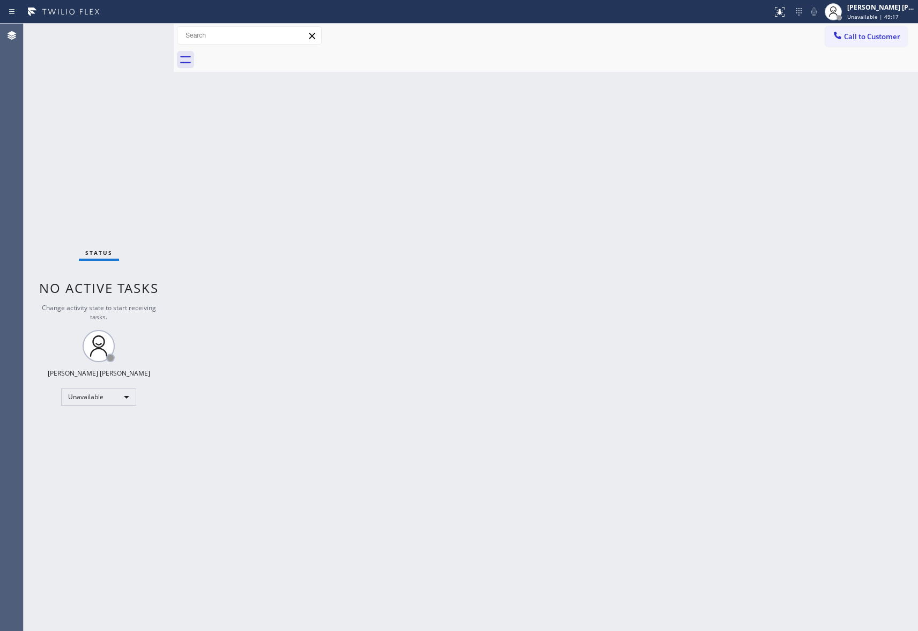
click at [269, 57] on div at bounding box center [557, 60] width 721 height 24
click at [891, 30] on button "Call to Customer" at bounding box center [866, 36] width 82 height 20
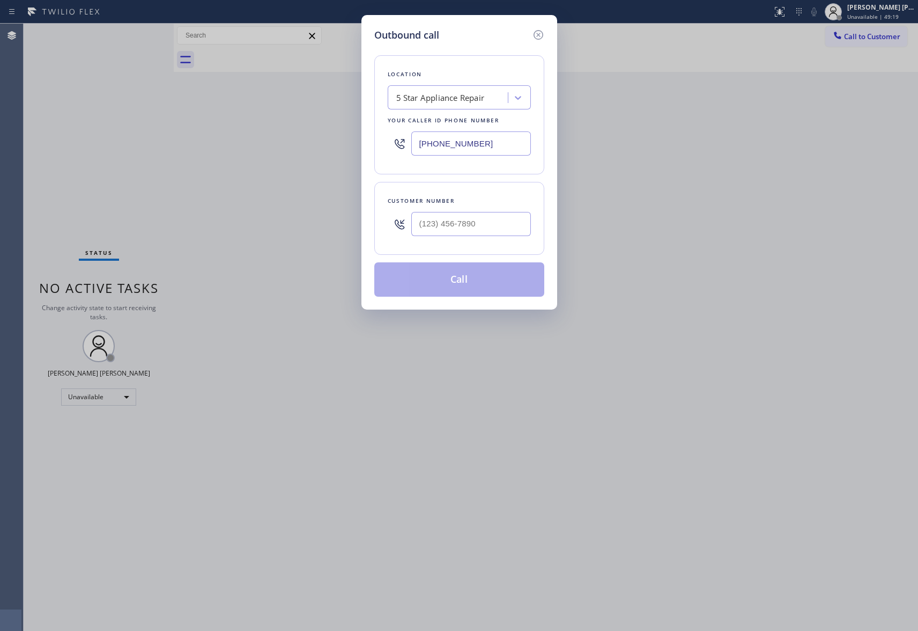
click at [490, 211] on div at bounding box center [471, 223] width 120 height 35
click at [491, 219] on input "(___) ___-____" at bounding box center [471, 224] width 120 height 24
paste input "650) 964-1323"
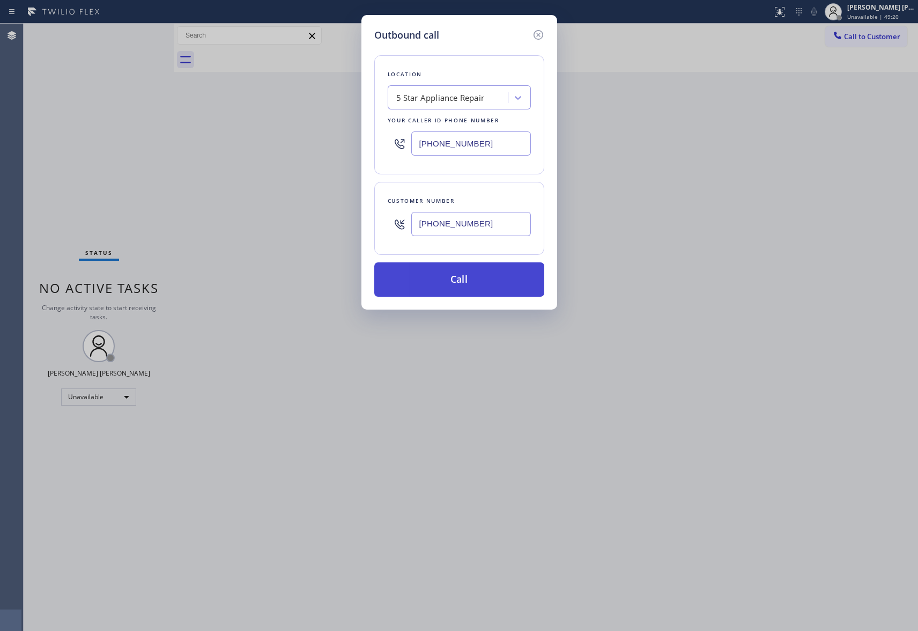
type input "[PHONE_NUMBER]"
click at [485, 273] on button "Call" at bounding box center [459, 279] width 170 height 34
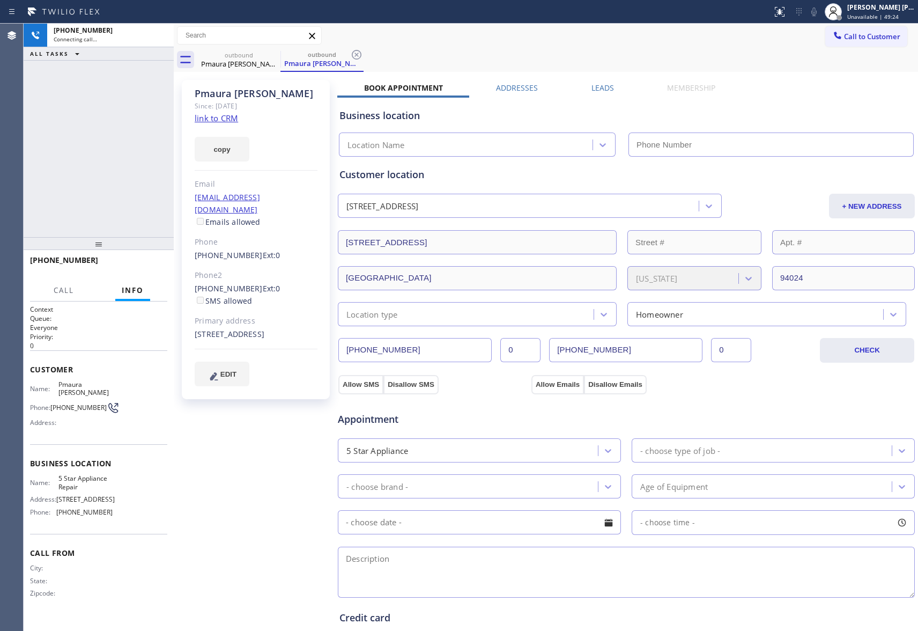
type input "[PHONE_NUMBER]"
click at [270, 55] on icon at bounding box center [273, 54] width 13 height 13
click at [280, 55] on div "outbound Pmaura [PERSON_NAME]" at bounding box center [321, 60] width 83 height 24
click at [270, 55] on icon at bounding box center [273, 54] width 13 height 13
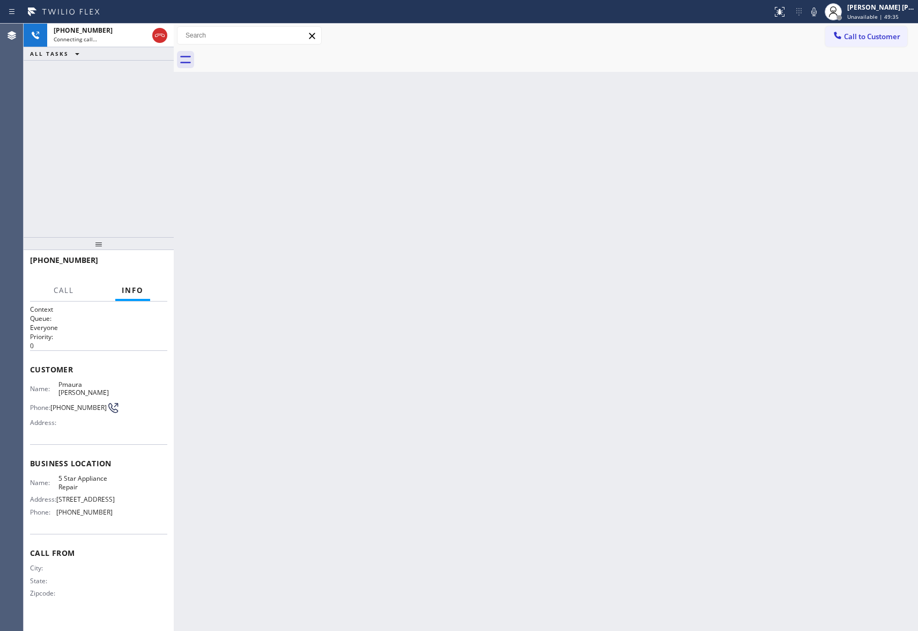
click at [270, 55] on div at bounding box center [557, 60] width 721 height 24
click at [161, 38] on icon at bounding box center [159, 35] width 13 height 13
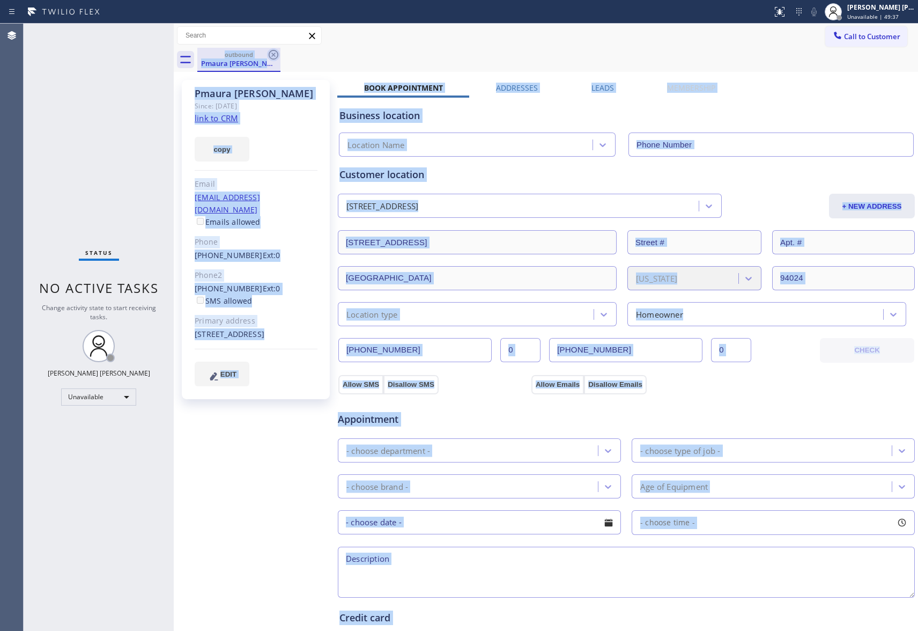
drag, startPoint x: 264, startPoint y: 58, endPoint x: 275, endPoint y: 54, distance: 11.3
click at [264, 57] on div "outbound Pmaura [PERSON_NAME]" at bounding box center [238, 59] width 81 height 23
type input "[PHONE_NUMBER]"
click at [275, 53] on icon at bounding box center [274, 55] width 10 height 10
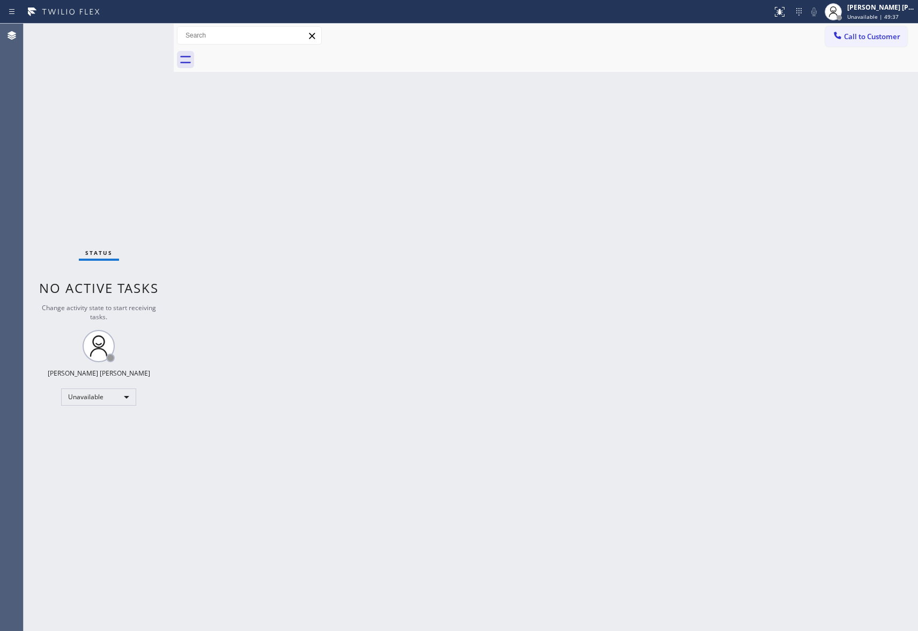
click at [275, 53] on div at bounding box center [557, 60] width 721 height 24
drag, startPoint x: 275, startPoint y: 53, endPoint x: 788, endPoint y: 53, distance: 512.6
click at [291, 53] on div at bounding box center [557, 60] width 721 height 24
click at [886, 29] on button "Call to Customer" at bounding box center [866, 36] width 82 height 20
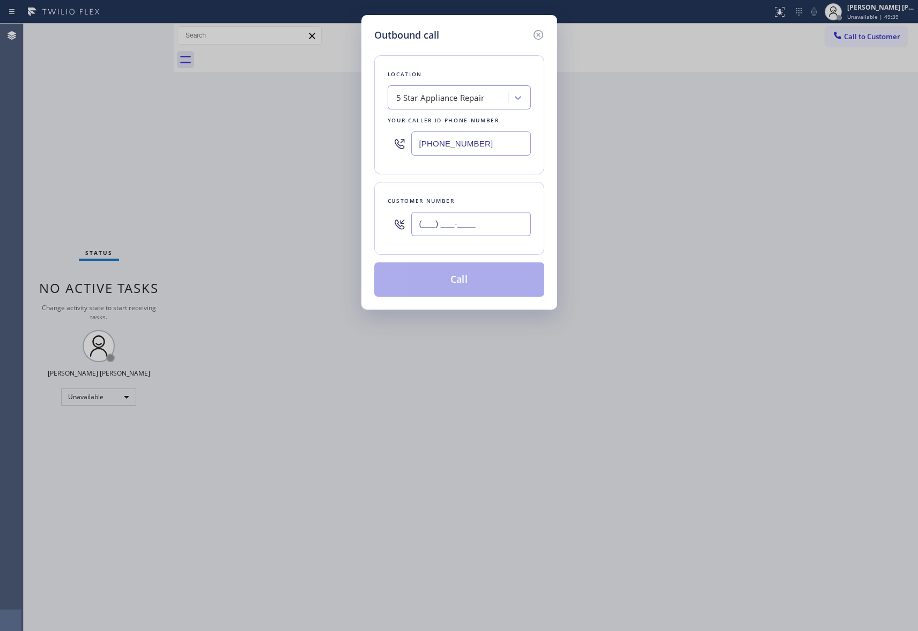
click at [460, 217] on input "(___) ___-____" at bounding box center [471, 224] width 120 height 24
paste input "310) 433-5898"
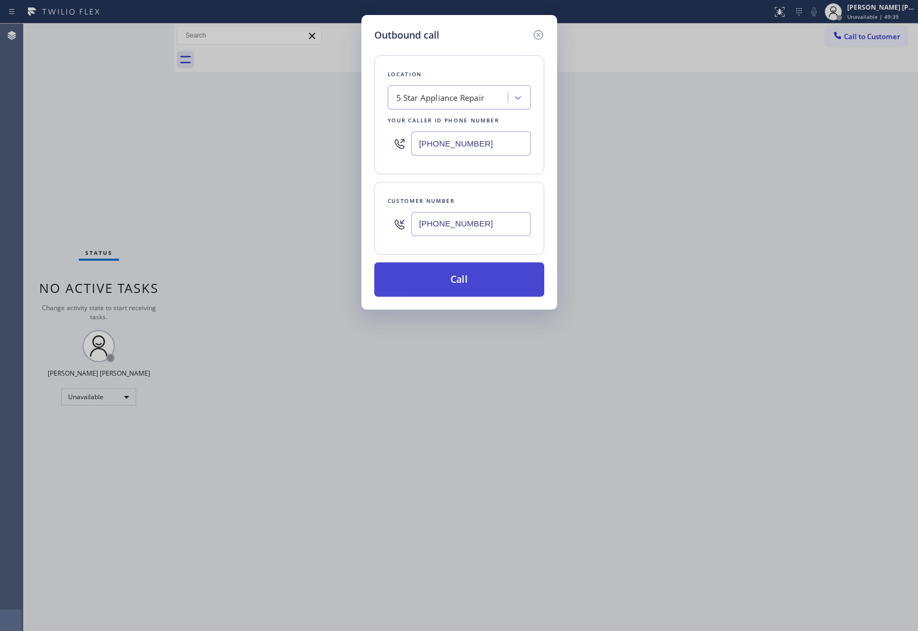
type input "[PHONE_NUMBER]"
click at [479, 280] on button "Call" at bounding box center [459, 279] width 170 height 34
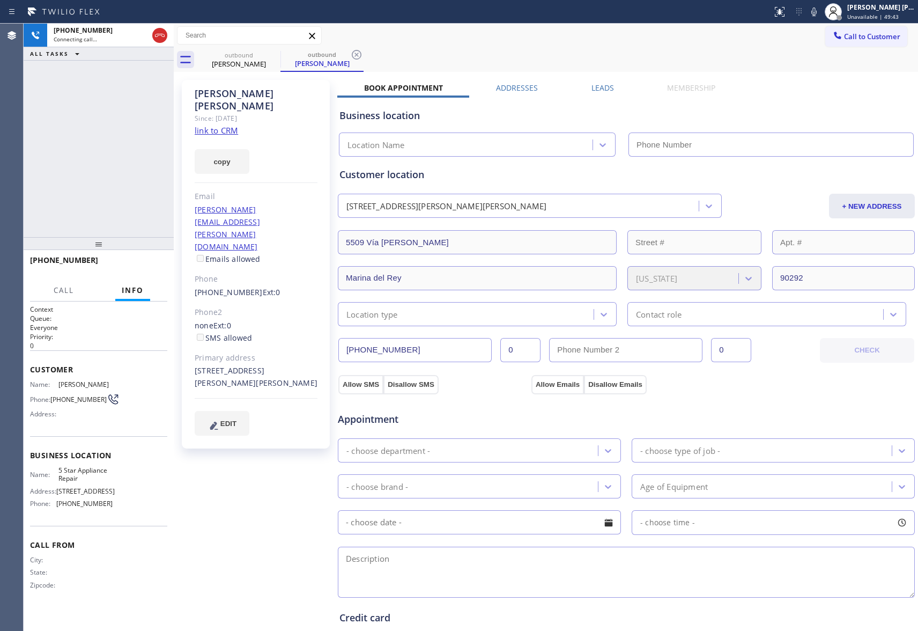
type input "[PHONE_NUMBER]"
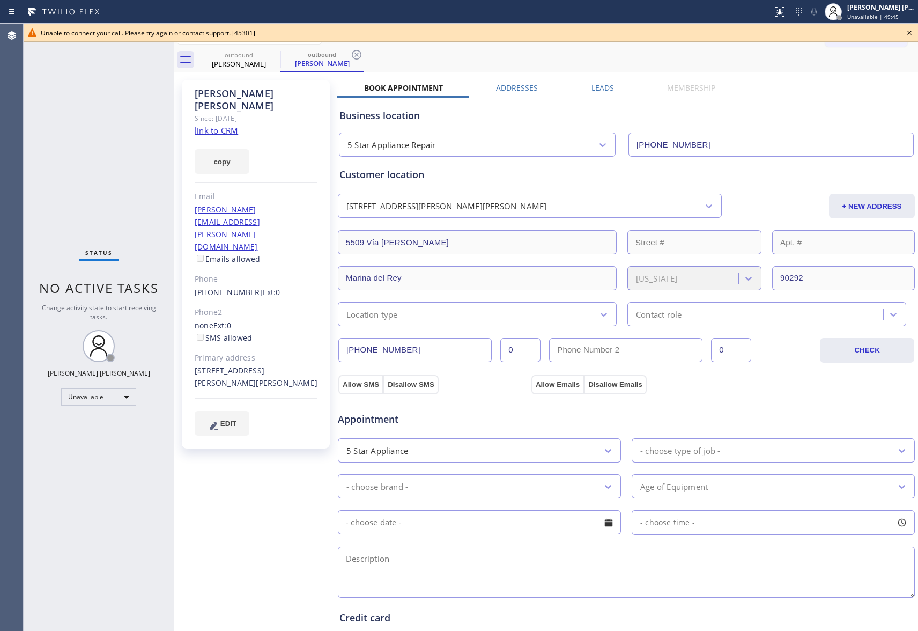
click at [908, 31] on icon at bounding box center [909, 33] width 4 height 4
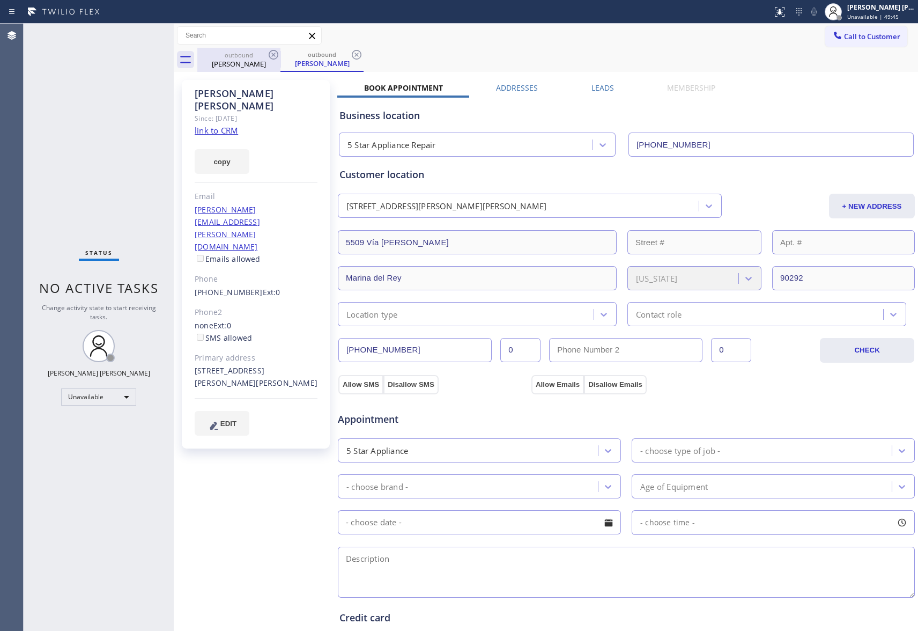
click at [260, 61] on div "[PERSON_NAME]" at bounding box center [238, 64] width 81 height 10
click at [269, 56] on icon at bounding box center [274, 55] width 10 height 10
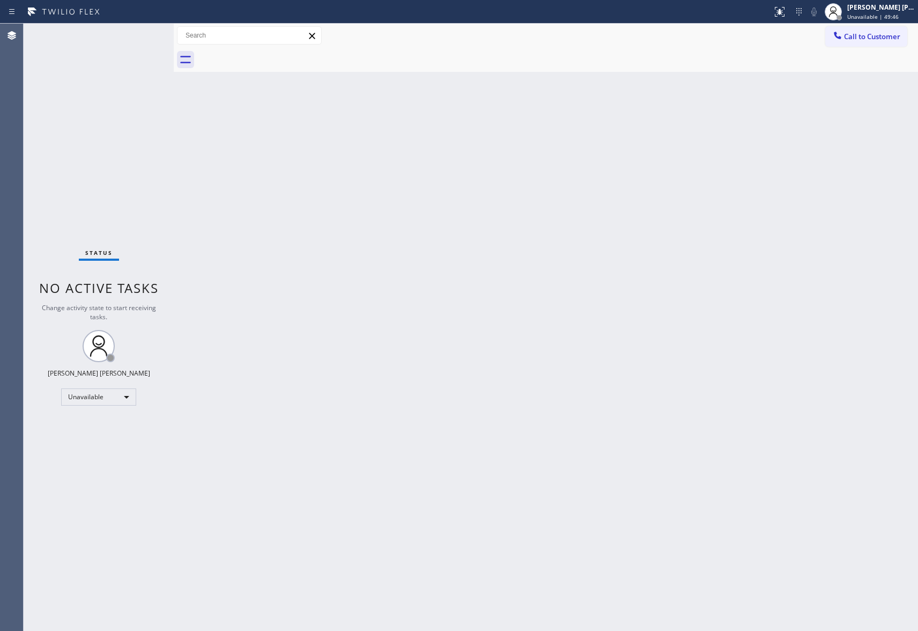
click at [269, 56] on div at bounding box center [557, 60] width 721 height 24
click at [854, 35] on span "Call to Customer" at bounding box center [872, 37] width 56 height 10
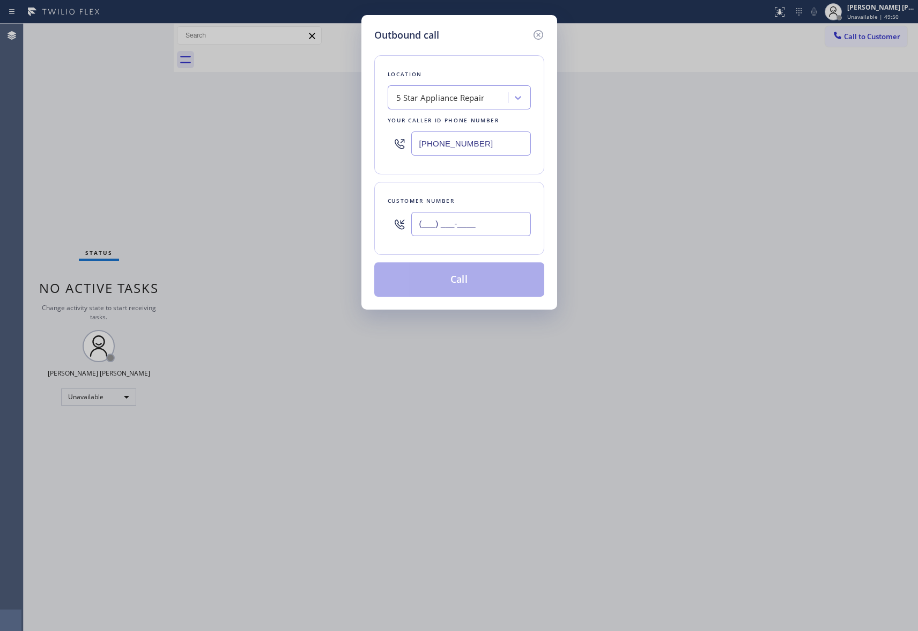
click at [492, 223] on input "(___) ___-____" at bounding box center [471, 224] width 120 height 24
paste input "208) 695-7568"
type input "[PHONE_NUMBER]"
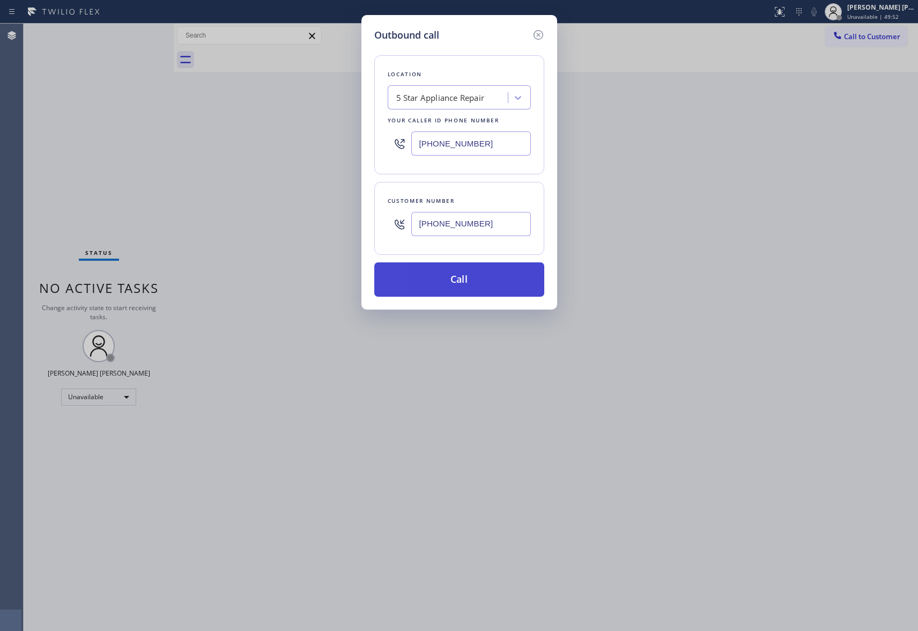
click at [483, 277] on button "Call" at bounding box center [459, 279] width 170 height 34
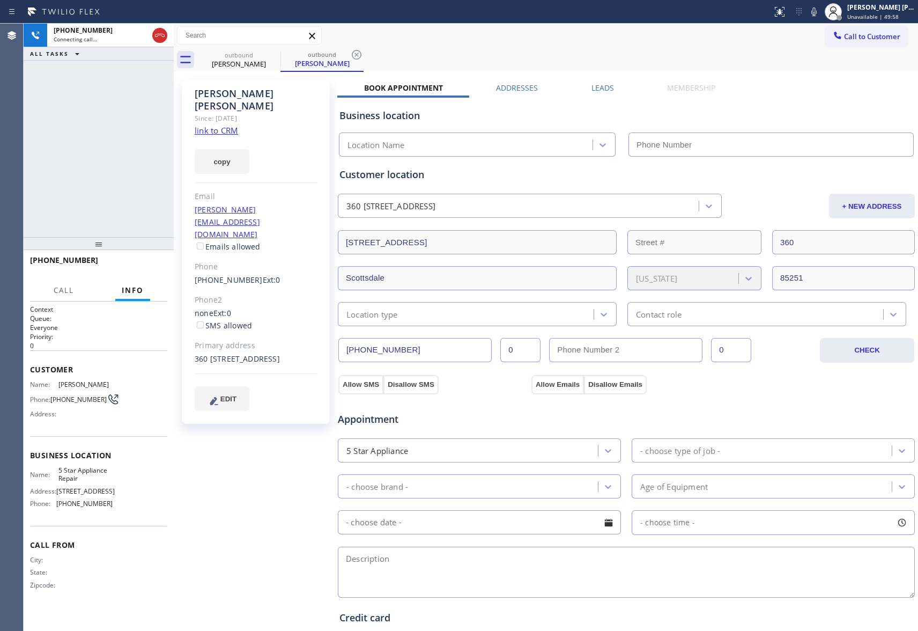
type input "[PHONE_NUMBER]"
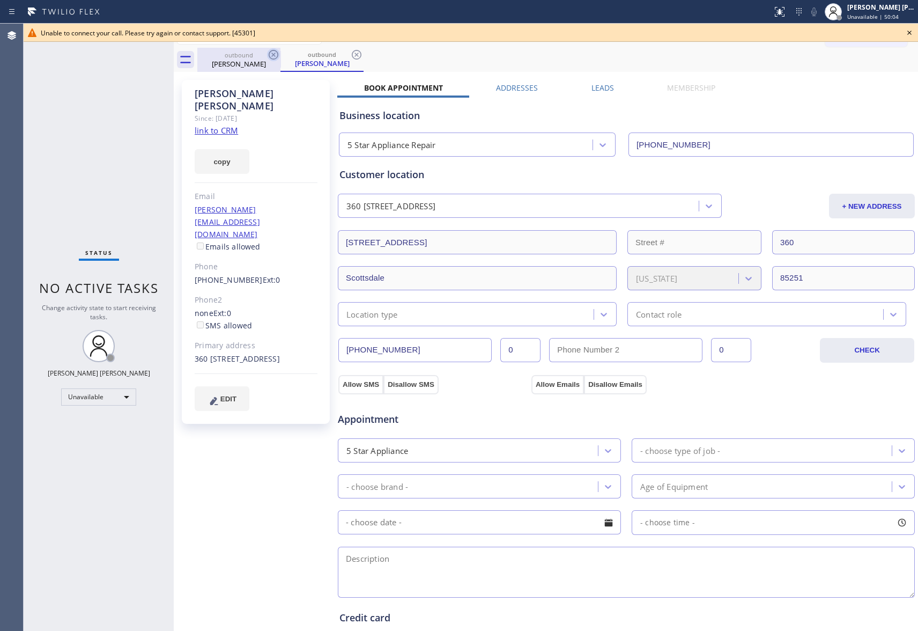
drag, startPoint x: 252, startPoint y: 54, endPoint x: 277, endPoint y: 54, distance: 25.2
click at [254, 54] on div "outbound" at bounding box center [238, 55] width 81 height 8
click at [277, 54] on icon at bounding box center [274, 55] width 10 height 10
click at [0, 0] on icon at bounding box center [0, 0] width 0 height 0
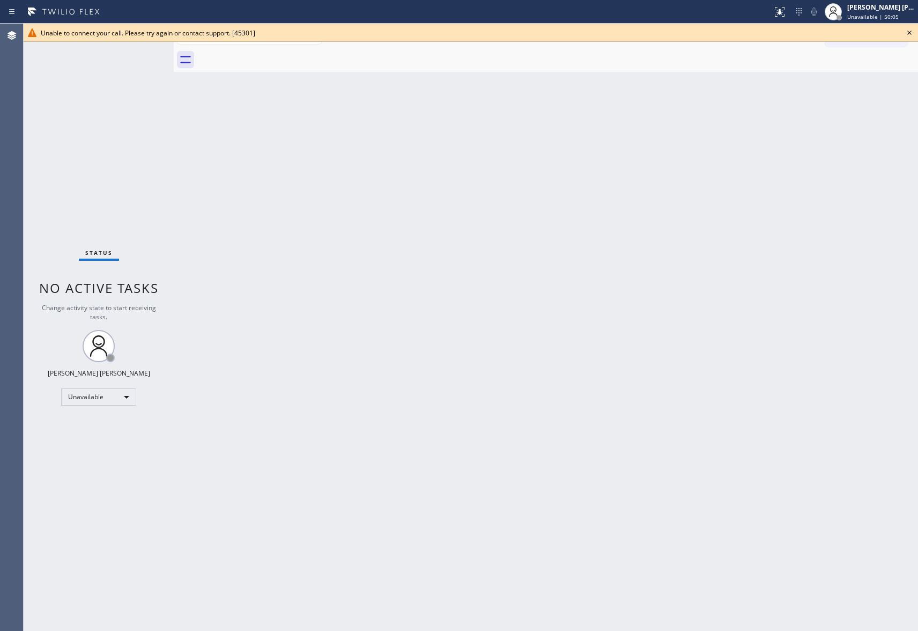
click at [277, 54] on div at bounding box center [557, 60] width 721 height 24
drag, startPoint x: 277, startPoint y: 54, endPoint x: 910, endPoint y: 15, distance: 634.5
click at [279, 54] on div at bounding box center [557, 60] width 721 height 24
click at [912, 30] on icon at bounding box center [909, 32] width 13 height 13
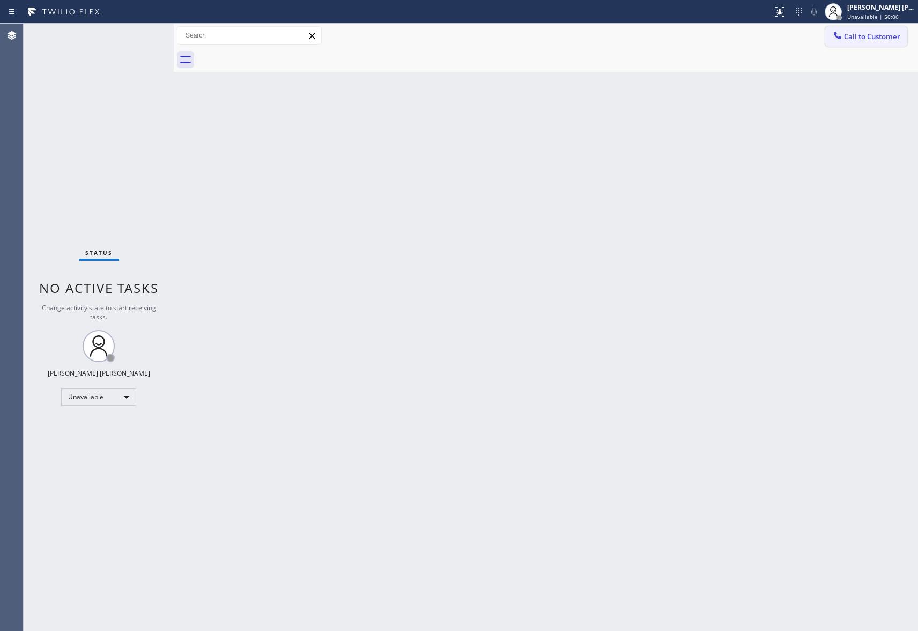
click at [839, 36] on icon at bounding box center [837, 35] width 7 height 7
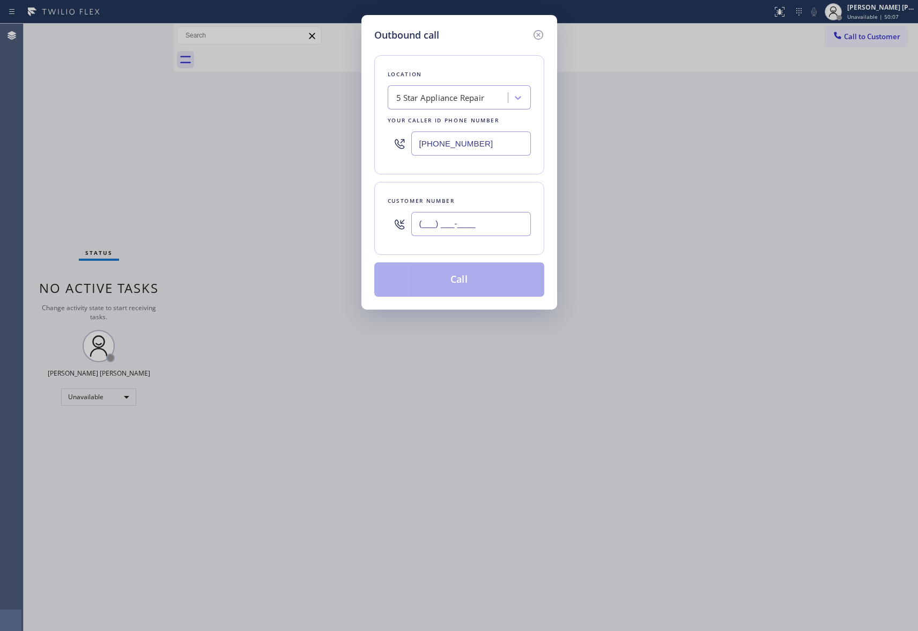
click at [482, 222] on input "(___) ___-____" at bounding box center [471, 224] width 120 height 24
paste input "415) 931-9099"
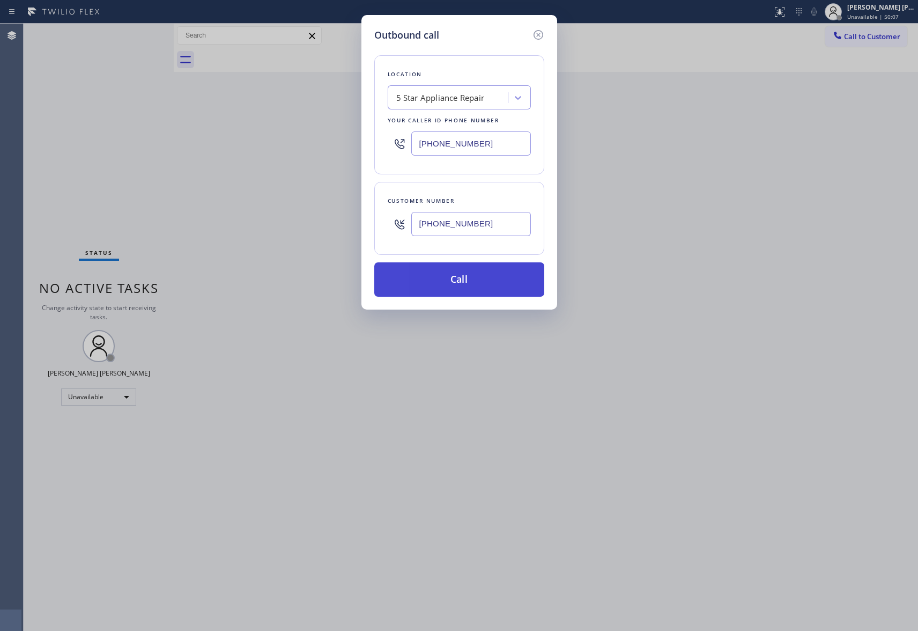
type input "[PHONE_NUMBER]"
click at [458, 279] on button "Call" at bounding box center [459, 279] width 170 height 34
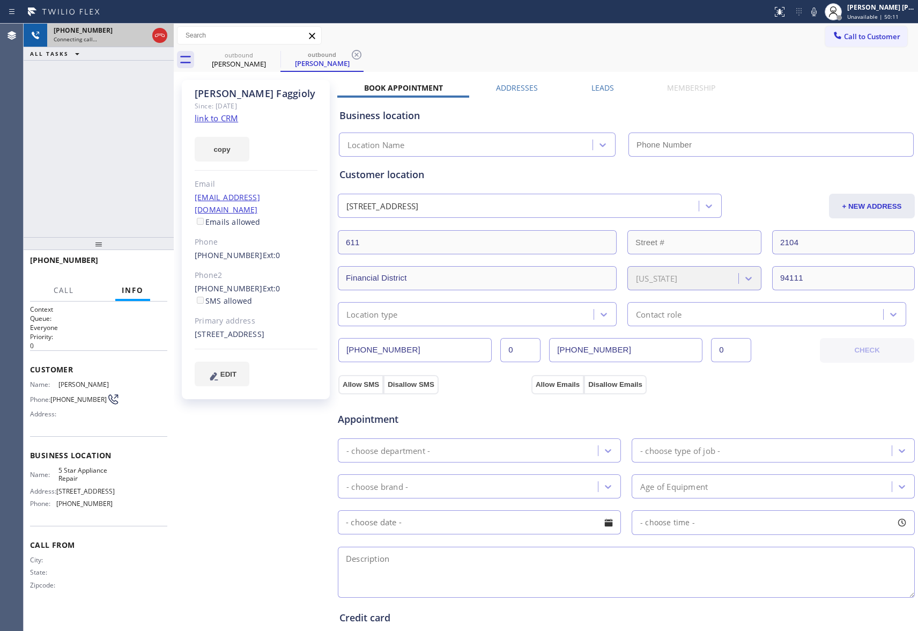
type input "[PHONE_NUMBER]"
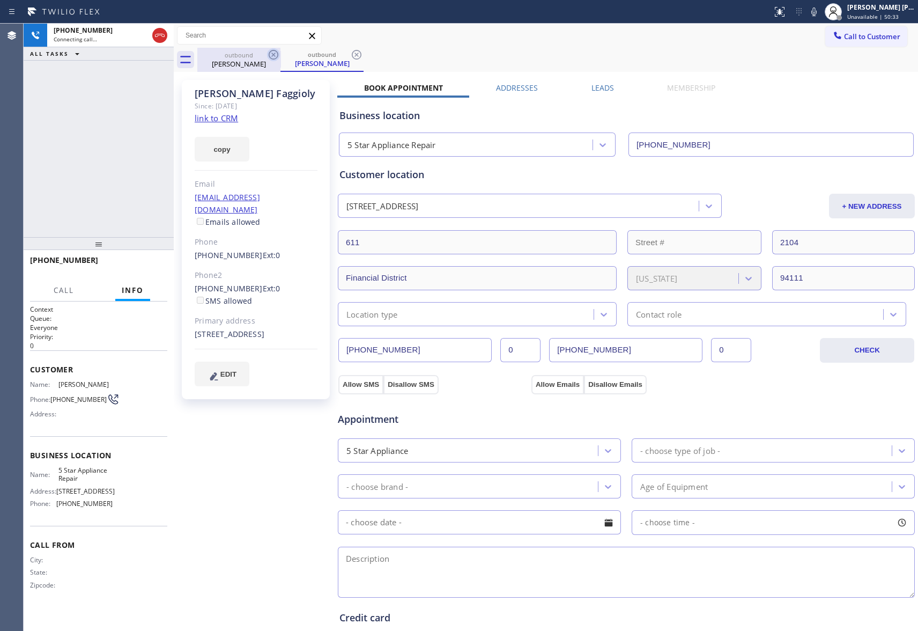
click at [277, 54] on icon at bounding box center [273, 54] width 13 height 13
click at [280, 54] on div "outbound [PERSON_NAME]" at bounding box center [321, 60] width 83 height 24
click at [277, 54] on icon at bounding box center [273, 54] width 13 height 13
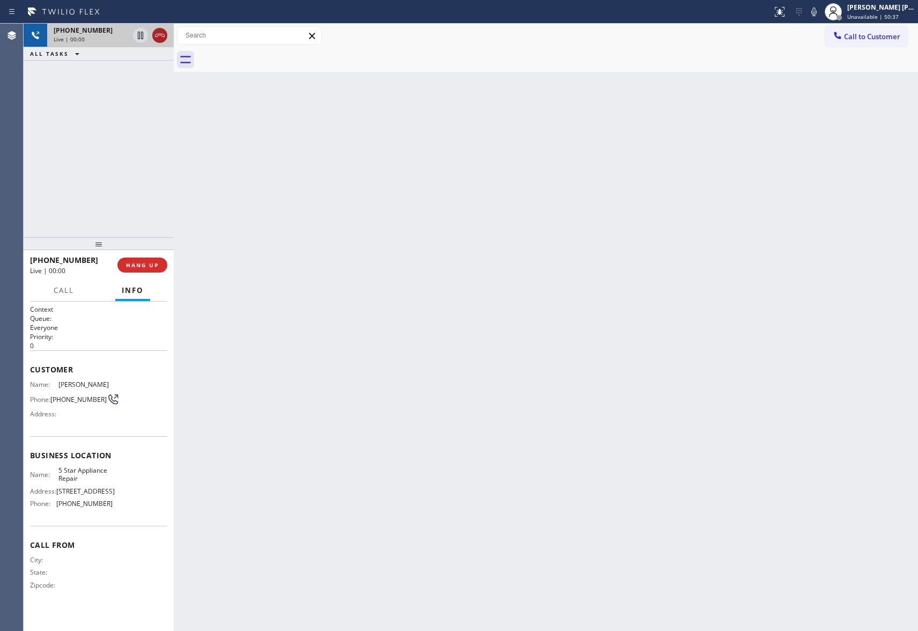
click at [165, 32] on icon at bounding box center [159, 35] width 13 height 13
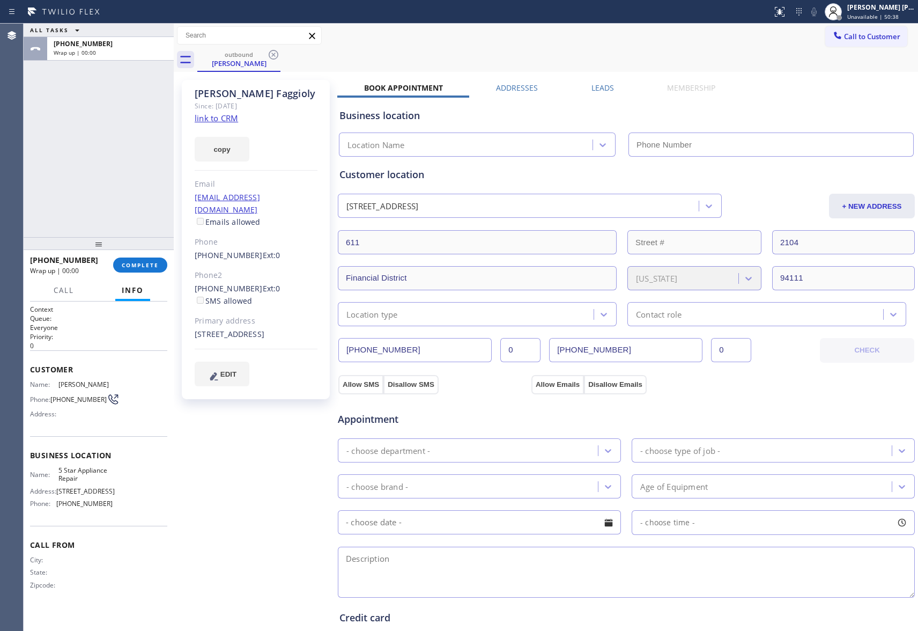
click at [145, 275] on div "[PHONE_NUMBER] Wrap up | 00:00 COMPLETE" at bounding box center [98, 265] width 137 height 28
type input "[PHONE_NUMBER]"
click at [154, 256] on div "[PHONE_NUMBER] Wrap up | 00:00 COMPLETE" at bounding box center [98, 265] width 137 height 28
click at [159, 262] on button "COMPLETE" at bounding box center [140, 264] width 54 height 15
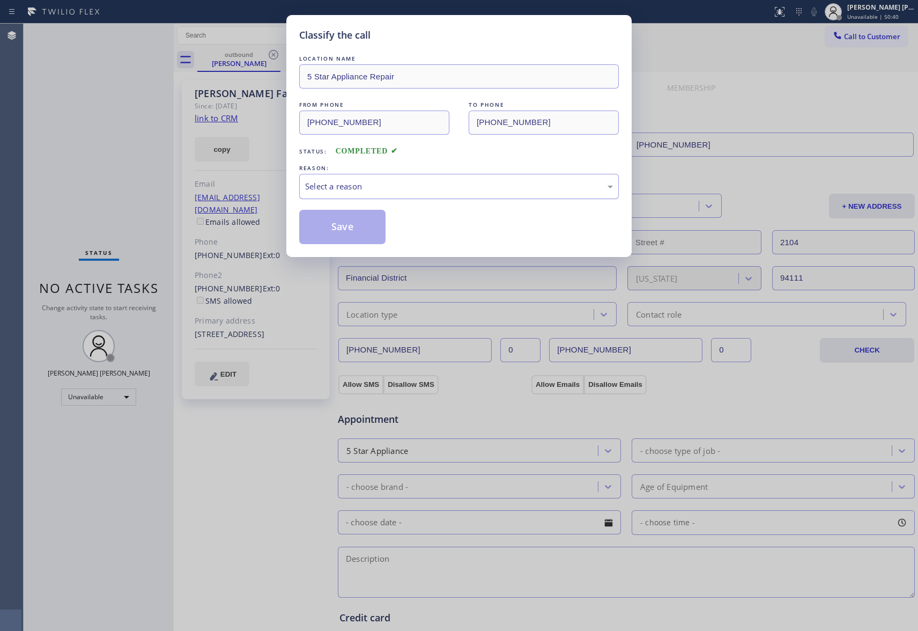
click at [374, 198] on div "Select a reason" at bounding box center [459, 186] width 320 height 25
click at [339, 226] on button "Save" at bounding box center [342, 227] width 86 height 34
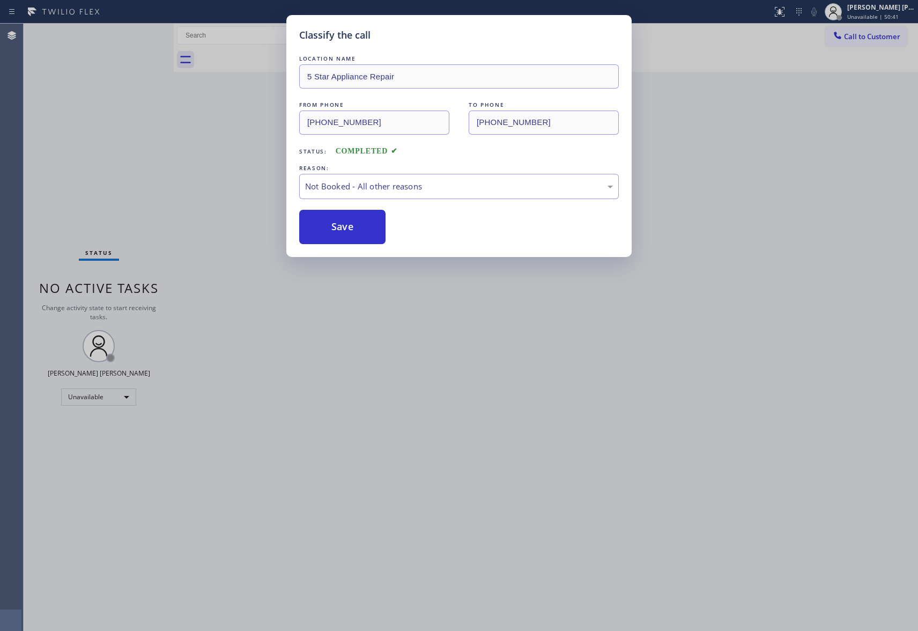
click at [339, 226] on button "Save" at bounding box center [342, 227] width 86 height 34
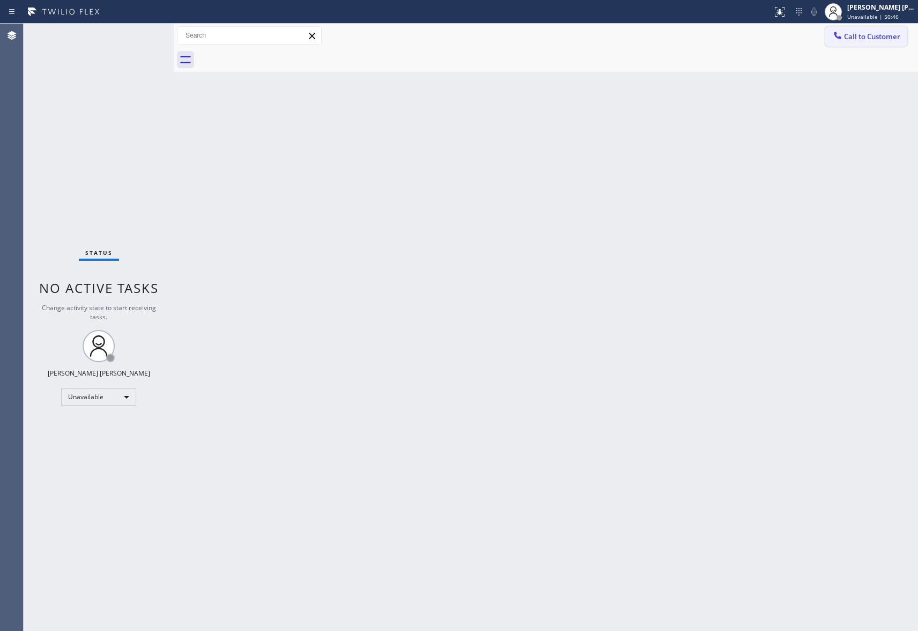
click at [871, 40] on span "Call to Customer" at bounding box center [872, 37] width 56 height 10
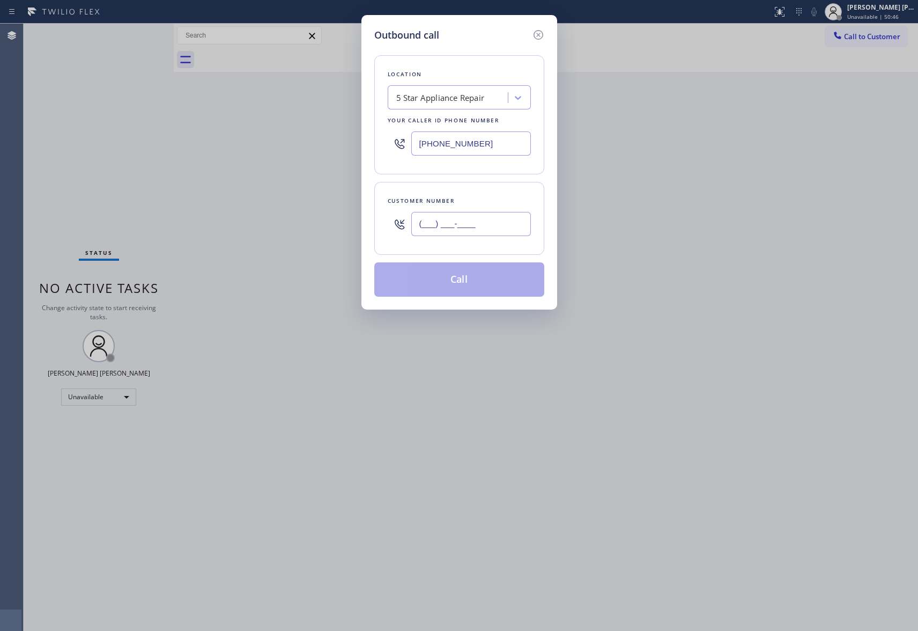
click at [453, 217] on input "(___) ___-____" at bounding box center [471, 224] width 120 height 24
paste input "213) 675-7683"
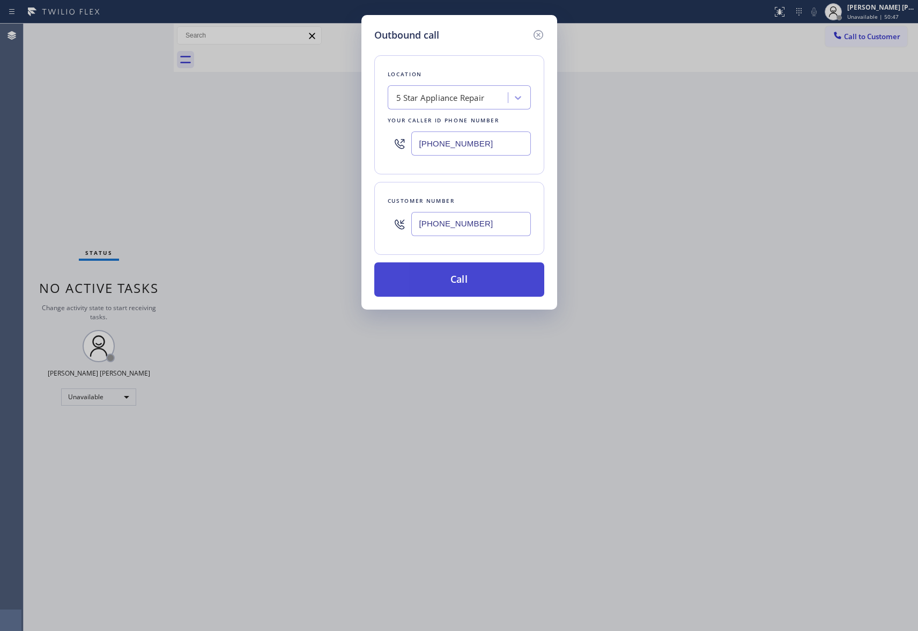
type input "[PHONE_NUMBER]"
click at [480, 279] on button "Call" at bounding box center [459, 279] width 170 height 34
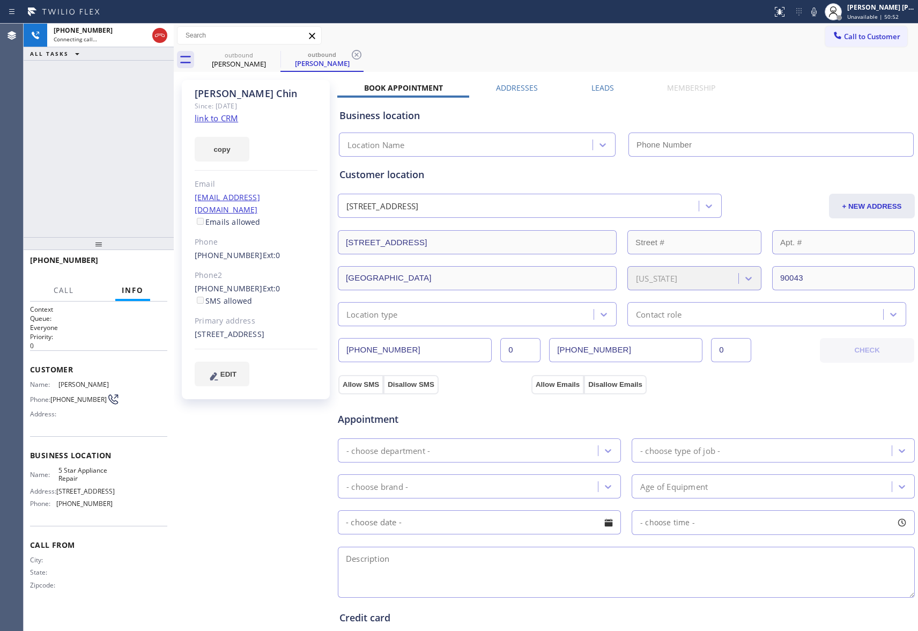
type input "[PHONE_NUMBER]"
click at [273, 50] on icon at bounding box center [274, 55] width 10 height 10
click at [352, 50] on icon at bounding box center [357, 55] width 10 height 10
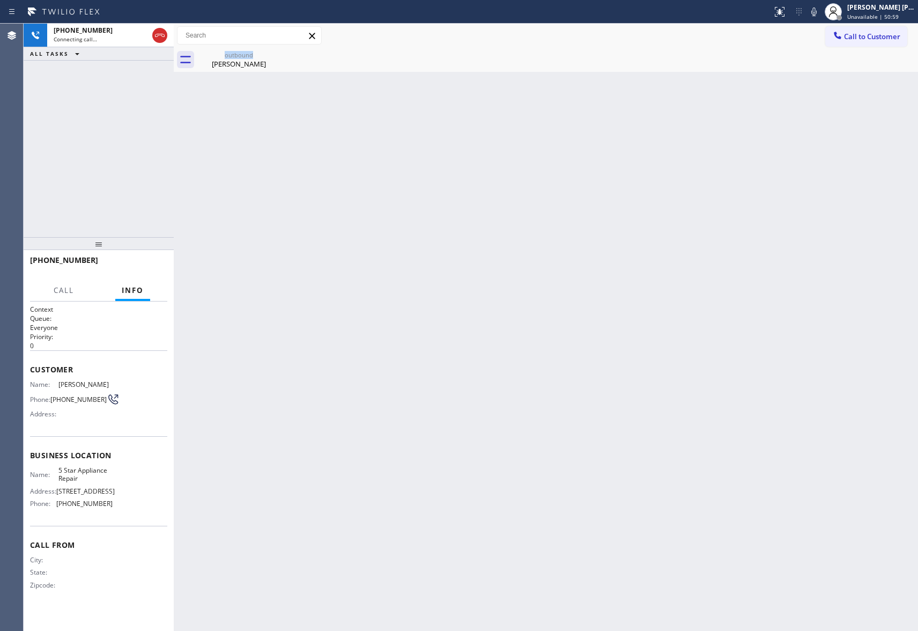
click at [0, 0] on icon at bounding box center [0, 0] width 0 height 0
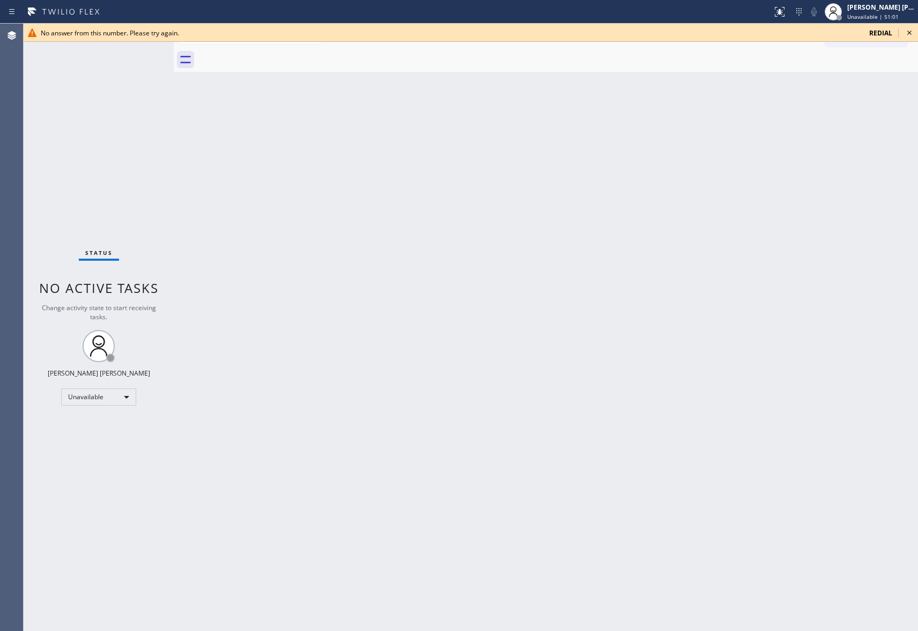
click at [915, 33] on icon at bounding box center [909, 32] width 13 height 13
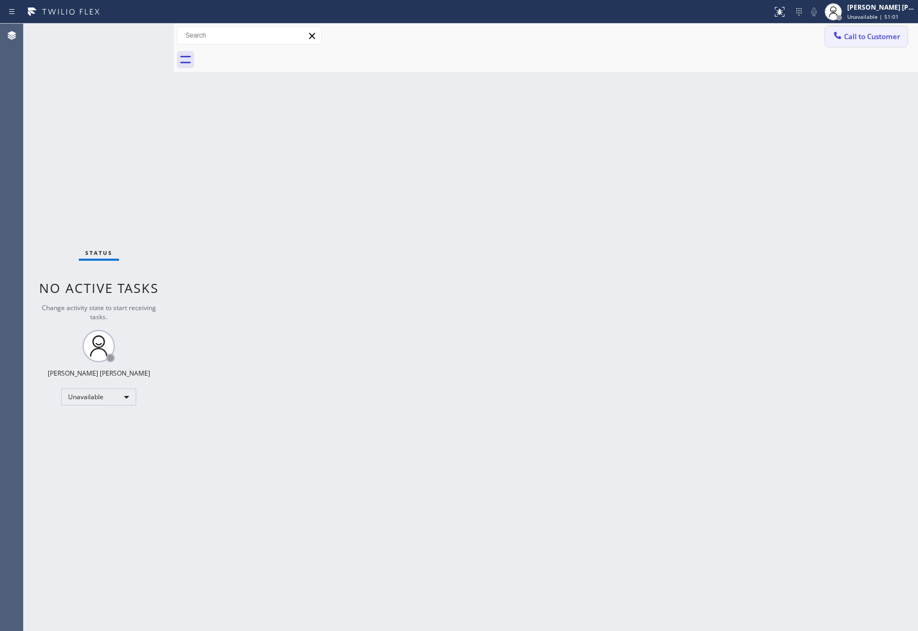
click at [876, 35] on span "Call to Customer" at bounding box center [872, 37] width 56 height 10
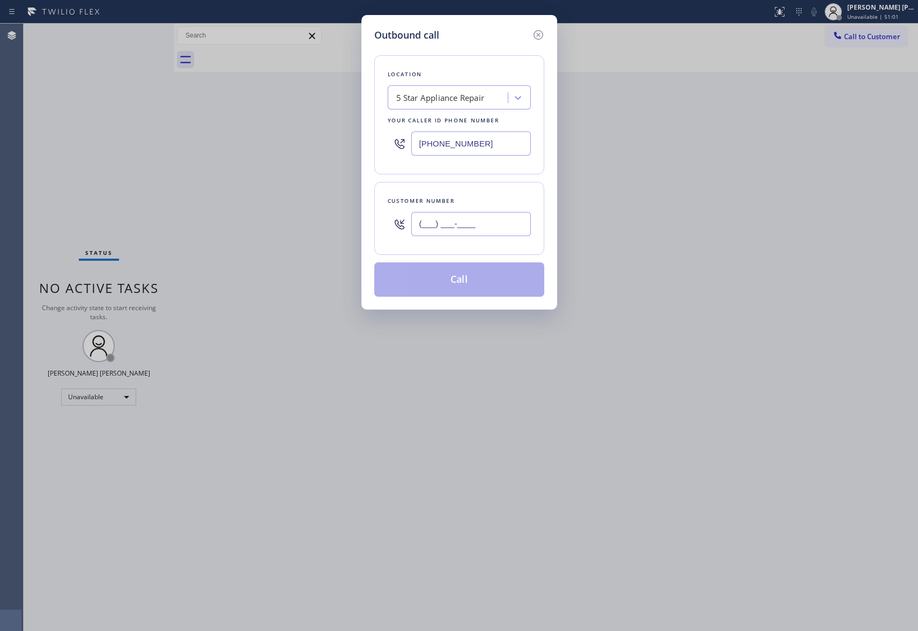
click at [502, 219] on input "(___) ___-____" at bounding box center [471, 224] width 120 height 24
paste input "925) 503-5009"
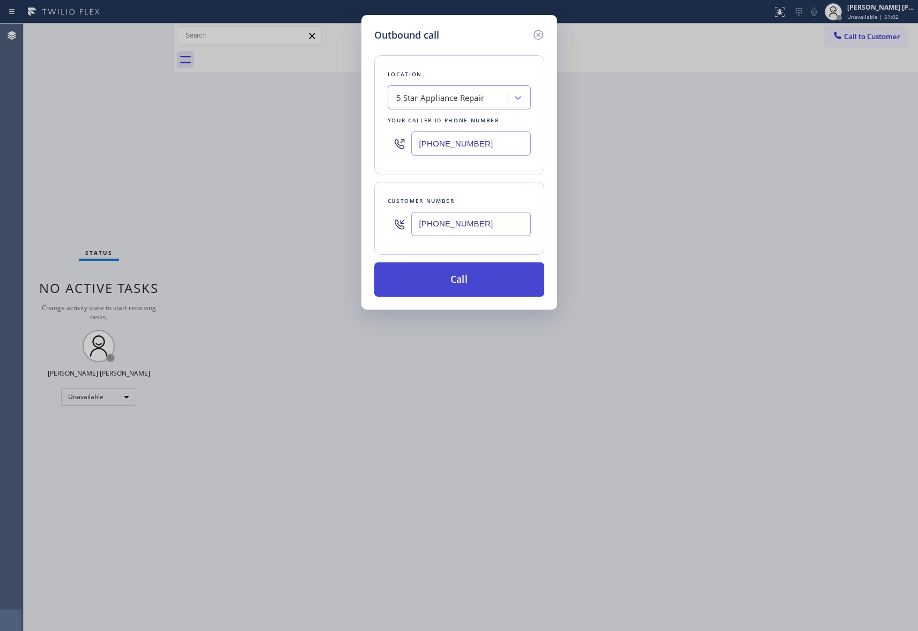
type input "[PHONE_NUMBER]"
click at [466, 285] on button "Call" at bounding box center [459, 279] width 170 height 34
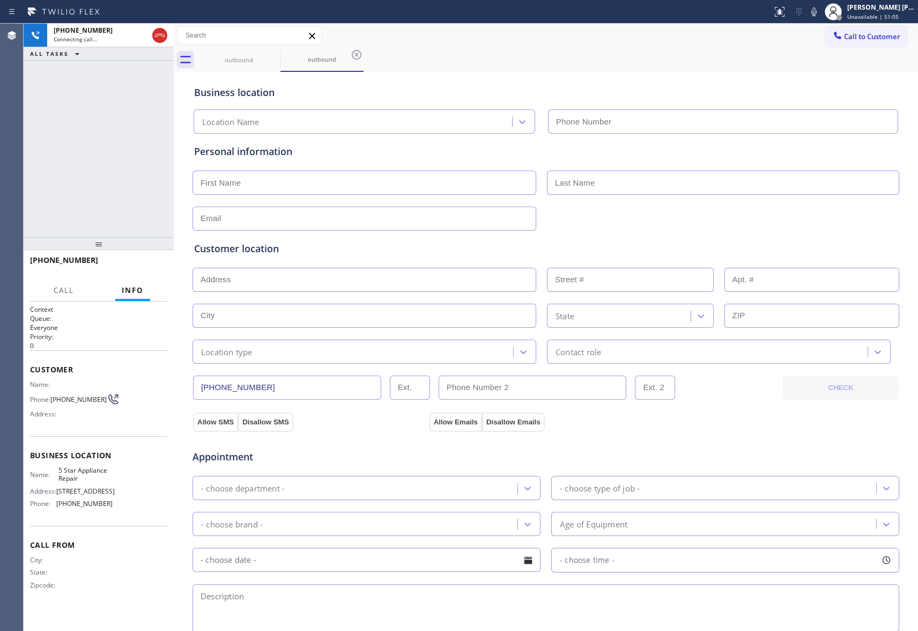
type input "[PHONE_NUMBER]"
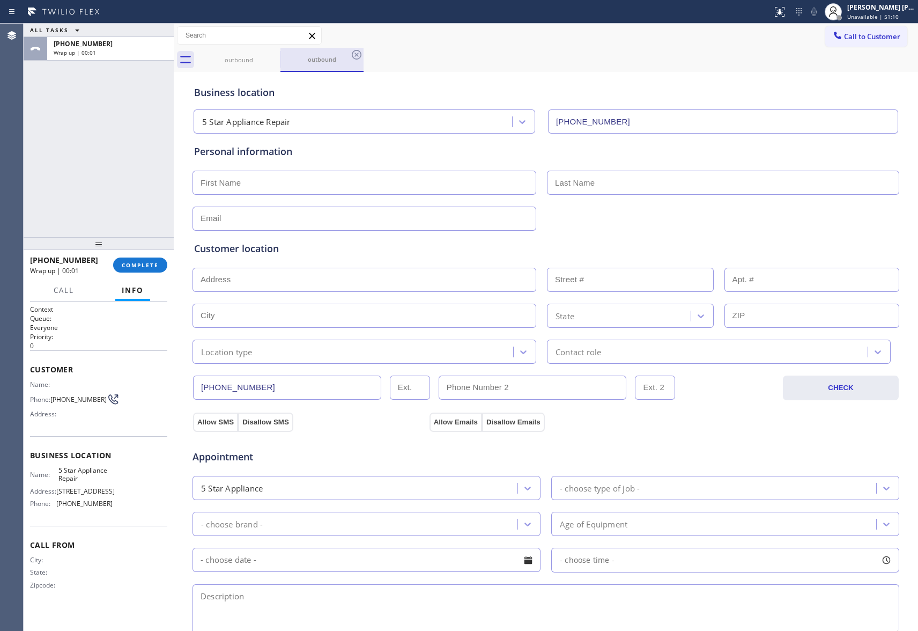
click at [282, 54] on div "outbound" at bounding box center [322, 59] width 81 height 23
click at [278, 54] on icon at bounding box center [274, 55] width 10 height 10
click at [280, 54] on div "outbound" at bounding box center [321, 60] width 83 height 24
click at [278, 54] on icon at bounding box center [274, 55] width 10 height 10
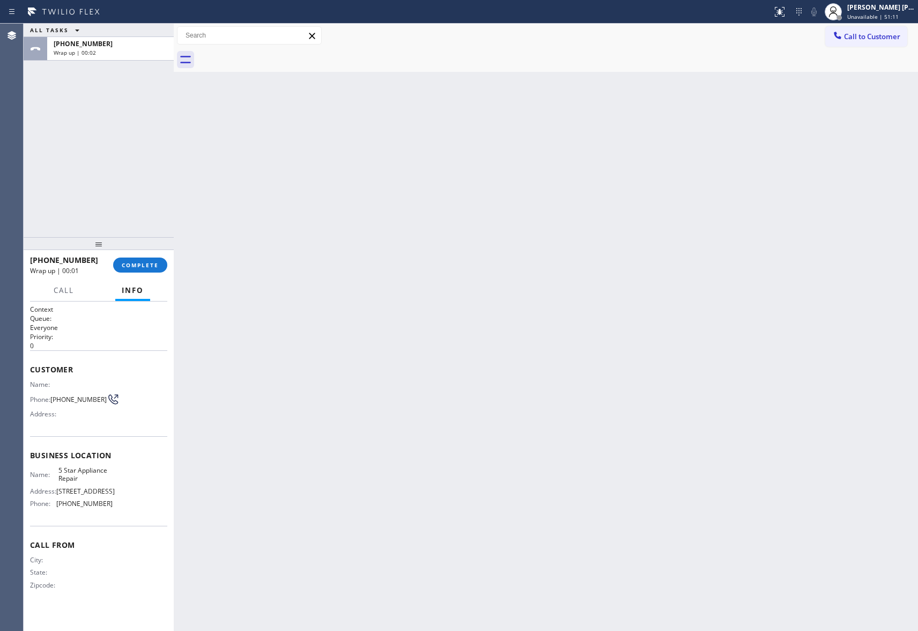
drag, startPoint x: 278, startPoint y: 54, endPoint x: 144, endPoint y: 220, distance: 213.5
click at [277, 54] on div at bounding box center [557, 60] width 721 height 24
click at [138, 265] on span "COMPLETE" at bounding box center [140, 265] width 37 height 8
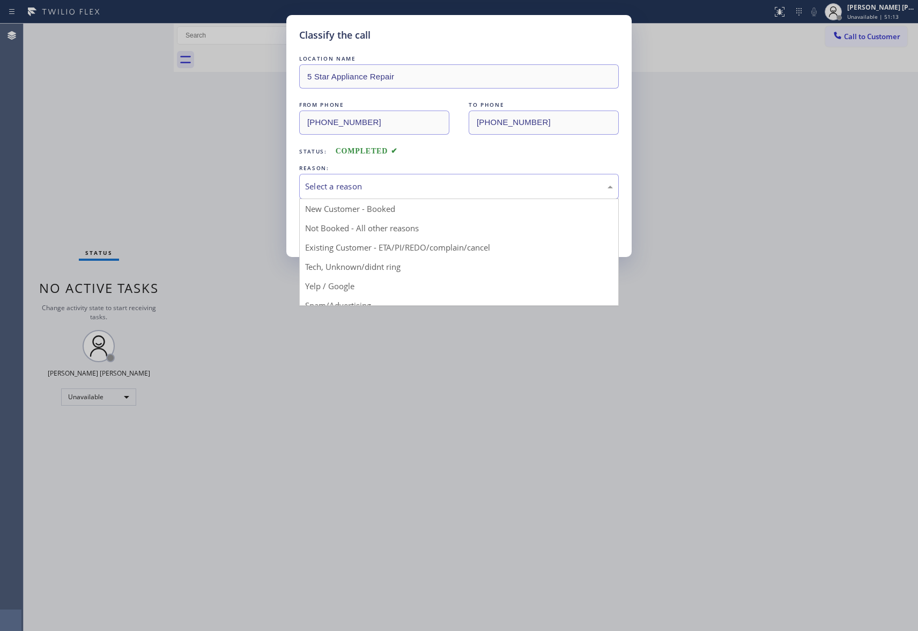
click at [347, 189] on div "Select a reason" at bounding box center [459, 186] width 308 height 12
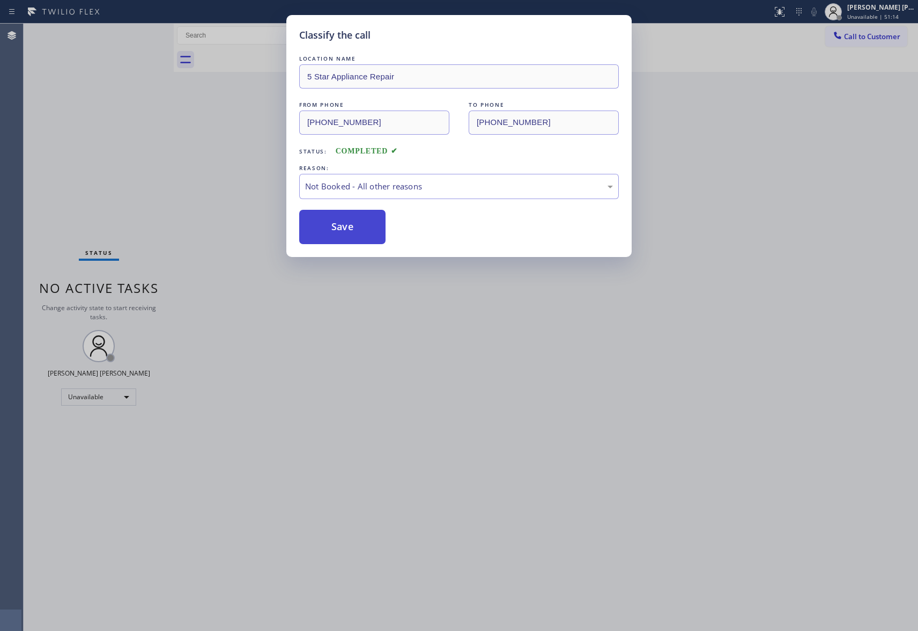
click at [332, 231] on button "Save" at bounding box center [342, 227] width 86 height 34
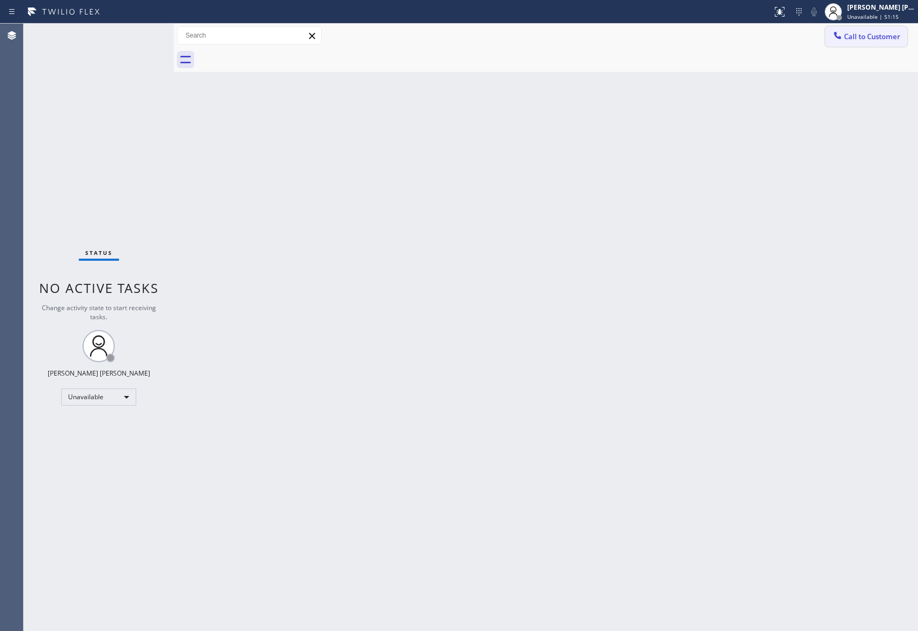
click at [873, 29] on button "Call to Customer" at bounding box center [866, 36] width 82 height 20
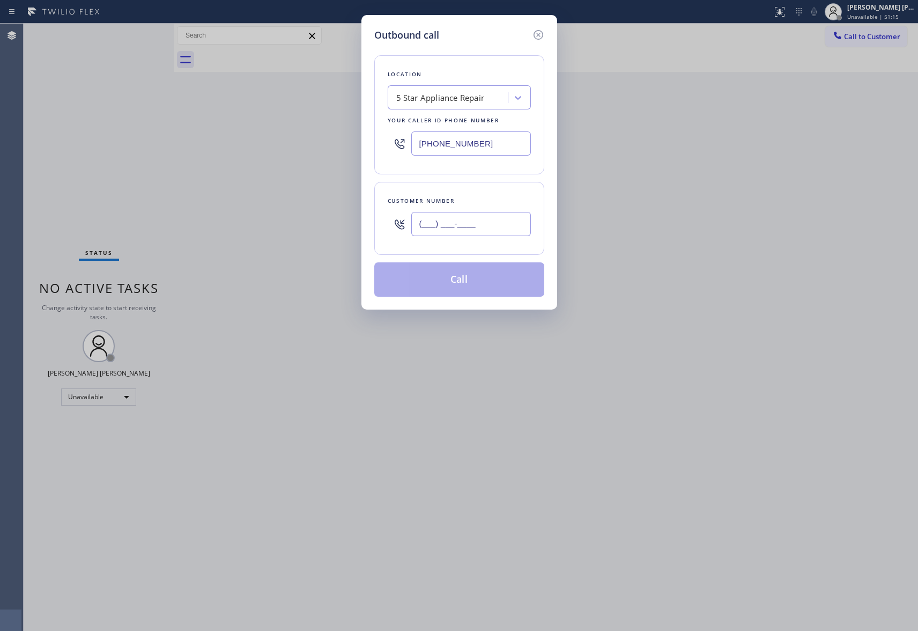
click at [483, 223] on input "(___) ___-____" at bounding box center [471, 224] width 120 height 24
paste input "469) 614-1462"
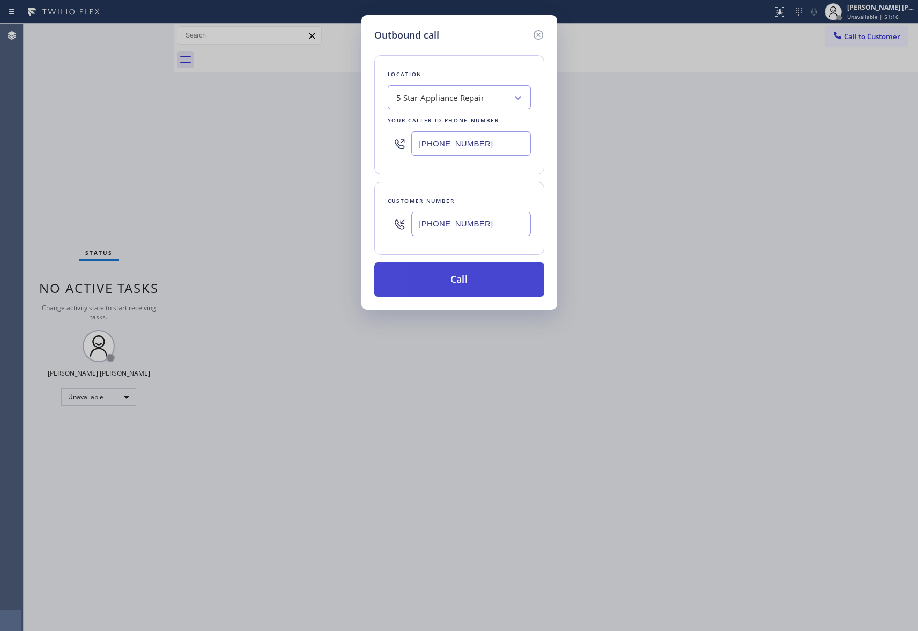
type input "[PHONE_NUMBER]"
click at [469, 275] on button "Call" at bounding box center [459, 279] width 170 height 34
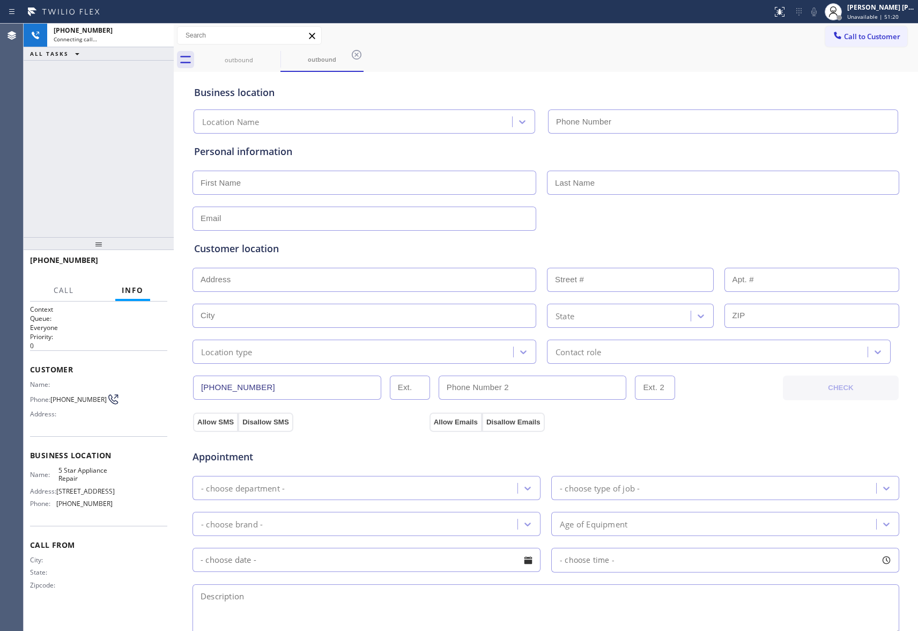
type input "[PHONE_NUMBER]"
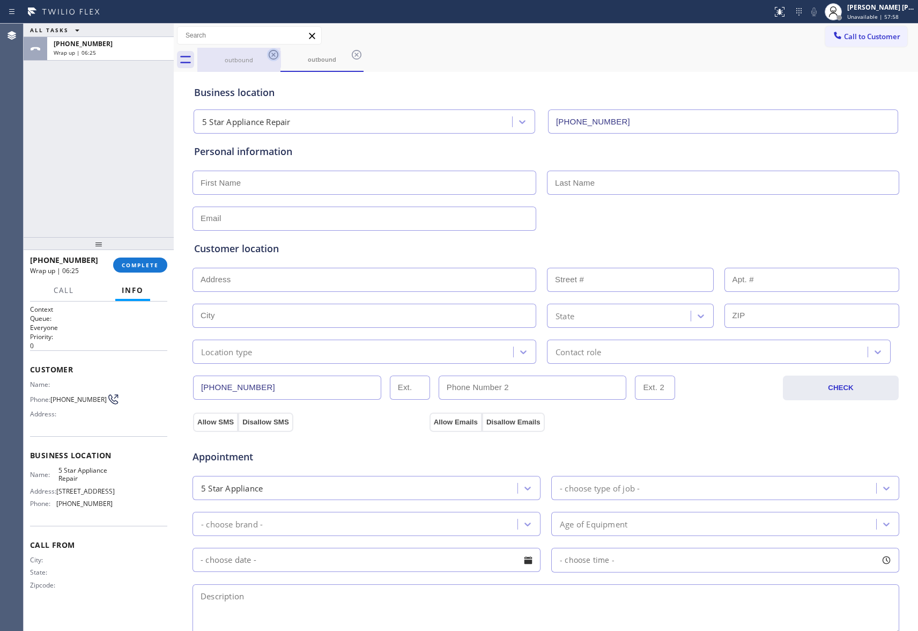
click at [269, 60] on icon at bounding box center [273, 54] width 13 height 13
click at [278, 53] on icon at bounding box center [273, 54] width 13 height 13
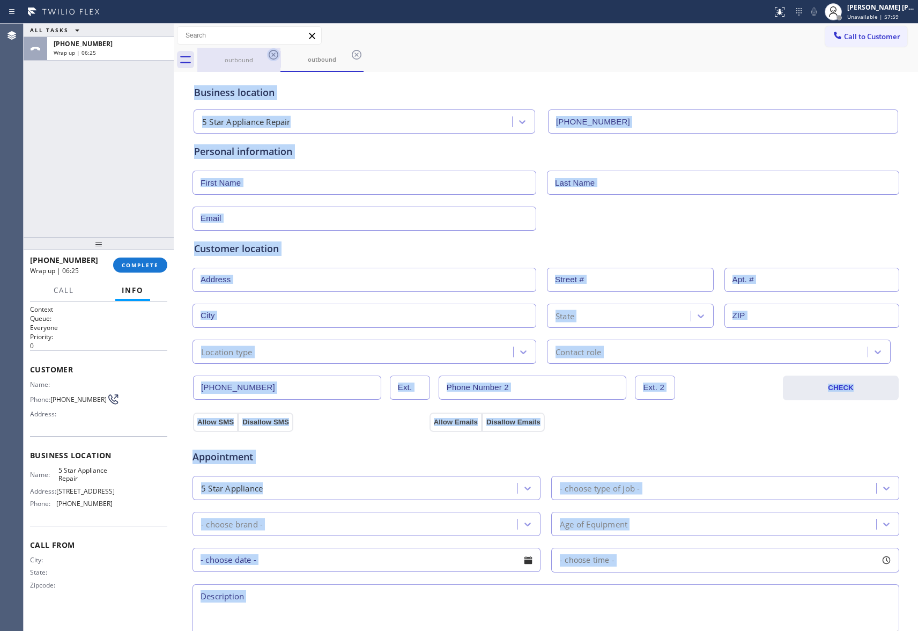
click at [280, 53] on div "outbound" at bounding box center [321, 60] width 83 height 24
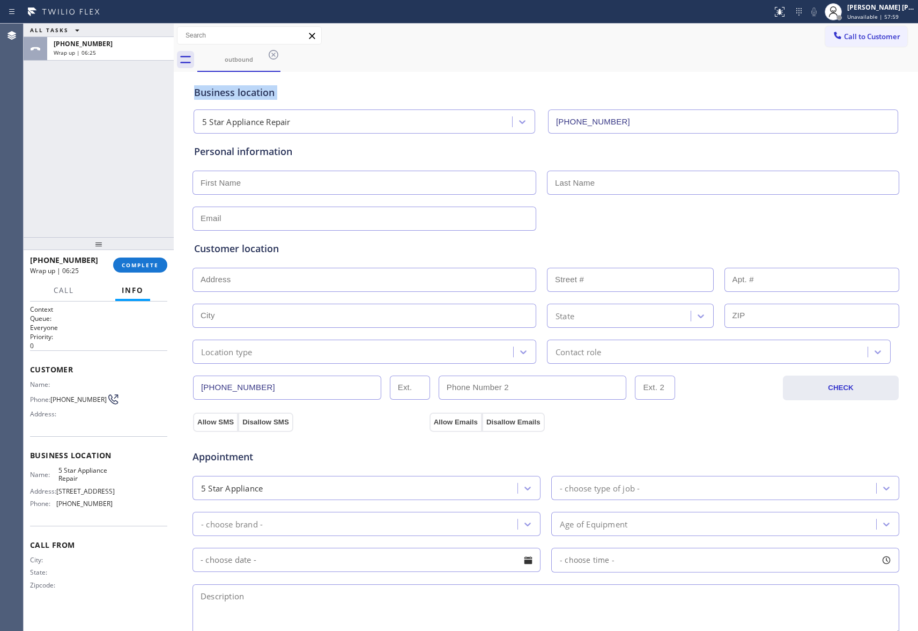
click at [278, 53] on icon at bounding box center [273, 54] width 13 height 13
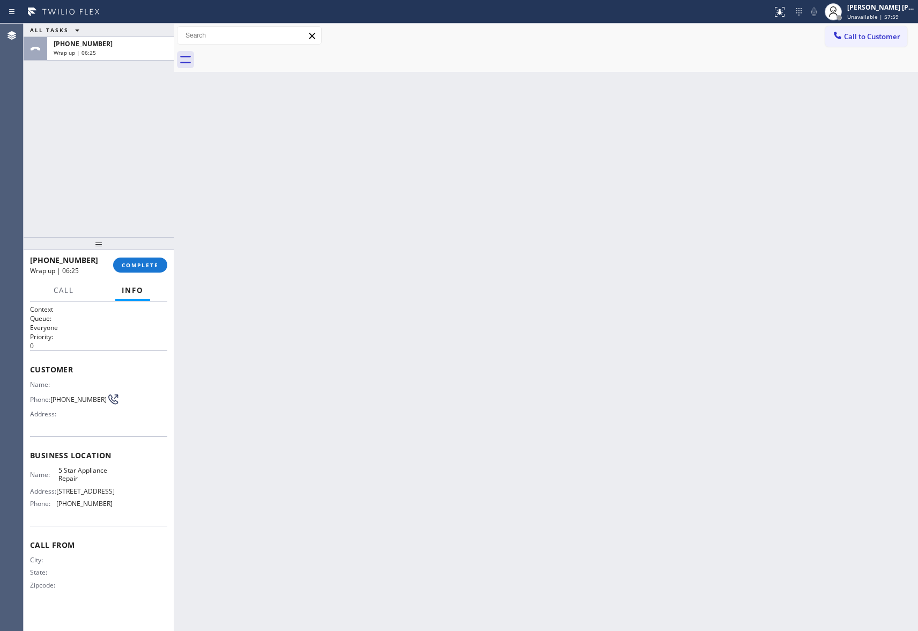
click at [278, 53] on div at bounding box center [557, 60] width 721 height 24
click at [151, 265] on span "COMPLETE" at bounding box center [140, 265] width 37 height 8
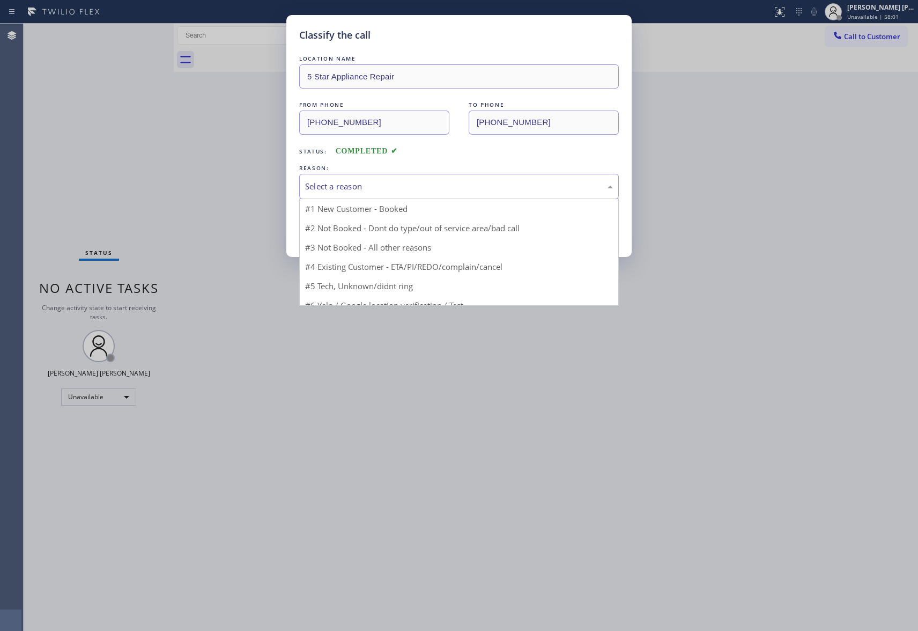
click at [412, 183] on div "Select a reason" at bounding box center [459, 186] width 308 height 12
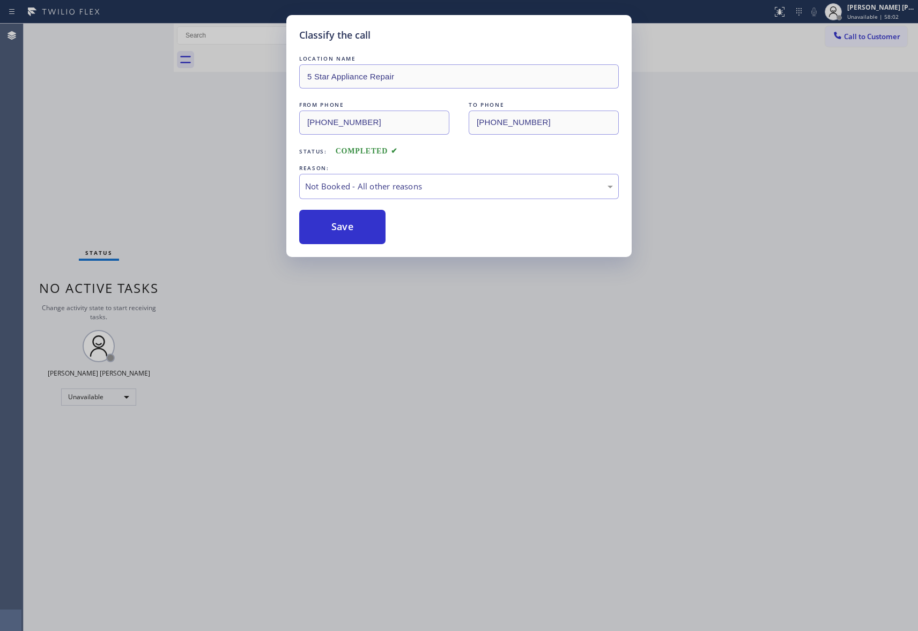
click at [354, 224] on button "Save" at bounding box center [342, 227] width 86 height 34
click at [880, 27] on div "Classify the call LOCATION NAME 4B2.Paid Sub Zero Repair Professionals FROM PHO…" at bounding box center [471, 327] width 894 height 607
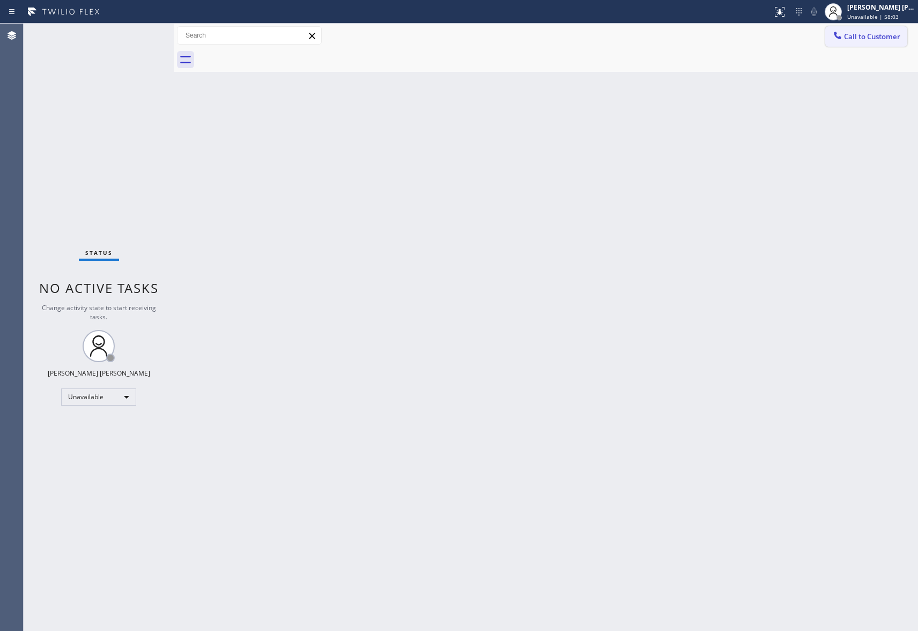
click at [879, 30] on button "Call to Customer" at bounding box center [866, 36] width 82 height 20
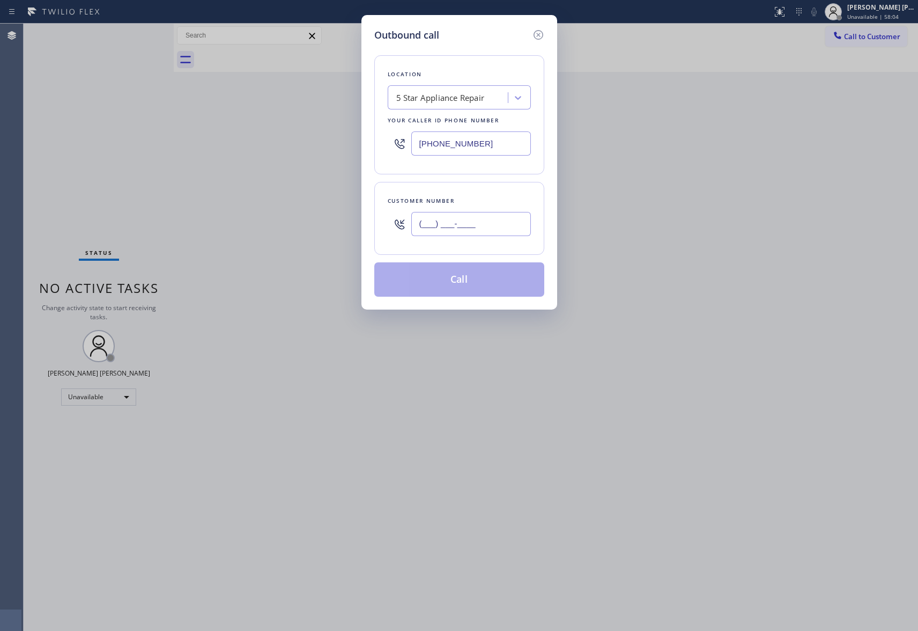
click at [477, 221] on input "(___) ___-____" at bounding box center [471, 224] width 120 height 24
paste input "925) 727-2266"
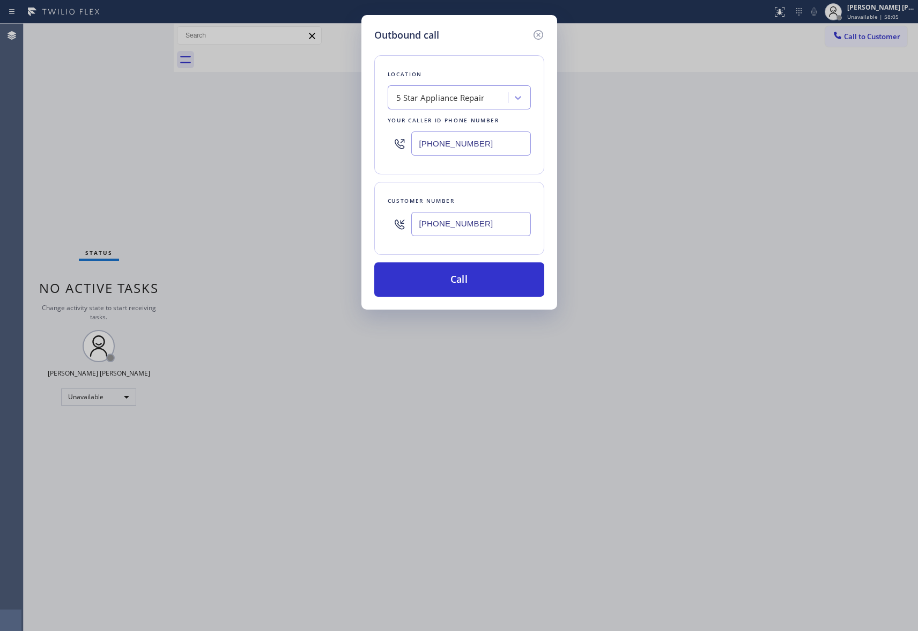
type input "[PHONE_NUMBER]"
click at [447, 94] on div "5 Star Appliance Repair" at bounding box center [440, 98] width 88 height 12
paste input "Oasis Plumbers Oakley"
type input "Oasis Plumbers Oakley"
click at [442, 118] on div "Oasis Plumbers Oakley" at bounding box center [459, 119] width 143 height 19
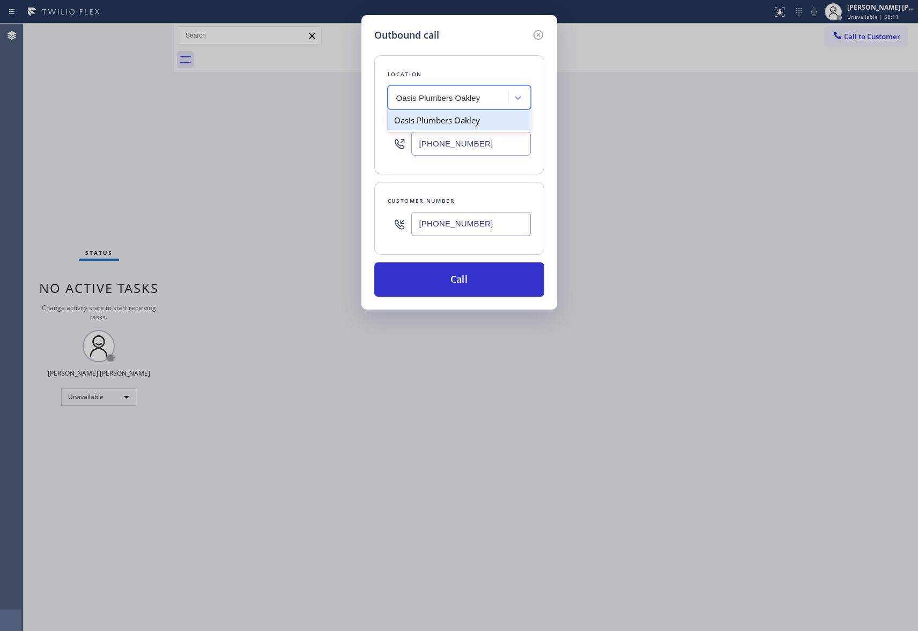
type input "[PHONE_NUMBER]"
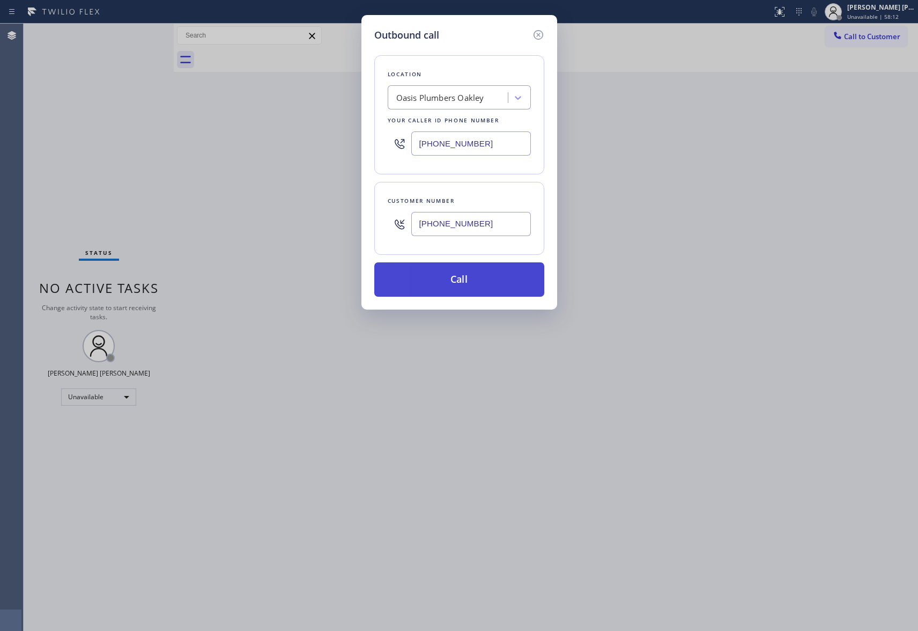
click at [450, 271] on button "Call" at bounding box center [459, 279] width 170 height 34
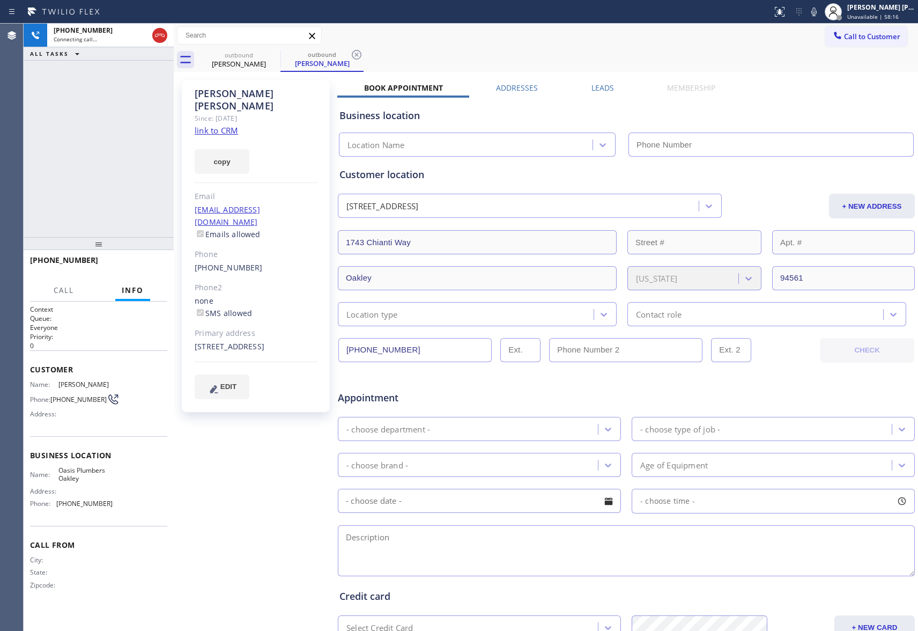
type input "[PHONE_NUMBER]"
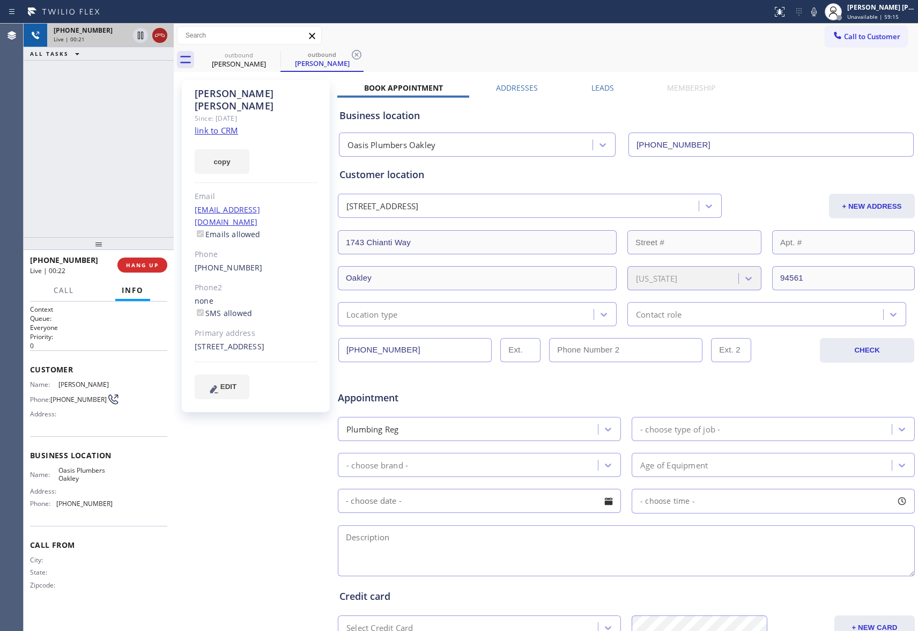
click at [164, 32] on icon at bounding box center [159, 35] width 13 height 13
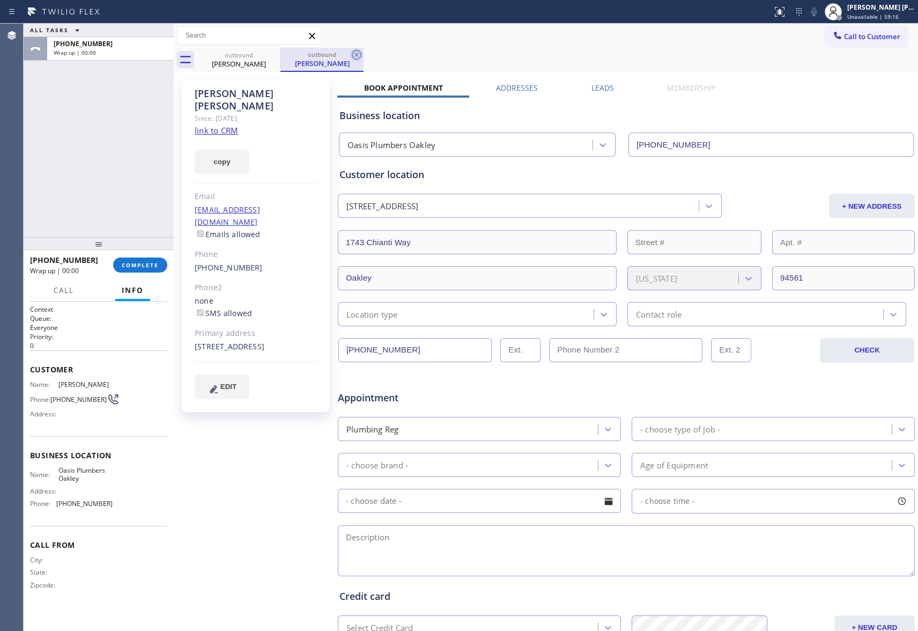
click at [0, 0] on icon at bounding box center [0, 0] width 0 height 0
click at [352, 52] on icon at bounding box center [357, 55] width 10 height 10
click at [277, 52] on div "outbound [PERSON_NAME] outbound [PERSON_NAME]" at bounding box center [557, 60] width 721 height 24
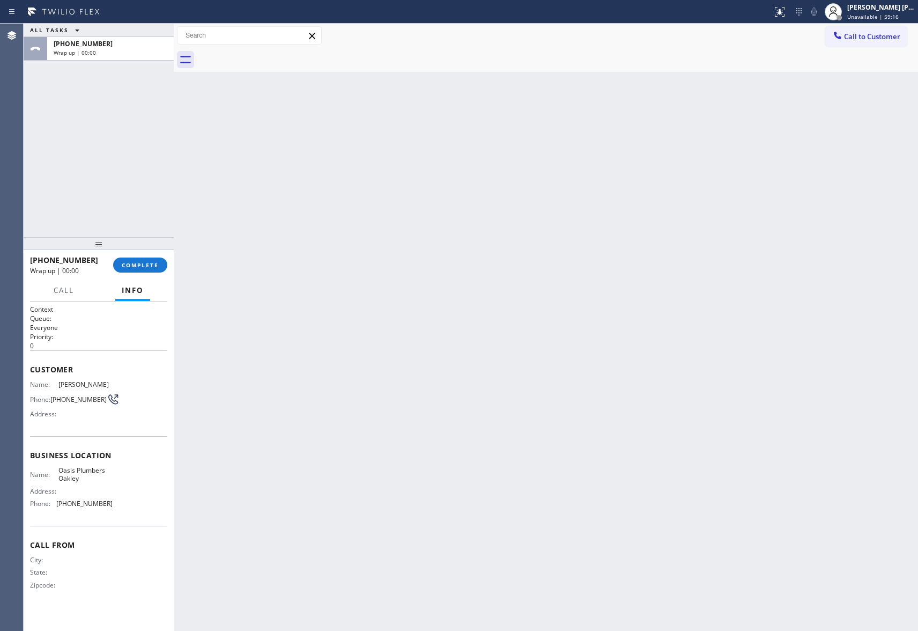
click at [277, 52] on div at bounding box center [557, 60] width 721 height 24
click at [144, 264] on span "COMPLETE" at bounding box center [140, 265] width 37 height 8
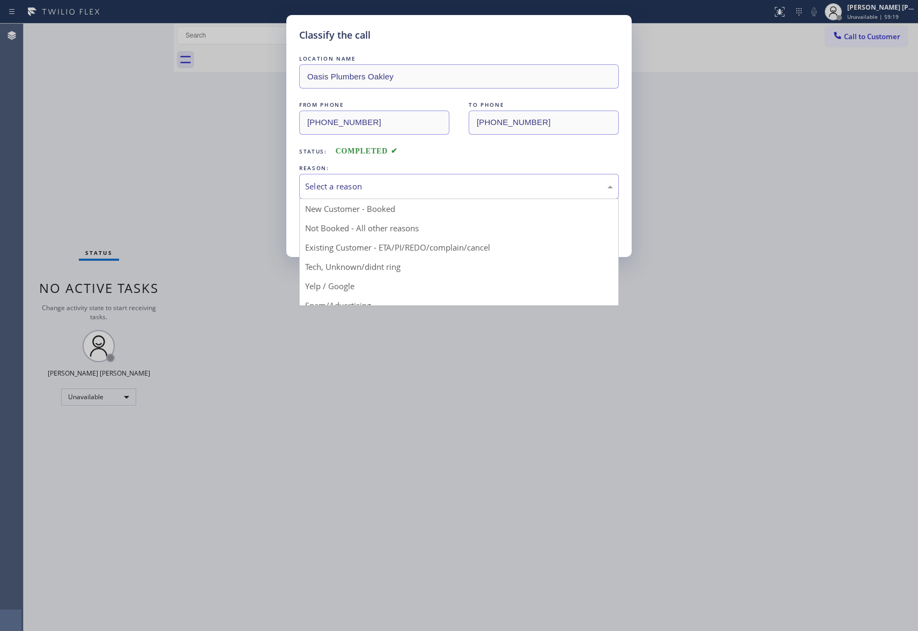
click at [431, 186] on div "Select a reason" at bounding box center [459, 186] width 308 height 12
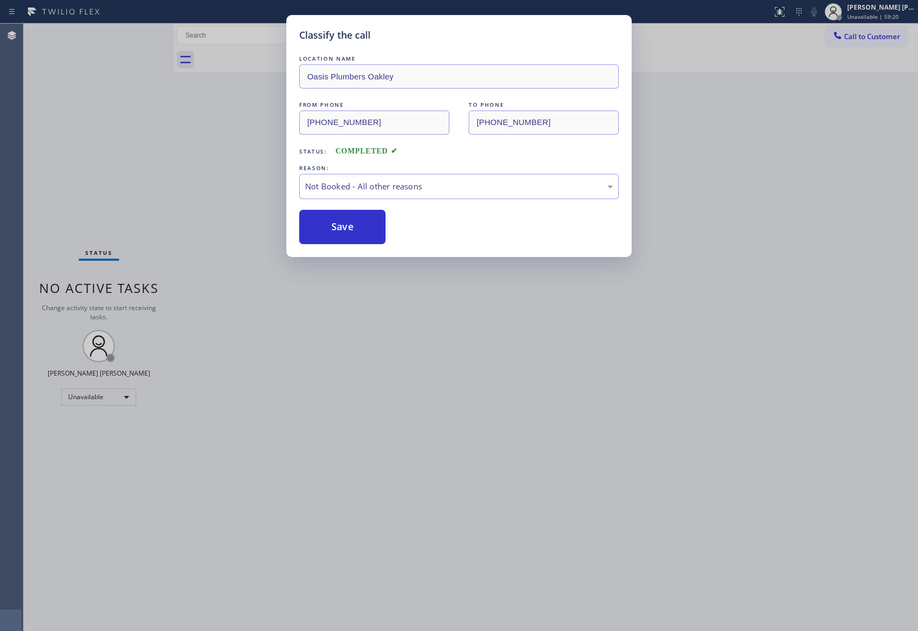
click at [330, 226] on button "Save" at bounding box center [342, 227] width 86 height 34
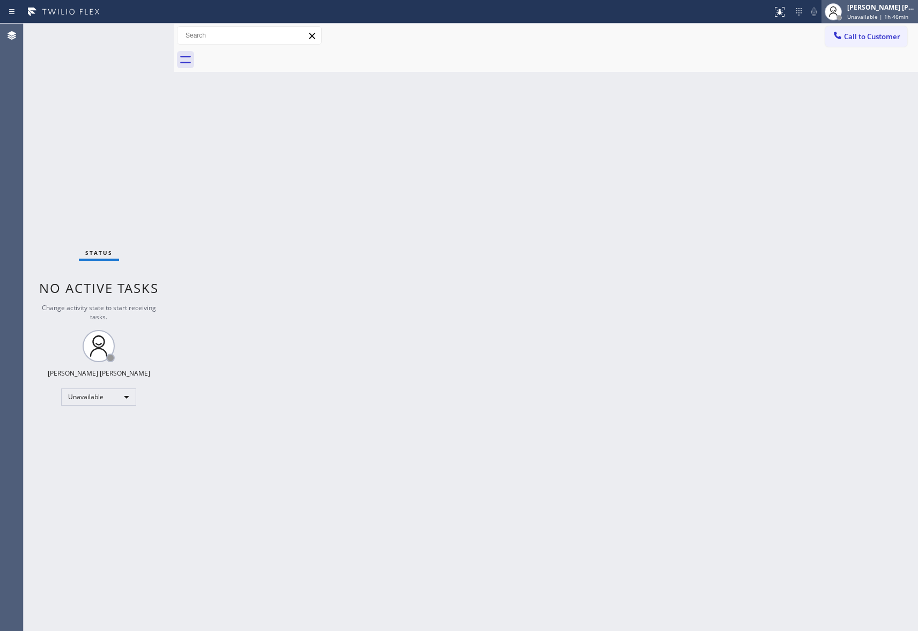
click at [886, 15] on span "Unavailable | 1h 46min" at bounding box center [877, 17] width 61 height 8
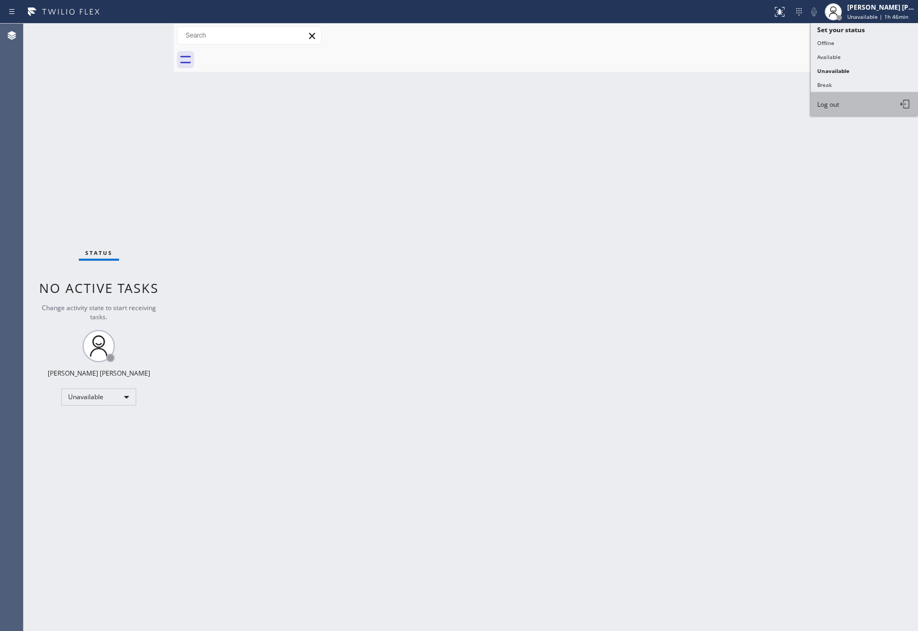
click at [850, 99] on button "Log out" at bounding box center [864, 104] width 107 height 24
